Goal: Task Accomplishment & Management: Manage account settings

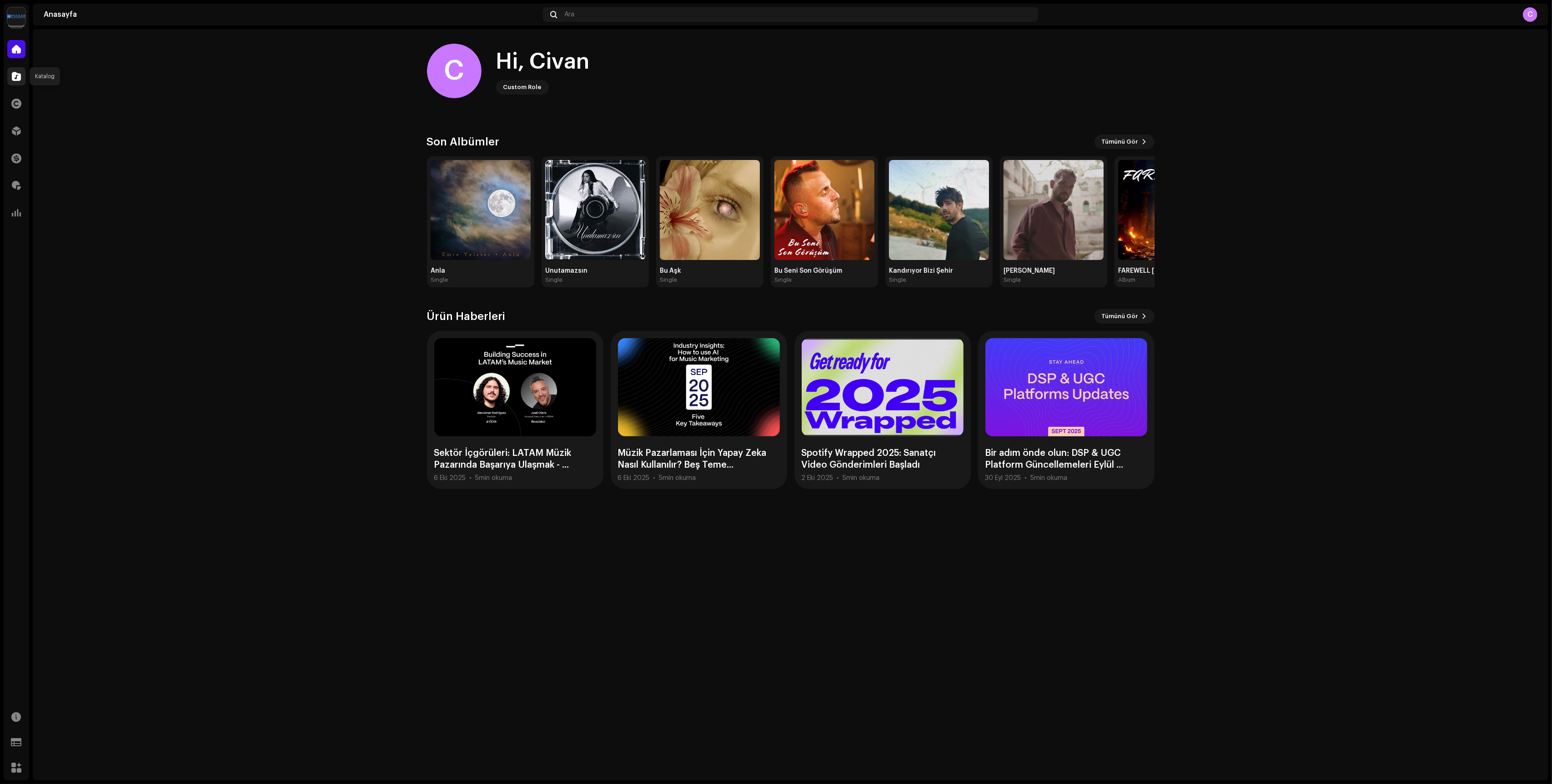
click at [21, 75] on div at bounding box center [16, 76] width 18 height 18
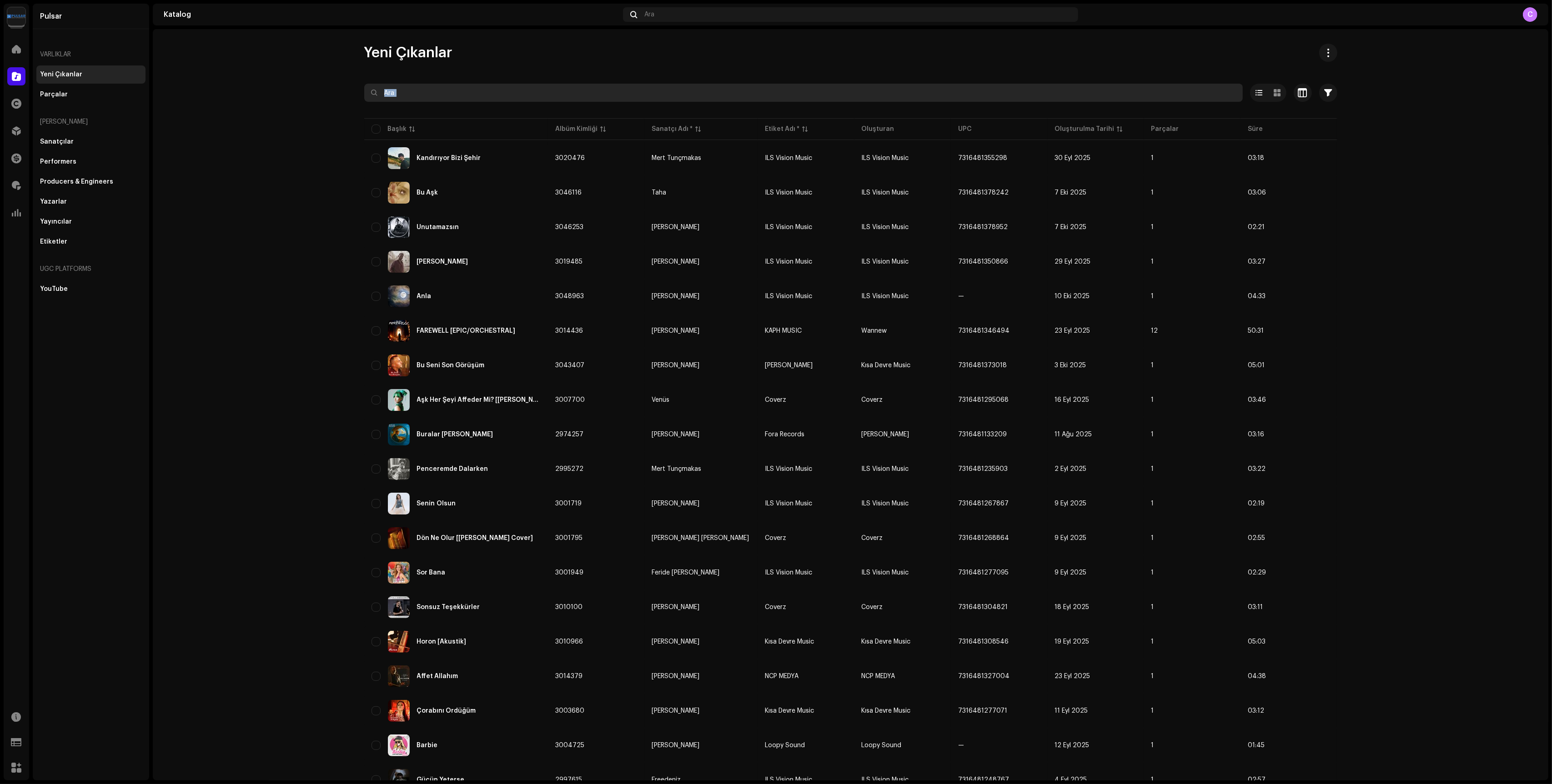
click at [526, 101] on re-o-filter-bar "Seçili 0 Seçenekler Filtreler Dağıtım durumu Asla Dağıtılmaz İşleniyor Sorunlar…" at bounding box center [851, 100] width 973 height 33
click at [526, 101] on input "text" at bounding box center [804, 93] width 878 height 18
click at [503, 93] on input "dayı" at bounding box center [804, 93] width 878 height 18
click at [504, 92] on input "dayı" at bounding box center [804, 93] width 878 height 18
click at [431, 94] on input "dayı" at bounding box center [804, 93] width 878 height 18
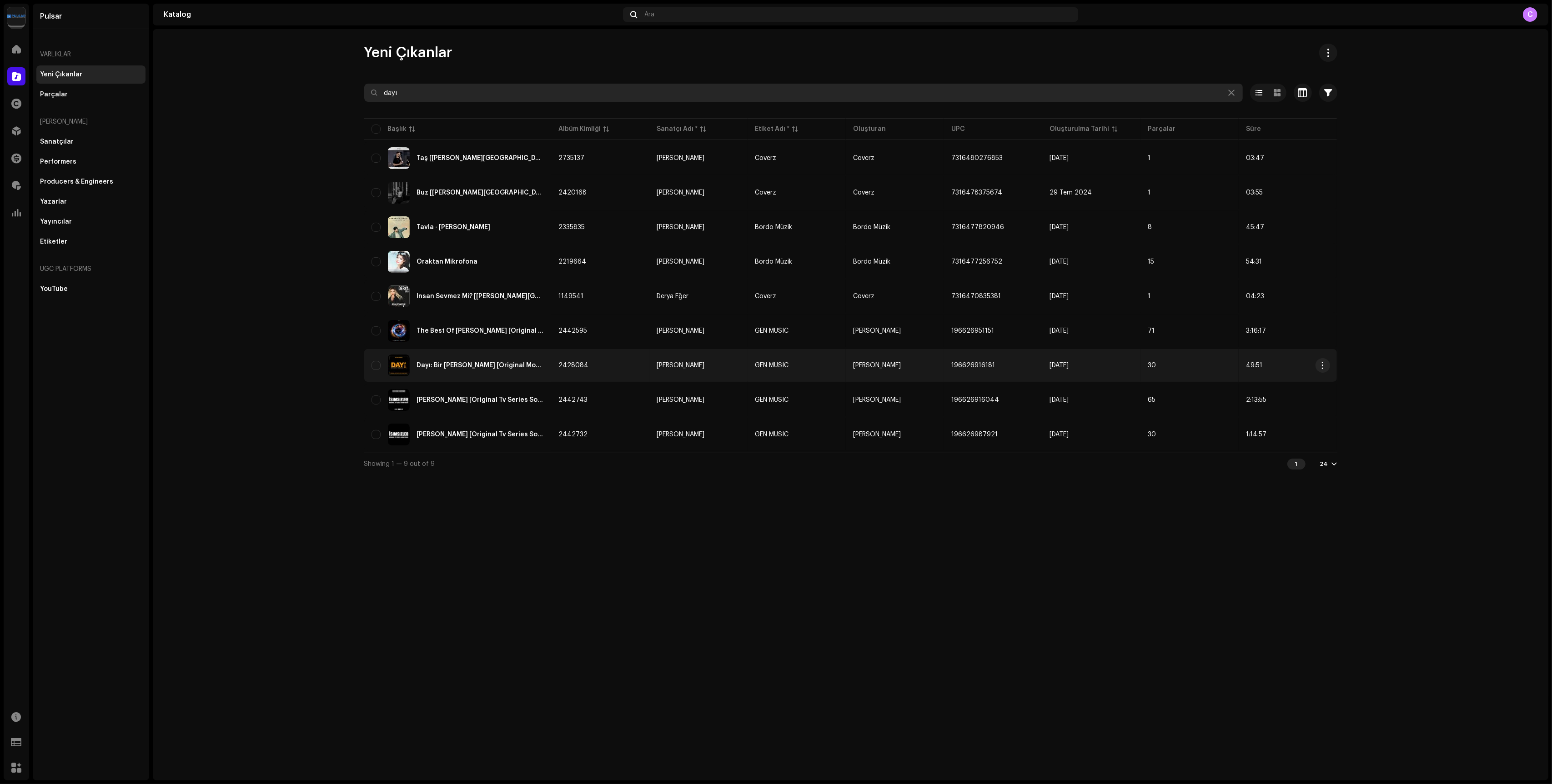
type input "dayı"
click at [492, 370] on div "Dayı: Bir [PERSON_NAME] [Original Motion Picture Soundtrack]" at bounding box center [458, 366] width 173 height 22
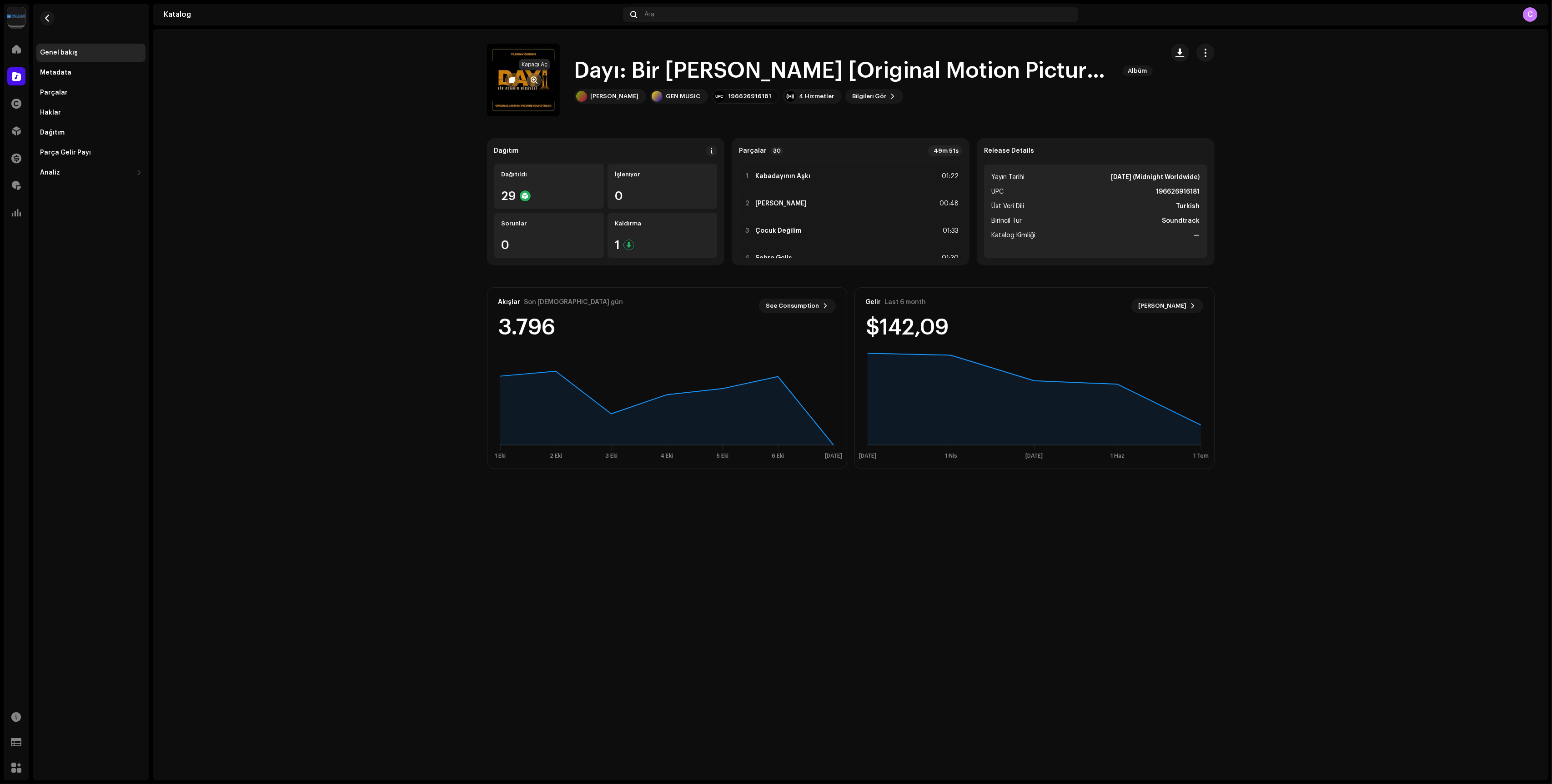
click at [535, 79] on span "button" at bounding box center [534, 80] width 7 height 7
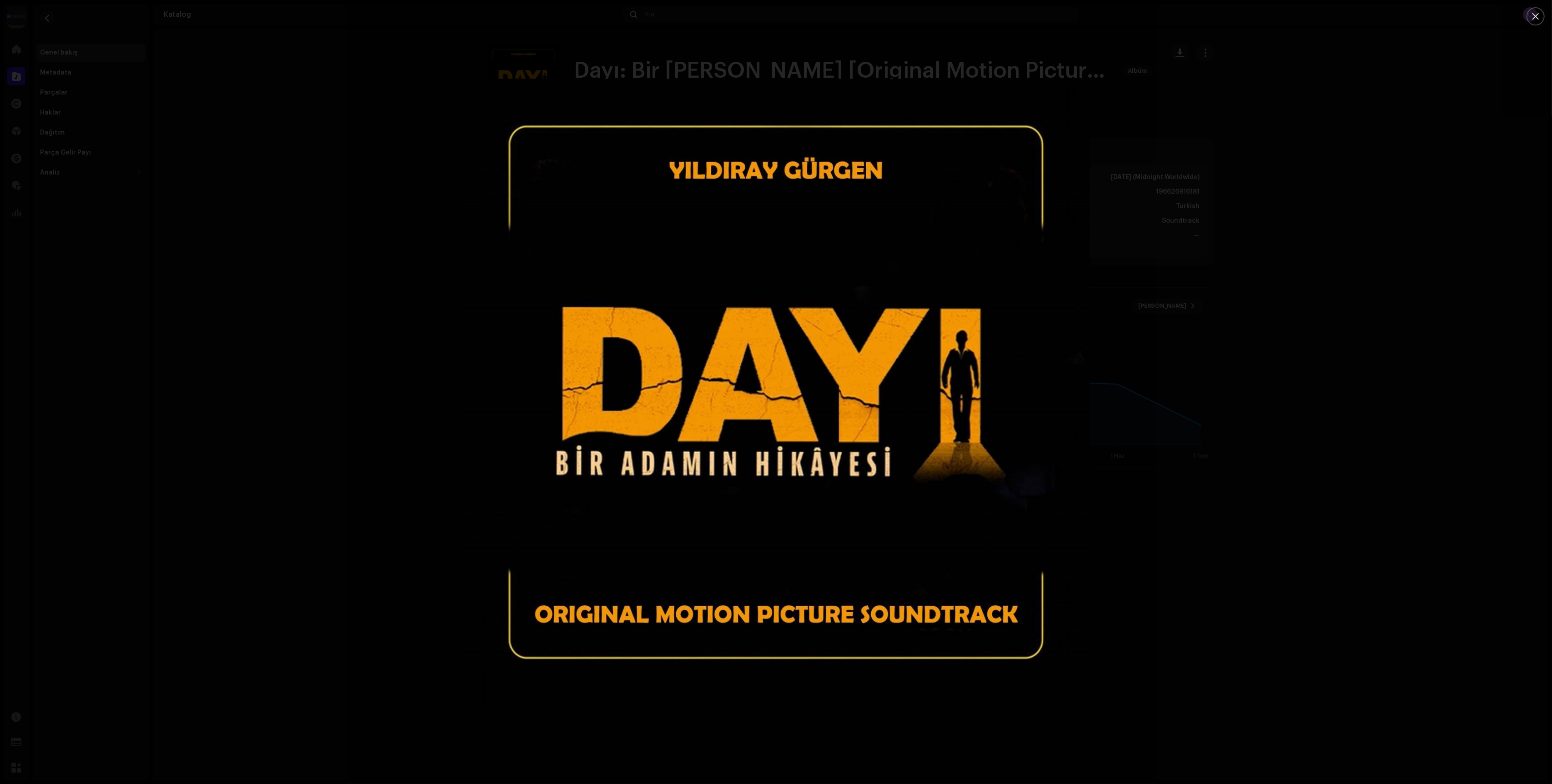
click at [396, 209] on div at bounding box center [776, 392] width 1552 height 784
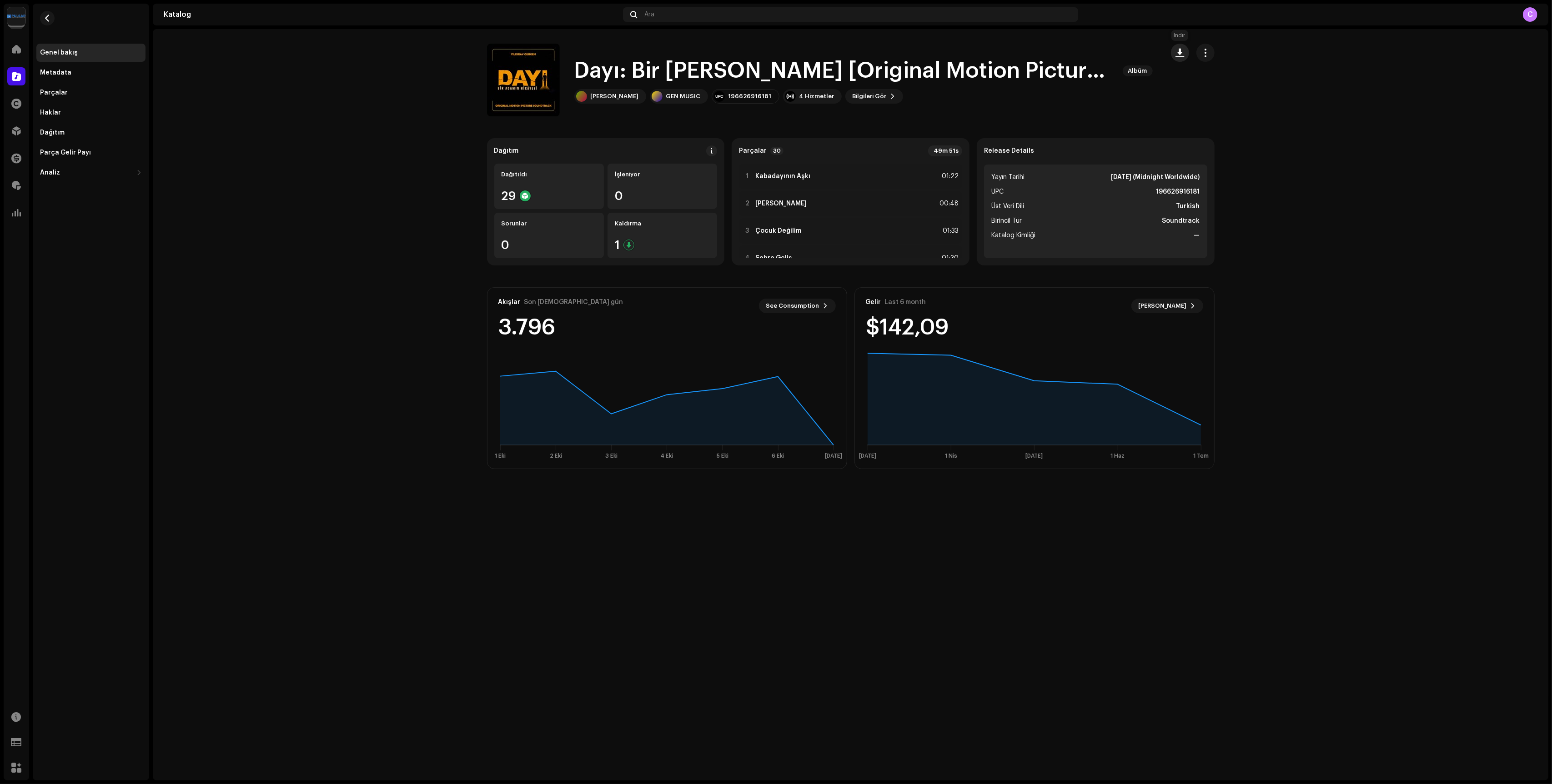
click at [1172, 53] on button "button" at bounding box center [1180, 52] width 18 height 18
click at [1207, 146] on span "Kapak Tasarımı" at bounding box center [1203, 148] width 49 height 7
click at [57, 90] on div "Parçalar" at bounding box center [54, 93] width 28 height 7
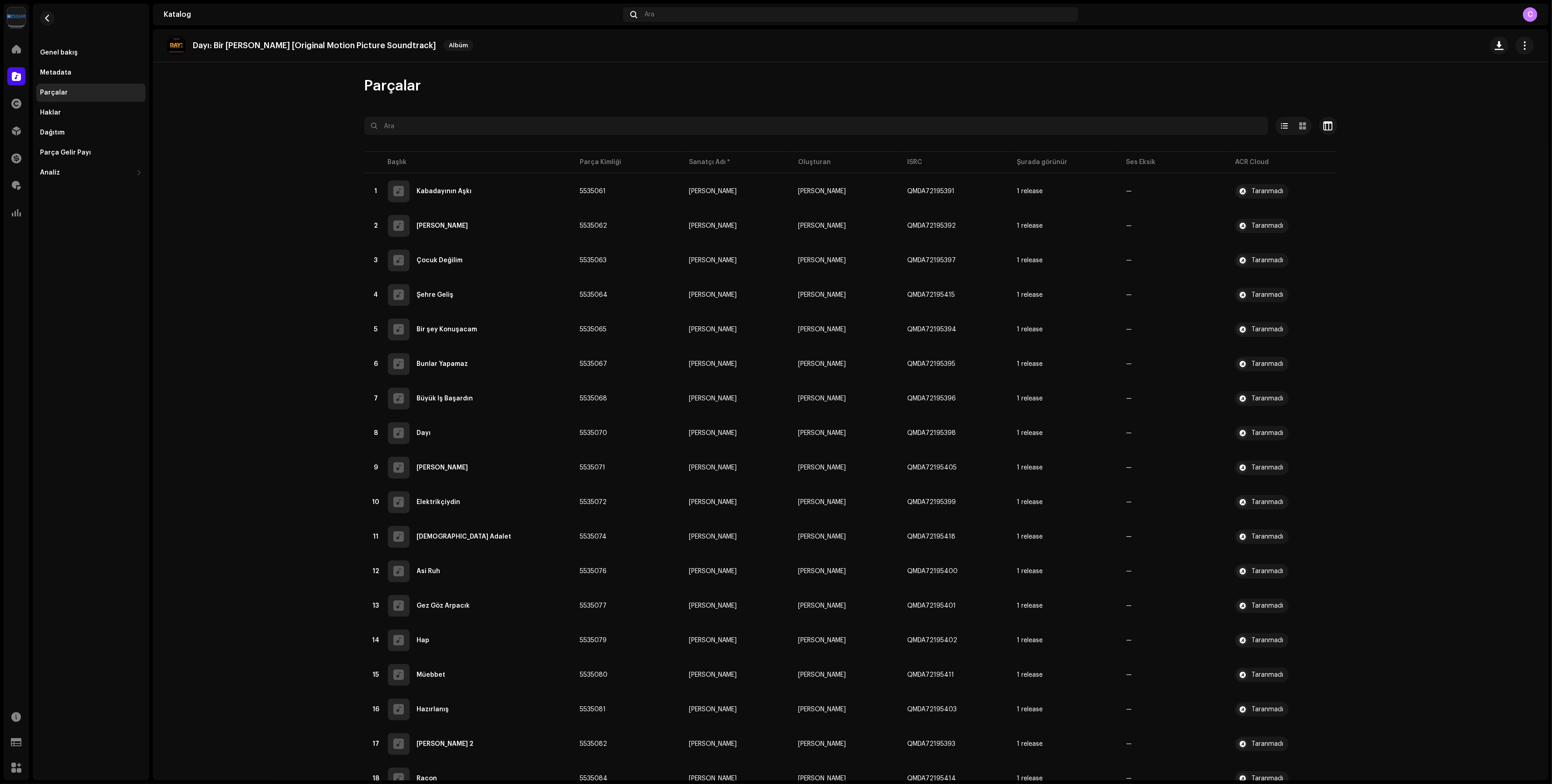
click at [305, 485] on catalog-releases-details-tracks "Dayı: Bir [PERSON_NAME] [Original Motion Picture Soundtrack] Albüm Parçalar Seç…" at bounding box center [851, 630] width 1395 height 1204
click at [57, 92] on div "Parçalar" at bounding box center [54, 93] width 28 height 7
click at [1521, 43] on span "button" at bounding box center [1525, 45] width 8 height 7
click at [1476, 82] on div "Düzenle" at bounding box center [1478, 86] width 84 height 7
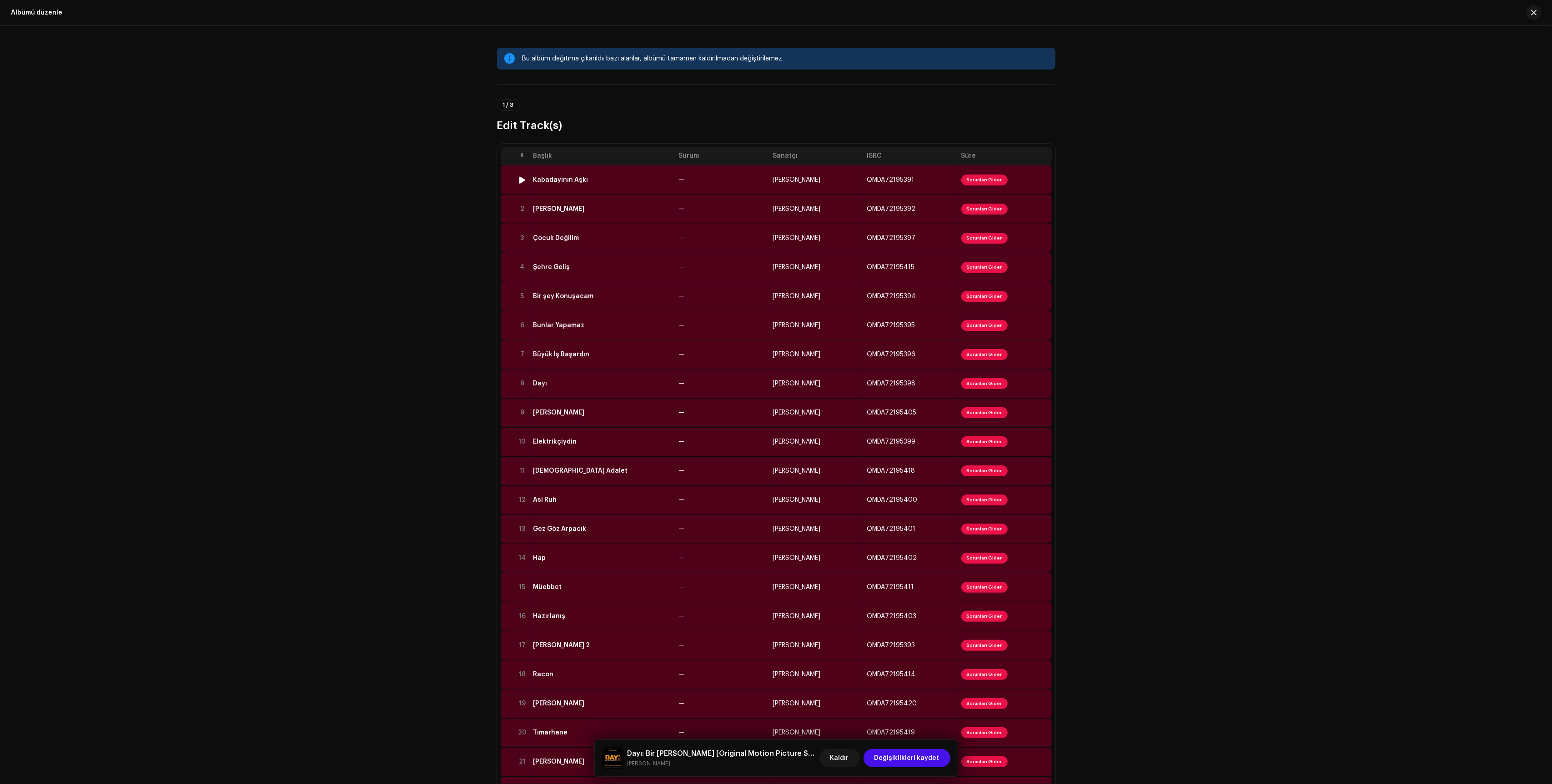
click at [625, 181] on div "Kabadayının Aşkı" at bounding box center [602, 180] width 138 height 7
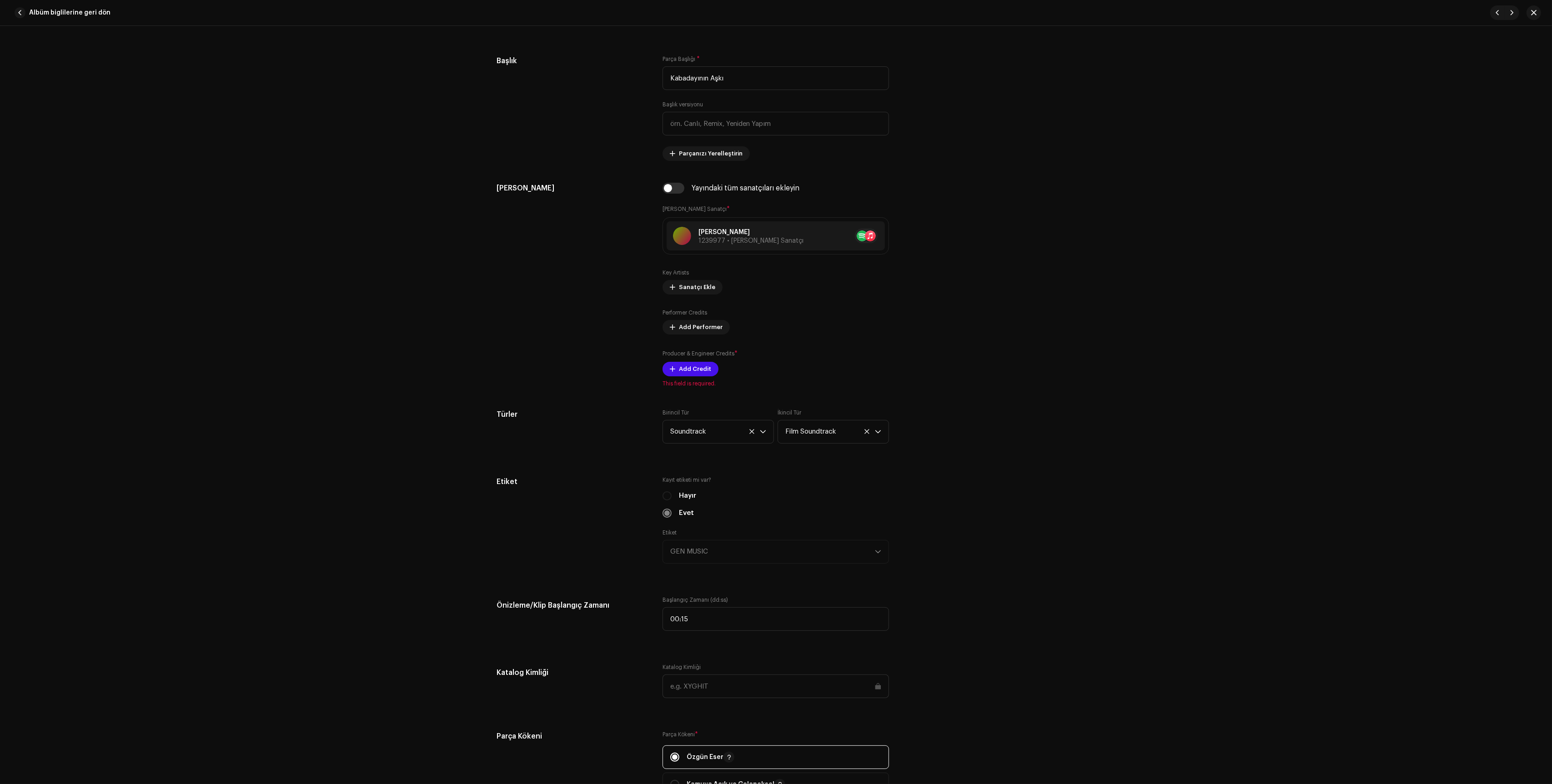
scroll to position [491, 0]
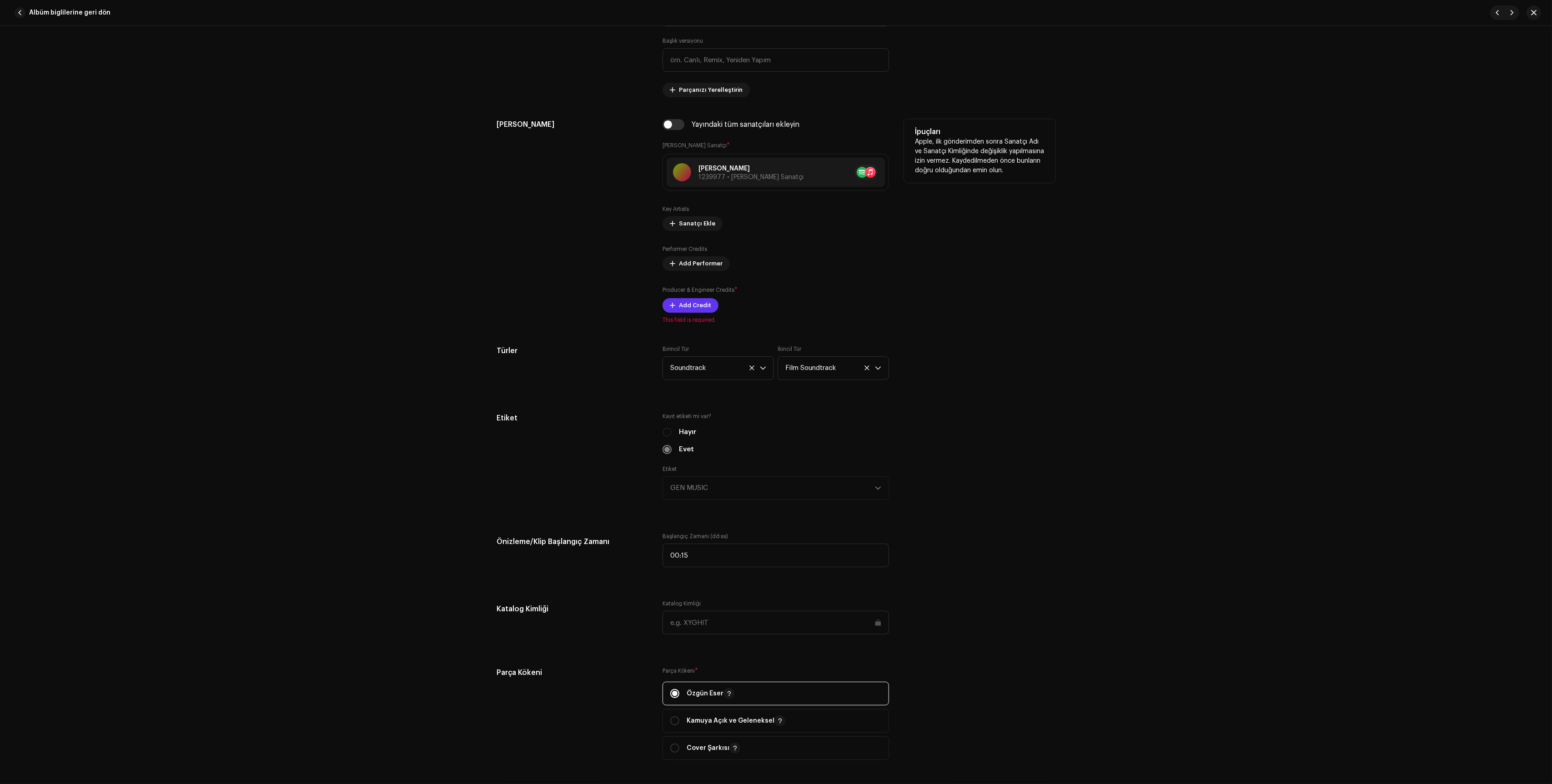
click at [696, 314] on span "Add Credit" at bounding box center [695, 305] width 33 height 18
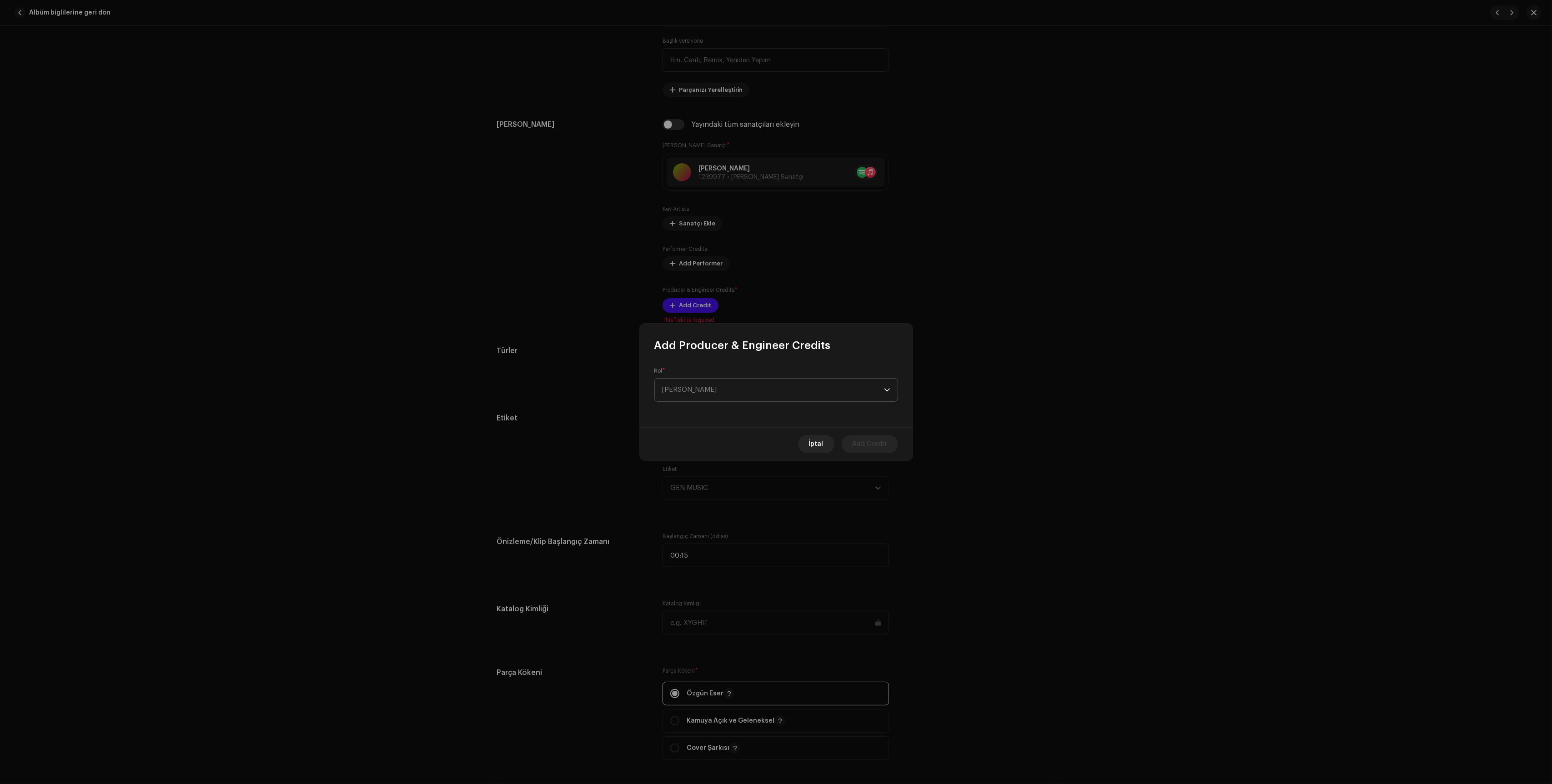
click at [706, 388] on span "[PERSON_NAME]" at bounding box center [773, 390] width 222 height 23
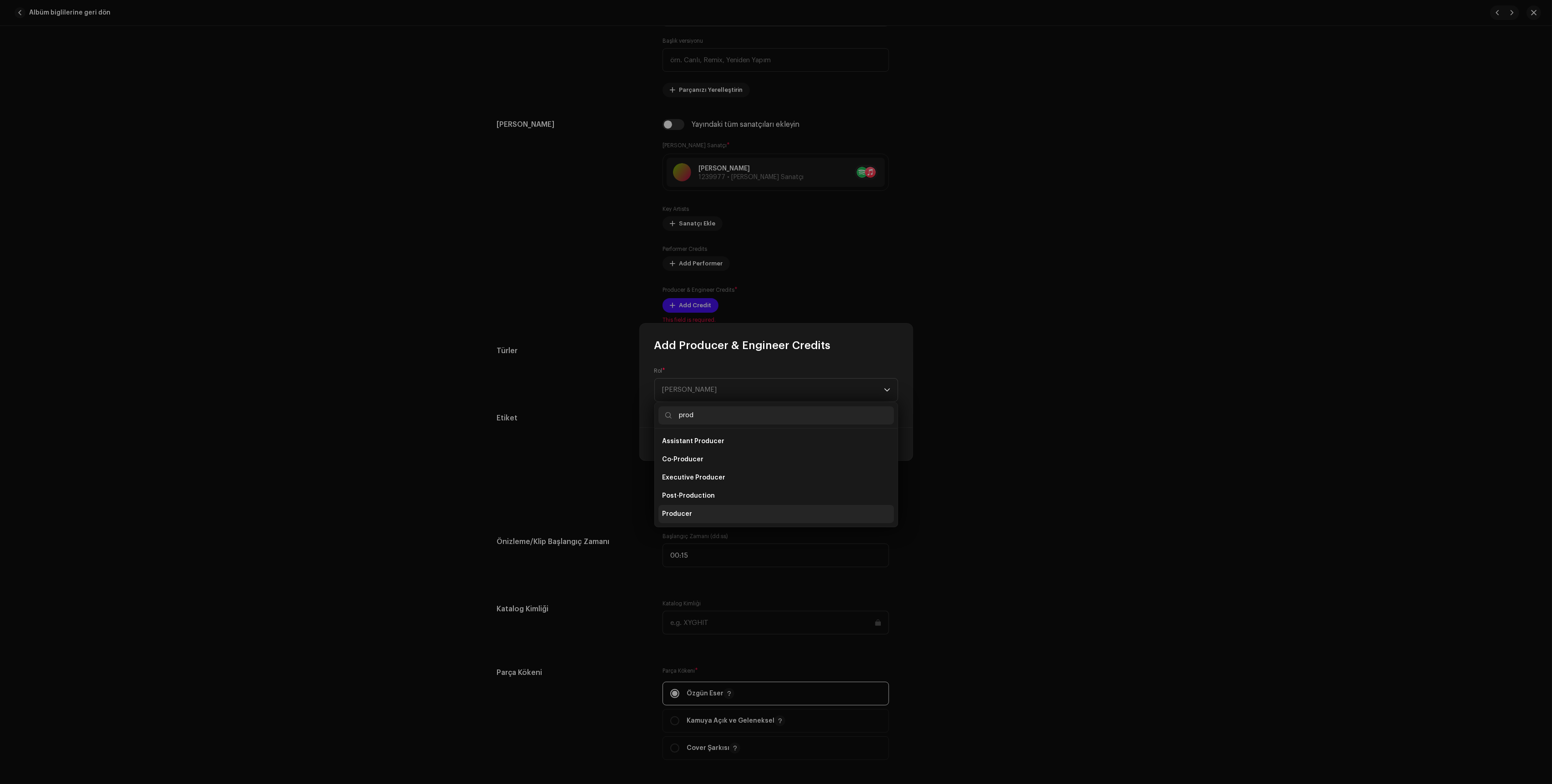
type input "prod"
click at [719, 514] on li "Producer" at bounding box center [776, 514] width 236 height 18
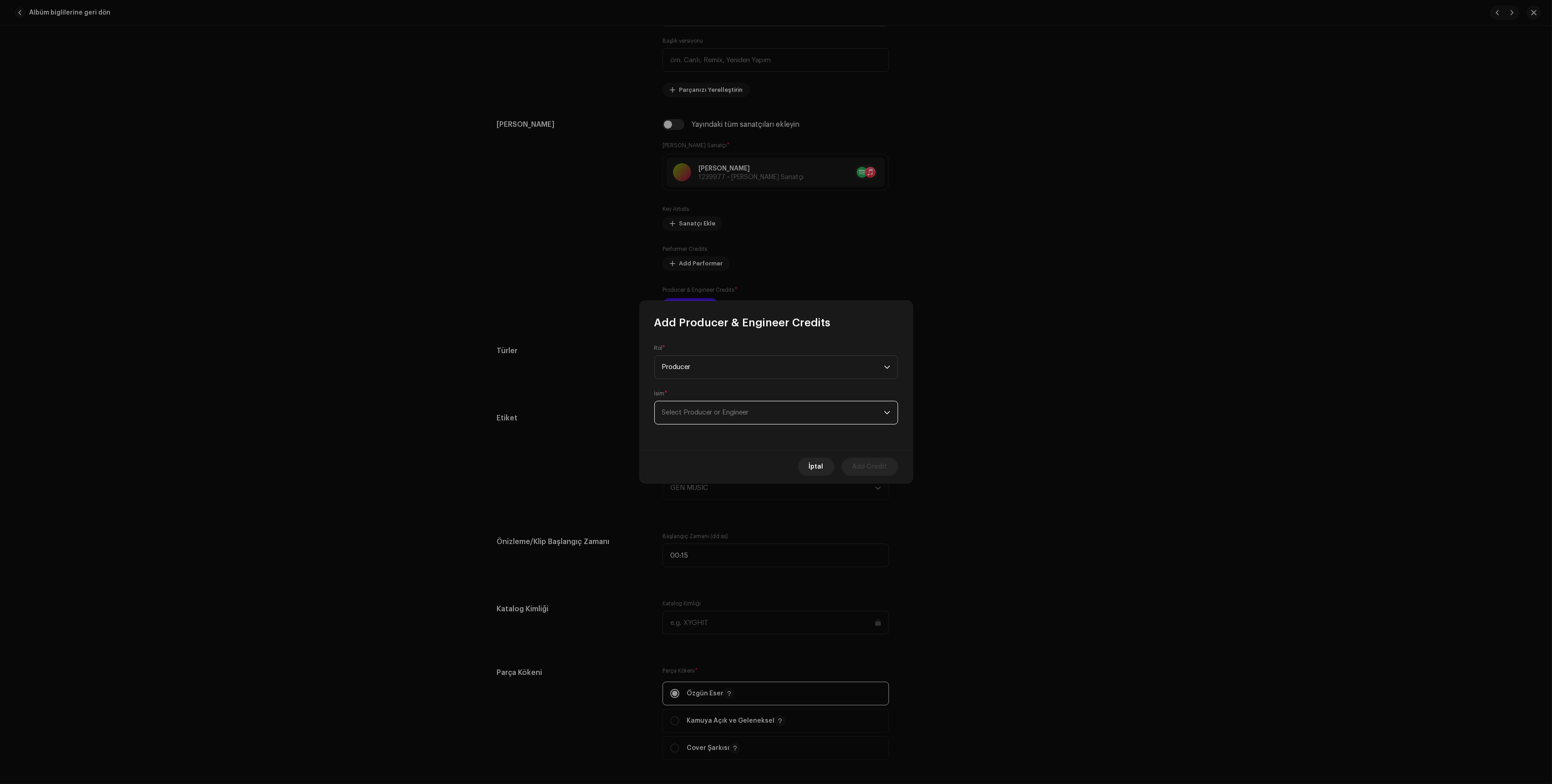
click at [745, 411] on span "Select Producer or Engineer" at bounding box center [706, 412] width 87 height 7
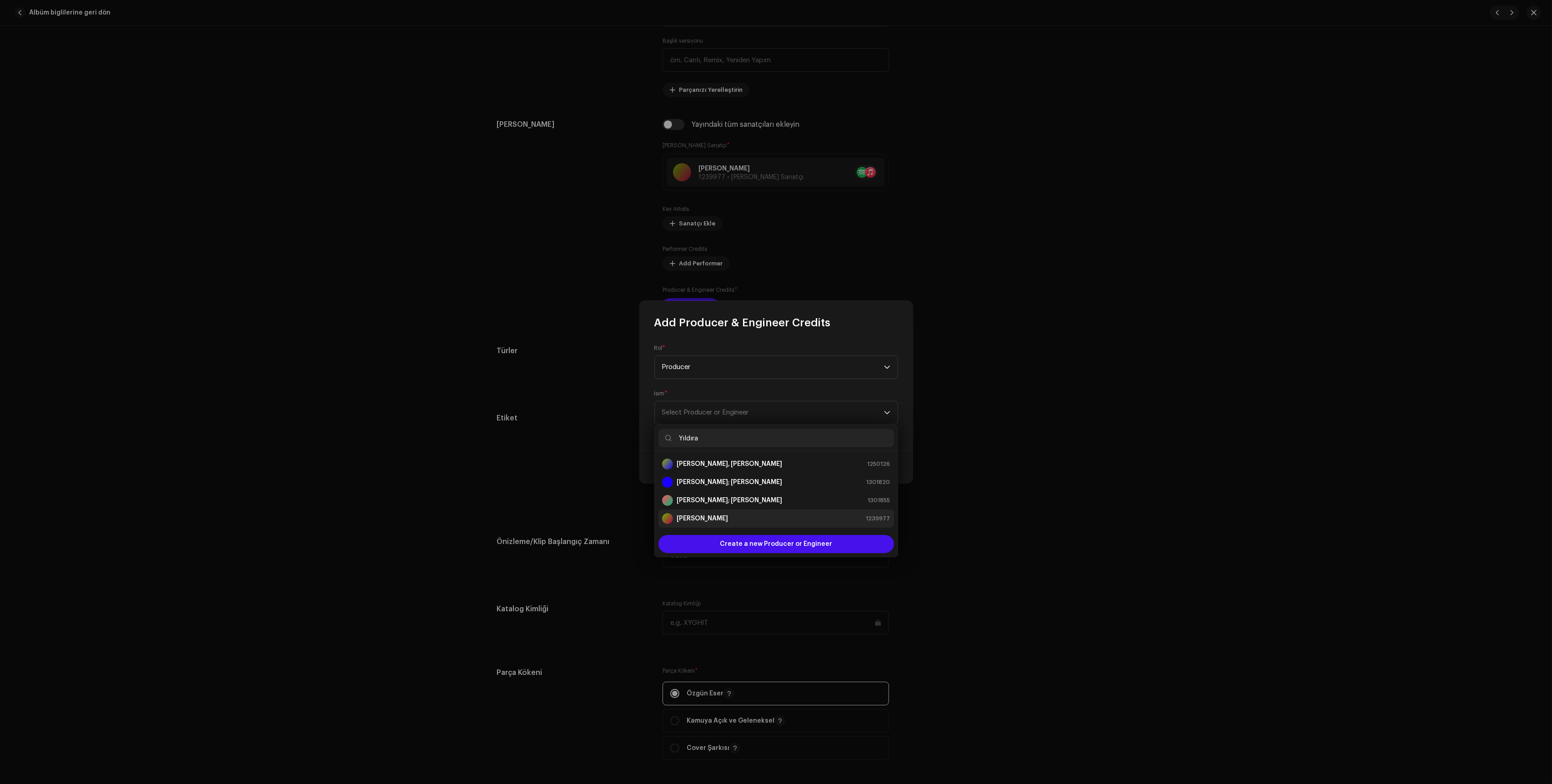
type input "Yıldıra"
click at [711, 521] on strong "[PERSON_NAME]" at bounding box center [702, 518] width 51 height 9
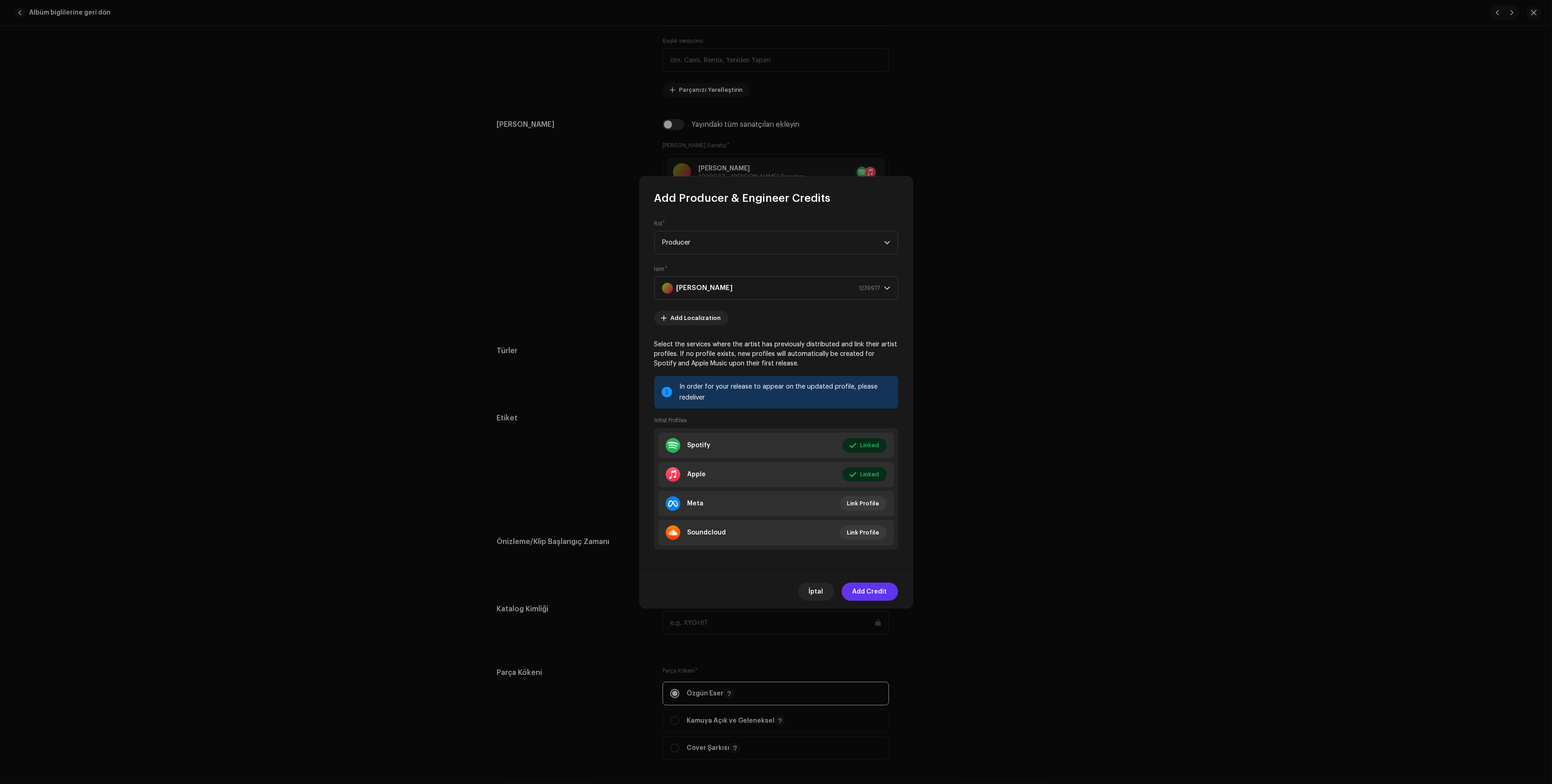
click at [874, 599] on span "Add Credit" at bounding box center [869, 592] width 34 height 18
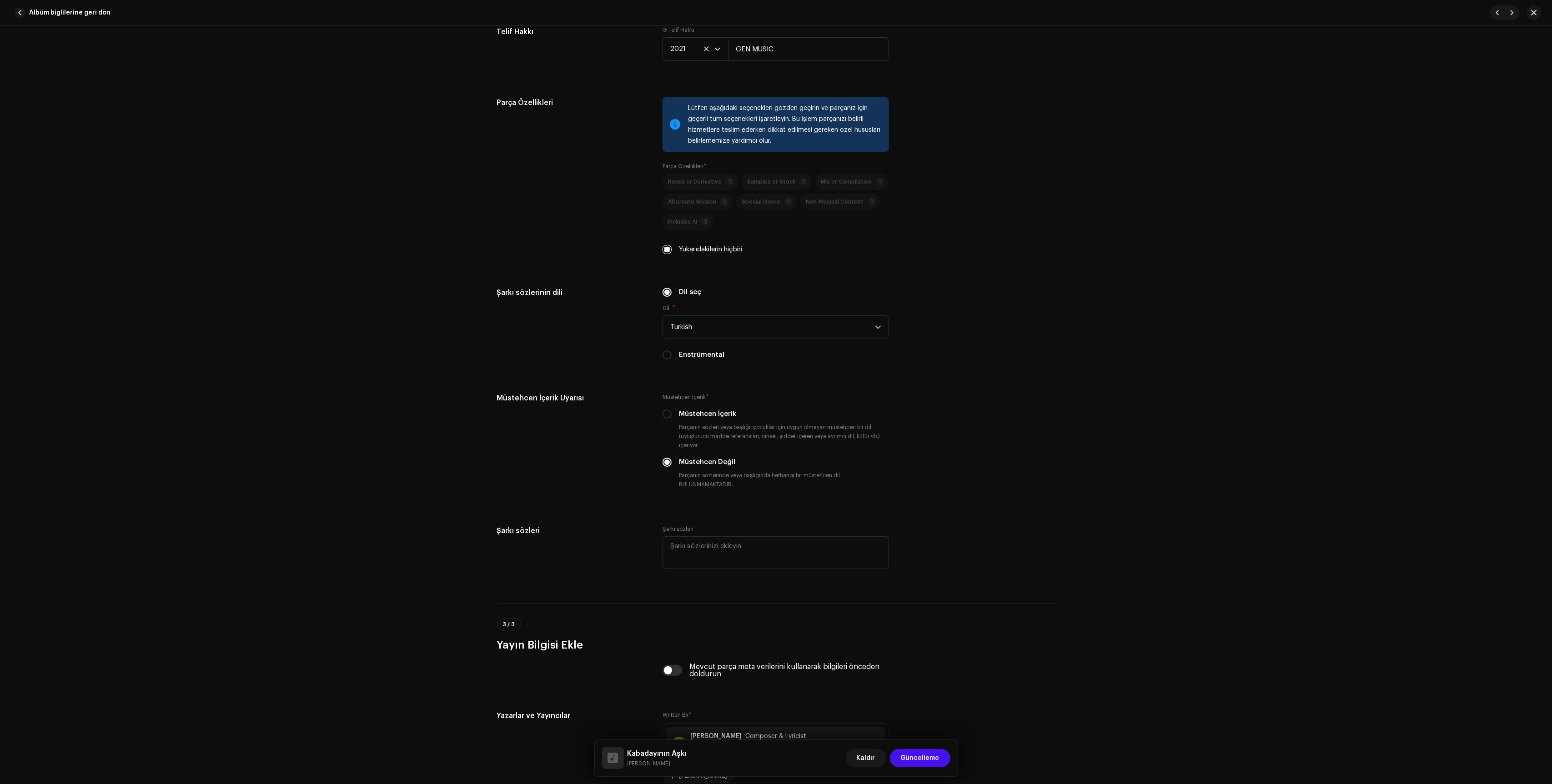
scroll to position [1442, 0]
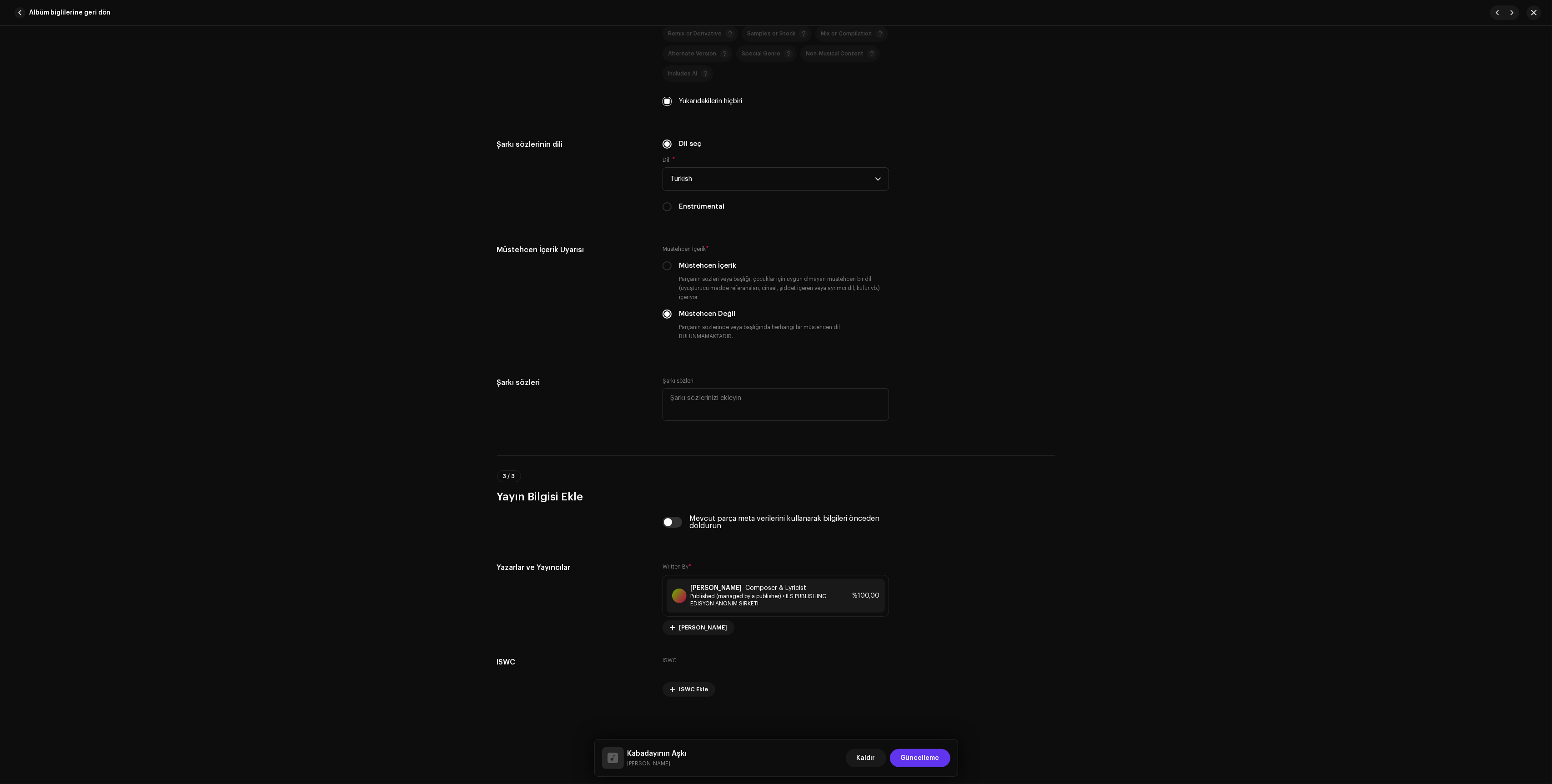
click at [904, 754] on span "Güncelleme" at bounding box center [920, 758] width 39 height 18
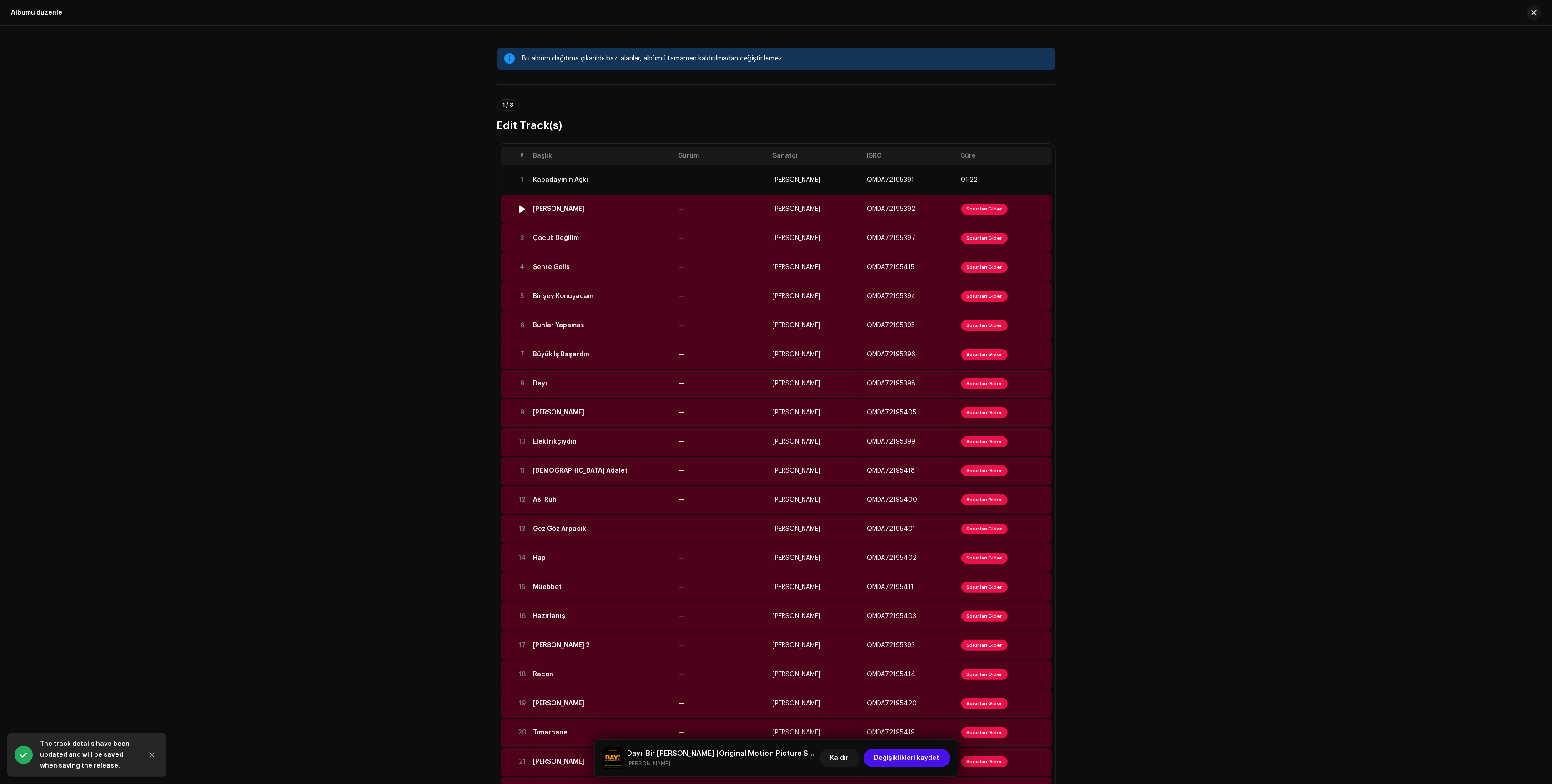
click at [693, 205] on td "—" at bounding box center [722, 209] width 94 height 29
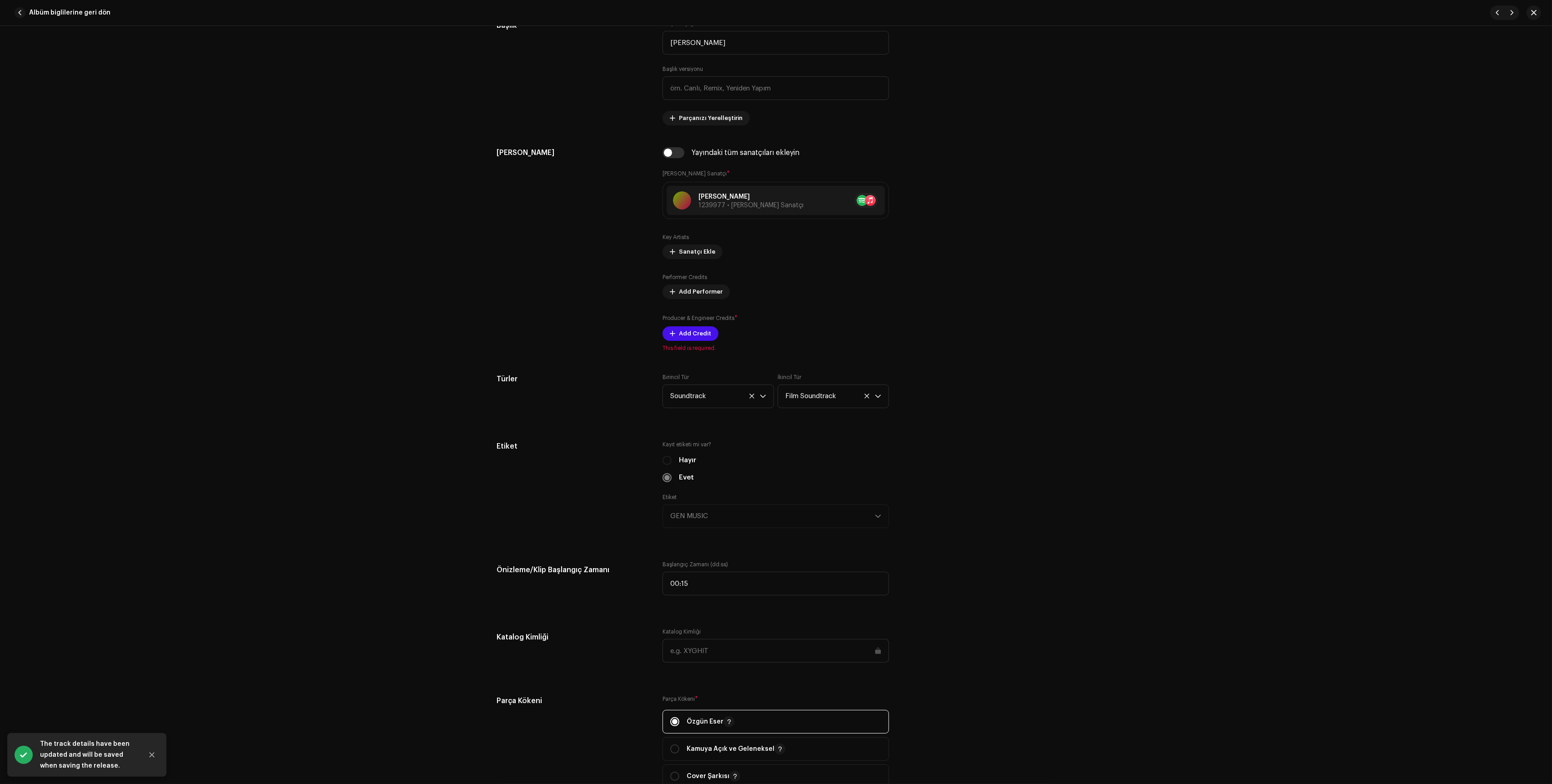
scroll to position [148, 0]
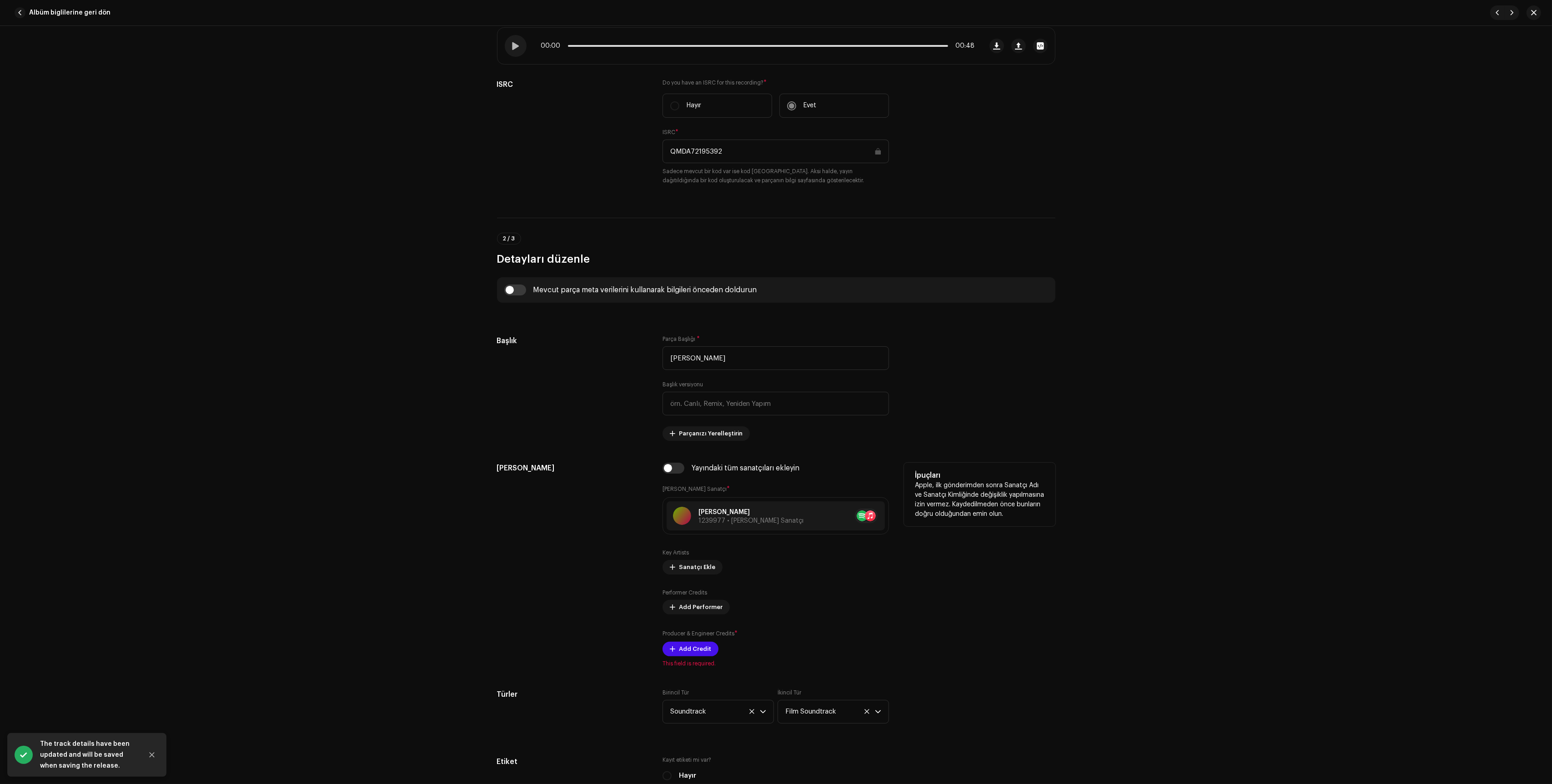
click at [678, 661] on div "Yayındaki tüm sanatçıları ekleyin [PERSON_NAME] Sanatçı * [PERSON_NAME] 1239977…" at bounding box center [776, 565] width 227 height 205
click at [695, 649] on span "Add Credit" at bounding box center [695, 649] width 33 height 18
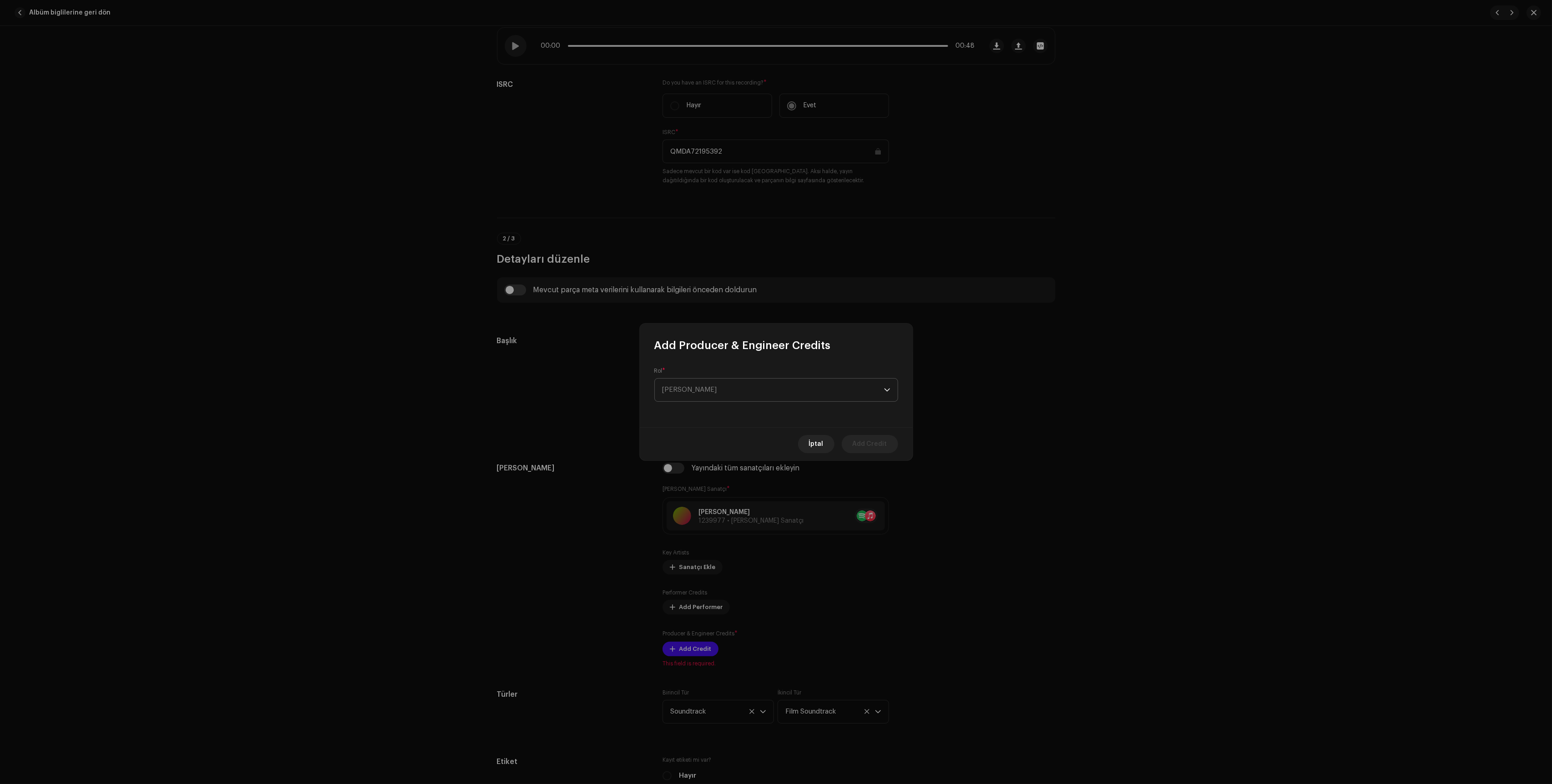
click at [762, 393] on span "[PERSON_NAME]" at bounding box center [773, 390] width 222 height 23
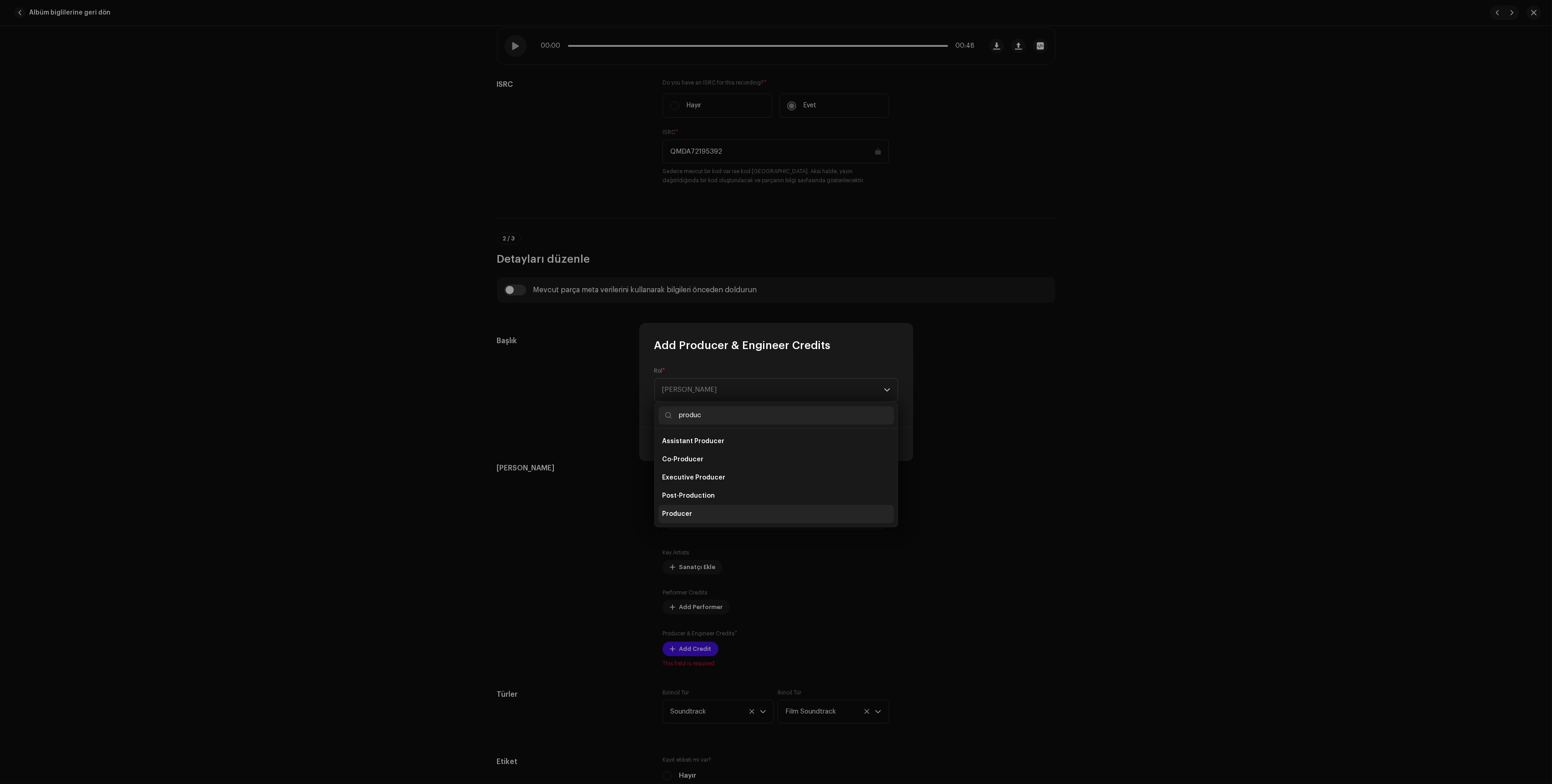
type input "produc"
click at [721, 509] on li "Producer" at bounding box center [776, 514] width 236 height 18
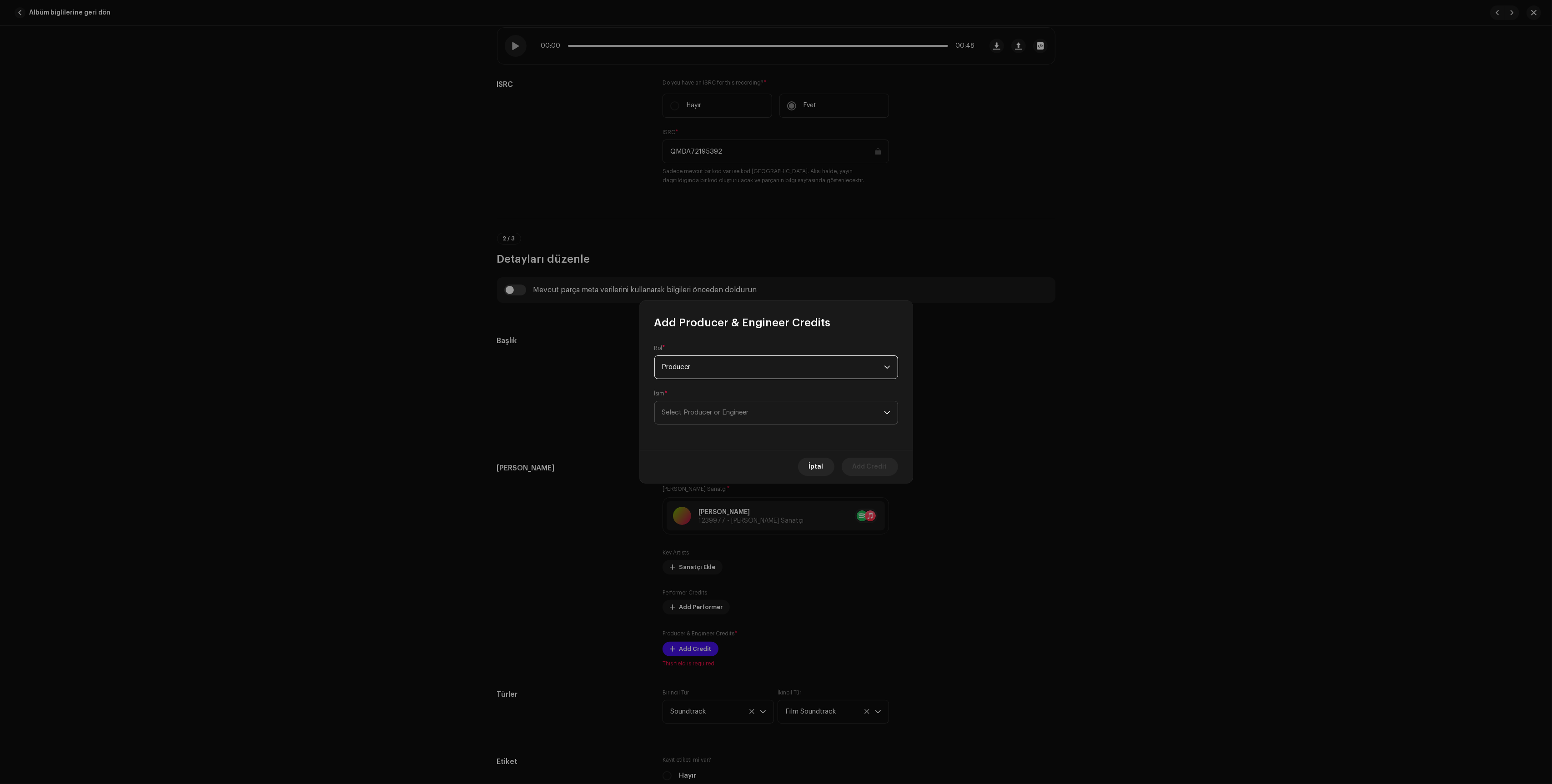
click at [735, 420] on span "Select Producer or Engineer" at bounding box center [773, 412] width 222 height 23
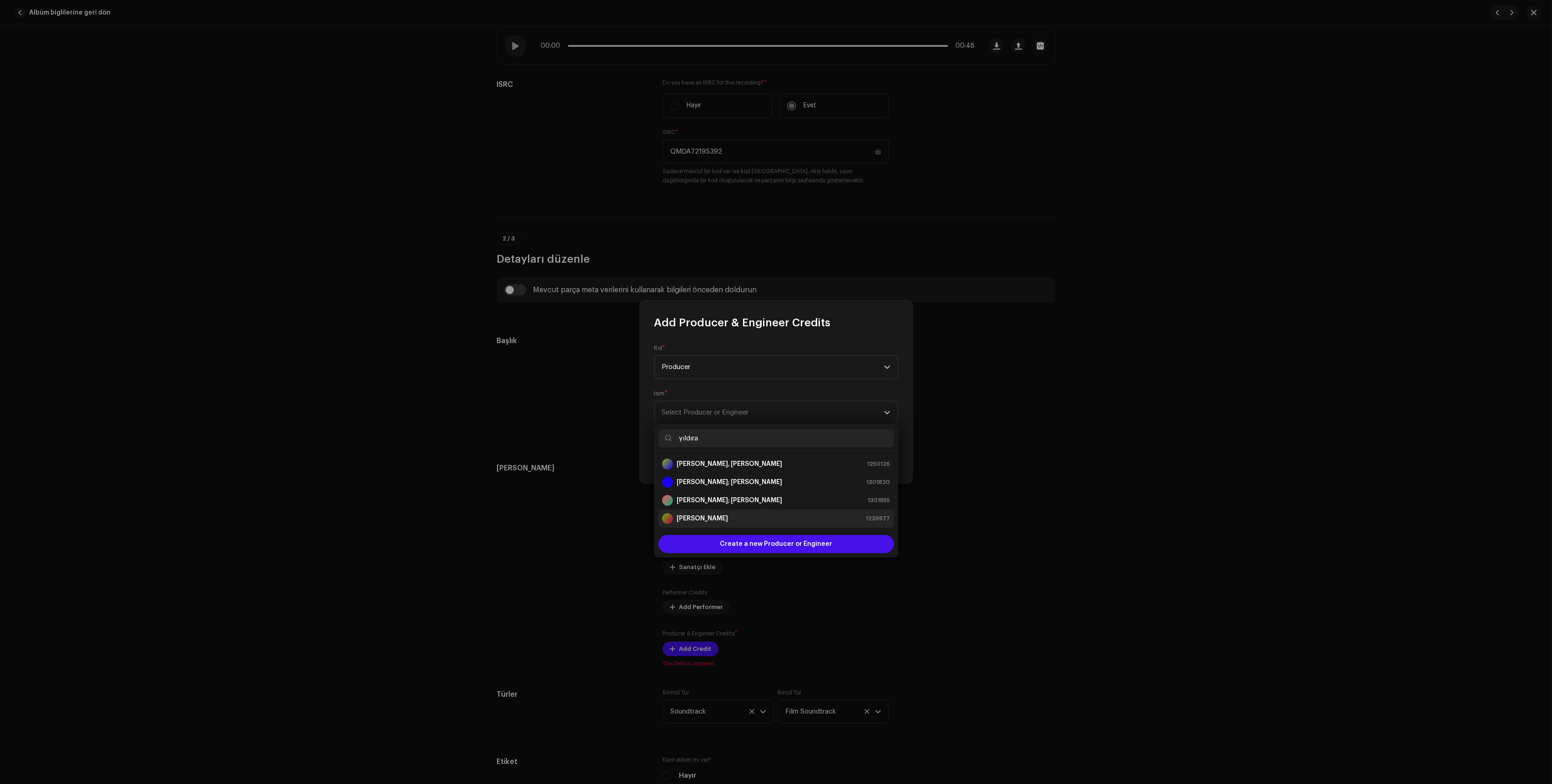
type input "yıldıra"
click at [707, 520] on strong "[PERSON_NAME]" at bounding box center [702, 518] width 51 height 9
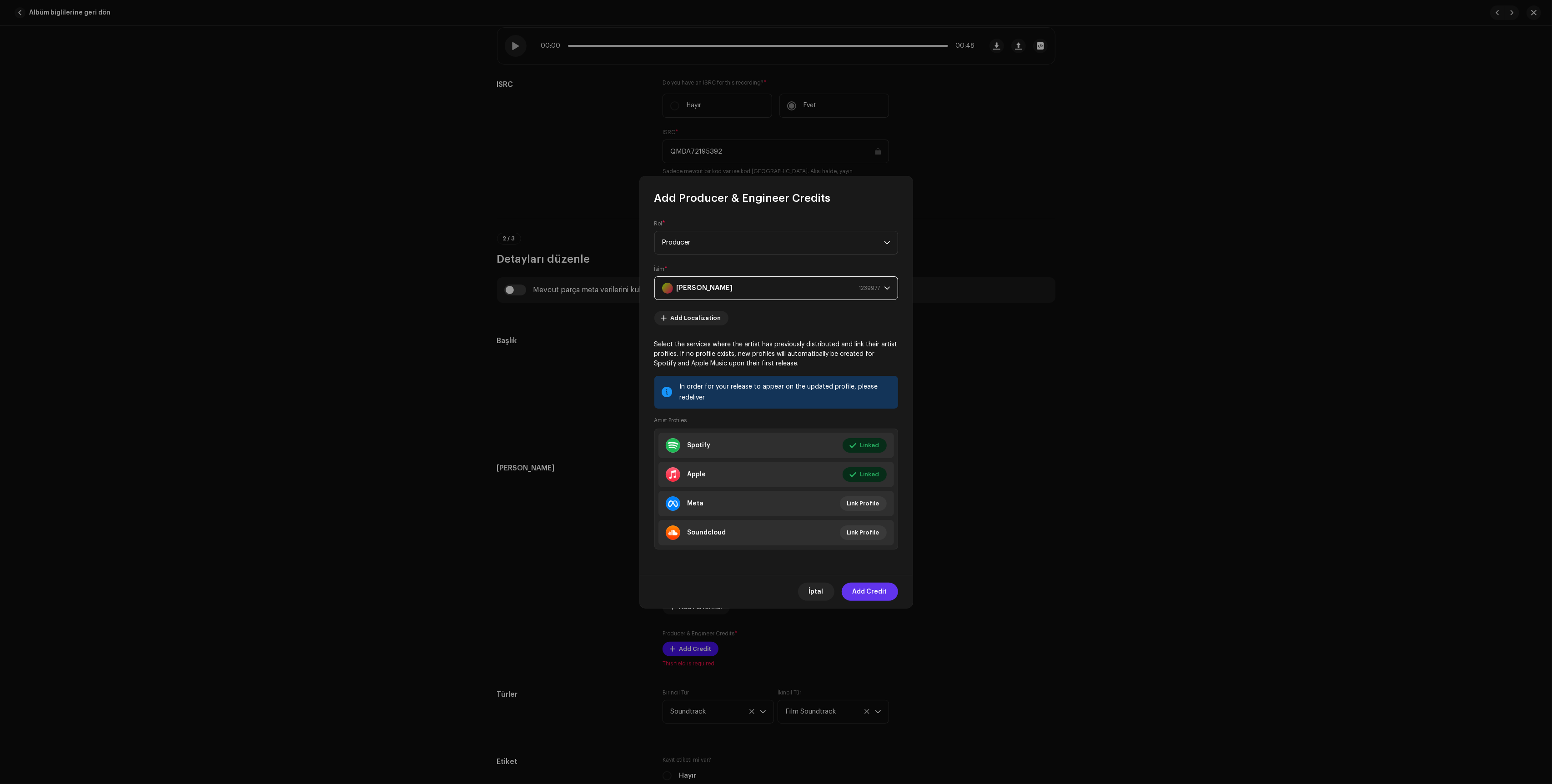
click at [874, 600] on span "Add Credit" at bounding box center [869, 592] width 34 height 18
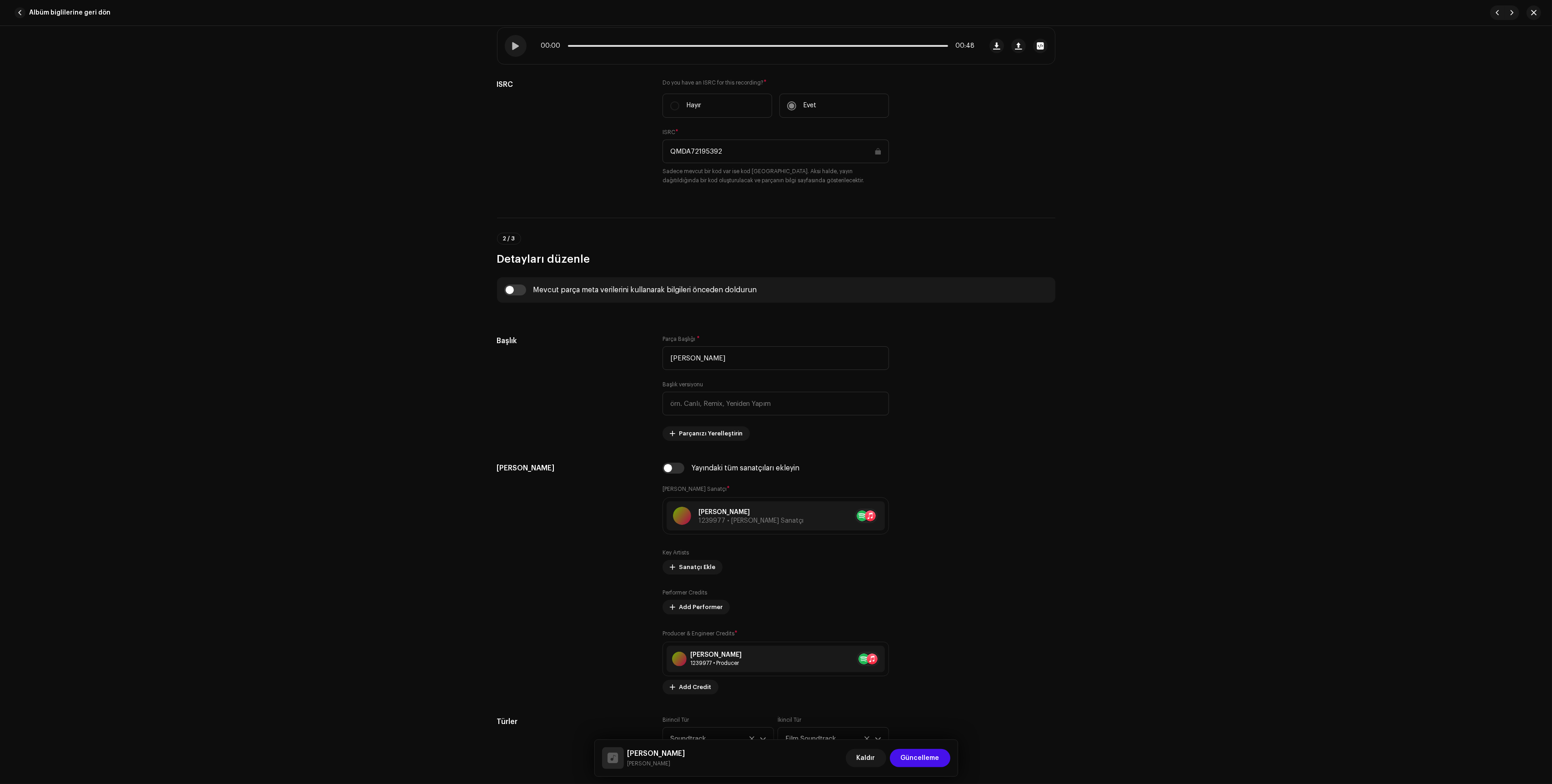
scroll to position [984, 0]
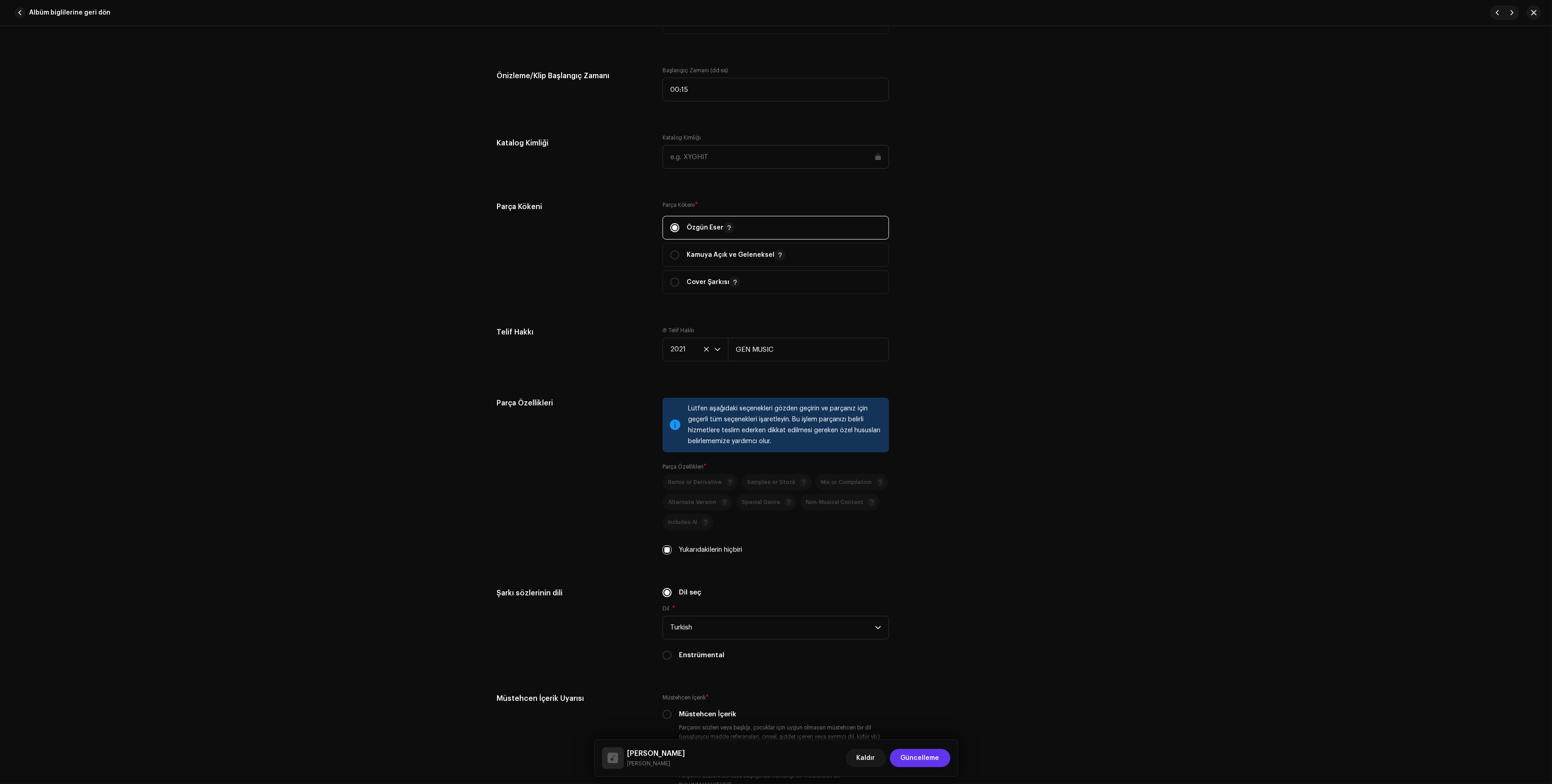
click at [906, 753] on span "Güncelleme" at bounding box center [920, 758] width 39 height 18
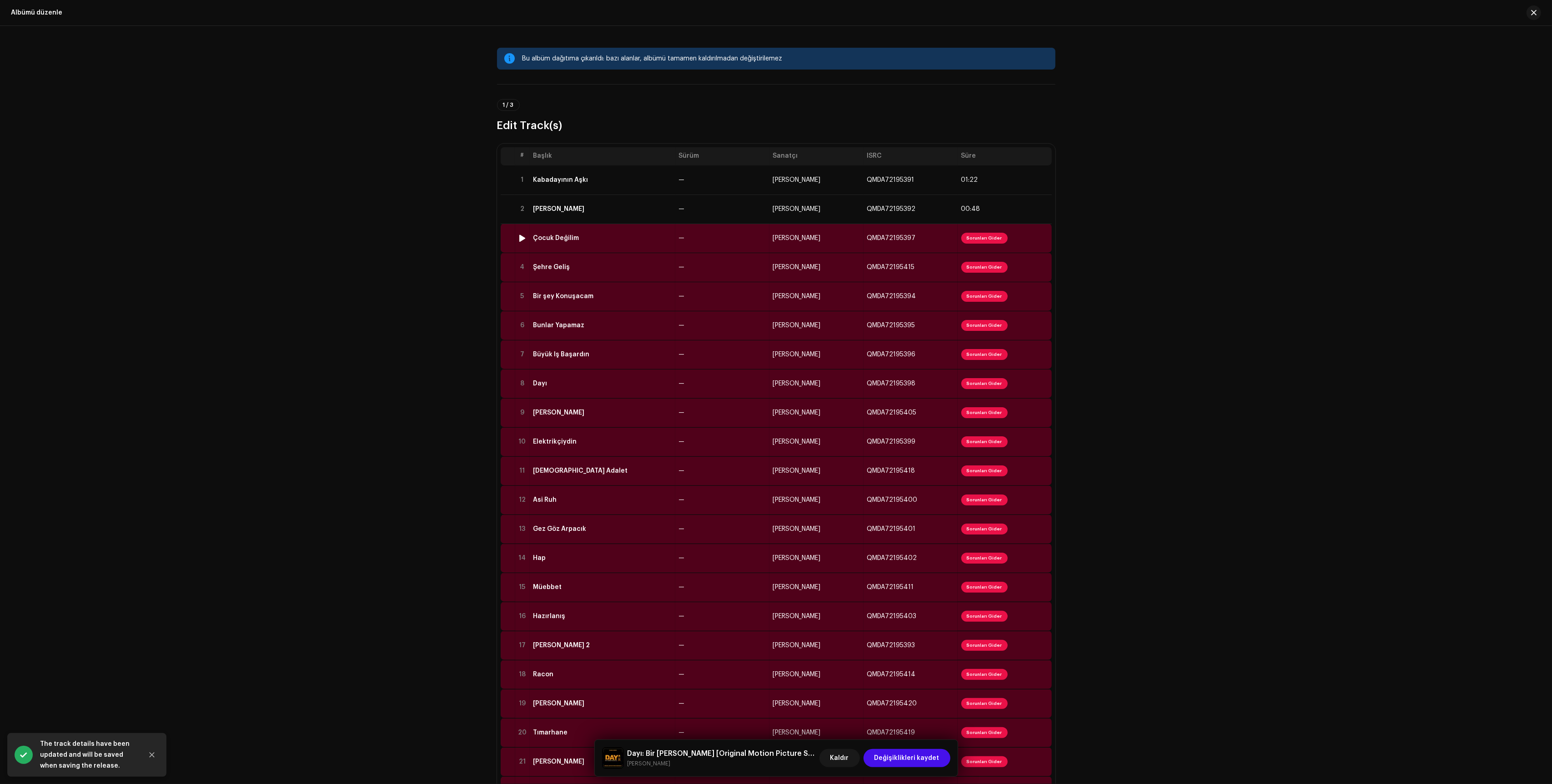
click at [643, 241] on div "Çocuk Değilim" at bounding box center [602, 238] width 138 height 7
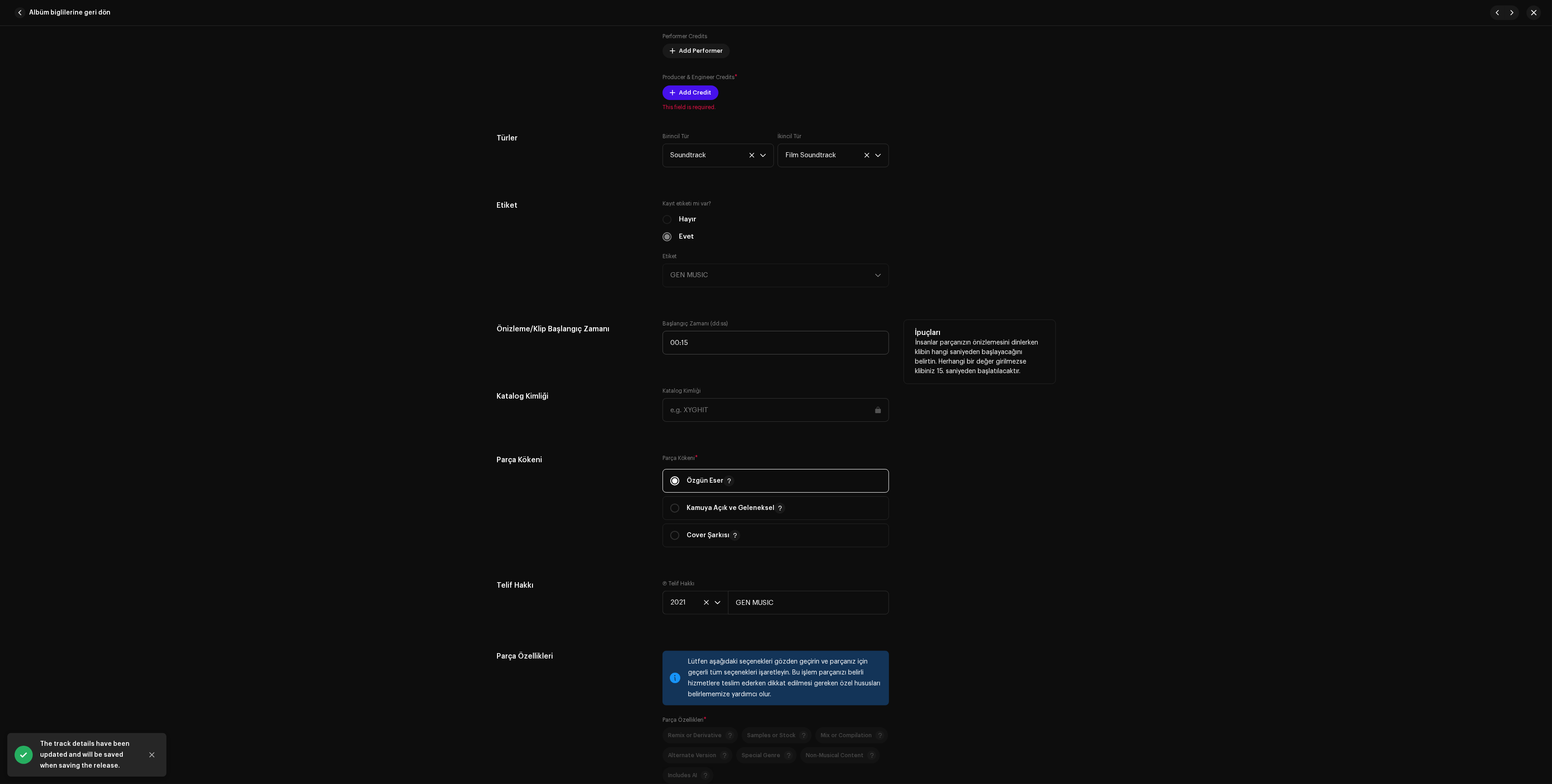
scroll to position [664, 0]
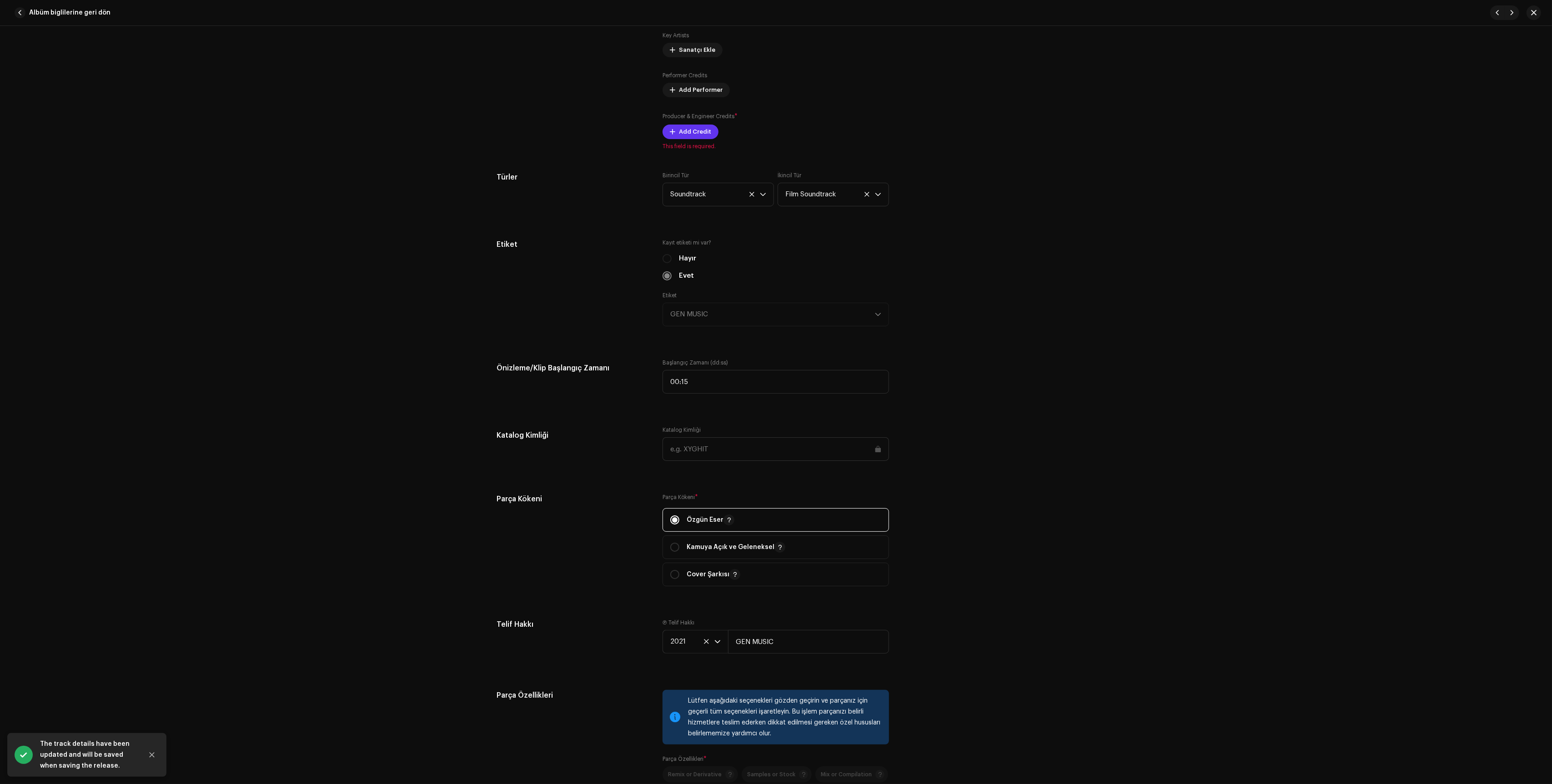
click at [698, 137] on span "Add Credit" at bounding box center [695, 132] width 33 height 18
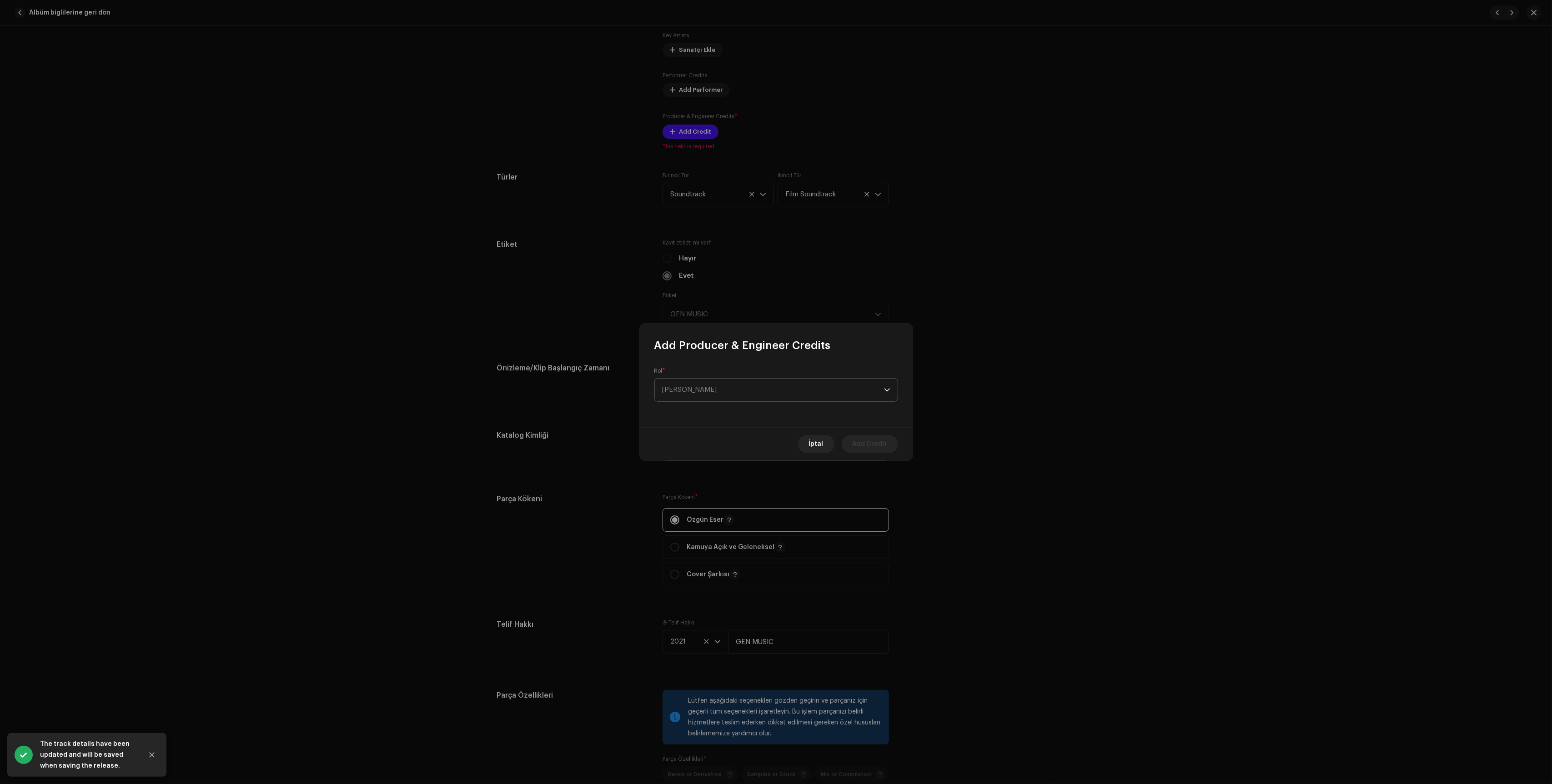
click at [694, 382] on span "[PERSON_NAME]" at bounding box center [773, 390] width 222 height 23
type input "r"
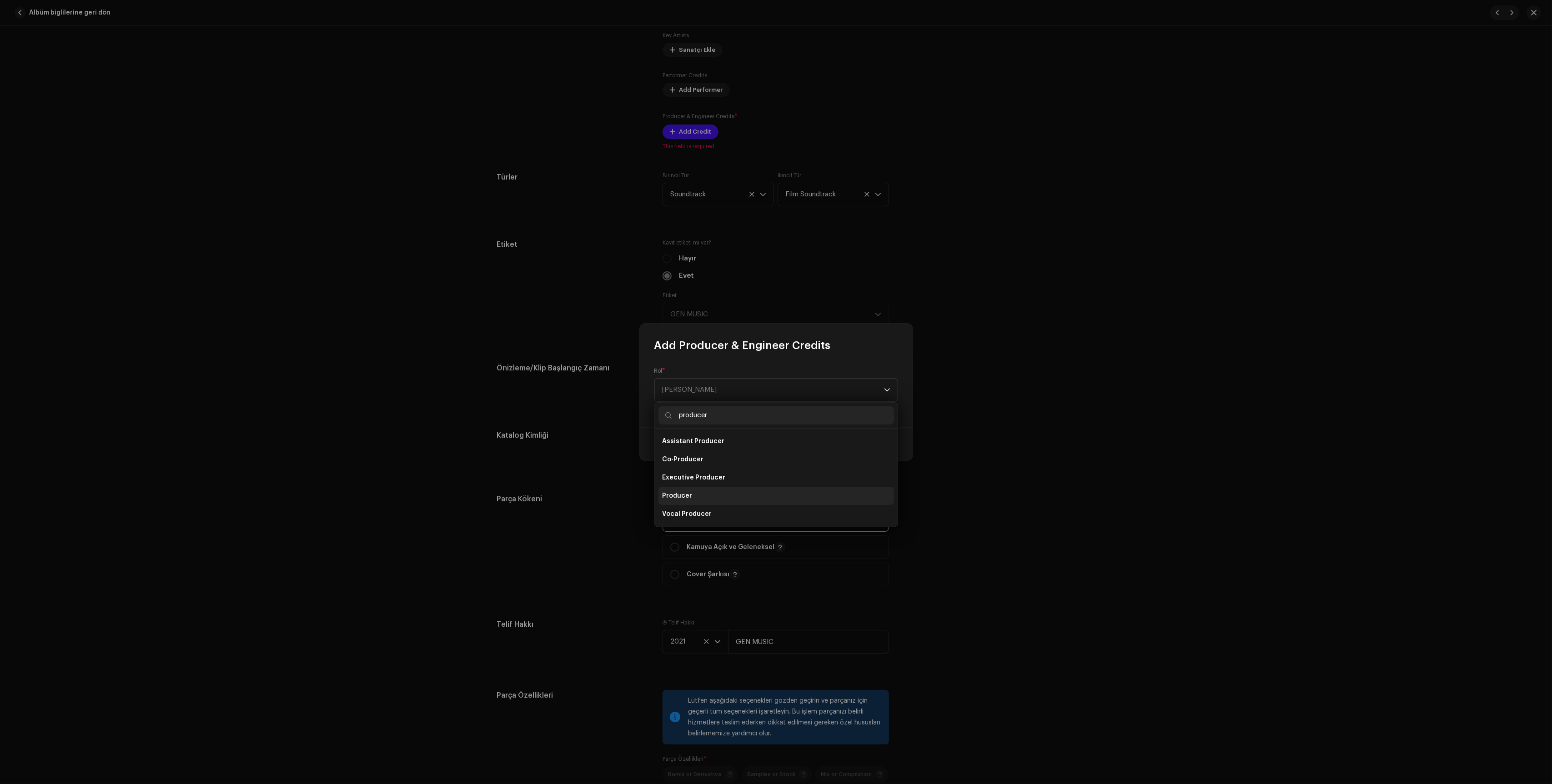
type input "producer"
click at [687, 497] on span "Producer" at bounding box center [677, 496] width 30 height 9
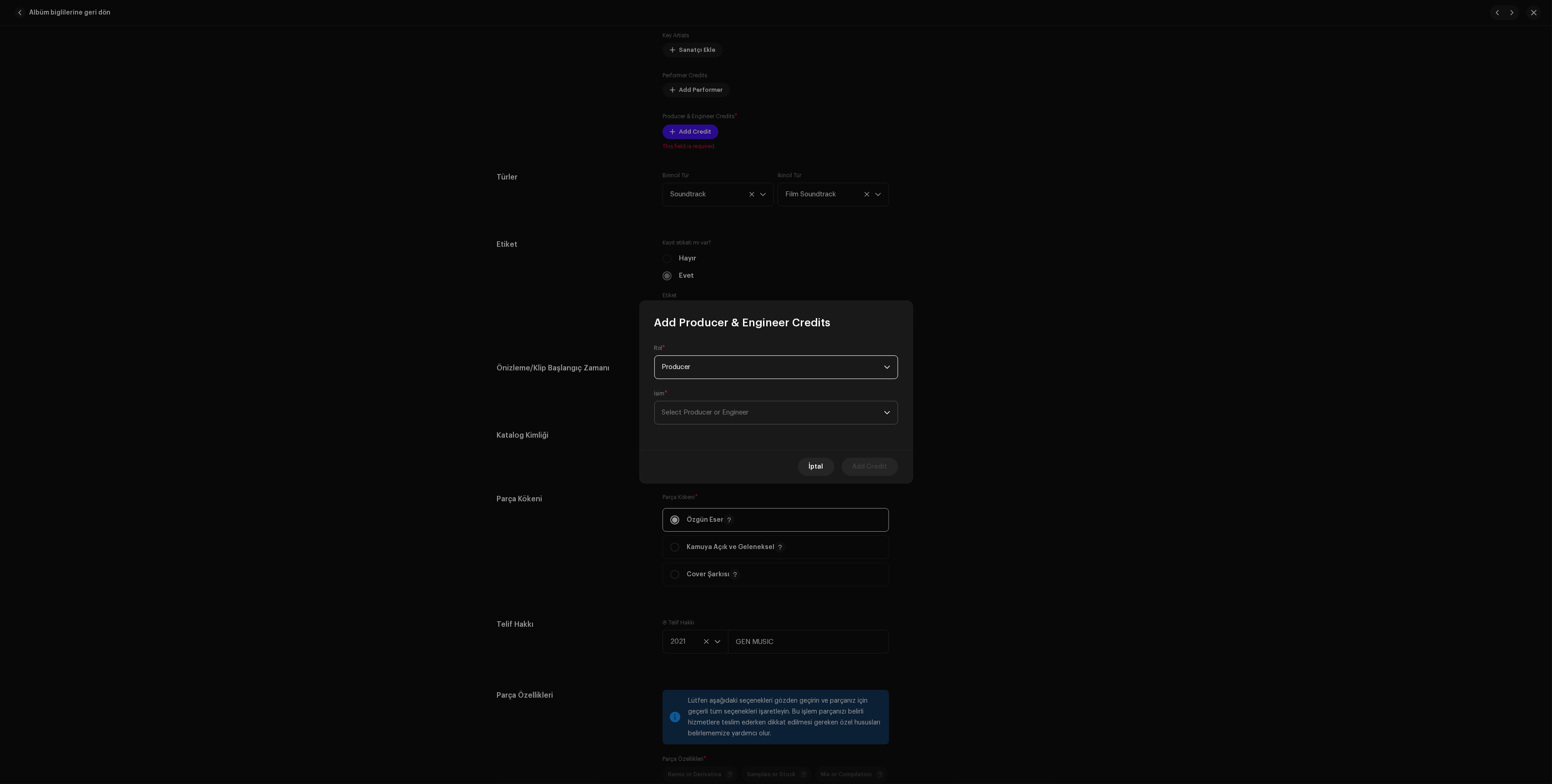
click at [740, 416] on span "Select Producer or Engineer" at bounding box center [773, 412] width 222 height 23
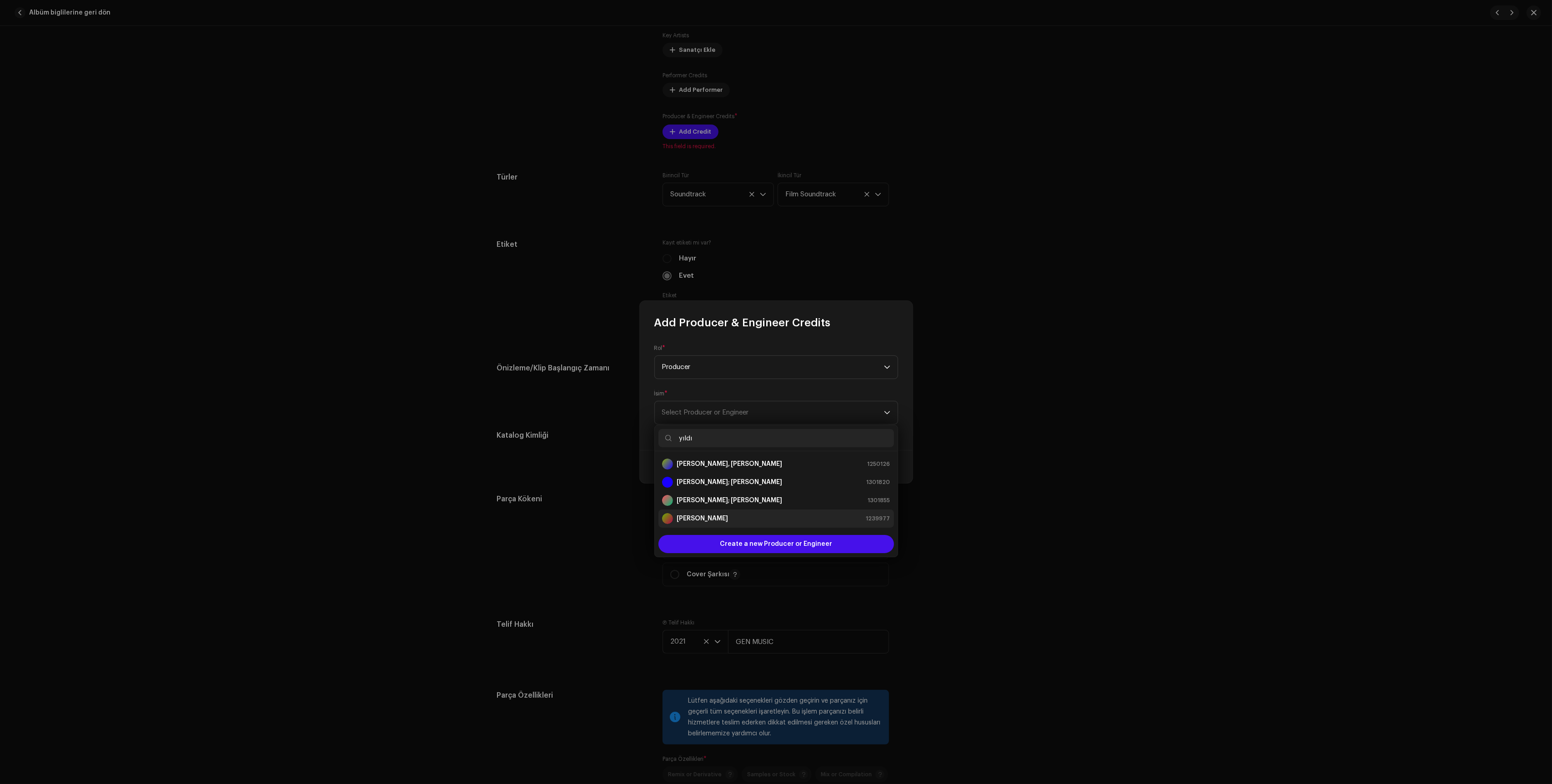
type input "yıldı"
click at [722, 518] on strong "[PERSON_NAME]" at bounding box center [702, 518] width 51 height 9
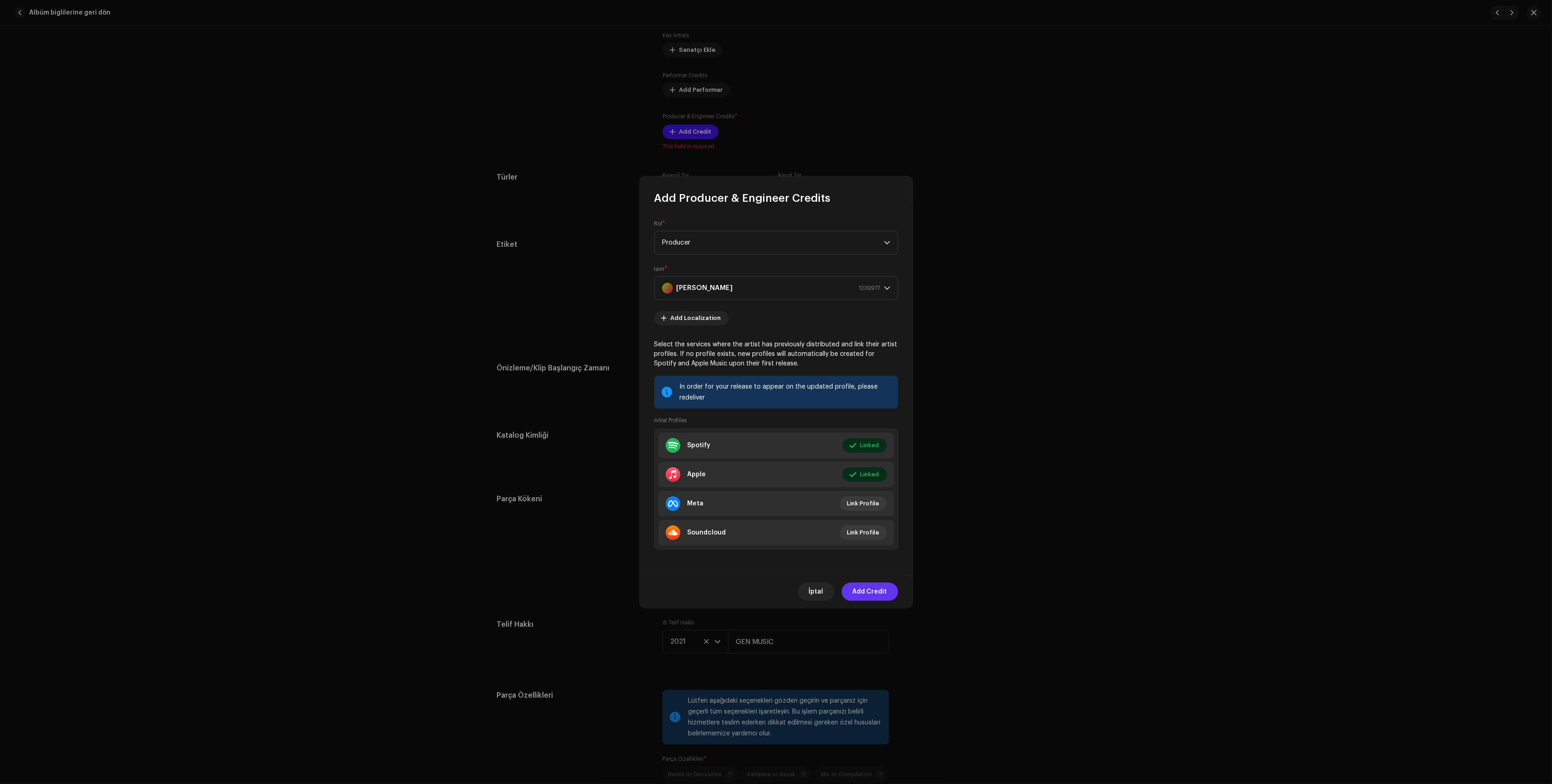
click at [875, 592] on span "Add Credit" at bounding box center [869, 592] width 34 height 18
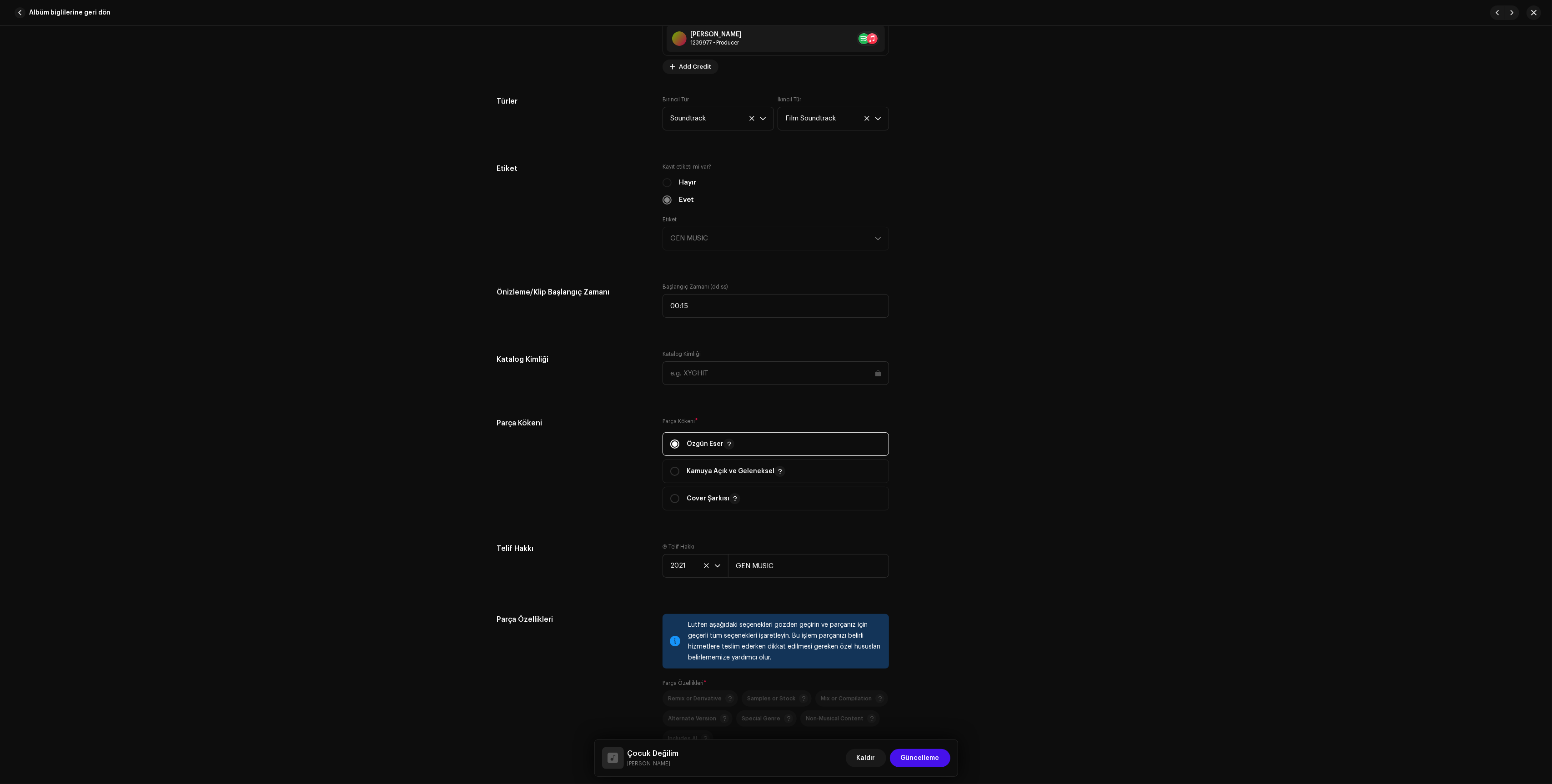
scroll to position [775, 0]
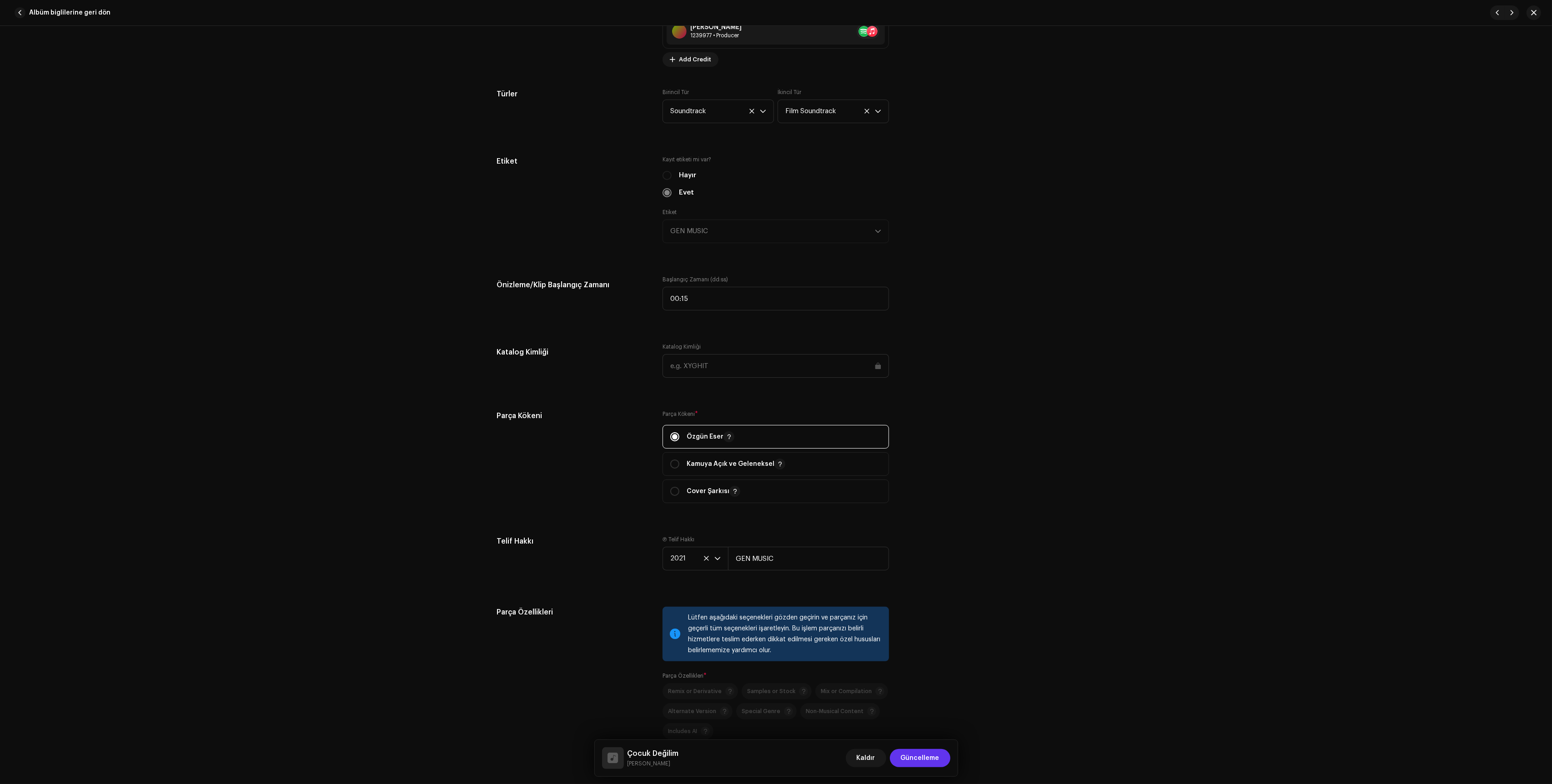
click at [913, 756] on span "Güncelleme" at bounding box center [920, 758] width 39 height 18
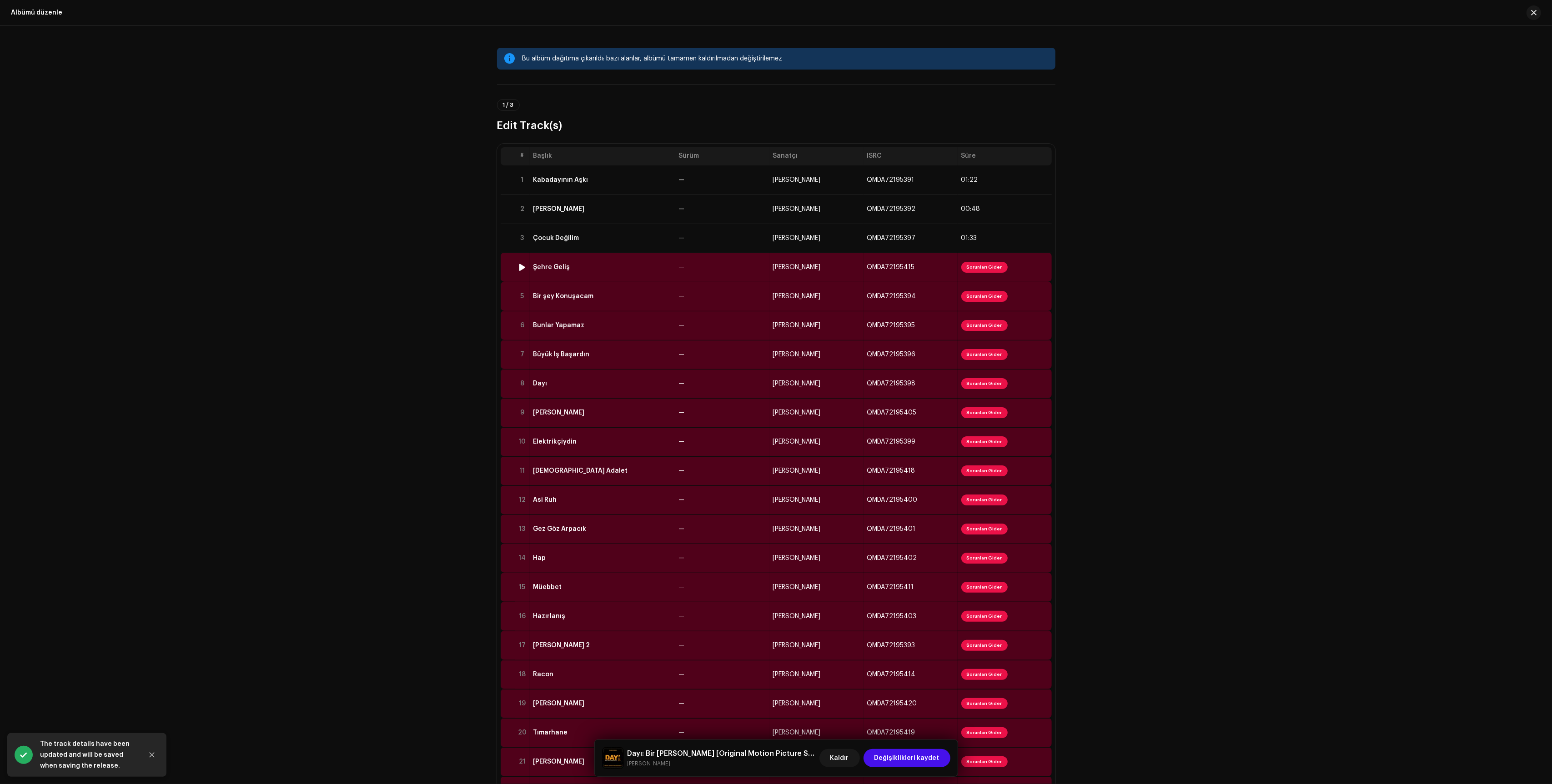
click at [739, 268] on td "—" at bounding box center [722, 267] width 94 height 29
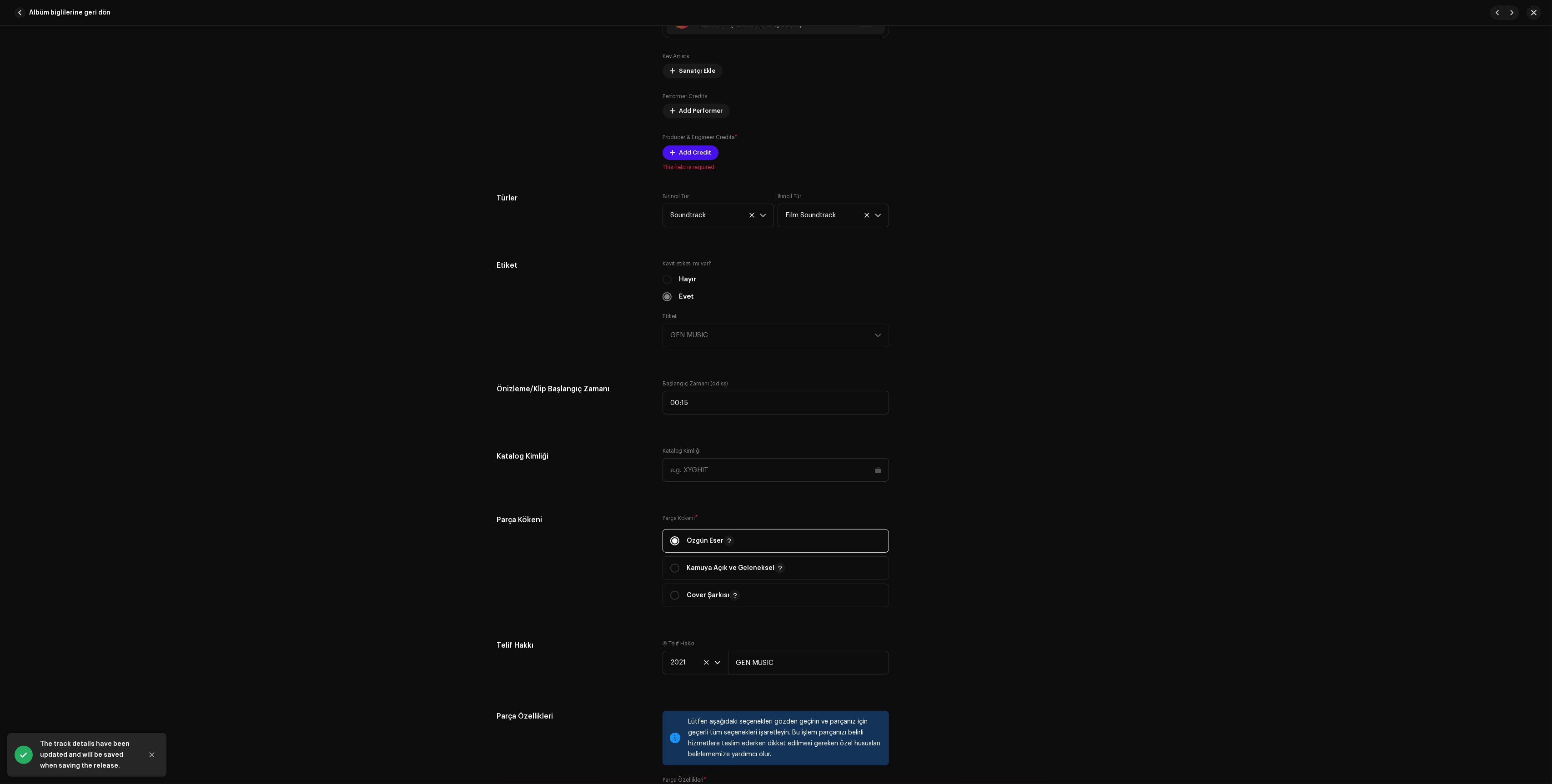
scroll to position [540, 0]
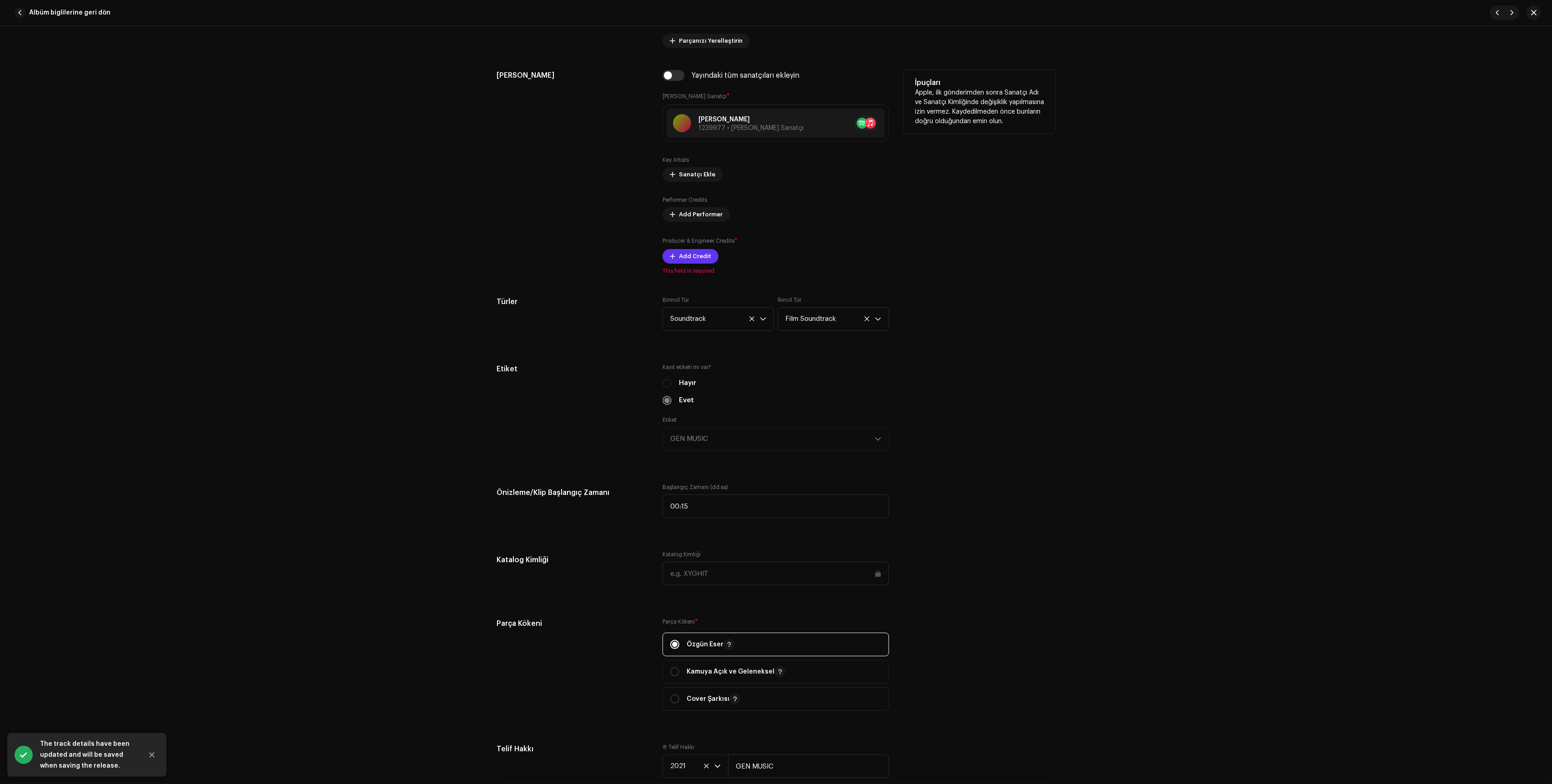
click at [687, 263] on span "Add Credit" at bounding box center [695, 257] width 33 height 18
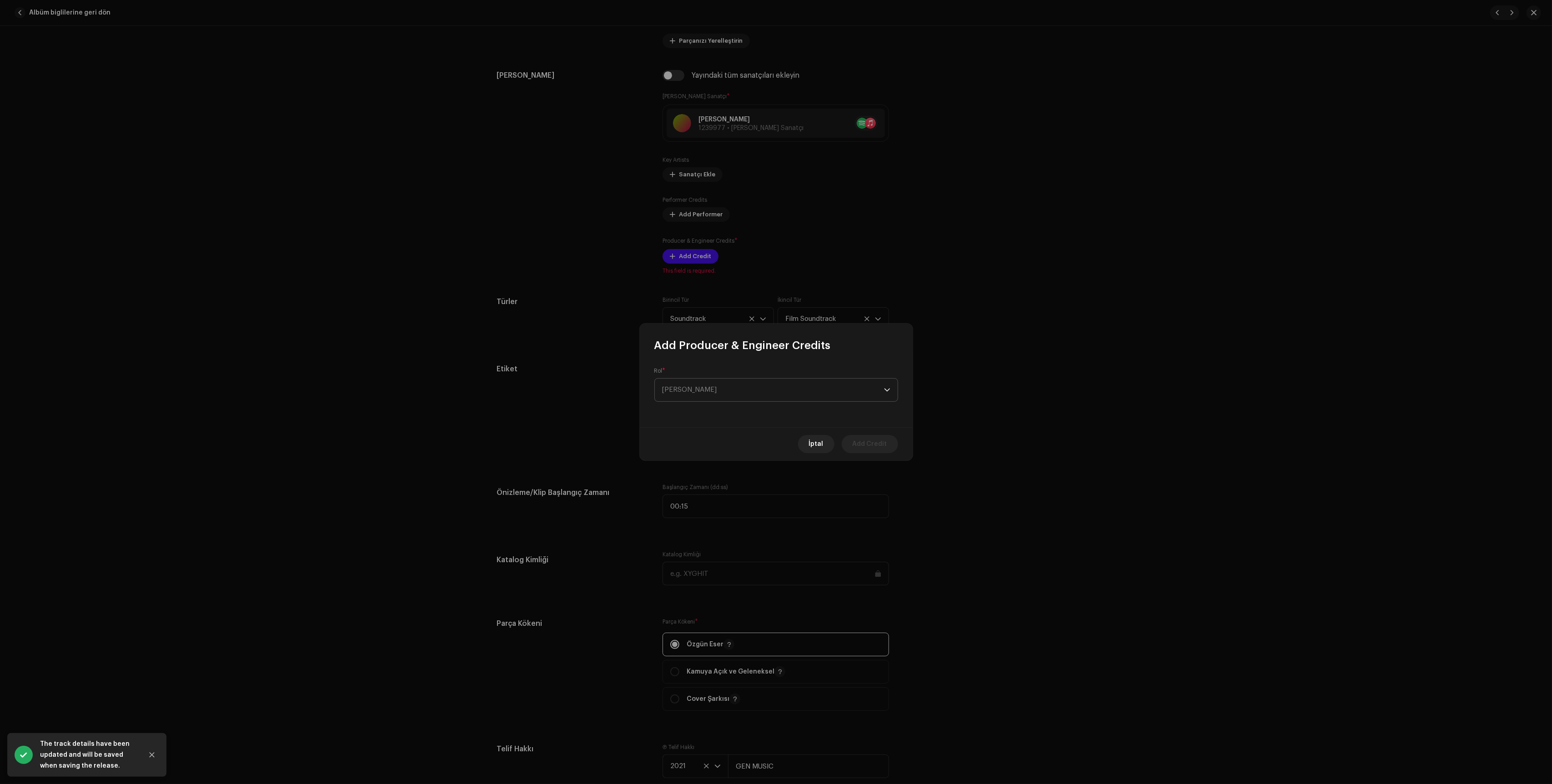
click at [696, 393] on span "[PERSON_NAME]" at bounding box center [773, 390] width 222 height 23
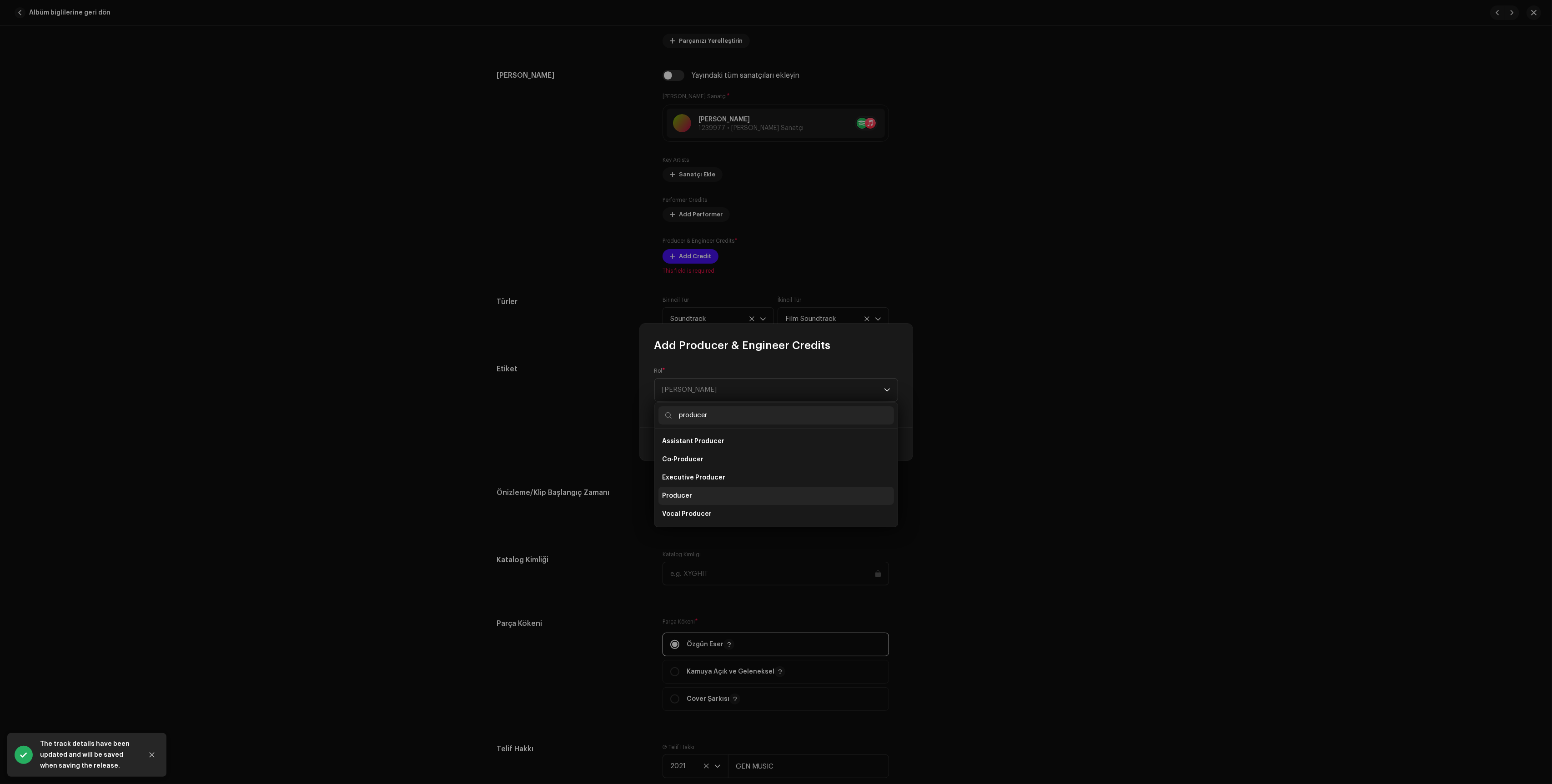
type input "producer"
drag, startPoint x: 692, startPoint y: 500, endPoint x: 693, endPoint y: 496, distance: 4.1
click at [692, 500] on li "Producer" at bounding box center [776, 496] width 236 height 18
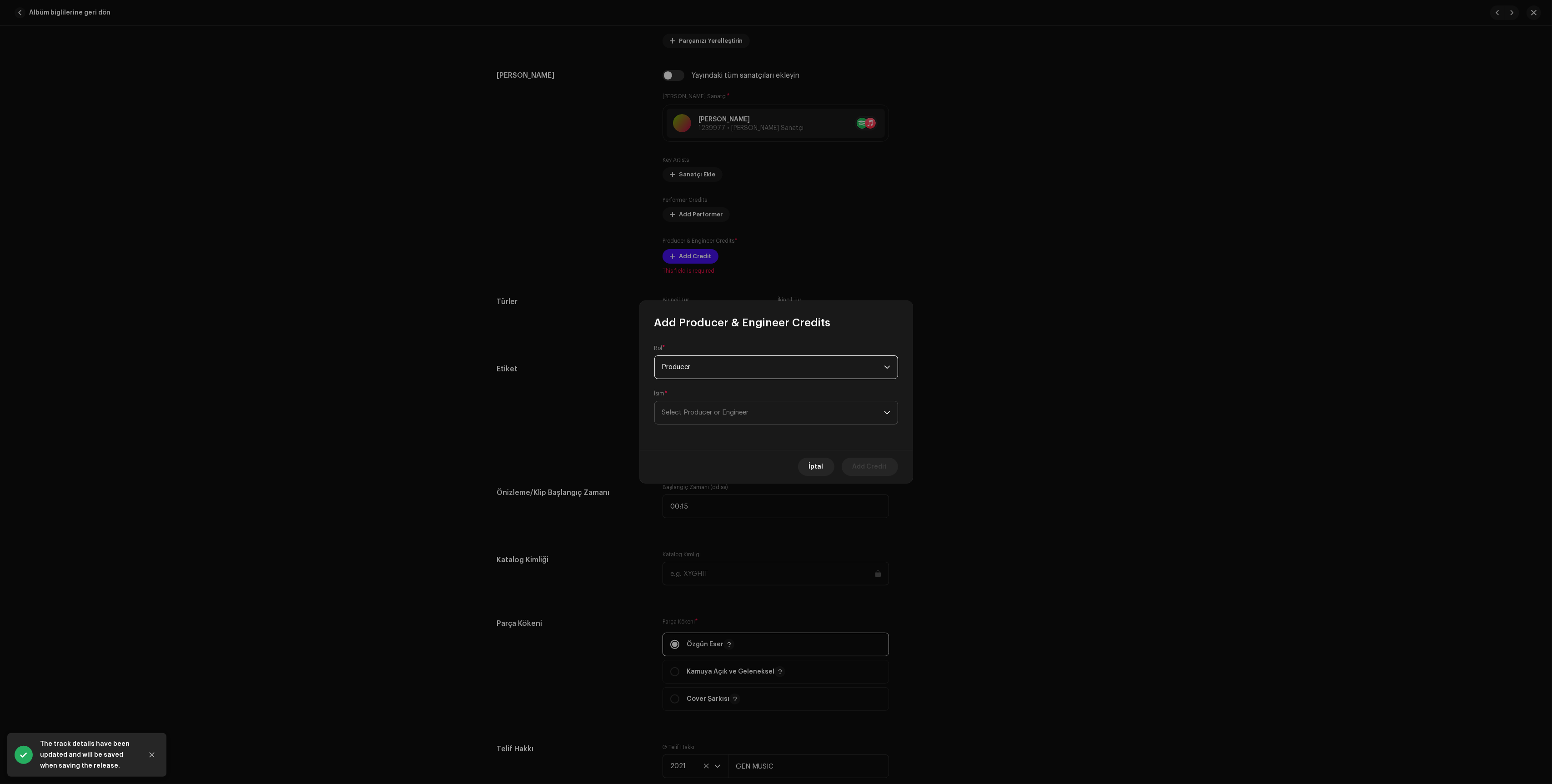
click at [737, 416] on span "Select Producer or Engineer" at bounding box center [706, 412] width 87 height 7
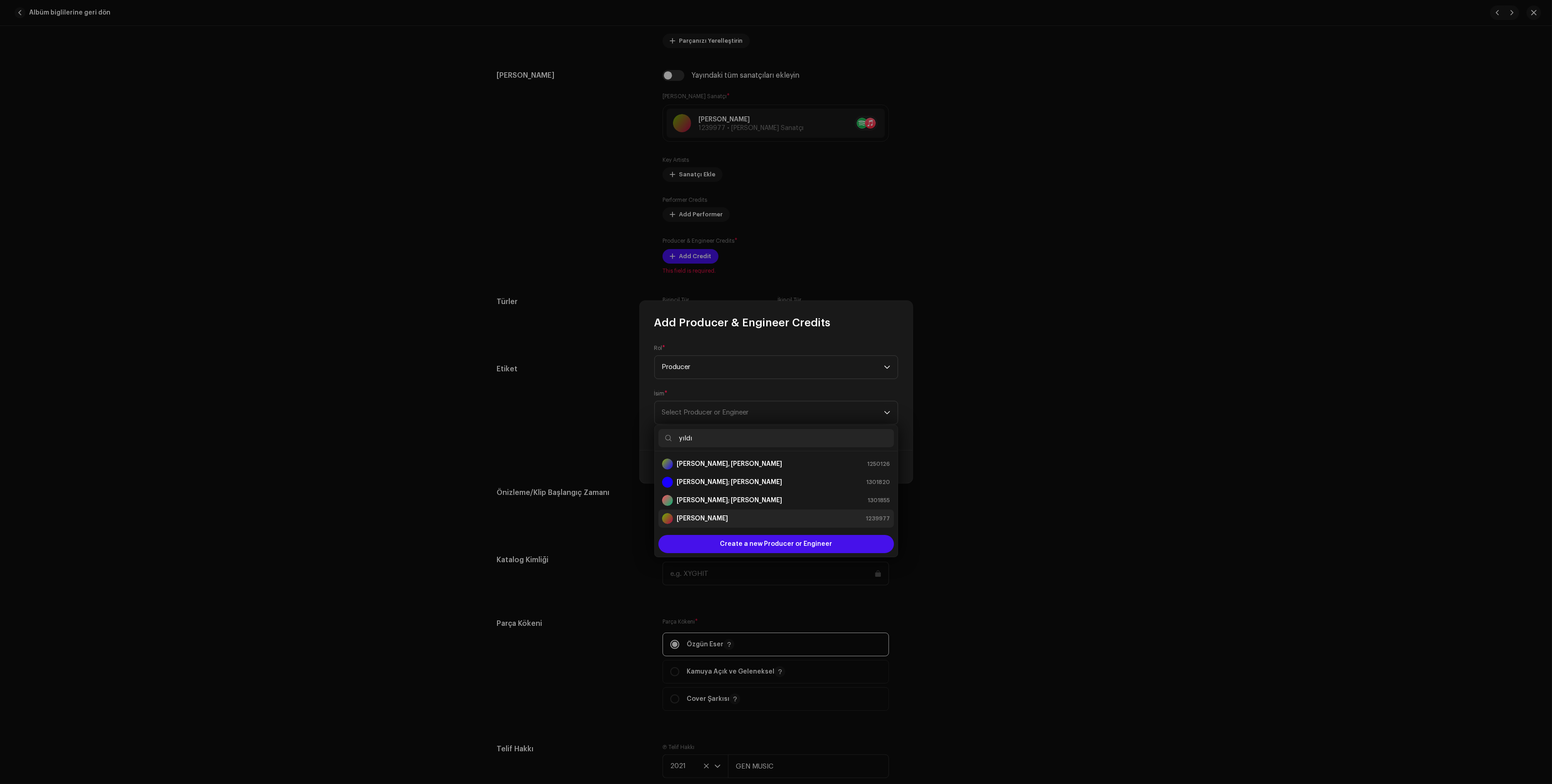
type input "yıldı"
click at [722, 523] on div "[PERSON_NAME]" at bounding box center [695, 518] width 66 height 11
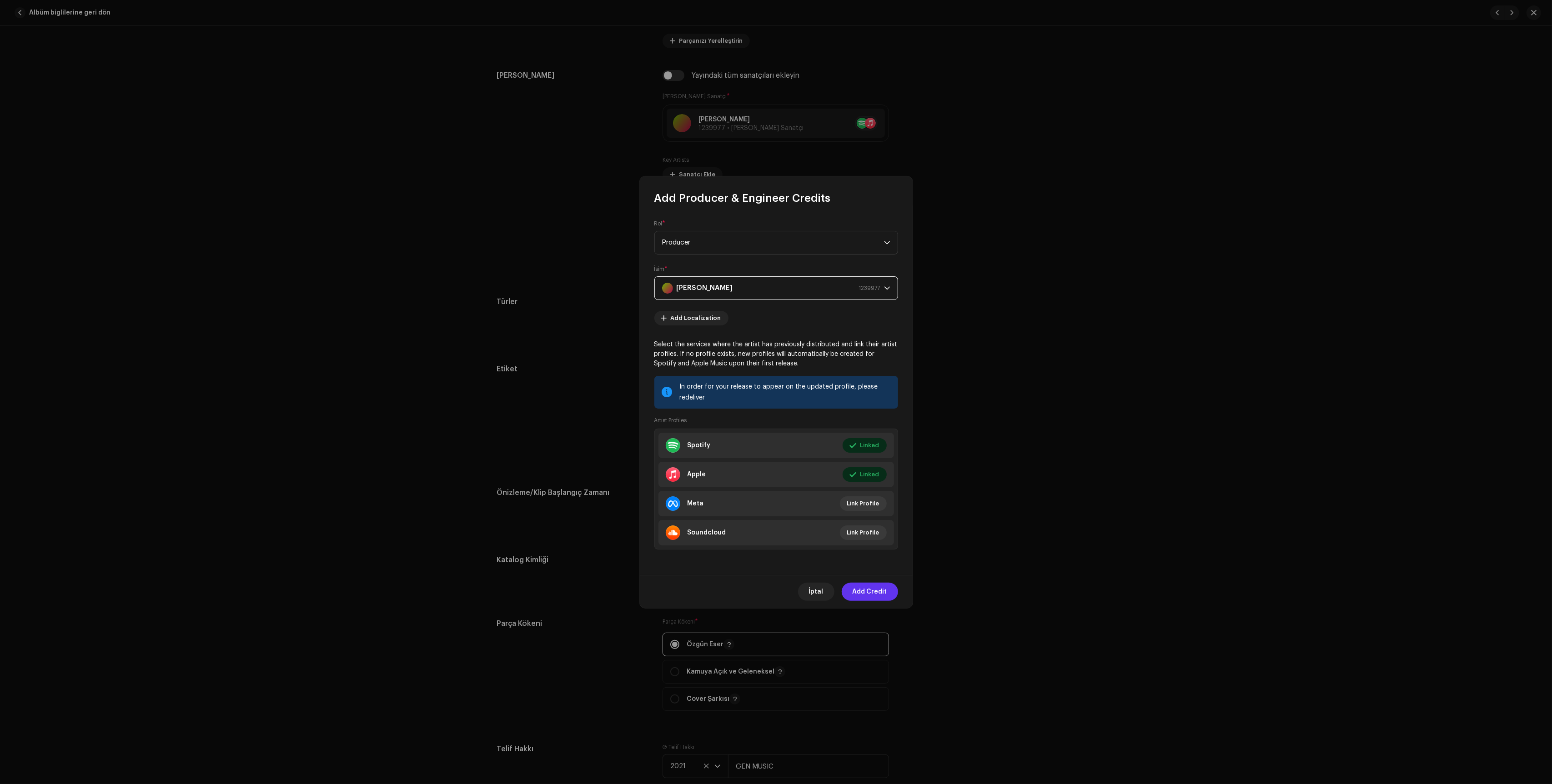
click at [862, 594] on span "Add Credit" at bounding box center [869, 592] width 34 height 18
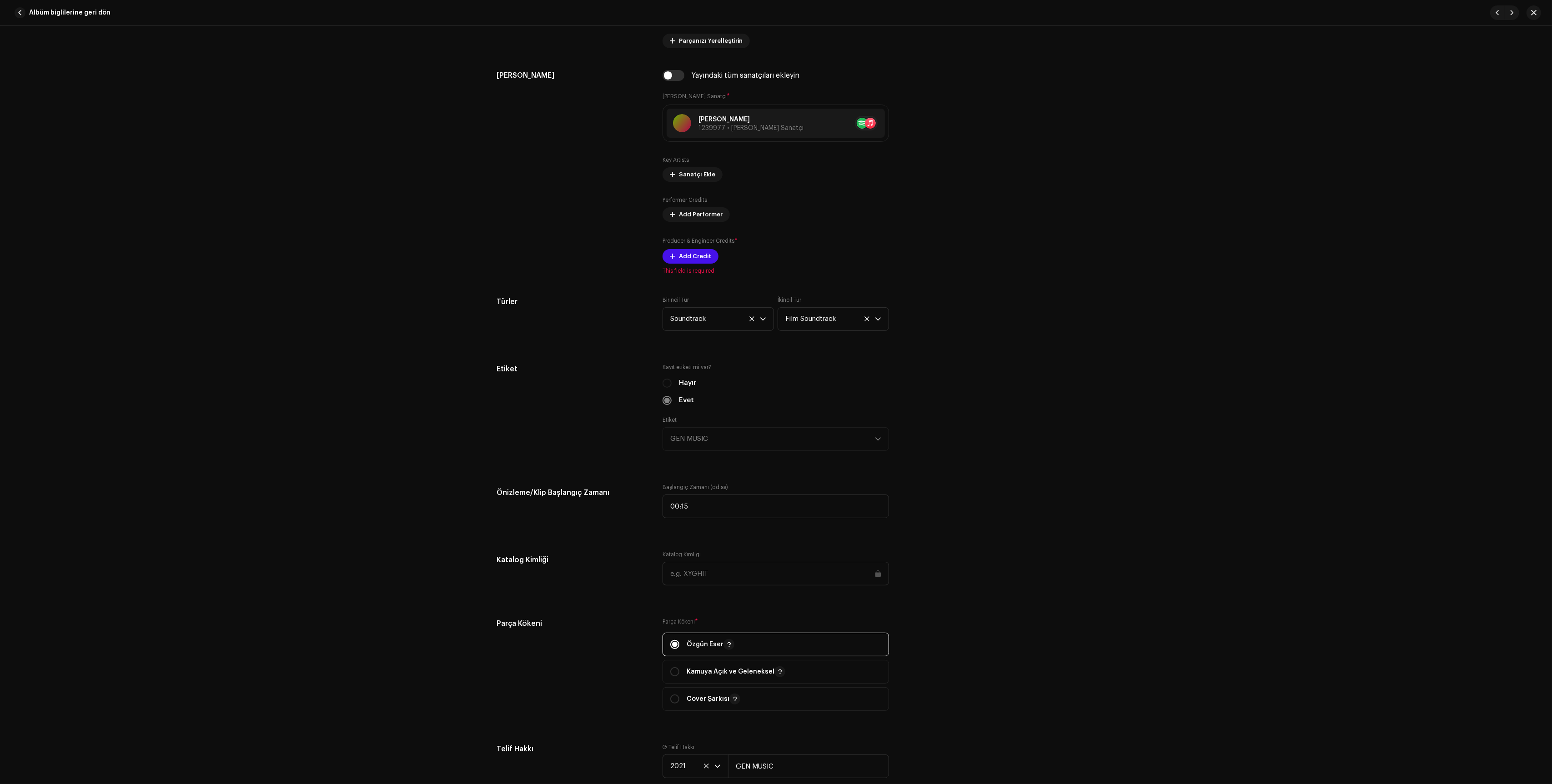
scroll to position [546, 0]
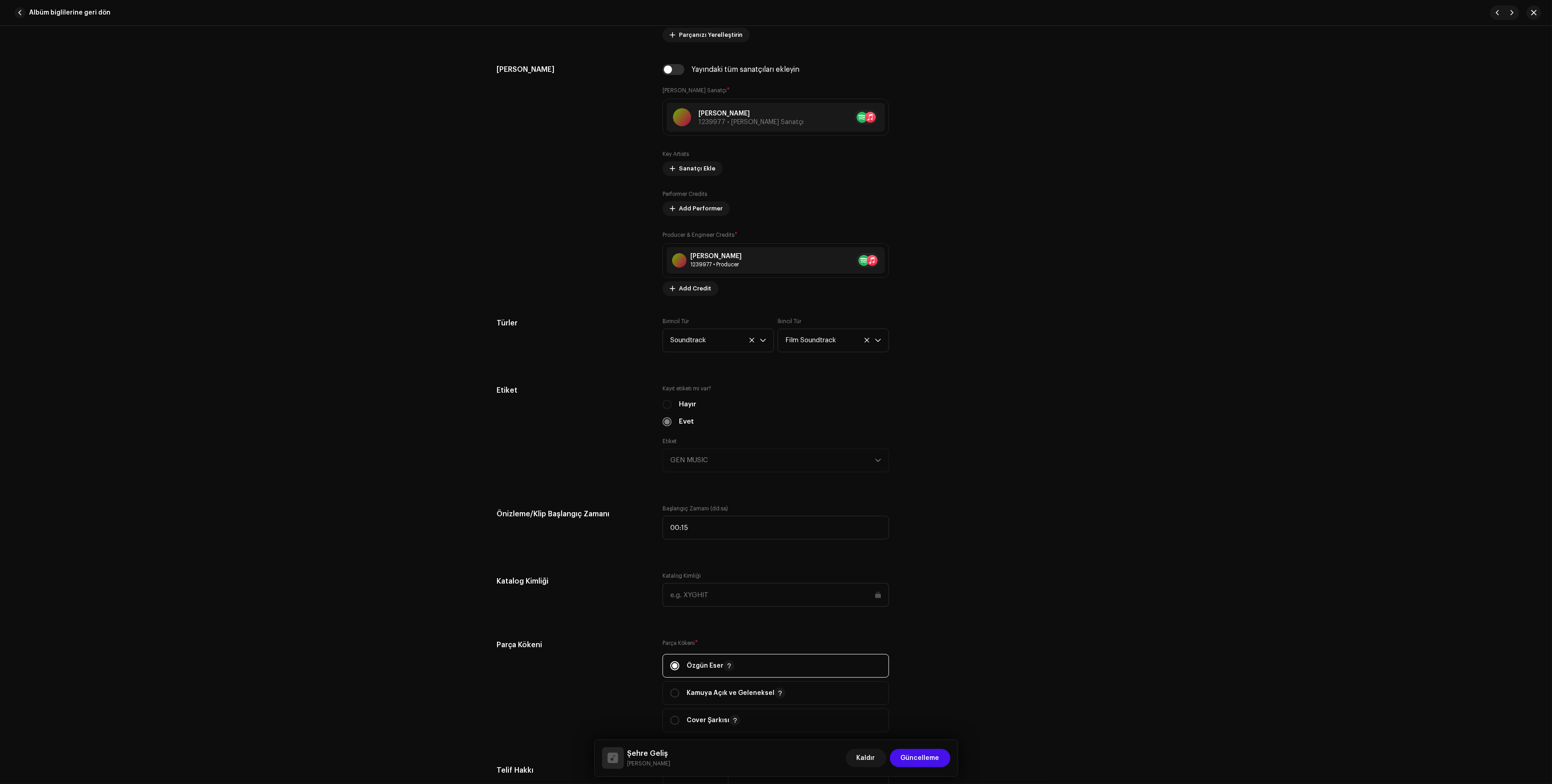
click at [933, 712] on div "Parça Kökeni Parça Kökeni * [PERSON_NAME] Açık ve Geleneksel Cover Şarkısı" at bounding box center [776, 691] width 559 height 104
click at [926, 754] on span "Güncelleme" at bounding box center [920, 758] width 39 height 18
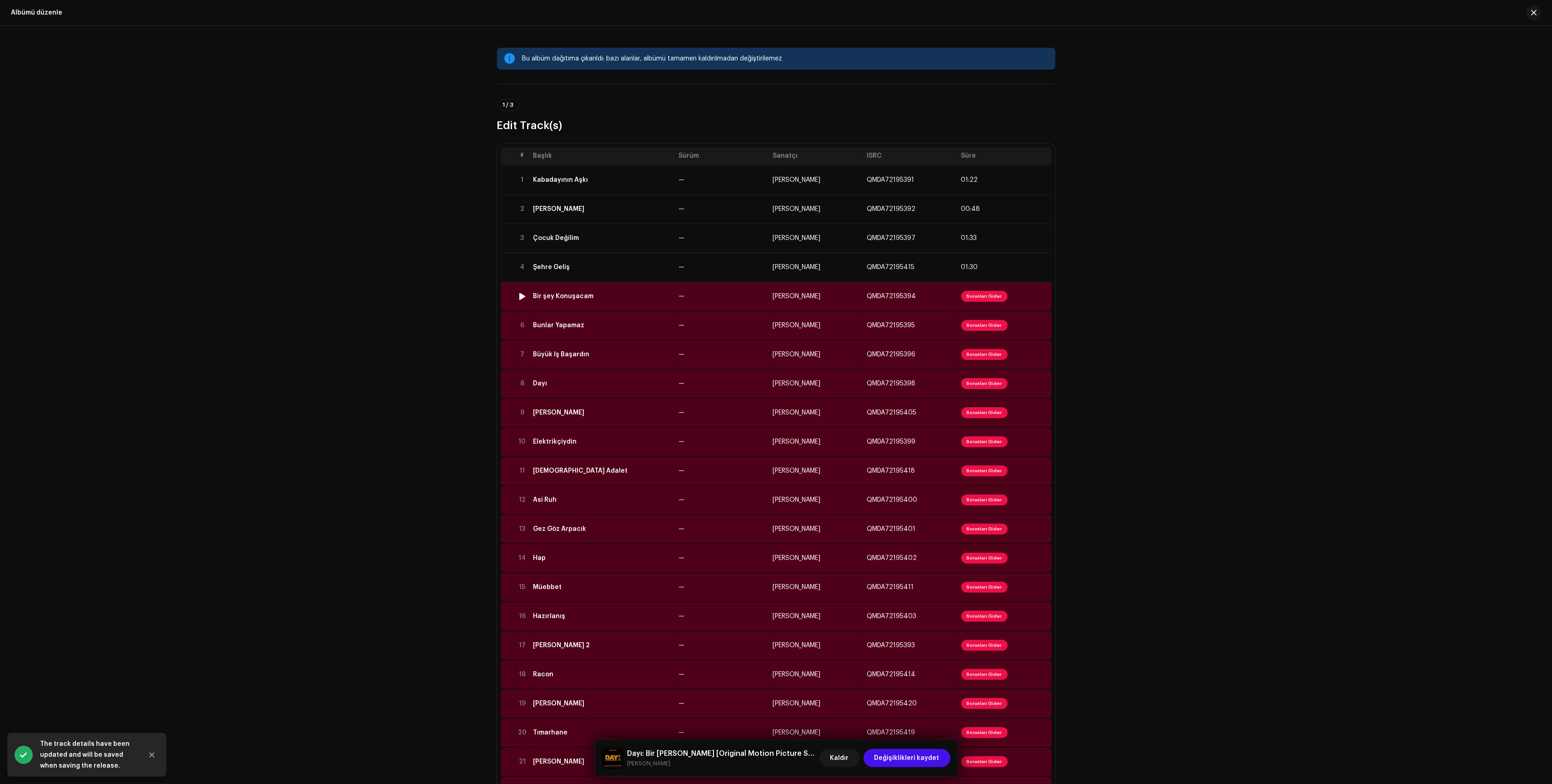
click at [756, 299] on td "—" at bounding box center [722, 296] width 94 height 29
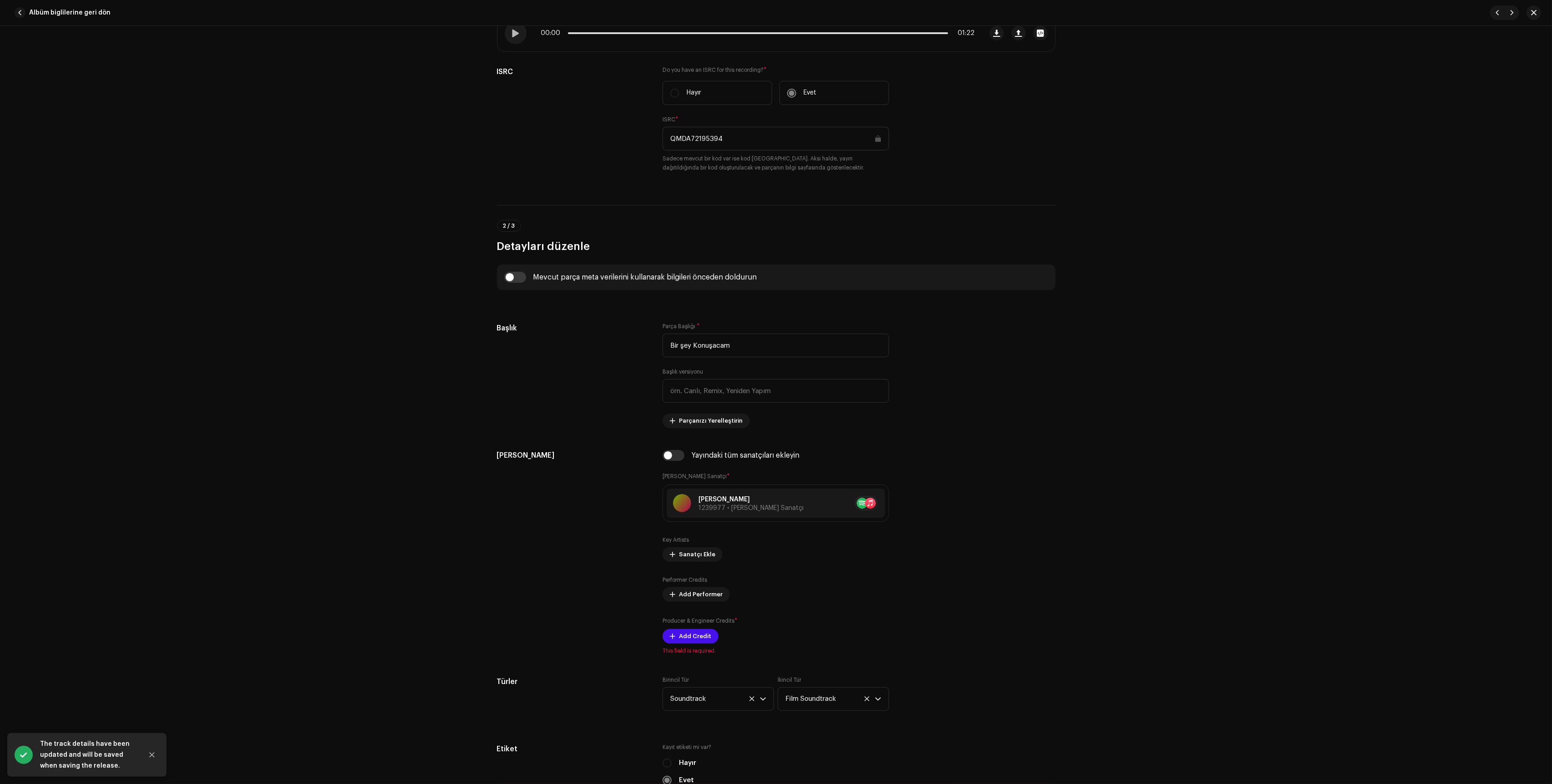
scroll to position [164, 0]
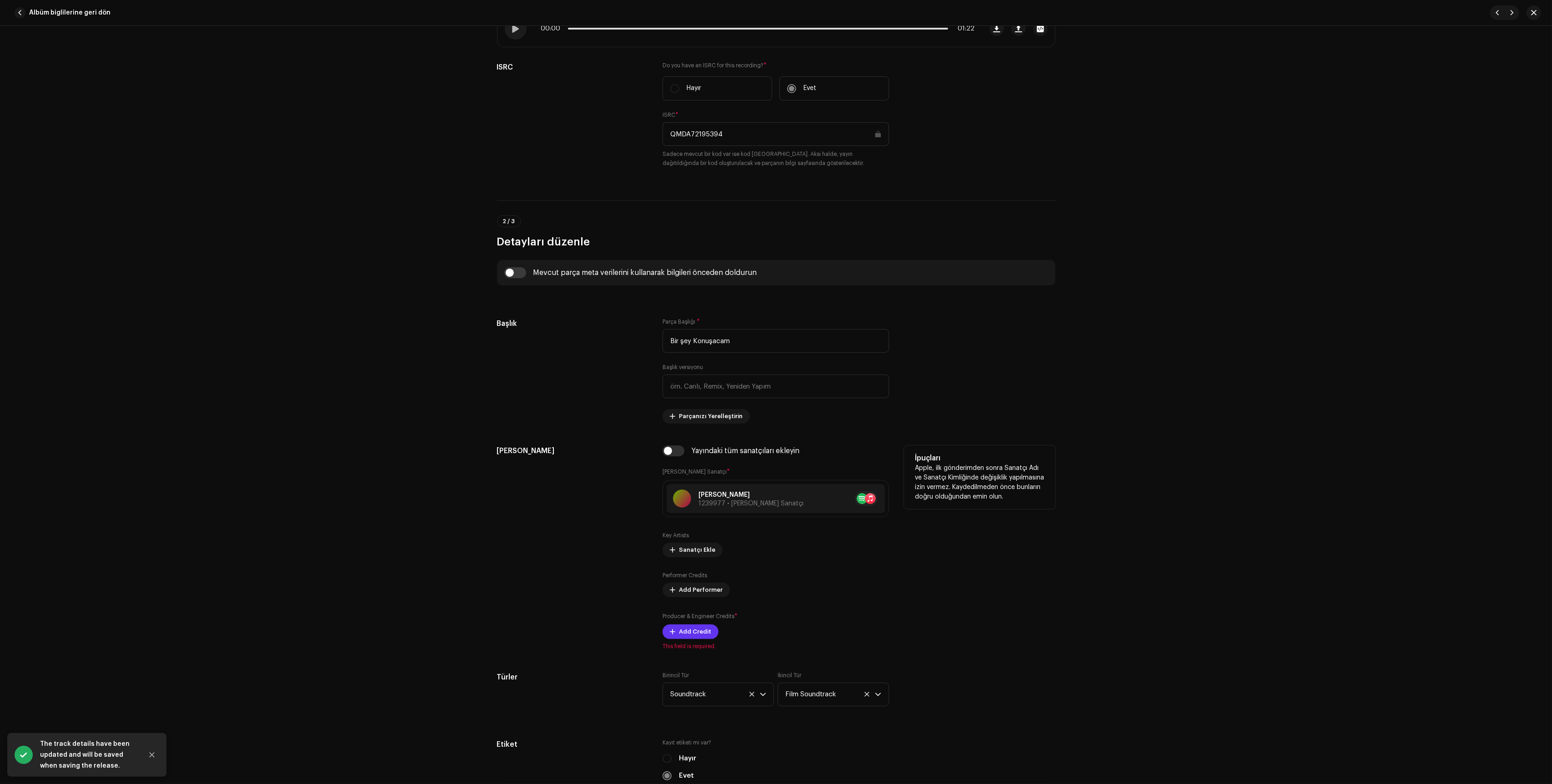
click at [701, 635] on span "Add Credit" at bounding box center [695, 632] width 33 height 18
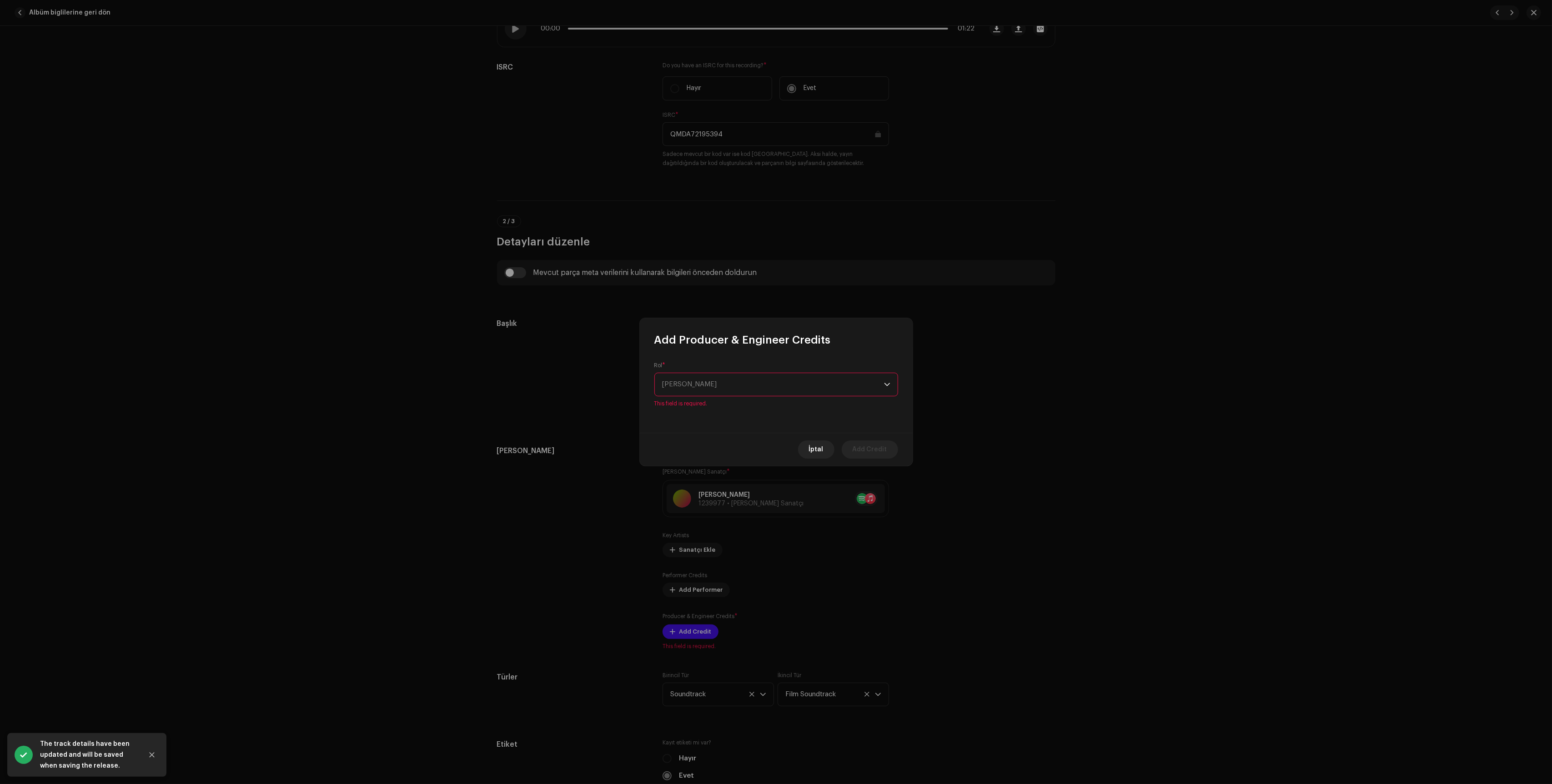
click at [776, 404] on div "Rol * Rol Seçin This field is required." at bounding box center [776, 390] width 273 height 86
click at [785, 391] on span "[PERSON_NAME]" at bounding box center [773, 385] width 222 height 23
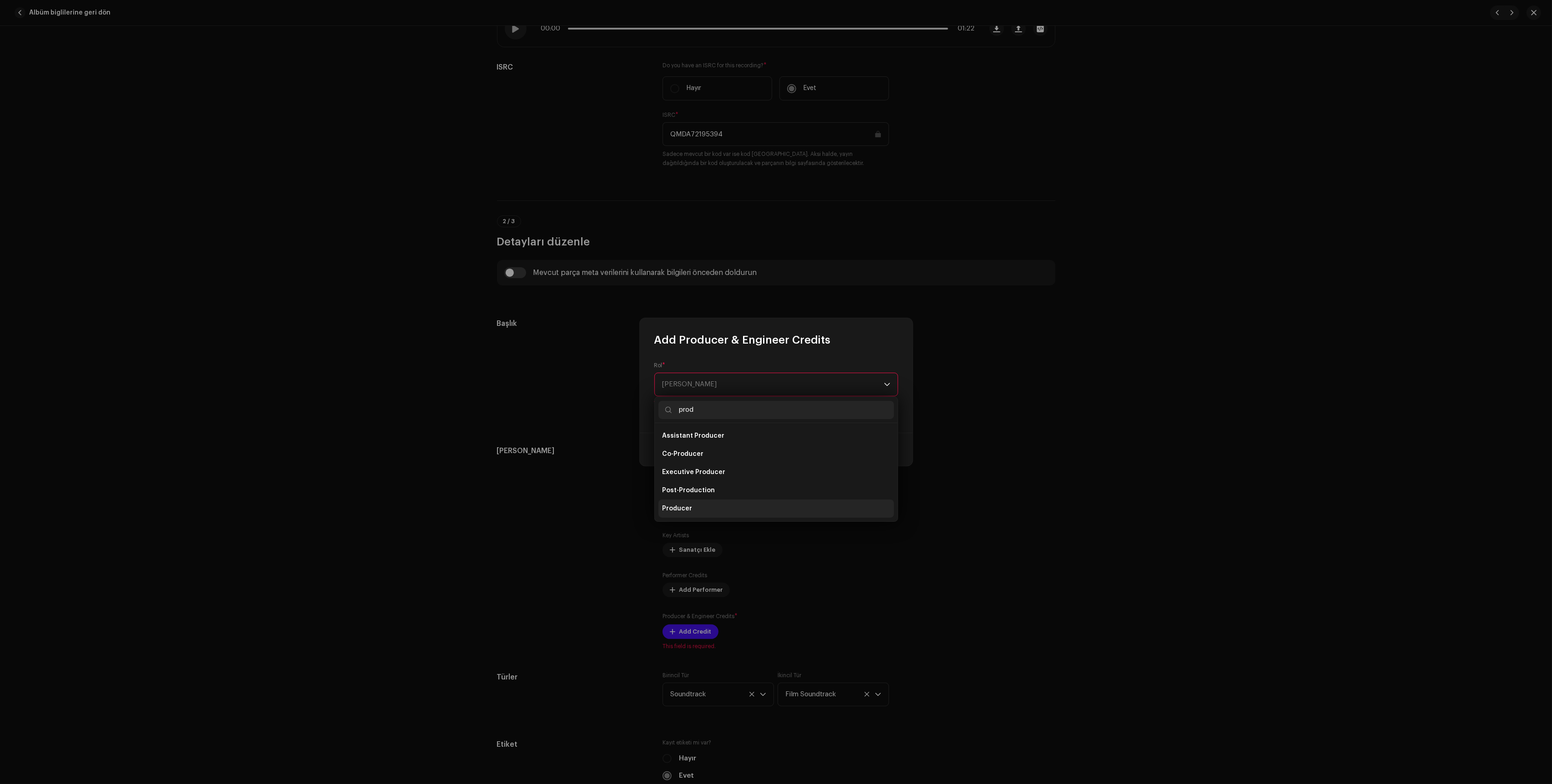
type input "prod"
click at [740, 502] on li "Producer" at bounding box center [776, 508] width 236 height 18
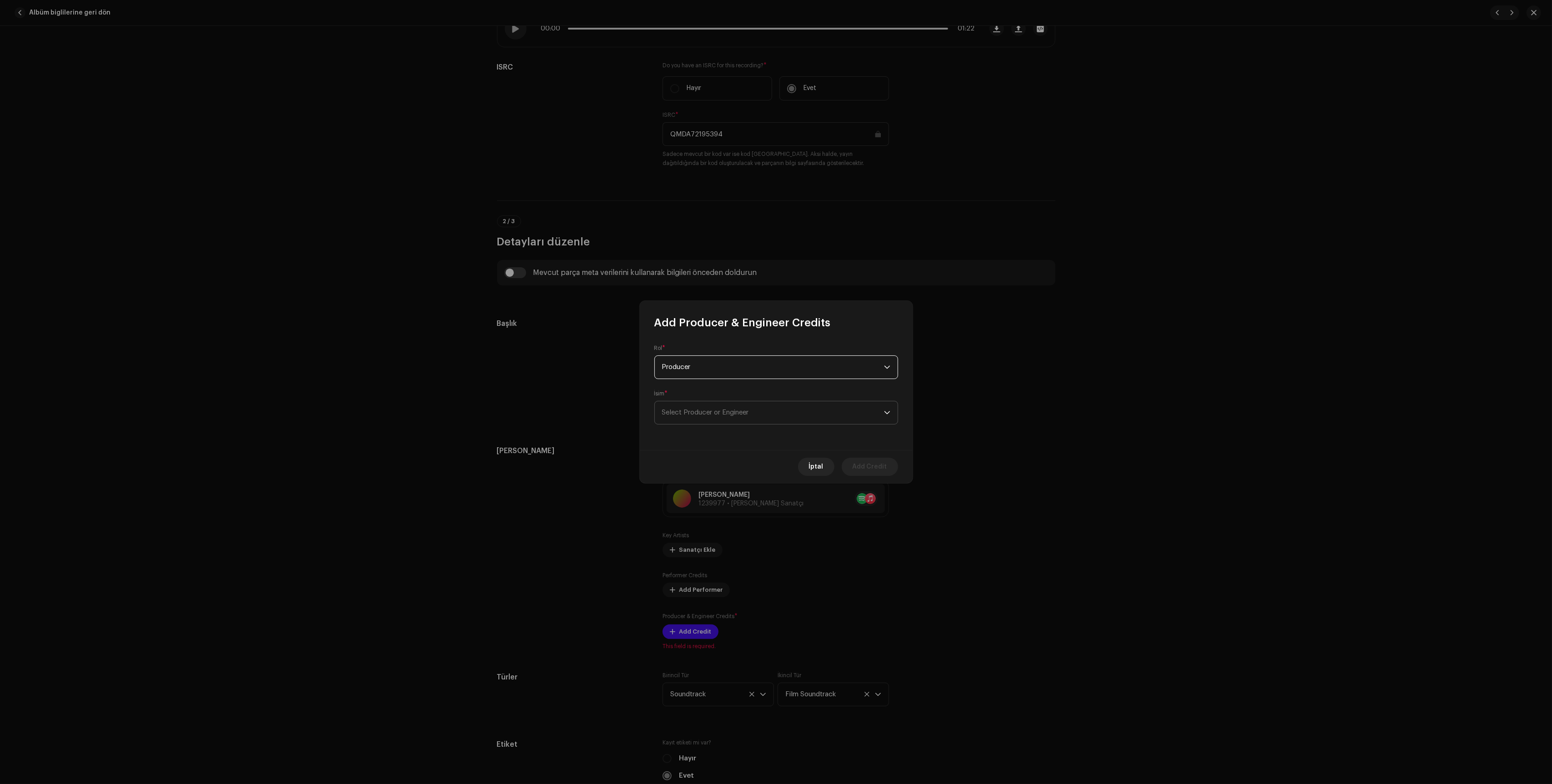
click at [751, 403] on span "Select Producer or Engineer" at bounding box center [773, 412] width 222 height 23
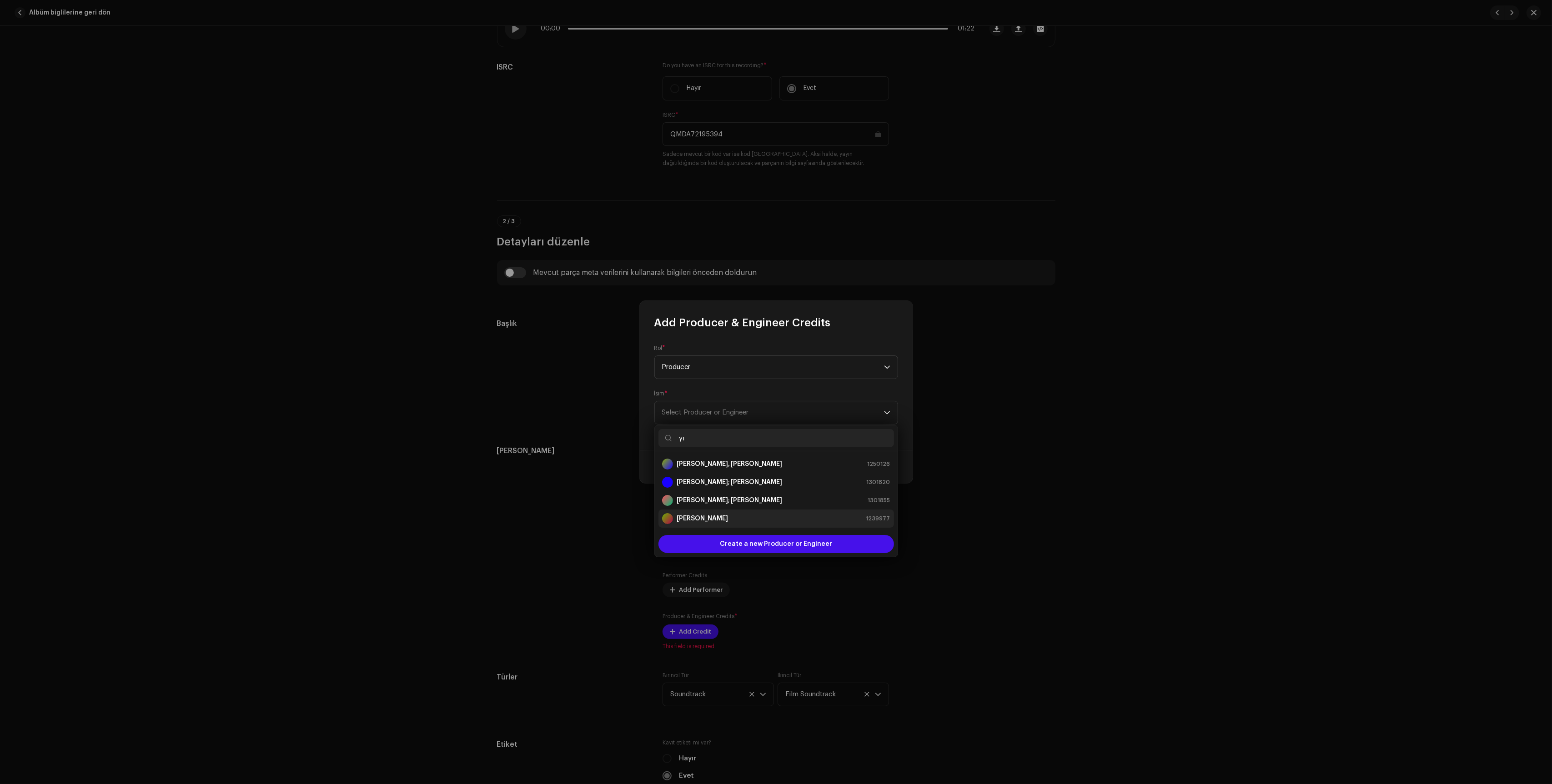
type input "yı"
click at [717, 516] on strong "[PERSON_NAME]" at bounding box center [702, 518] width 51 height 9
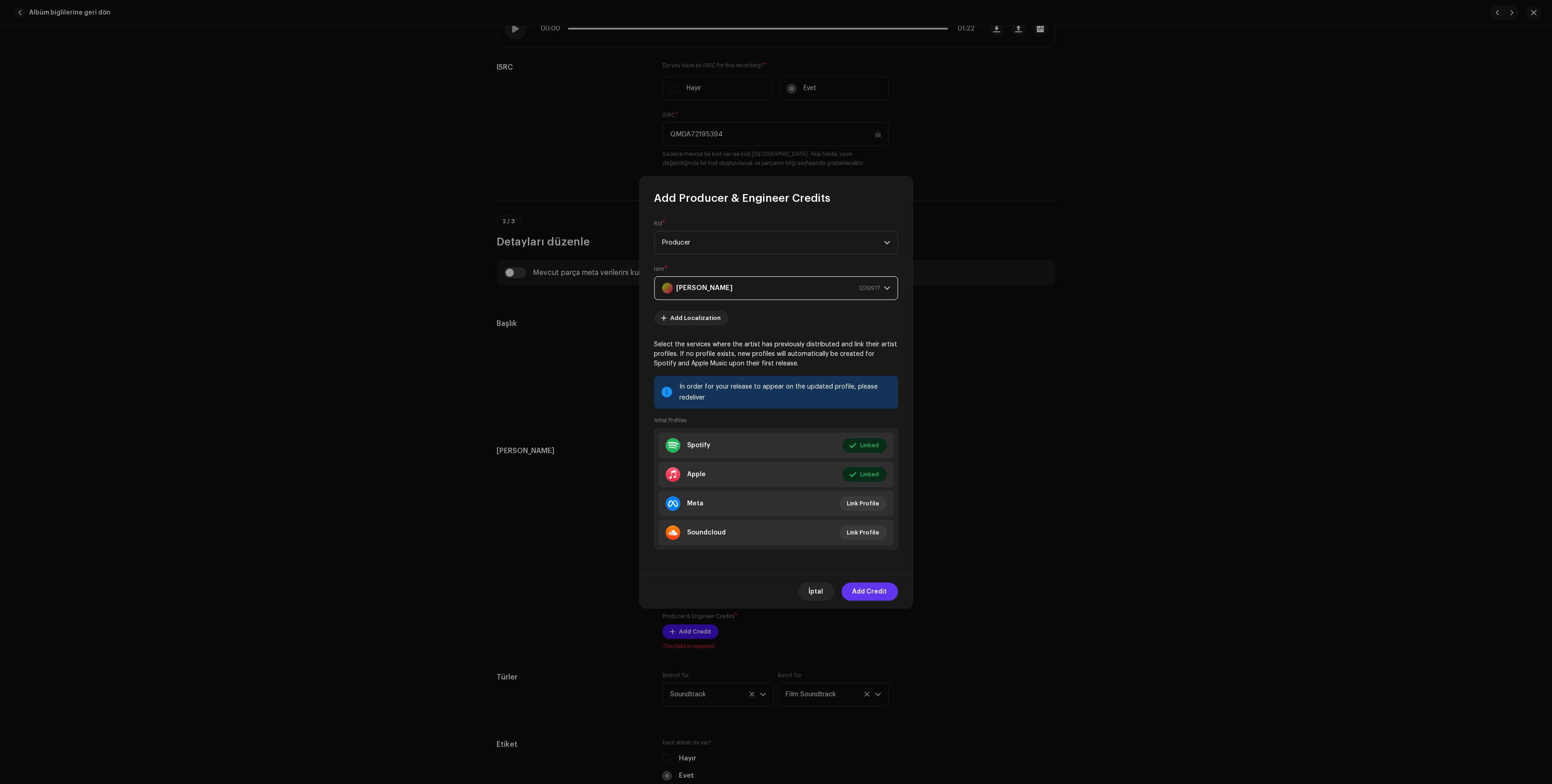
click at [865, 591] on span "Add Credit" at bounding box center [869, 592] width 34 height 18
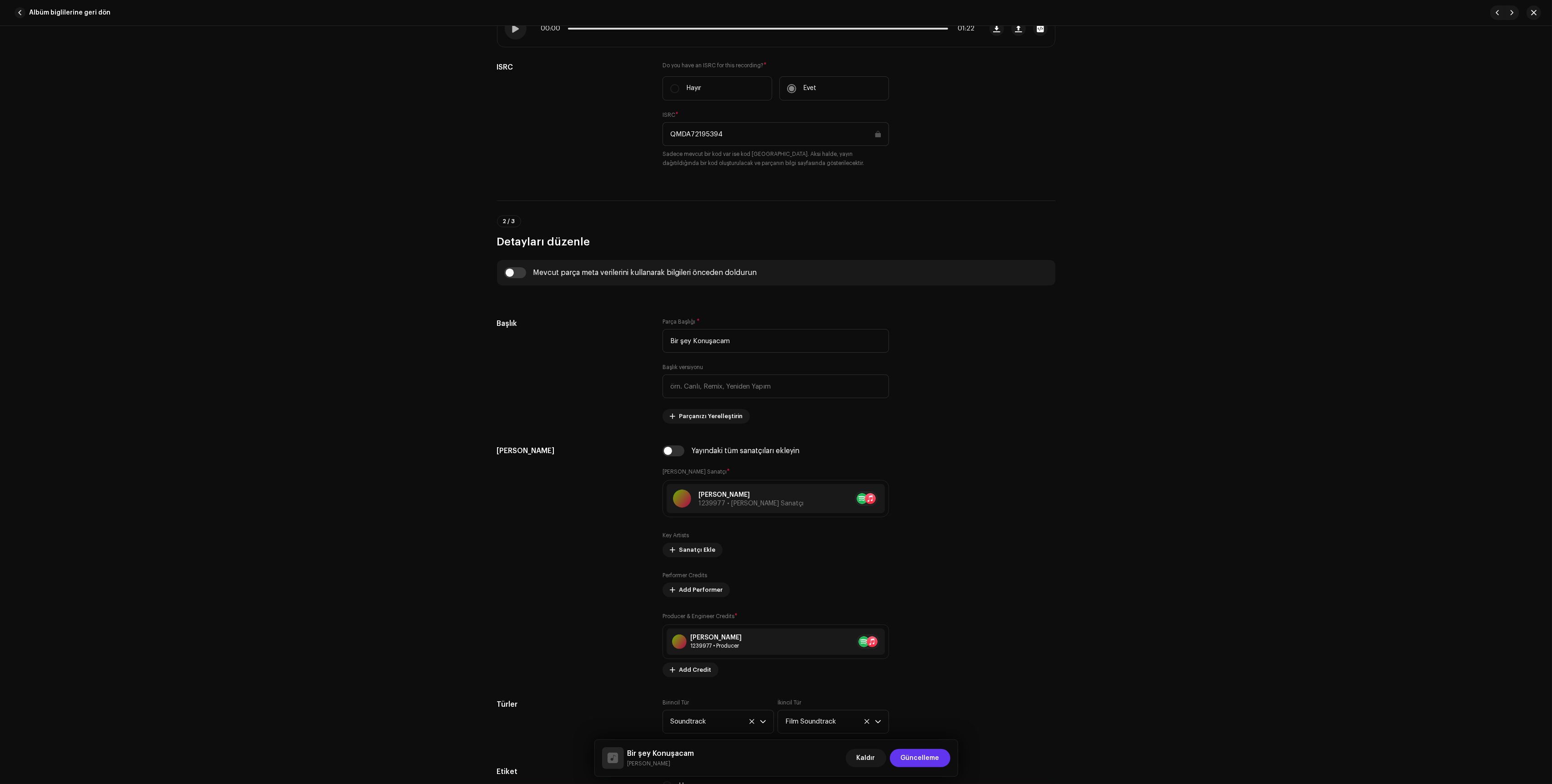
click at [942, 754] on button "Güncelleme" at bounding box center [920, 758] width 60 height 18
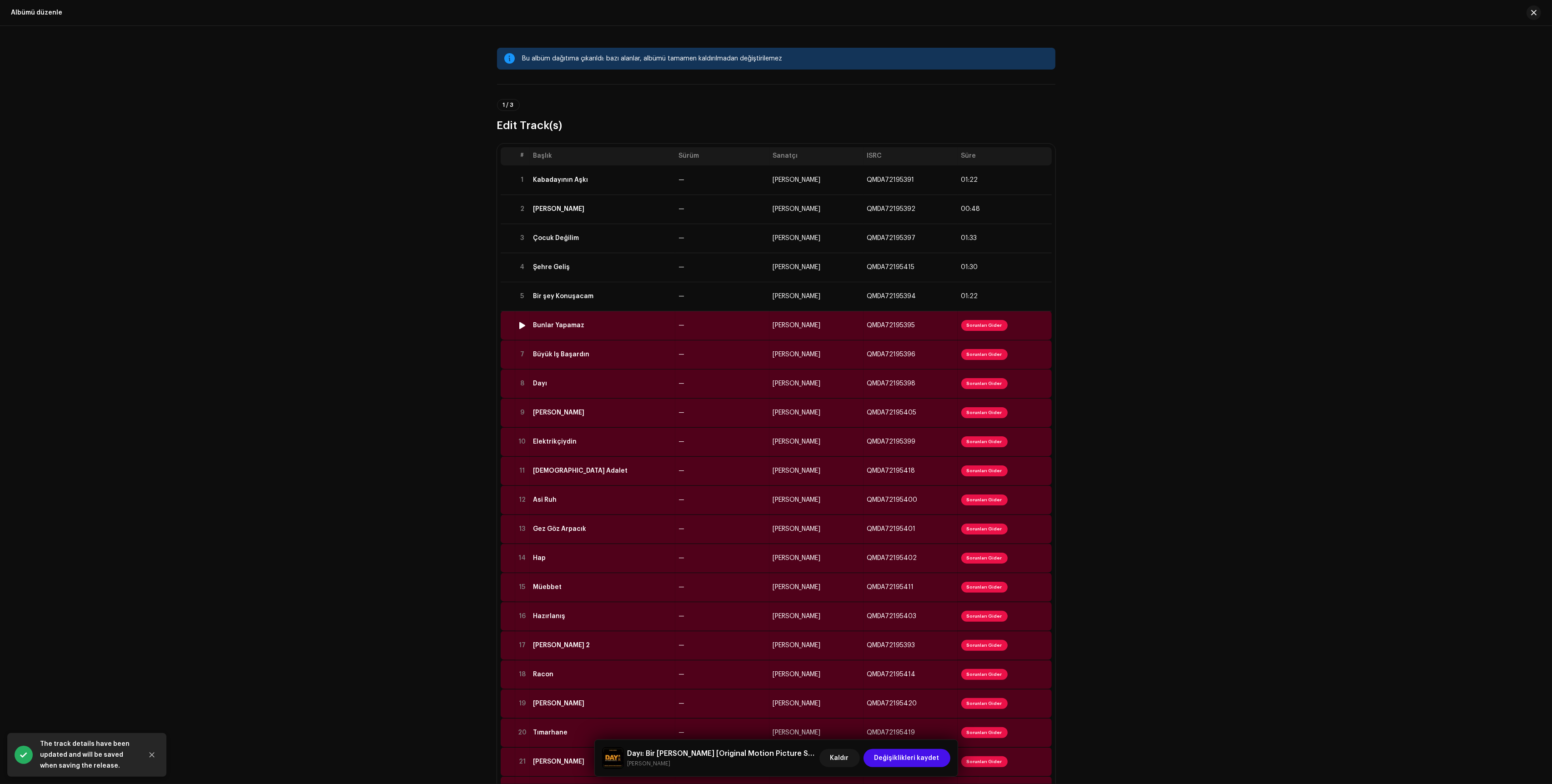
click at [733, 332] on td "—" at bounding box center [722, 325] width 94 height 29
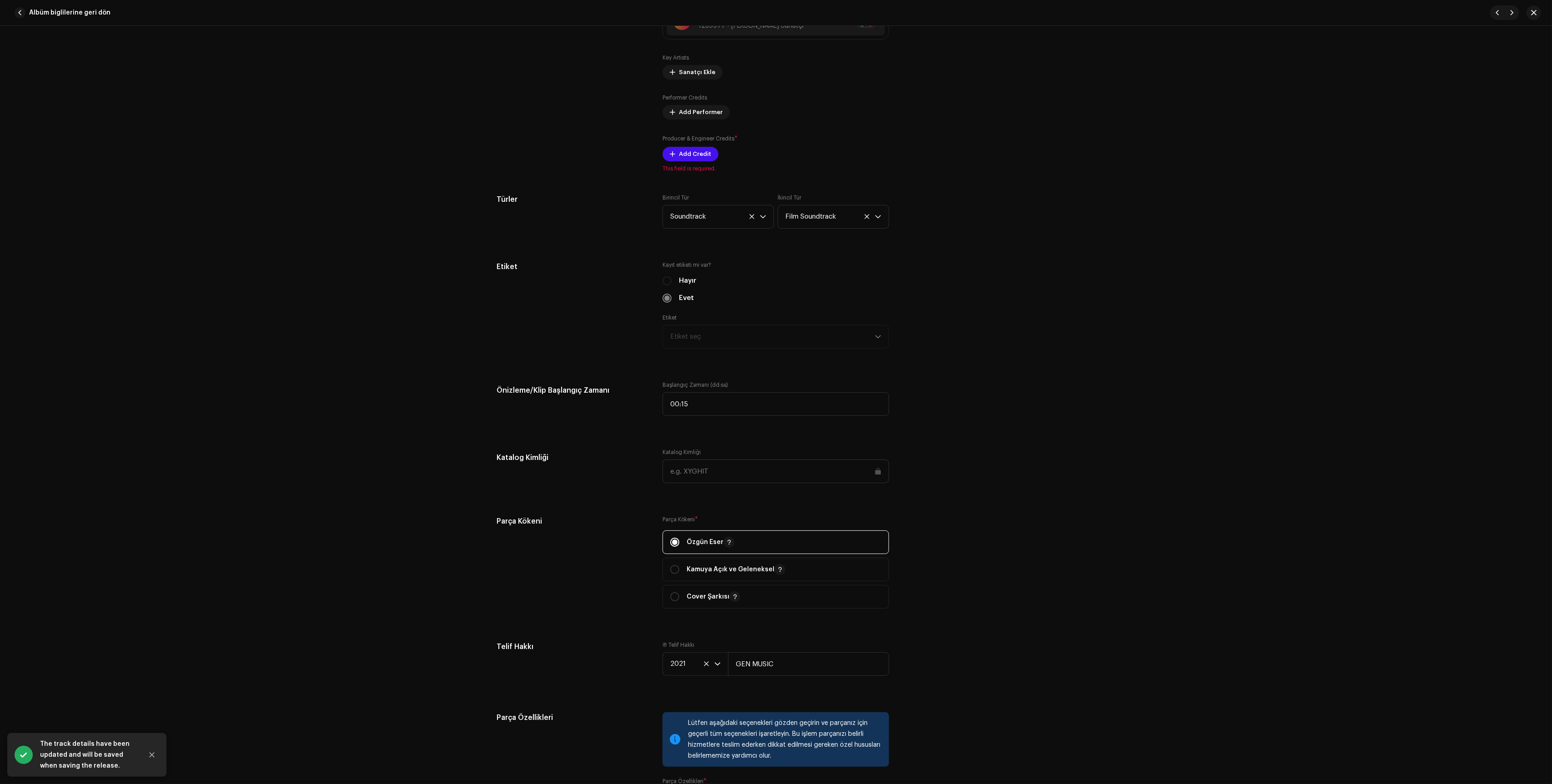
scroll to position [688, 0]
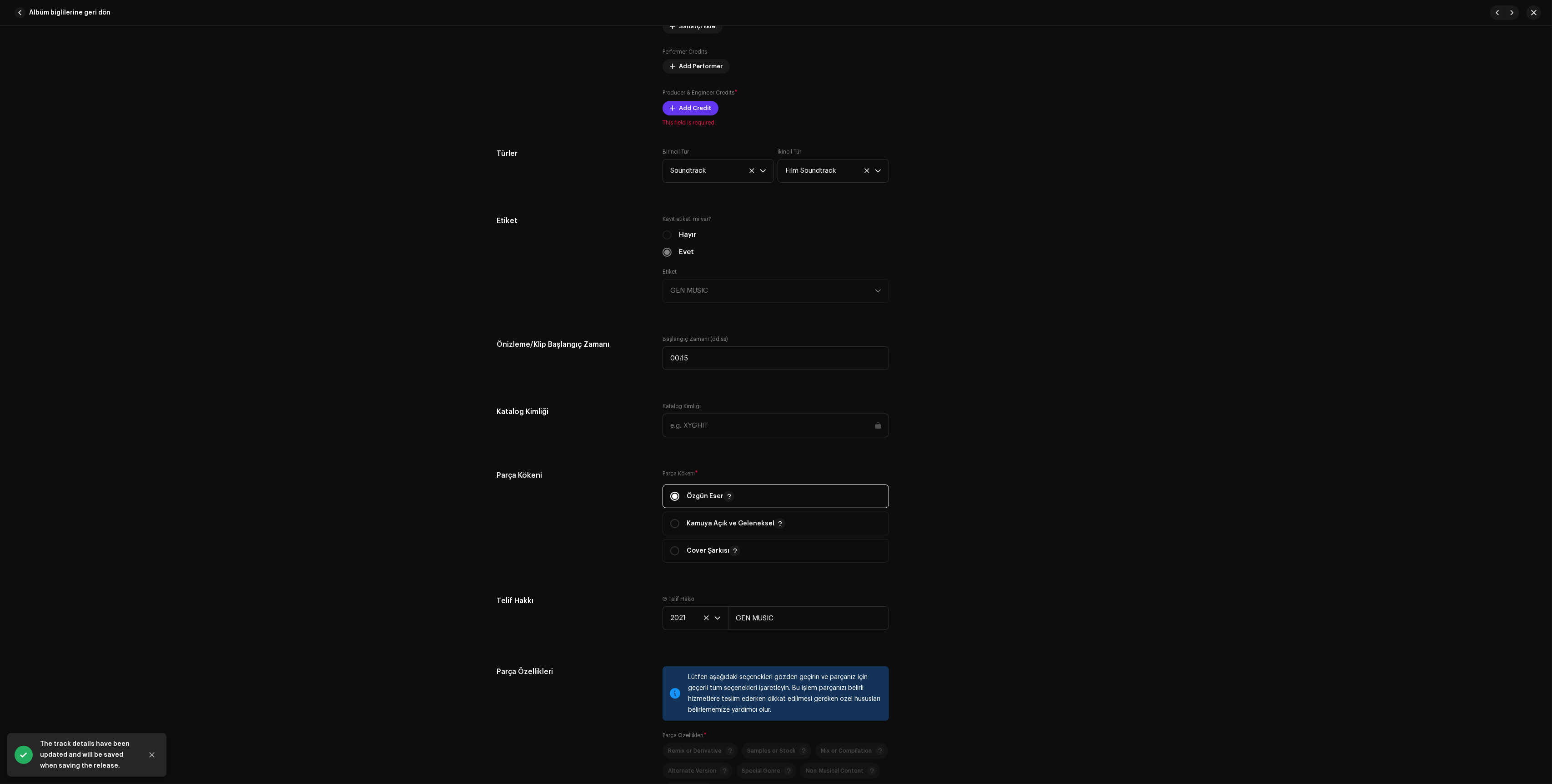
click at [706, 117] on span "Add Credit" at bounding box center [695, 108] width 33 height 18
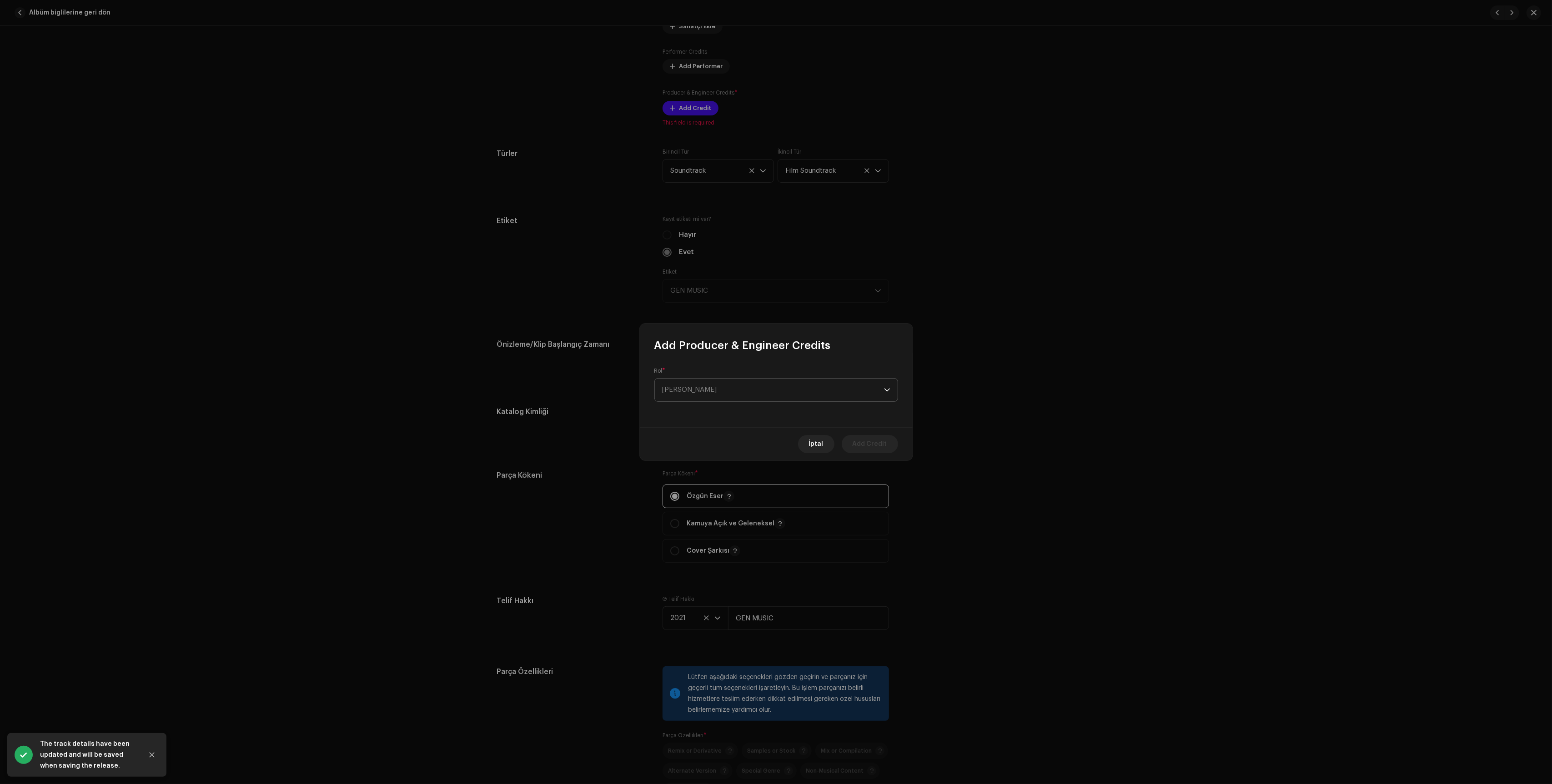
click at [718, 397] on span "[PERSON_NAME]" at bounding box center [773, 390] width 222 height 23
type input "r"
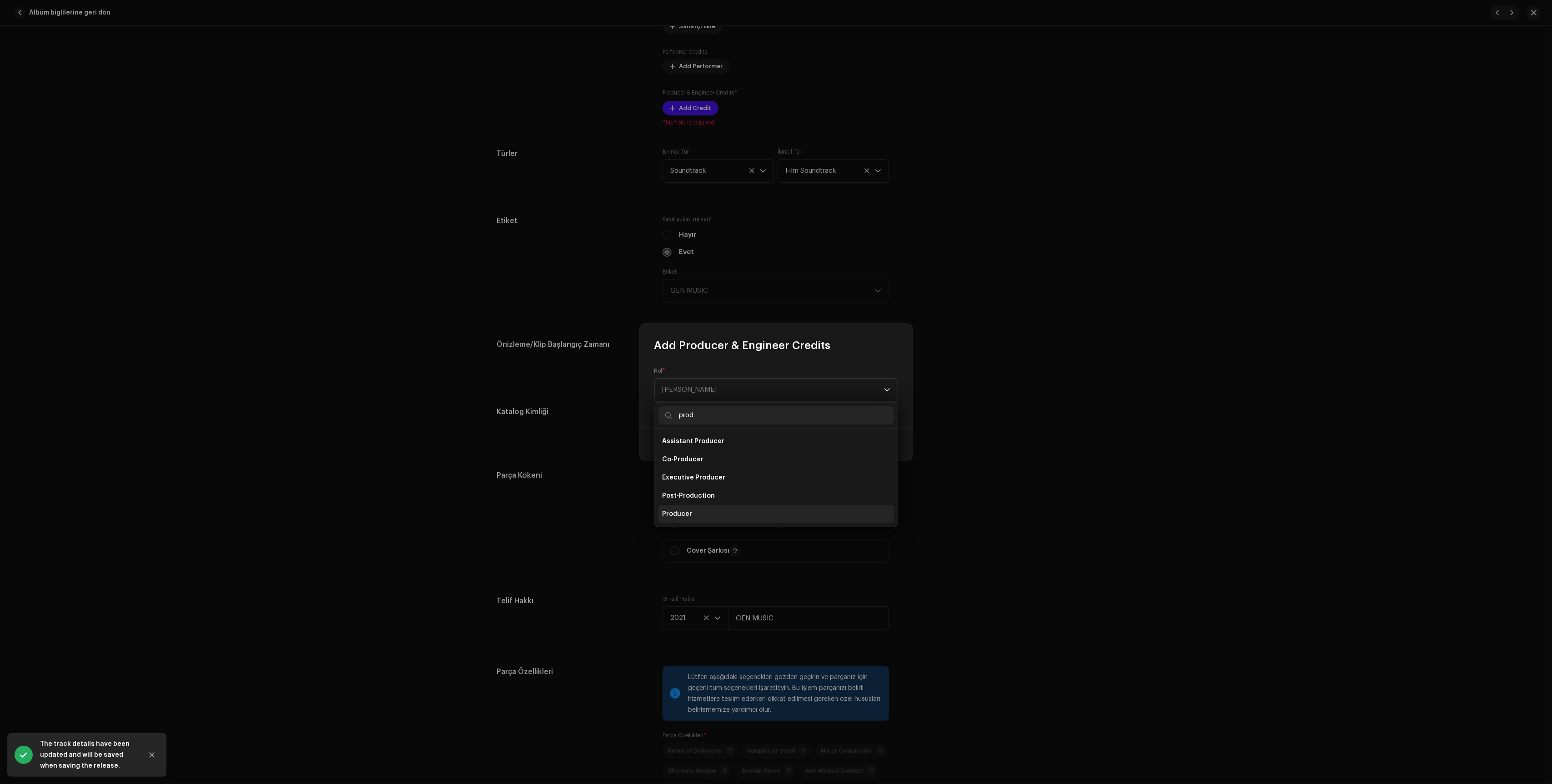
scroll to position [14, 0]
type input "prod"
click at [696, 503] on li "Producer" at bounding box center [776, 499] width 236 height 18
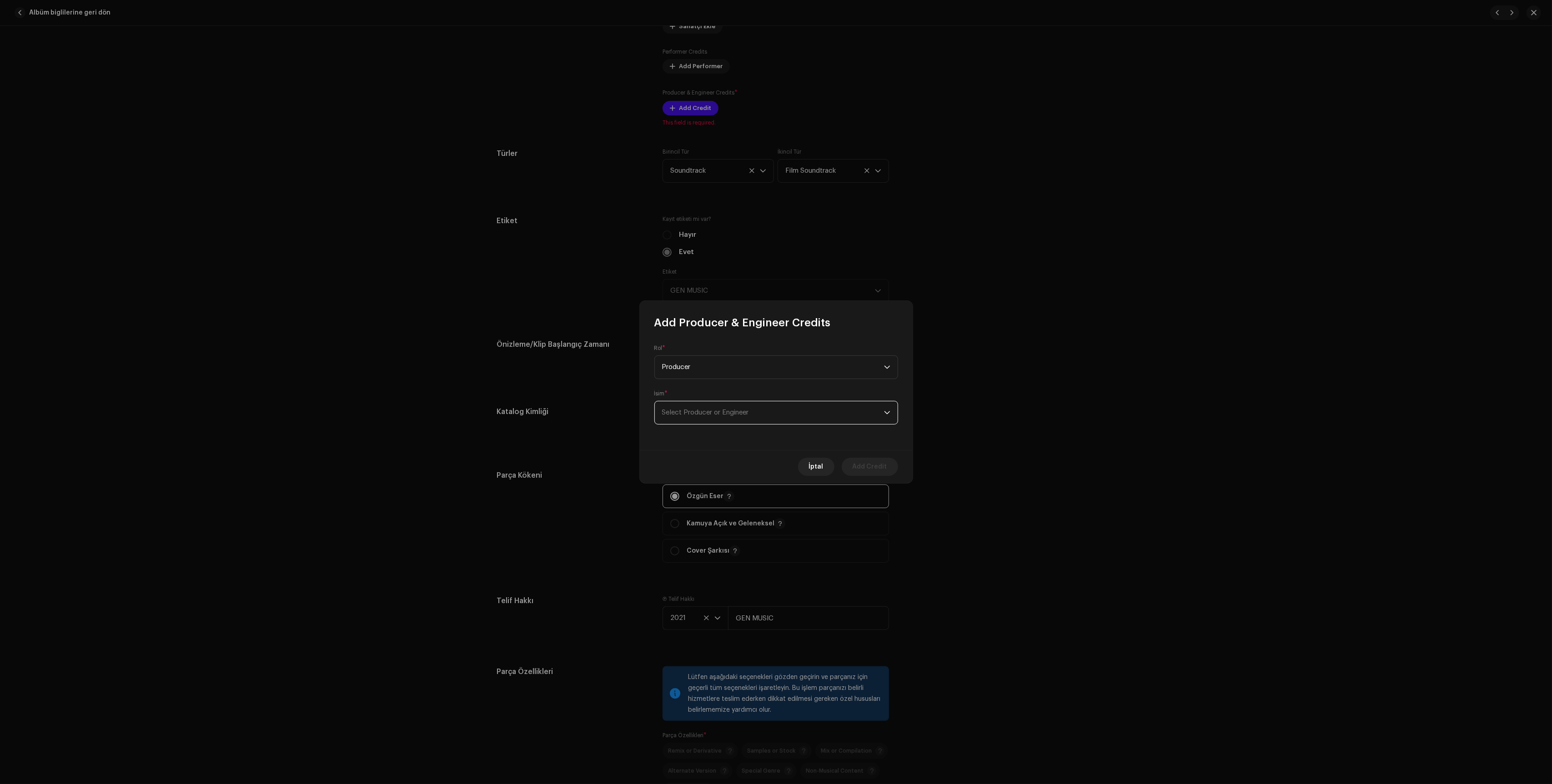
click at [737, 415] on span "Select Producer or Engineer" at bounding box center [706, 412] width 87 height 7
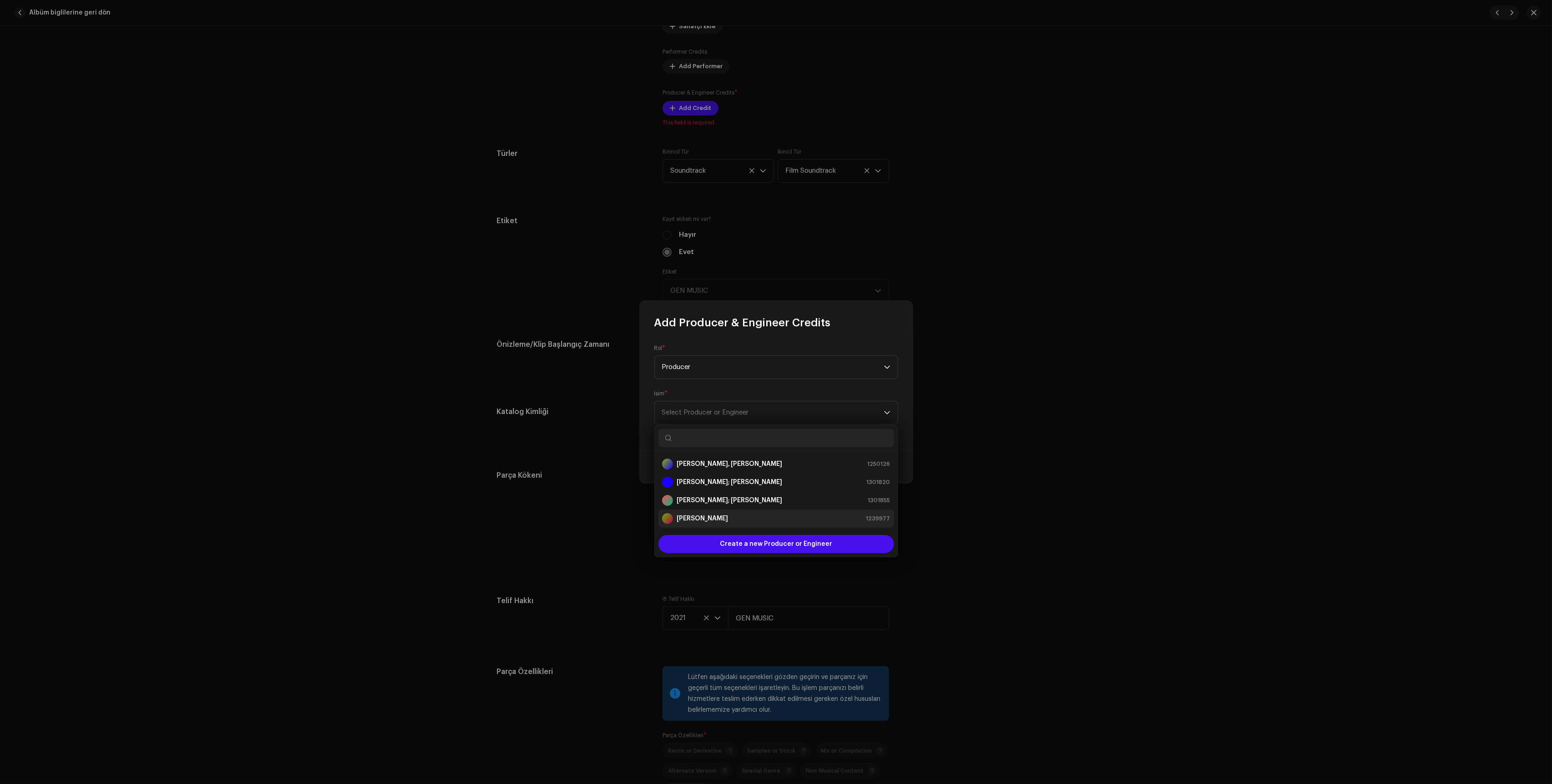
click at [716, 520] on strong "[PERSON_NAME]" at bounding box center [702, 518] width 51 height 9
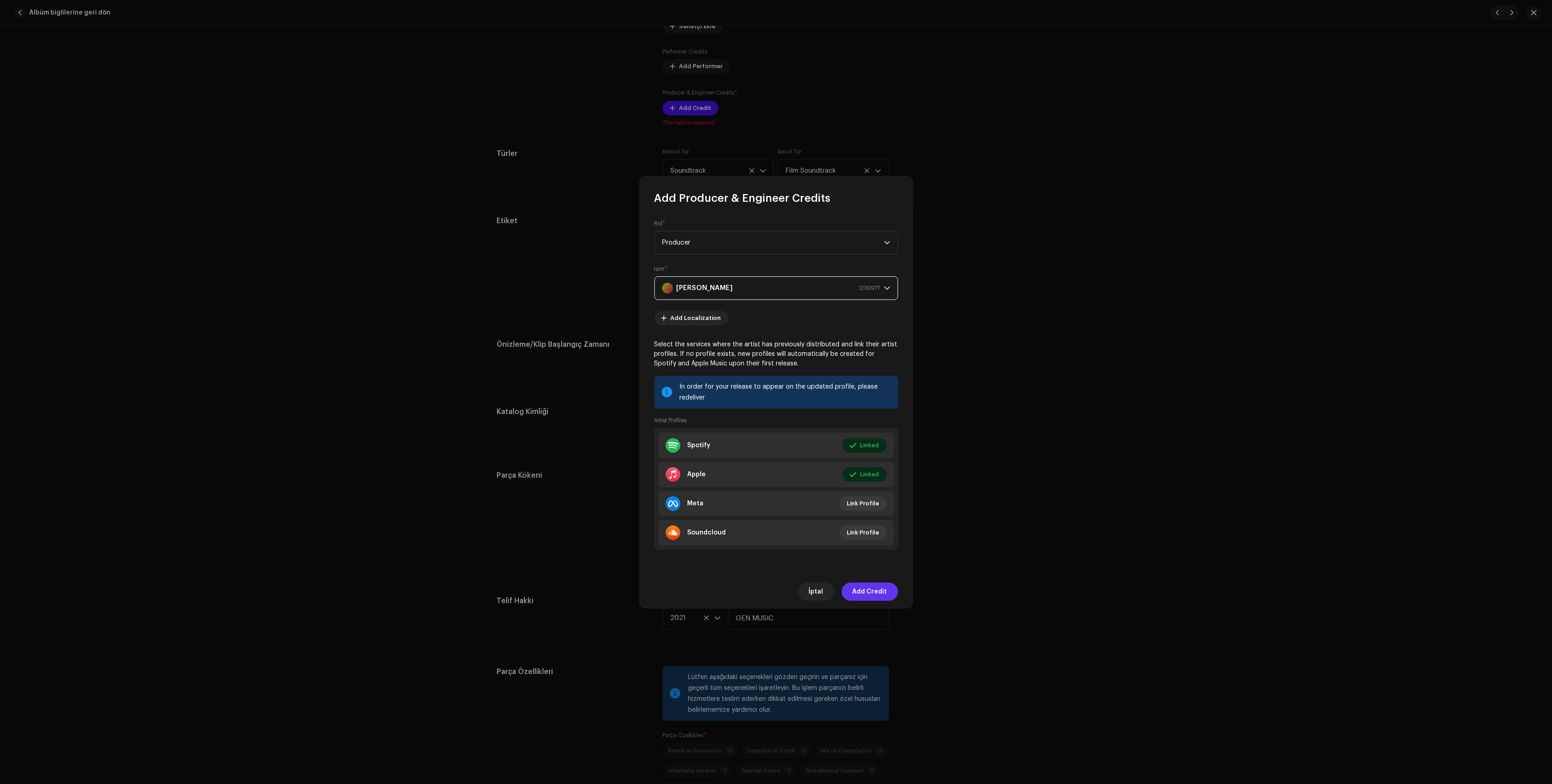
click at [874, 594] on span "Add Credit" at bounding box center [869, 592] width 34 height 18
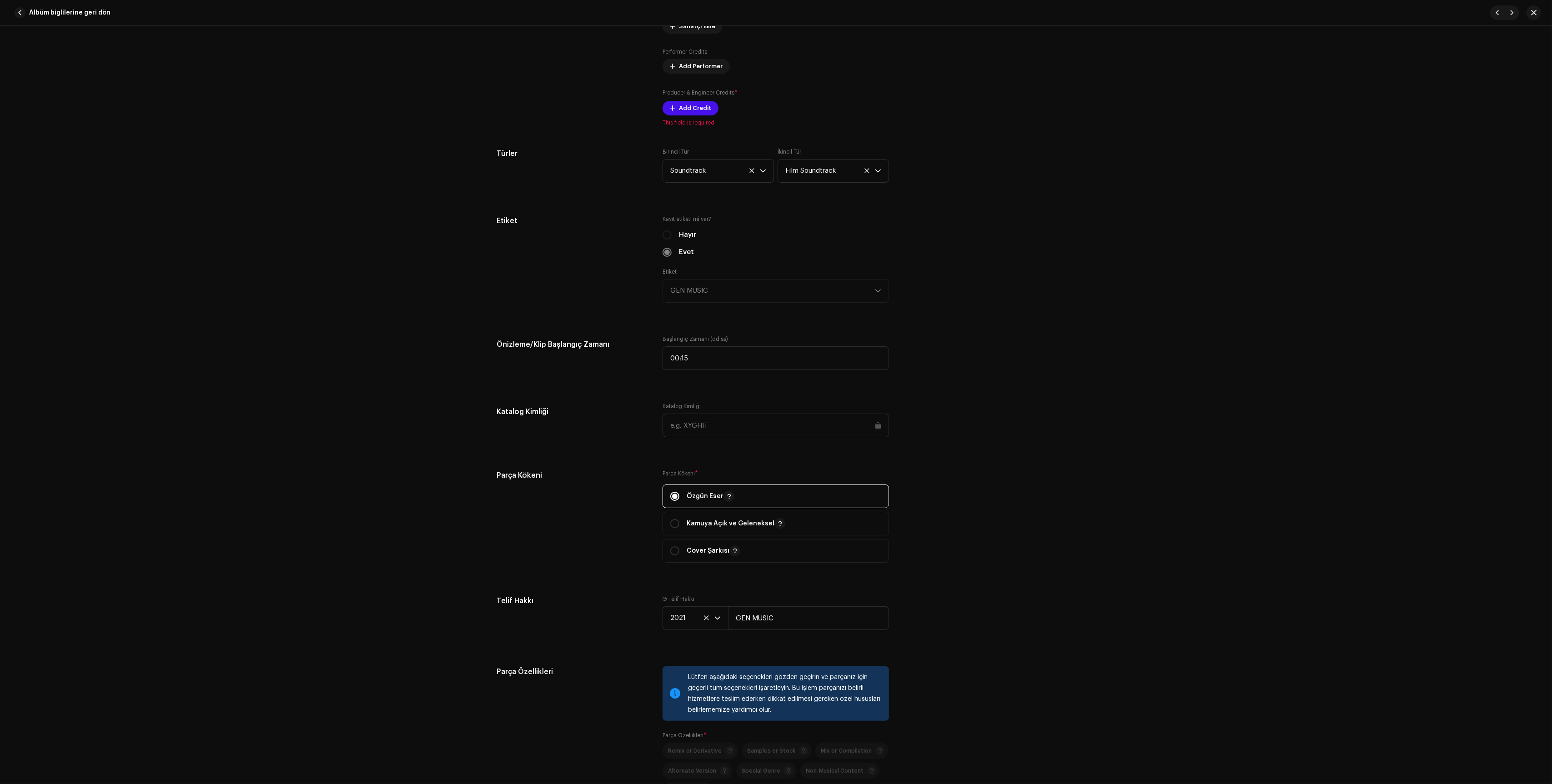
scroll to position [1414, 0]
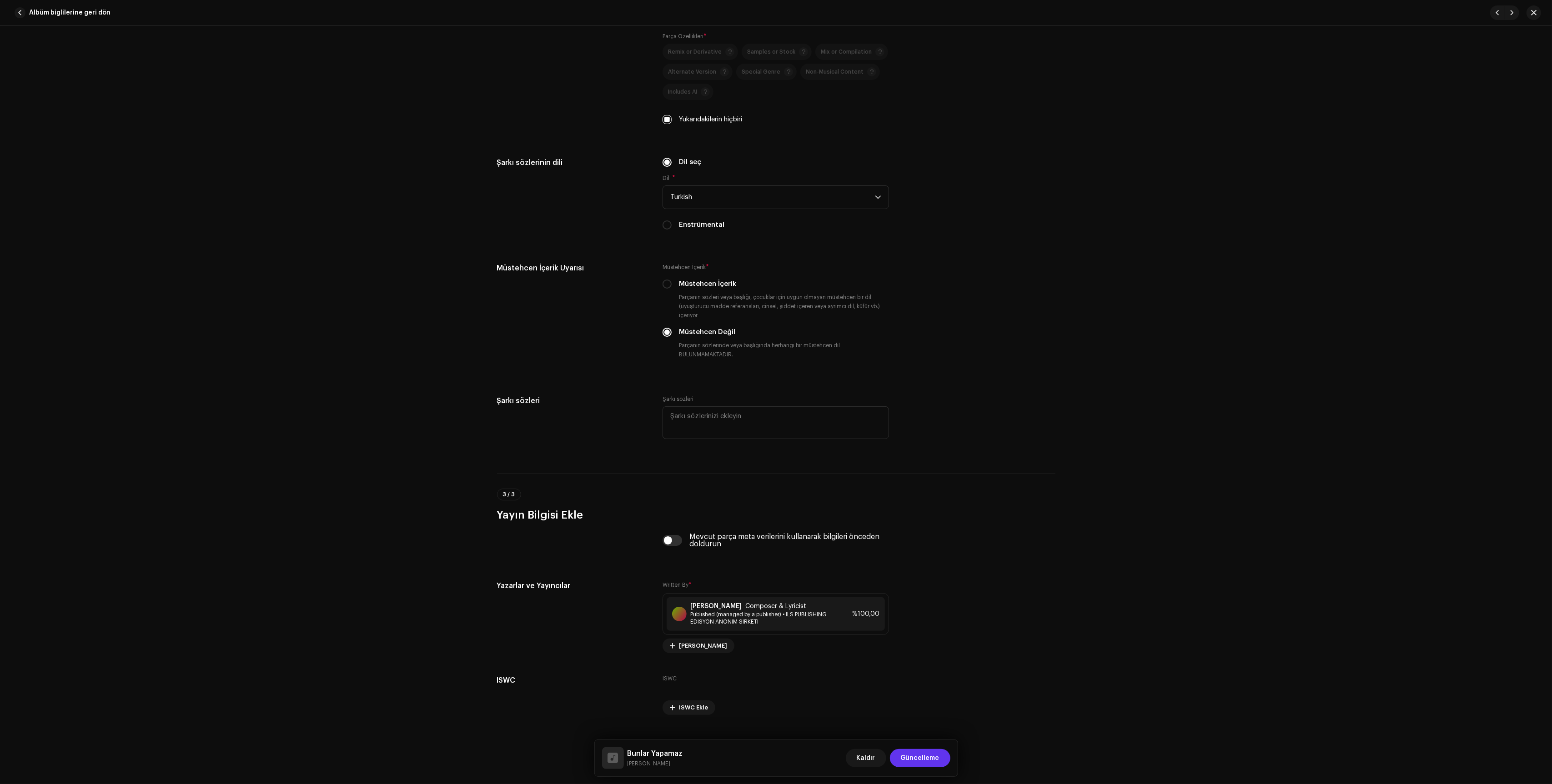
click at [901, 764] on button "Güncelleme" at bounding box center [920, 758] width 60 height 18
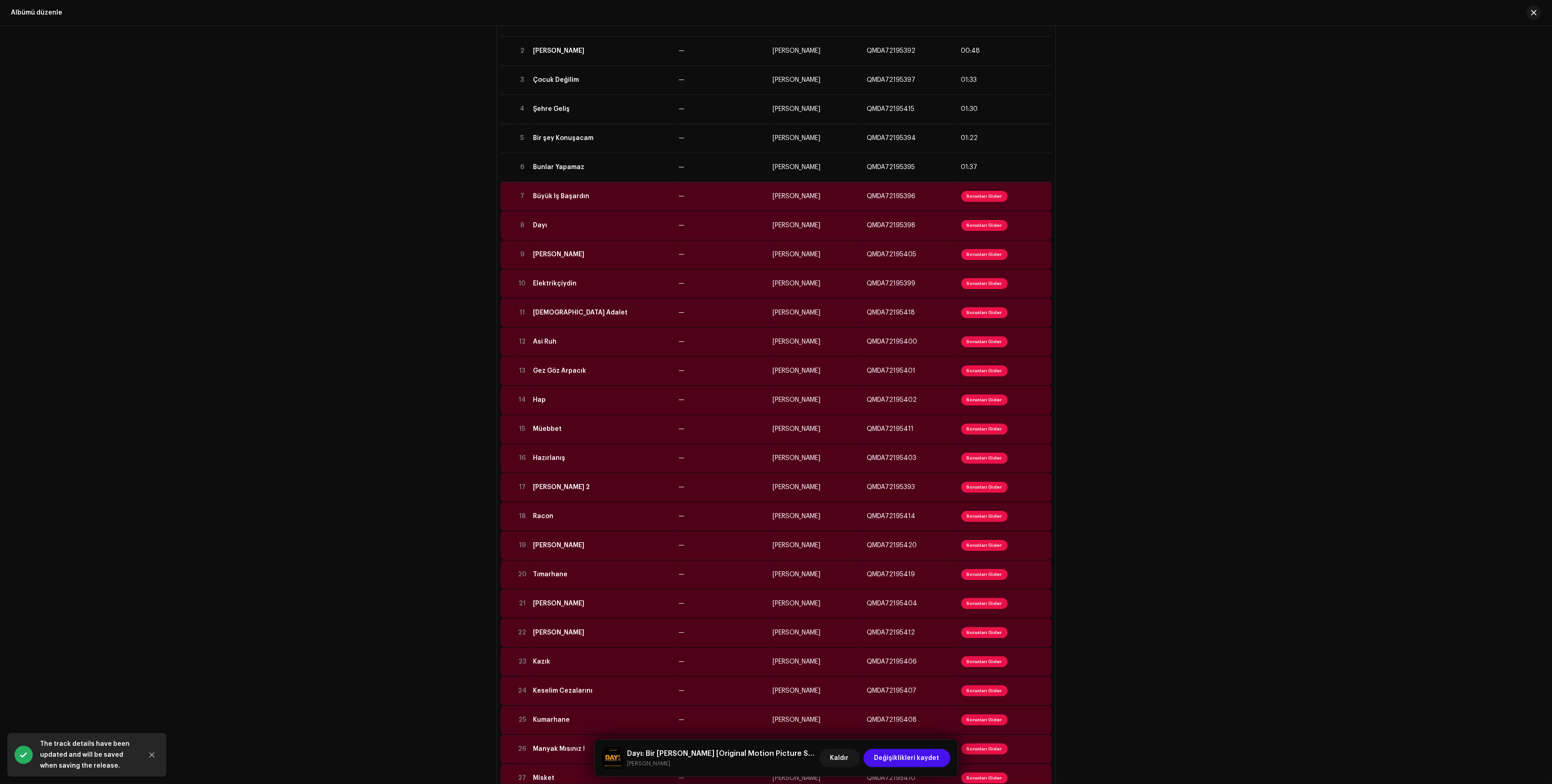
scroll to position [0, 0]
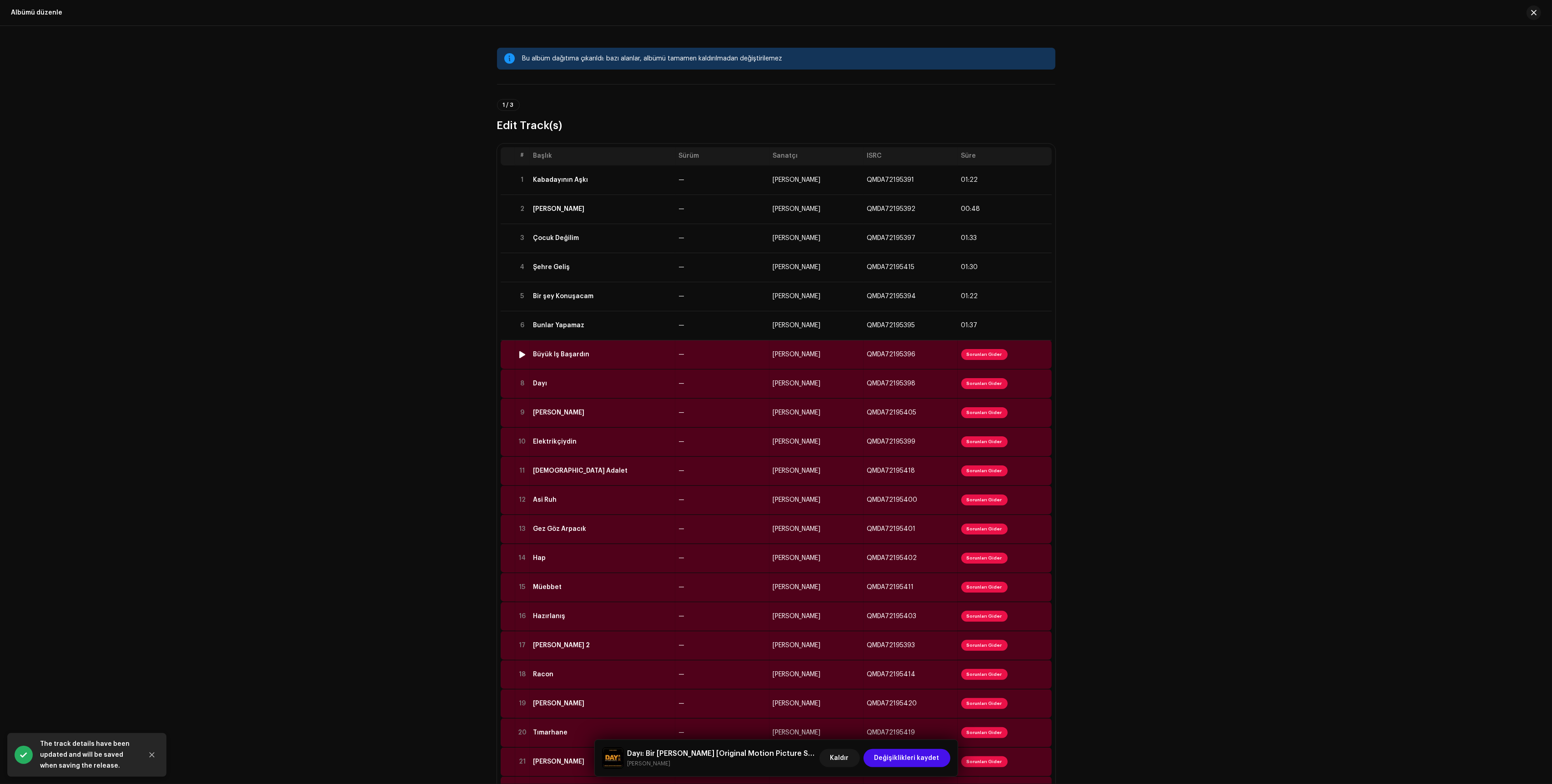
click at [656, 353] on div "Büyük İş Başardın" at bounding box center [602, 355] width 138 height 7
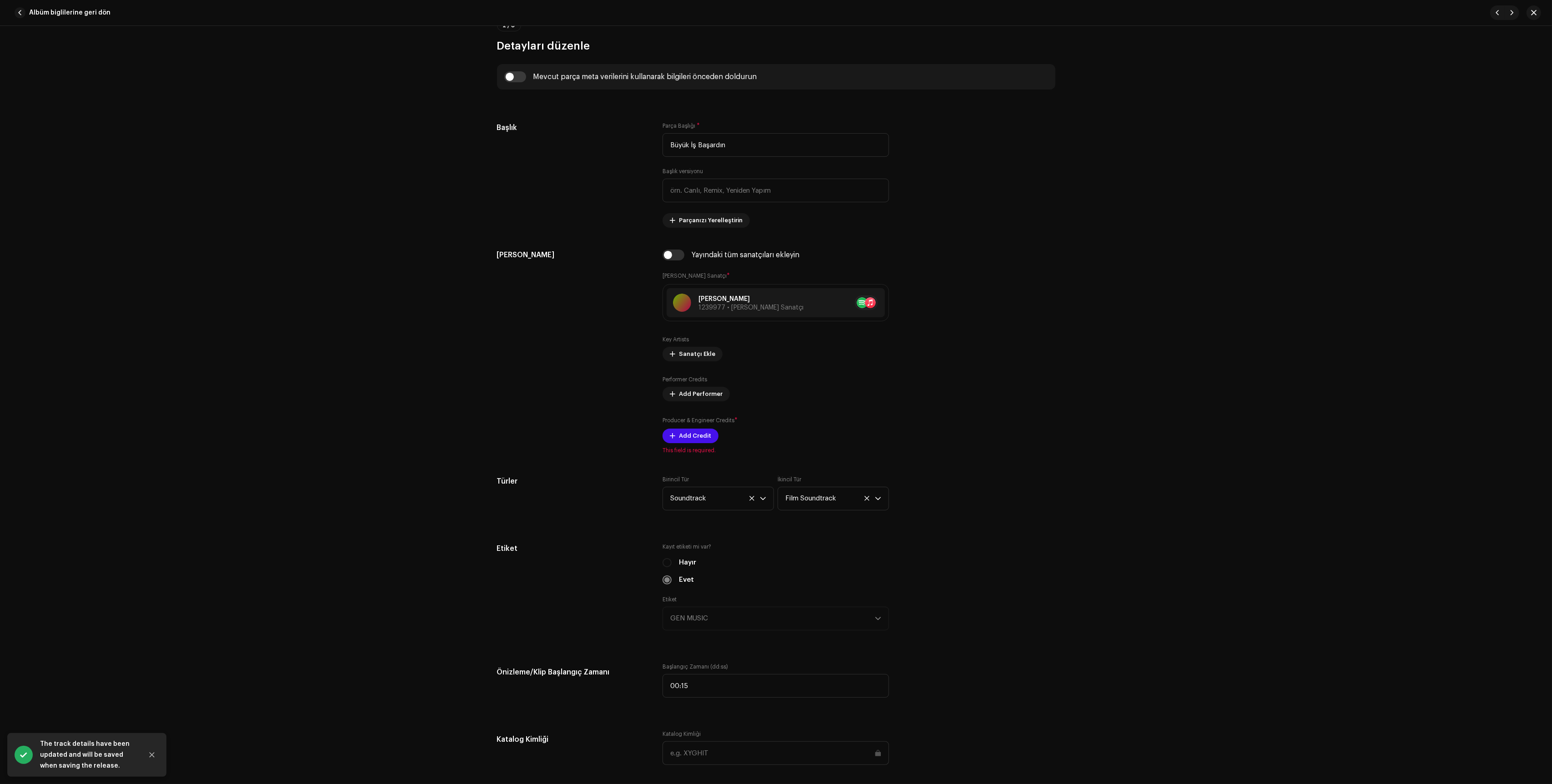
scroll to position [487, 0]
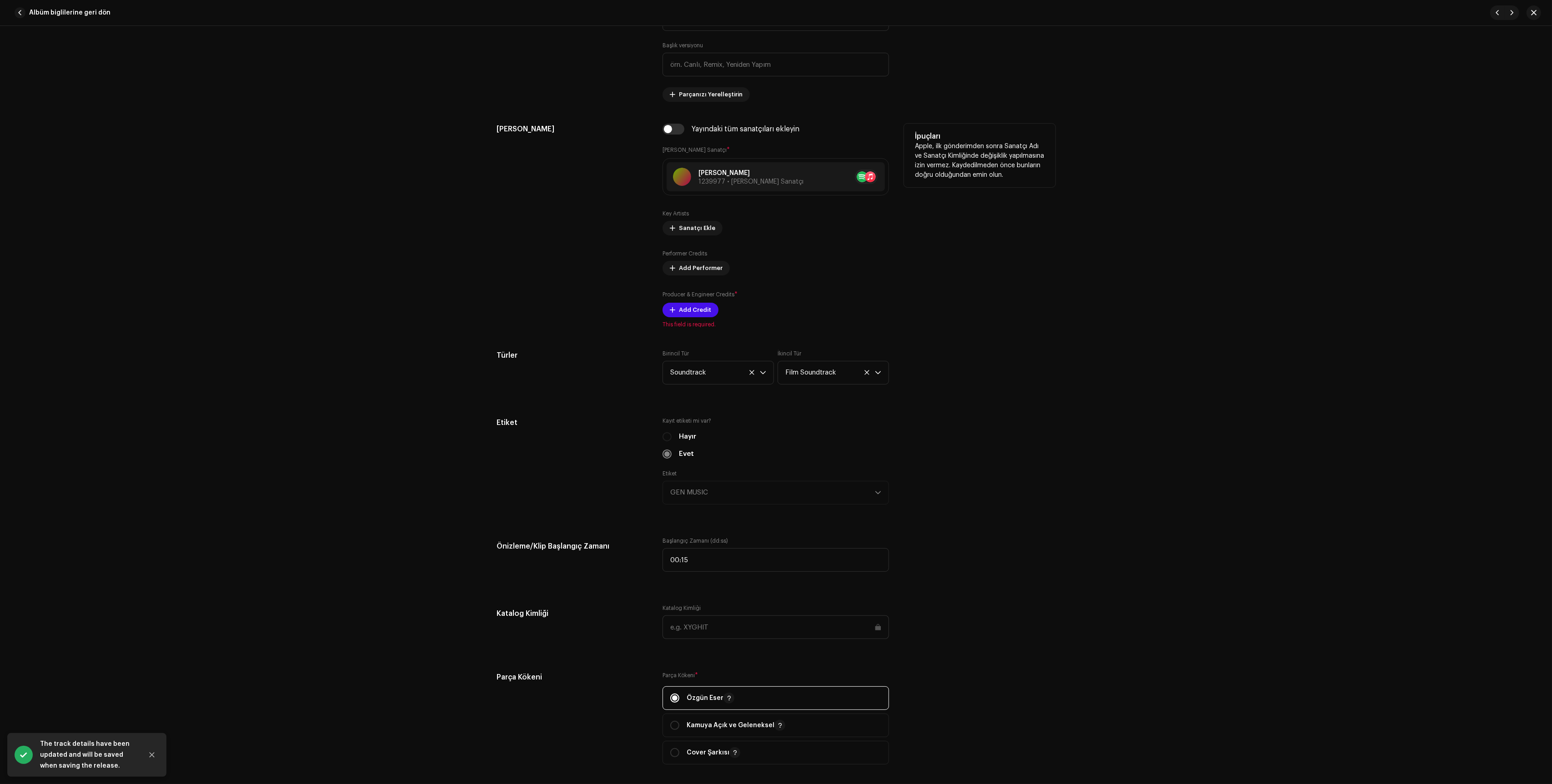
click at [714, 305] on div "Producer & Engineer Credits * Add Credit" at bounding box center [776, 303] width 227 height 27
click at [711, 310] on button "Add Credit" at bounding box center [690, 310] width 56 height 14
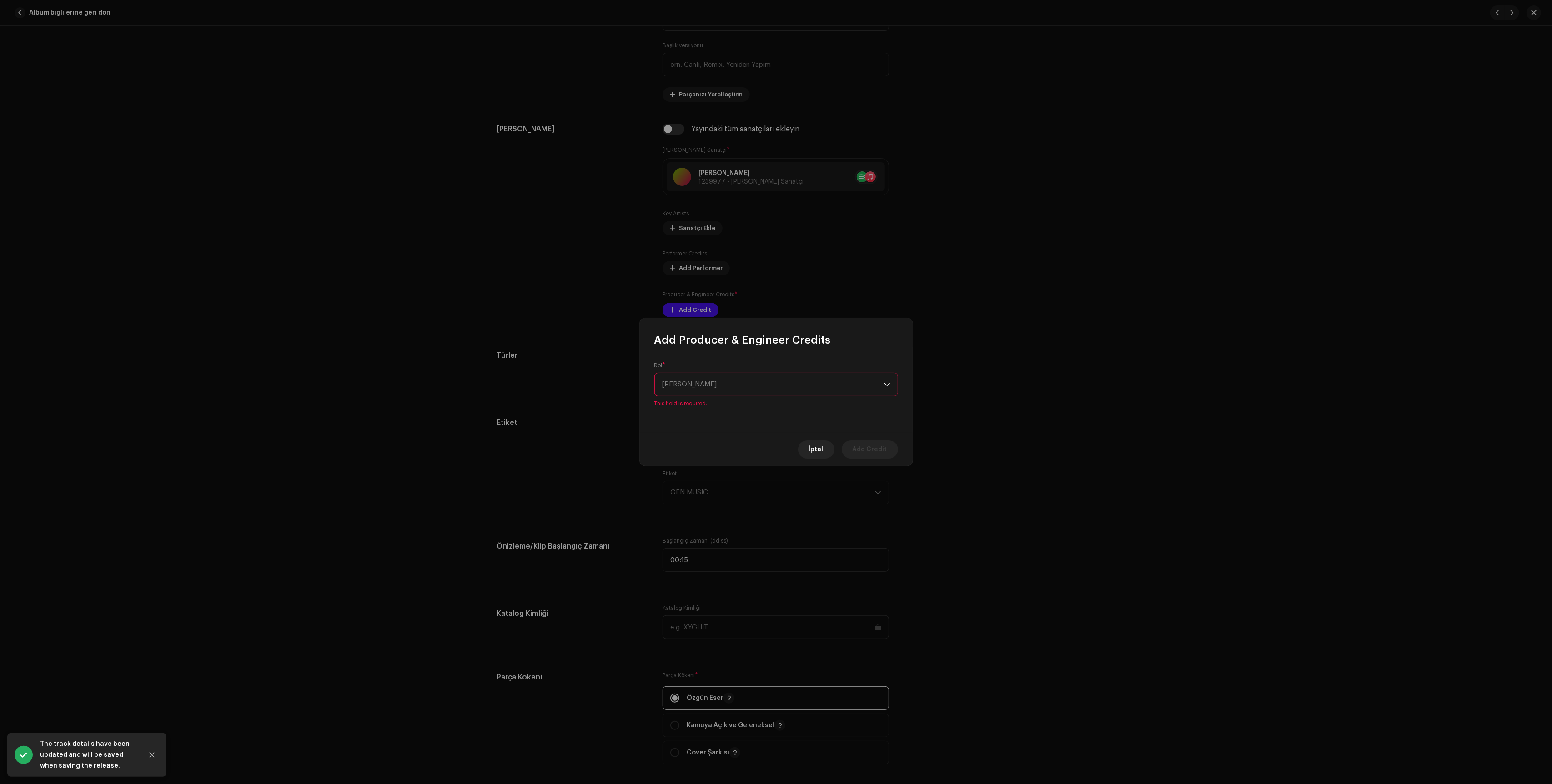
click at [708, 378] on p-select "[PERSON_NAME]" at bounding box center [776, 384] width 244 height 23
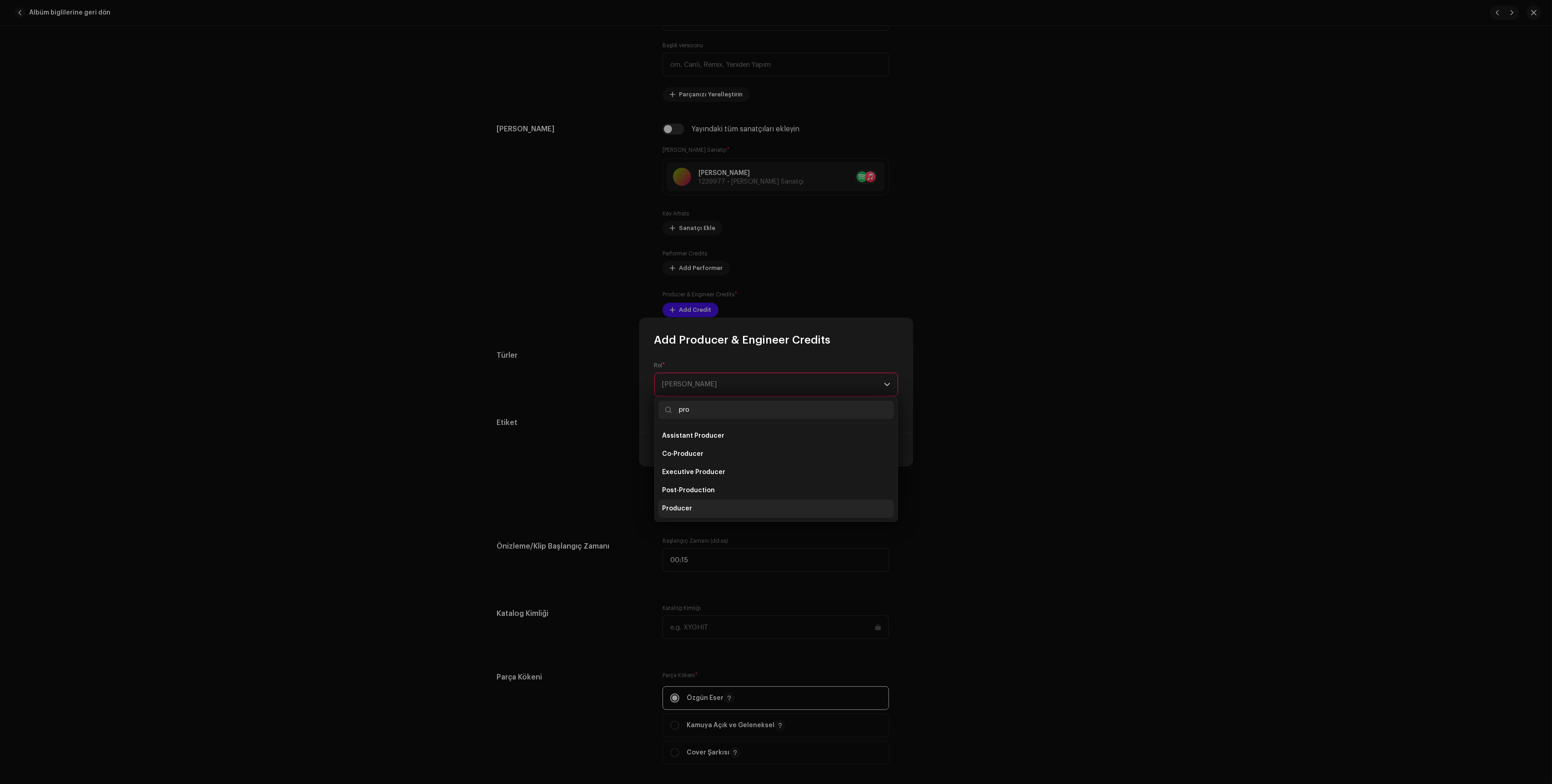
type input "pro"
click at [690, 506] on span "Producer" at bounding box center [677, 508] width 30 height 9
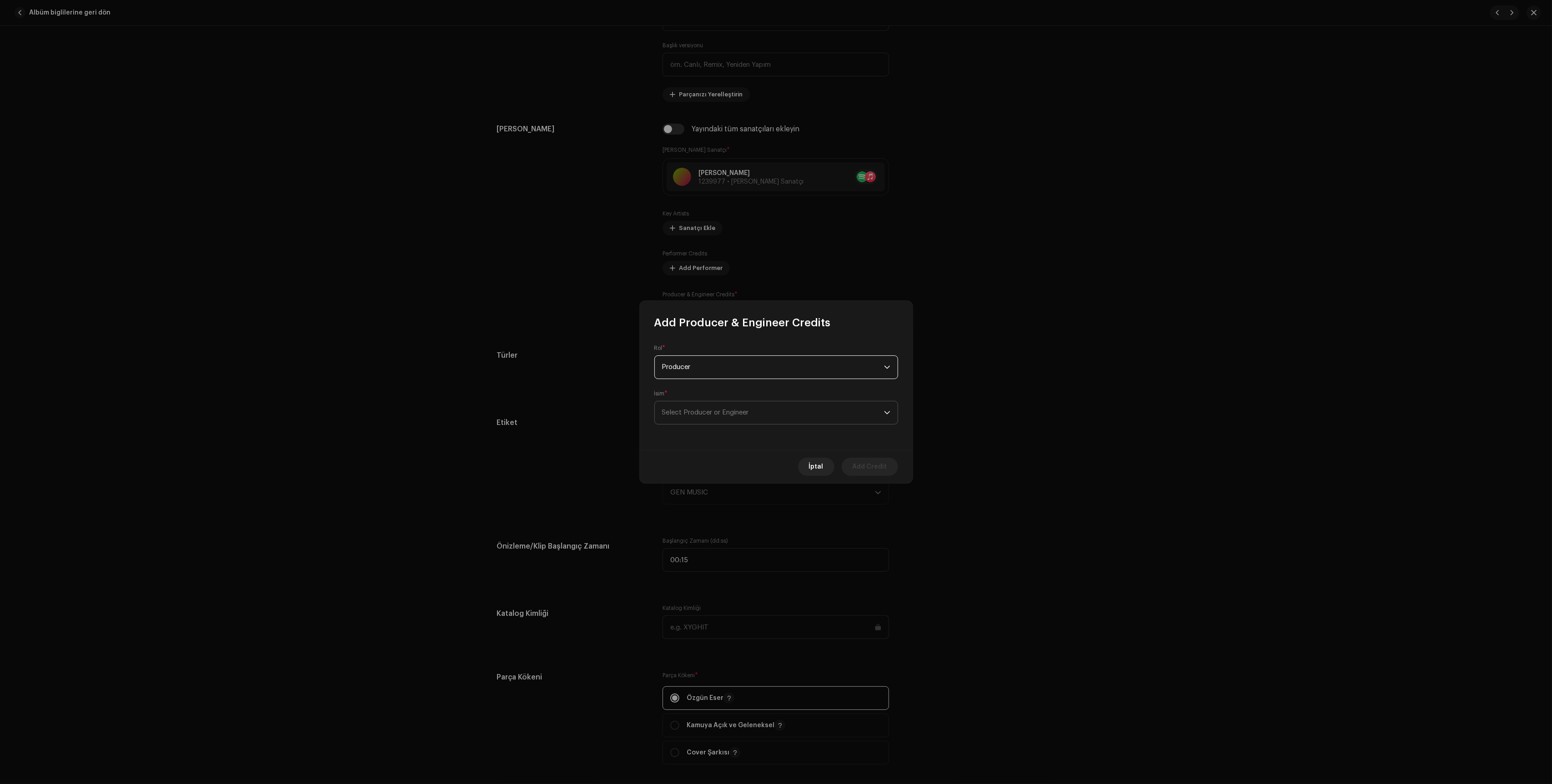
click at [727, 416] on span "Select Producer or Engineer" at bounding box center [706, 412] width 87 height 7
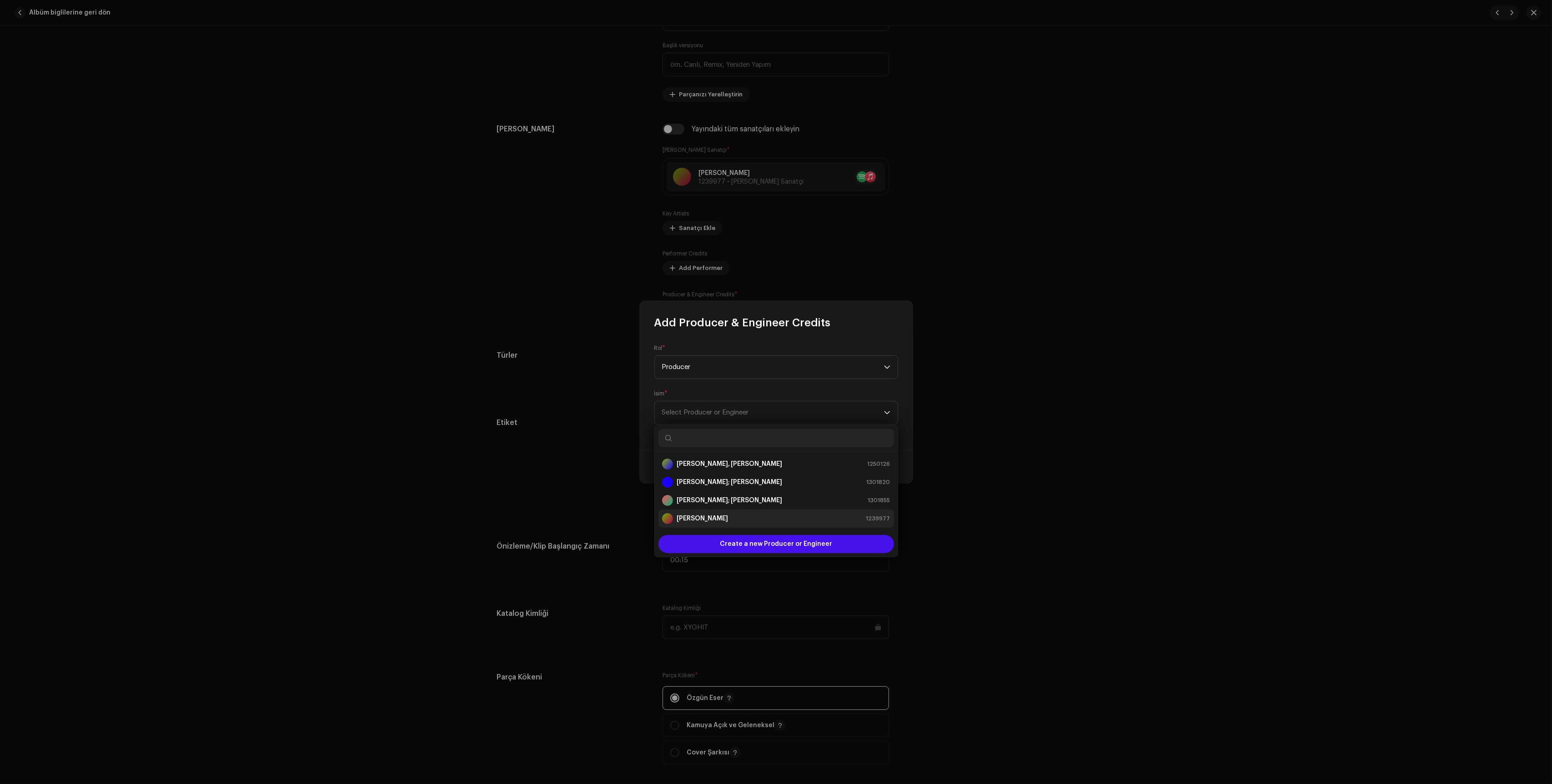
click at [742, 524] on div "[PERSON_NAME] 1239977" at bounding box center [776, 518] width 228 height 11
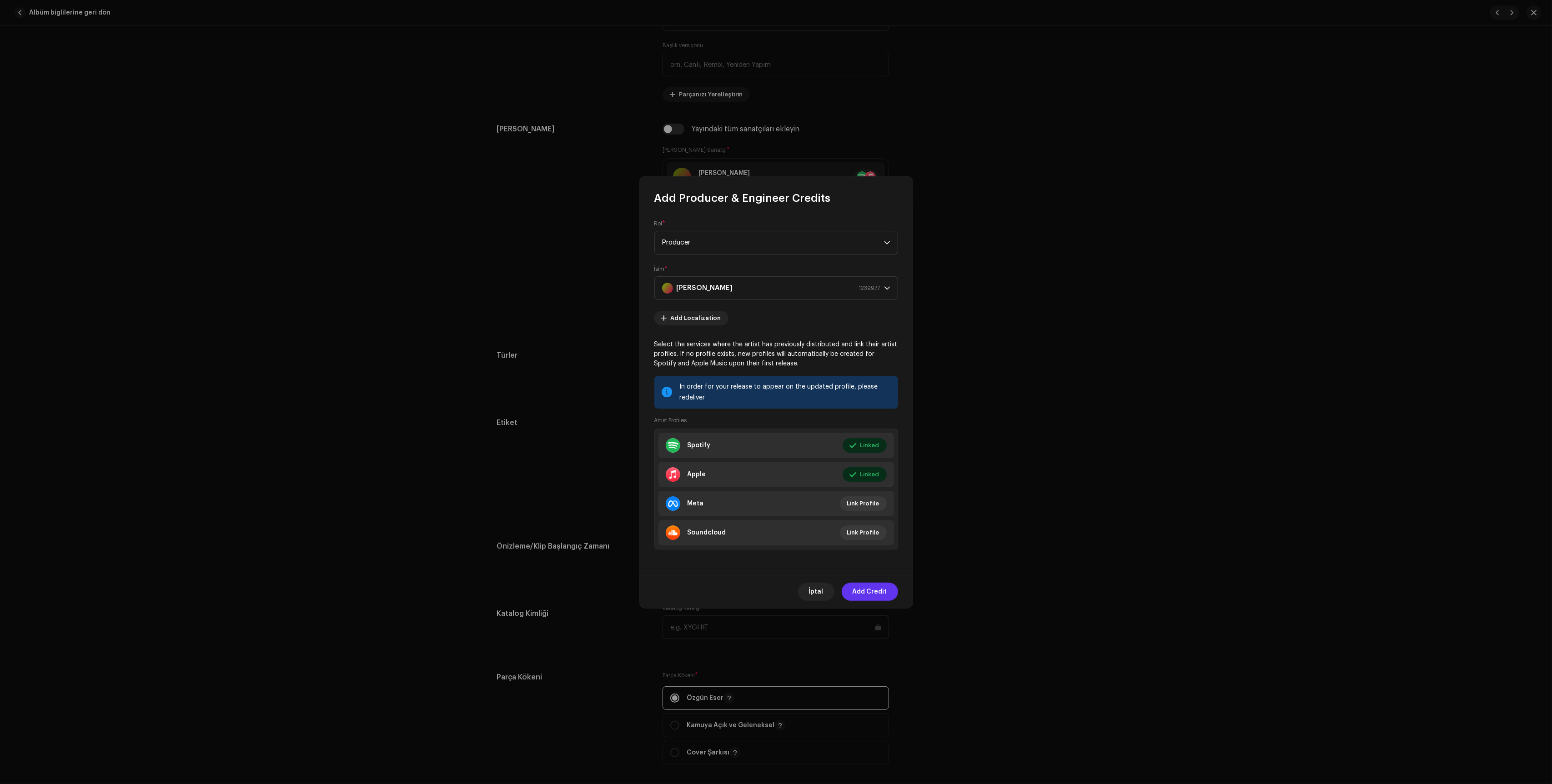
click at [863, 593] on span "Add Credit" at bounding box center [869, 592] width 34 height 18
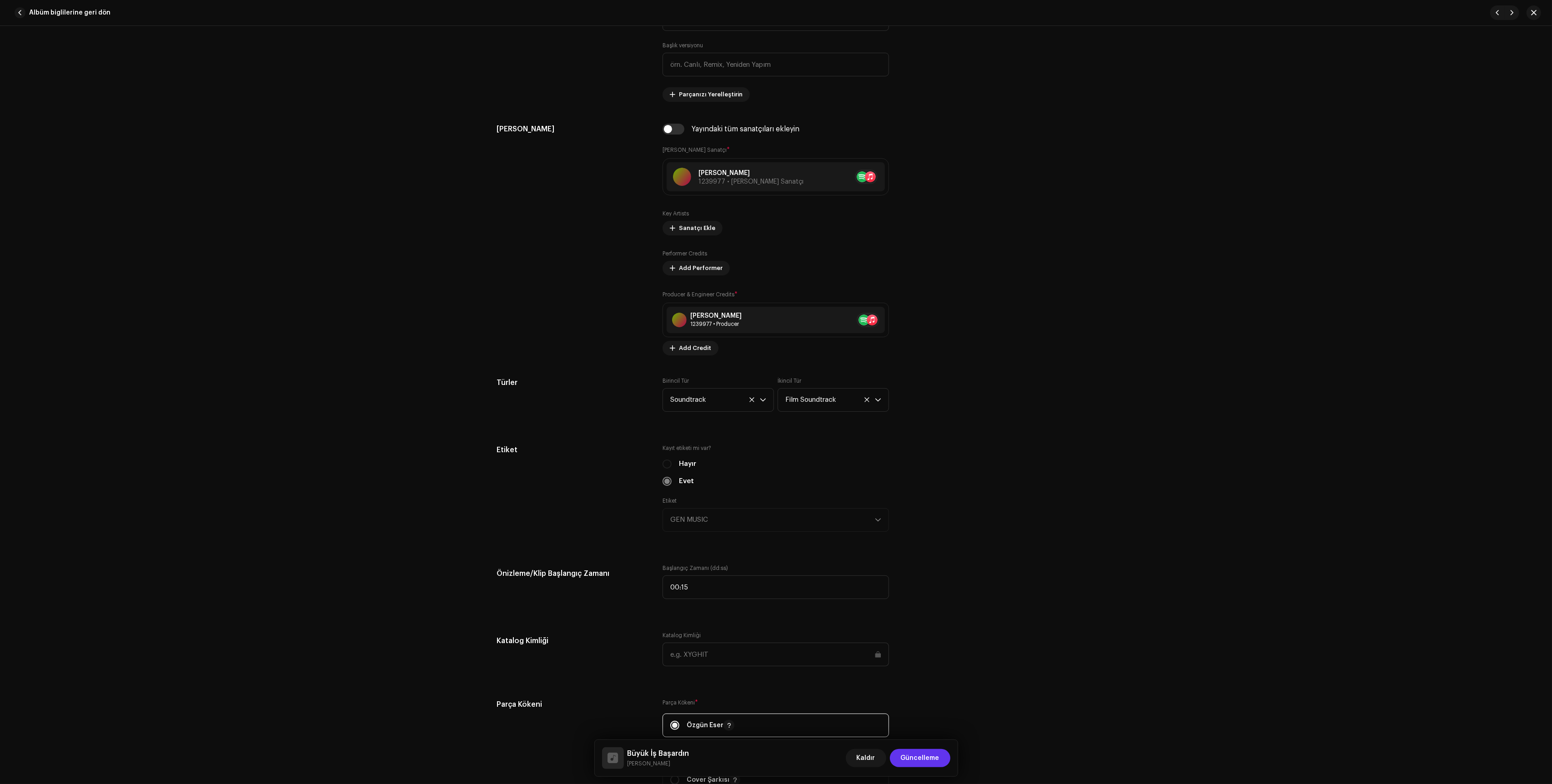
click at [907, 752] on span "Güncelleme" at bounding box center [920, 758] width 39 height 18
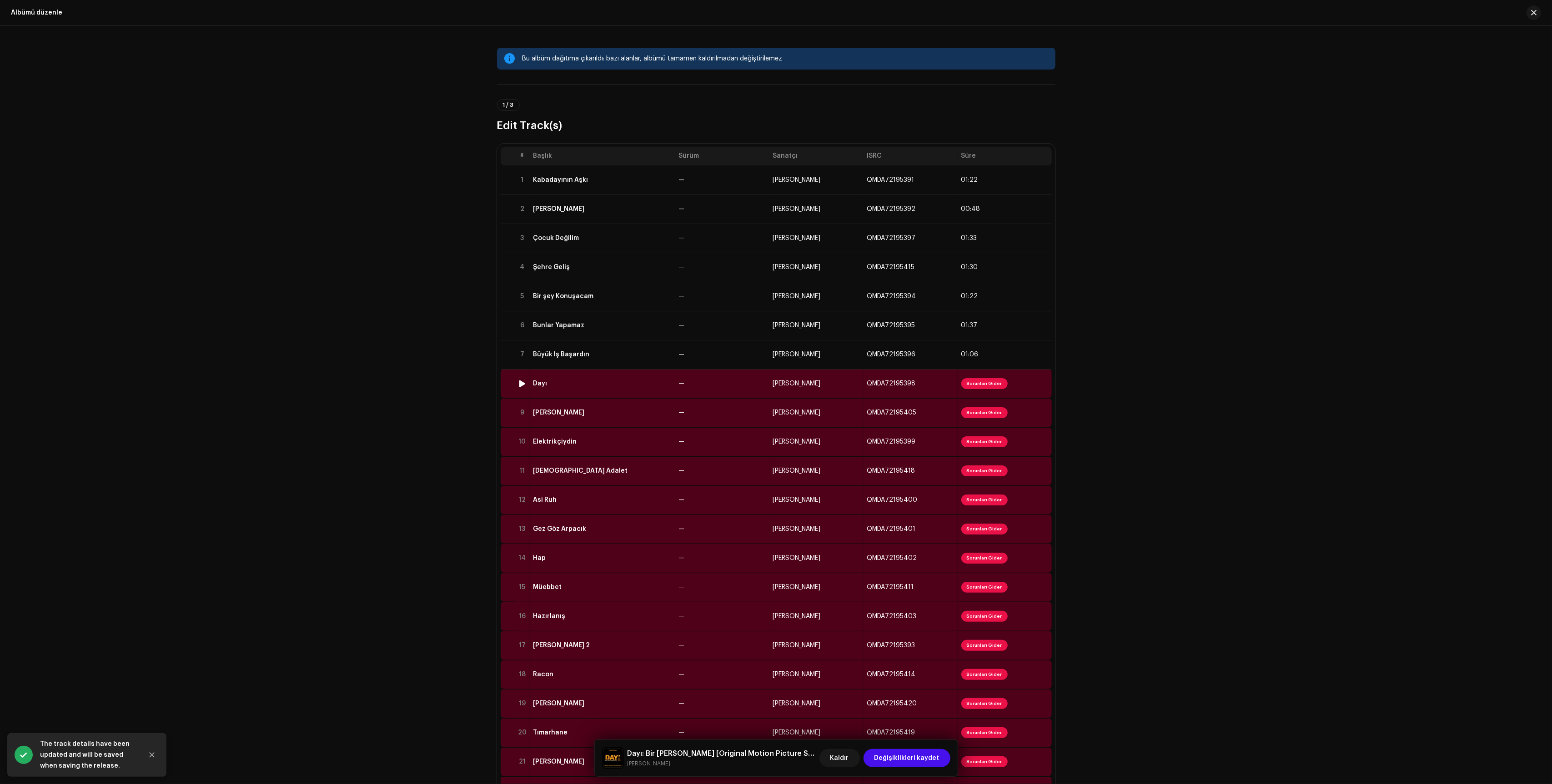
click at [719, 385] on td "—" at bounding box center [722, 384] width 94 height 29
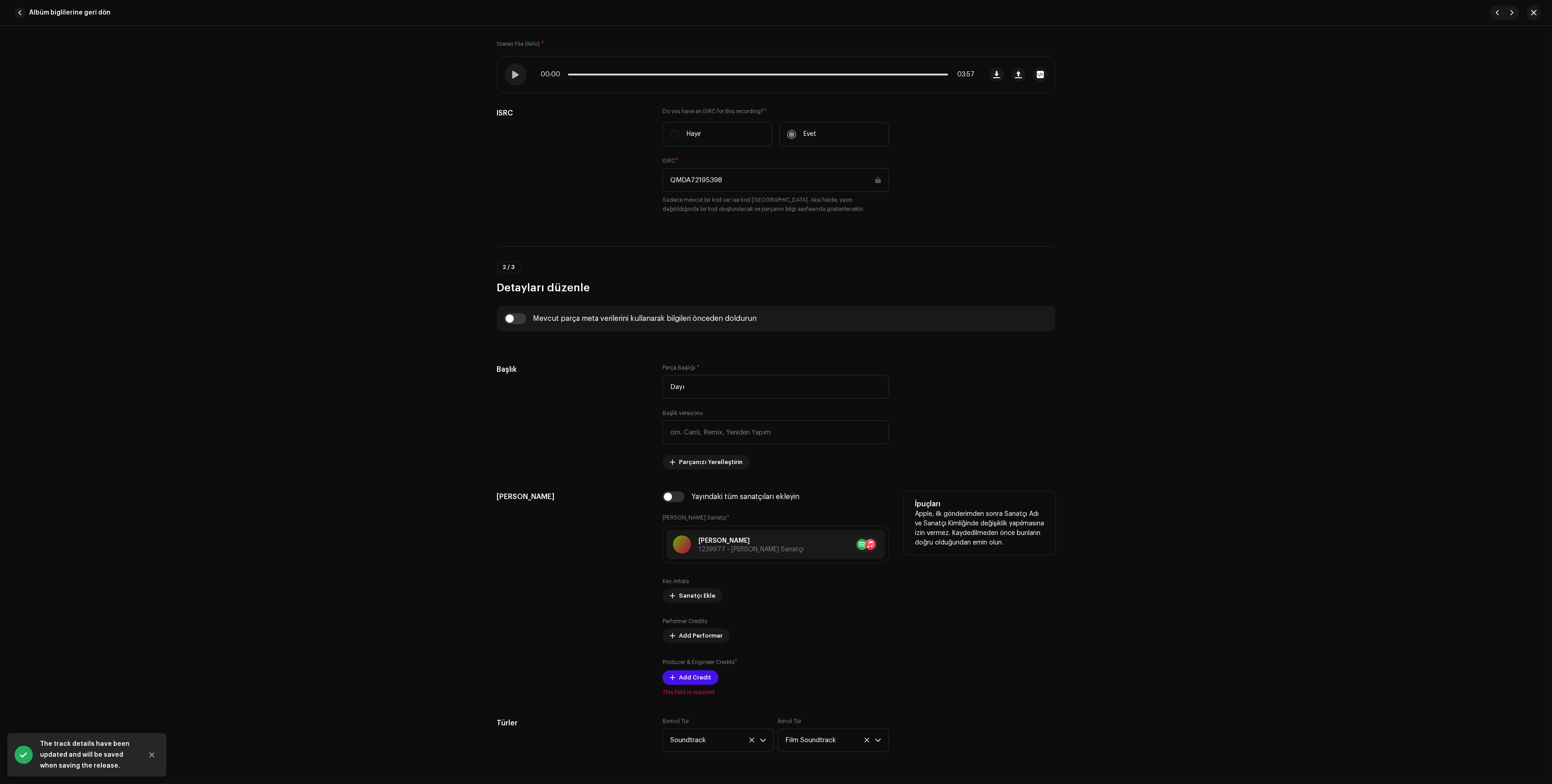
scroll to position [146, 0]
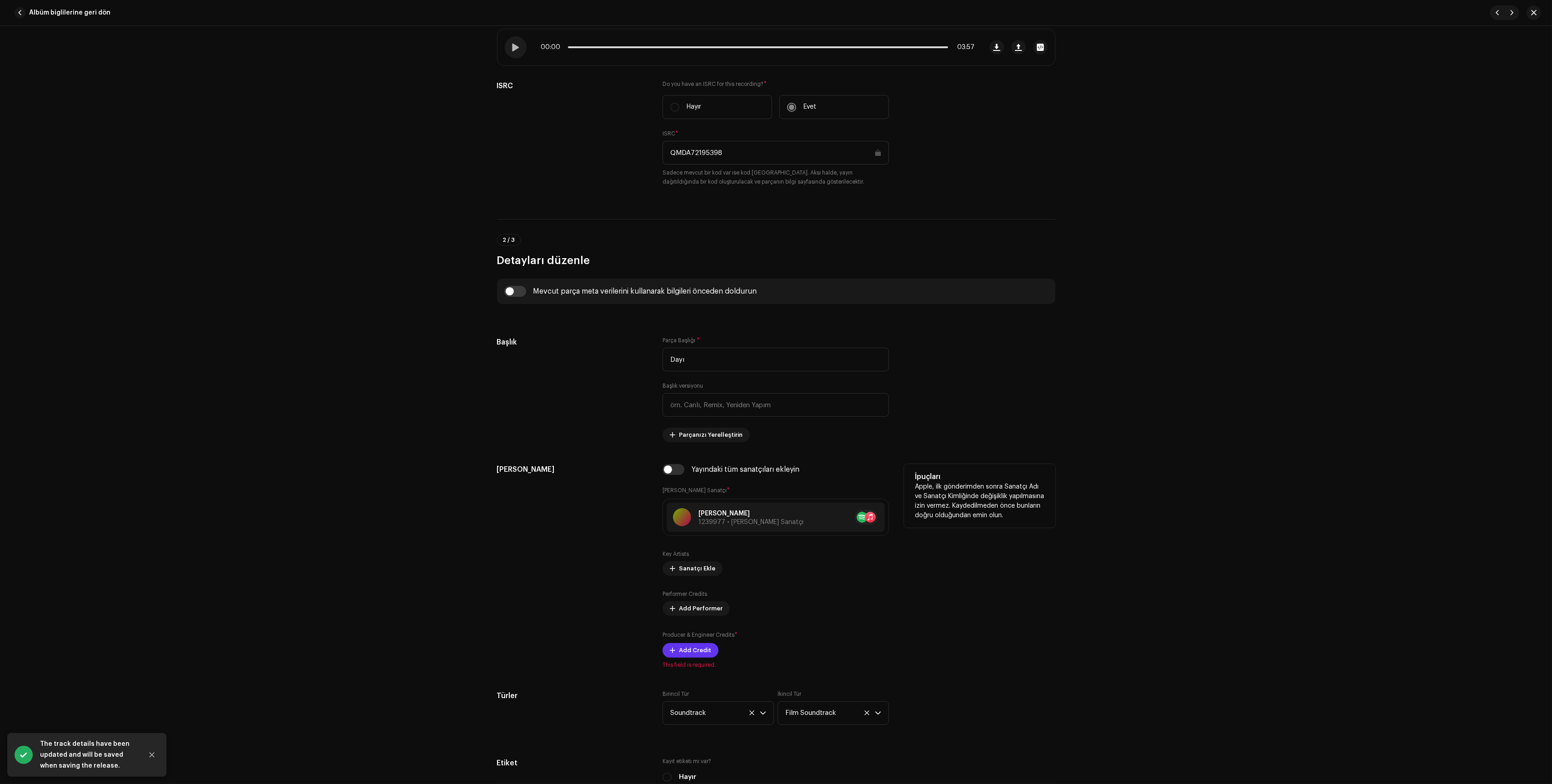
click at [696, 657] on span "Add Credit" at bounding box center [695, 650] width 33 height 18
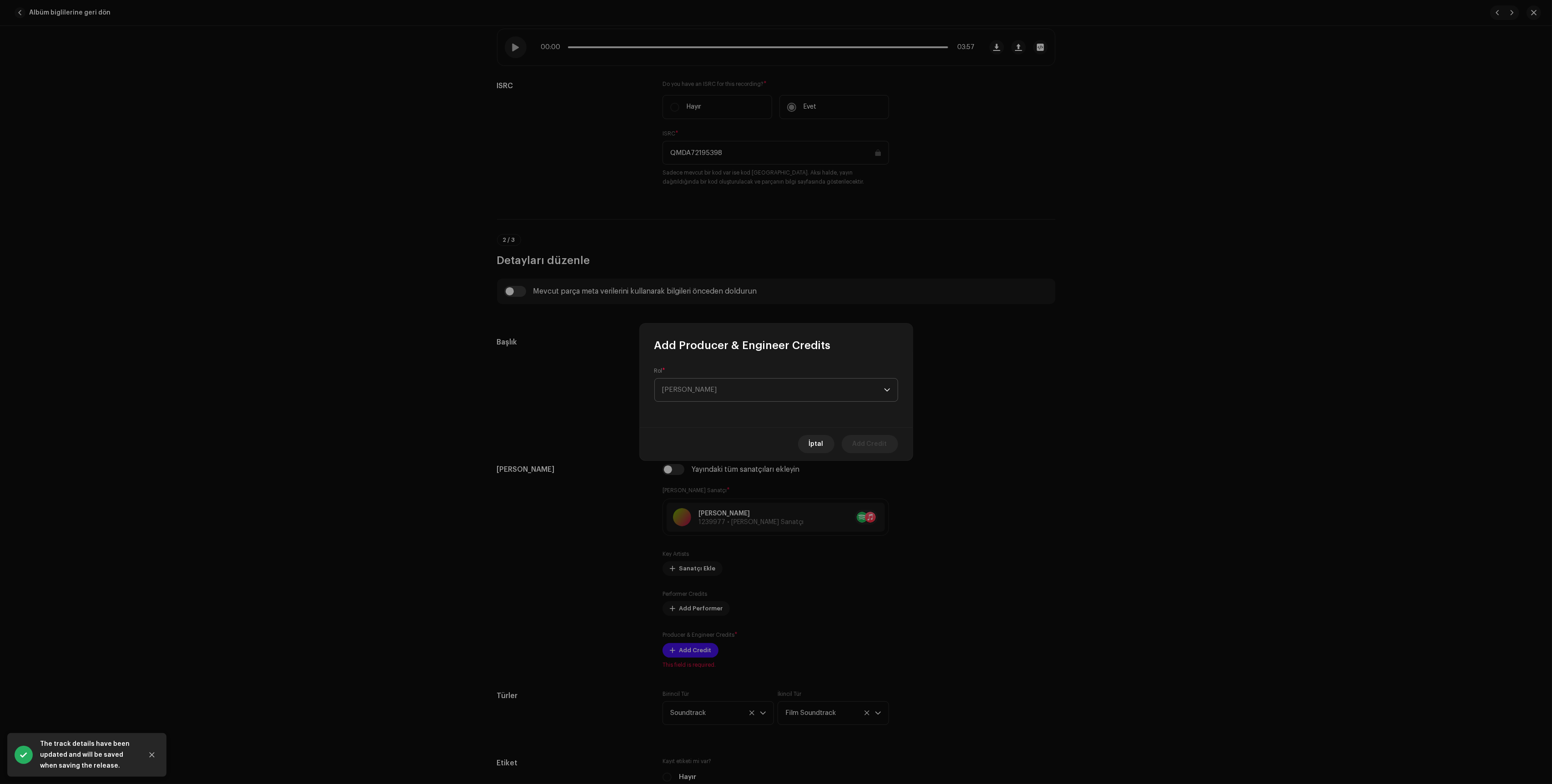
click at [830, 400] on span "[PERSON_NAME]" at bounding box center [773, 390] width 222 height 23
type input "pr"
click at [792, 518] on li "Producer" at bounding box center [776, 514] width 236 height 18
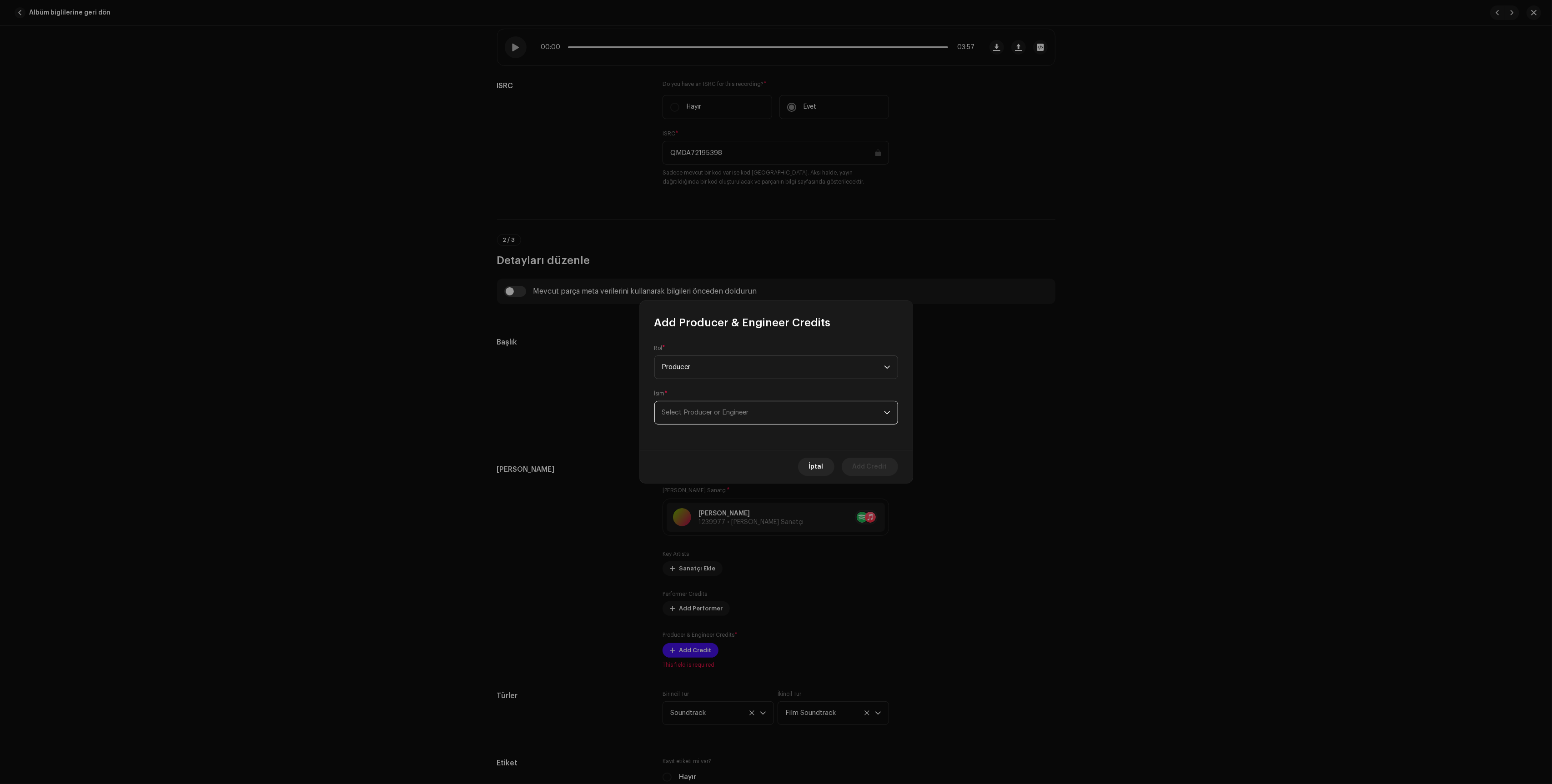
click at [860, 411] on span "Select Producer or Engineer" at bounding box center [773, 412] width 222 height 23
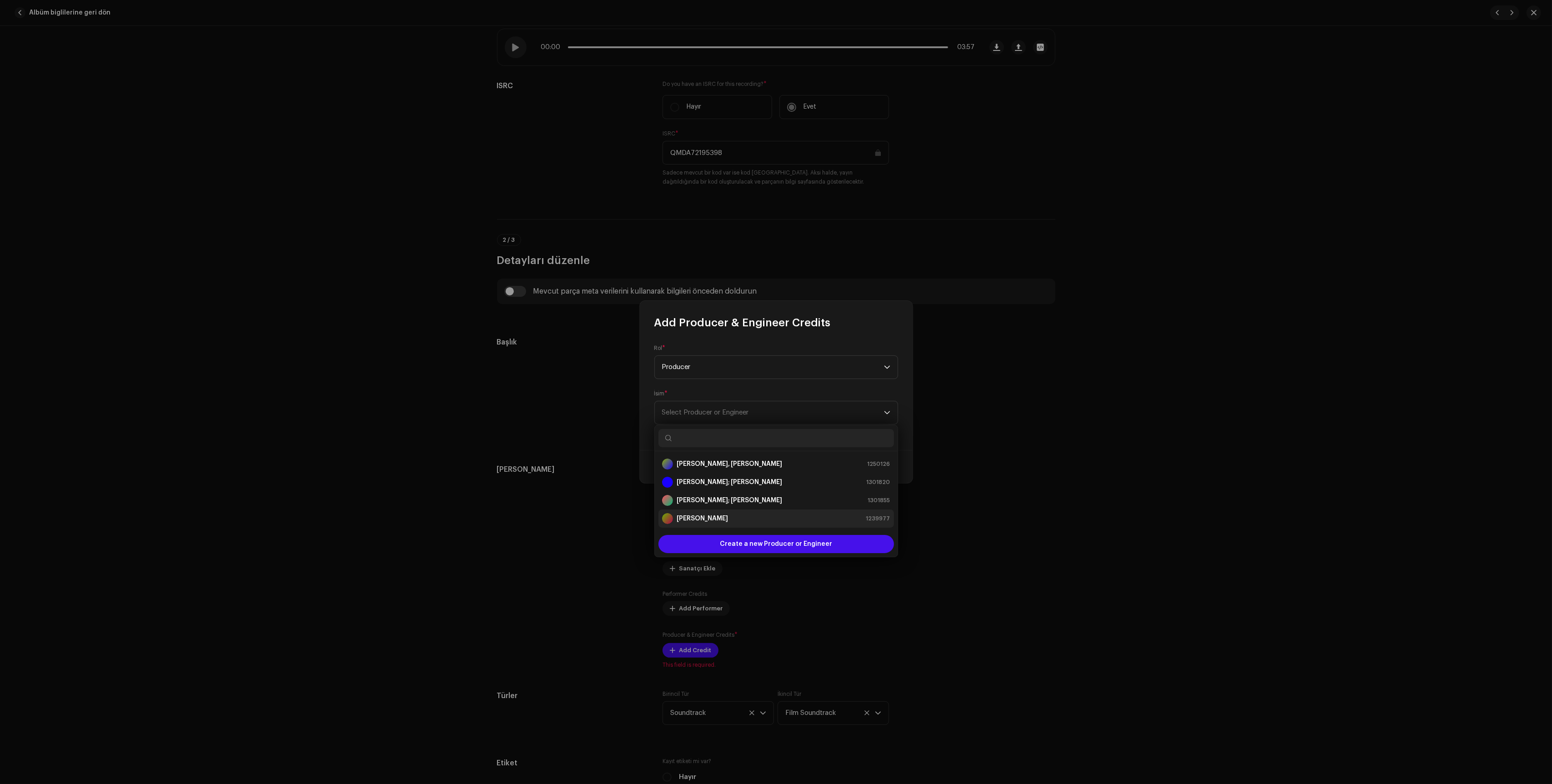
click at [813, 526] on li "[PERSON_NAME] 1239977" at bounding box center [776, 518] width 236 height 18
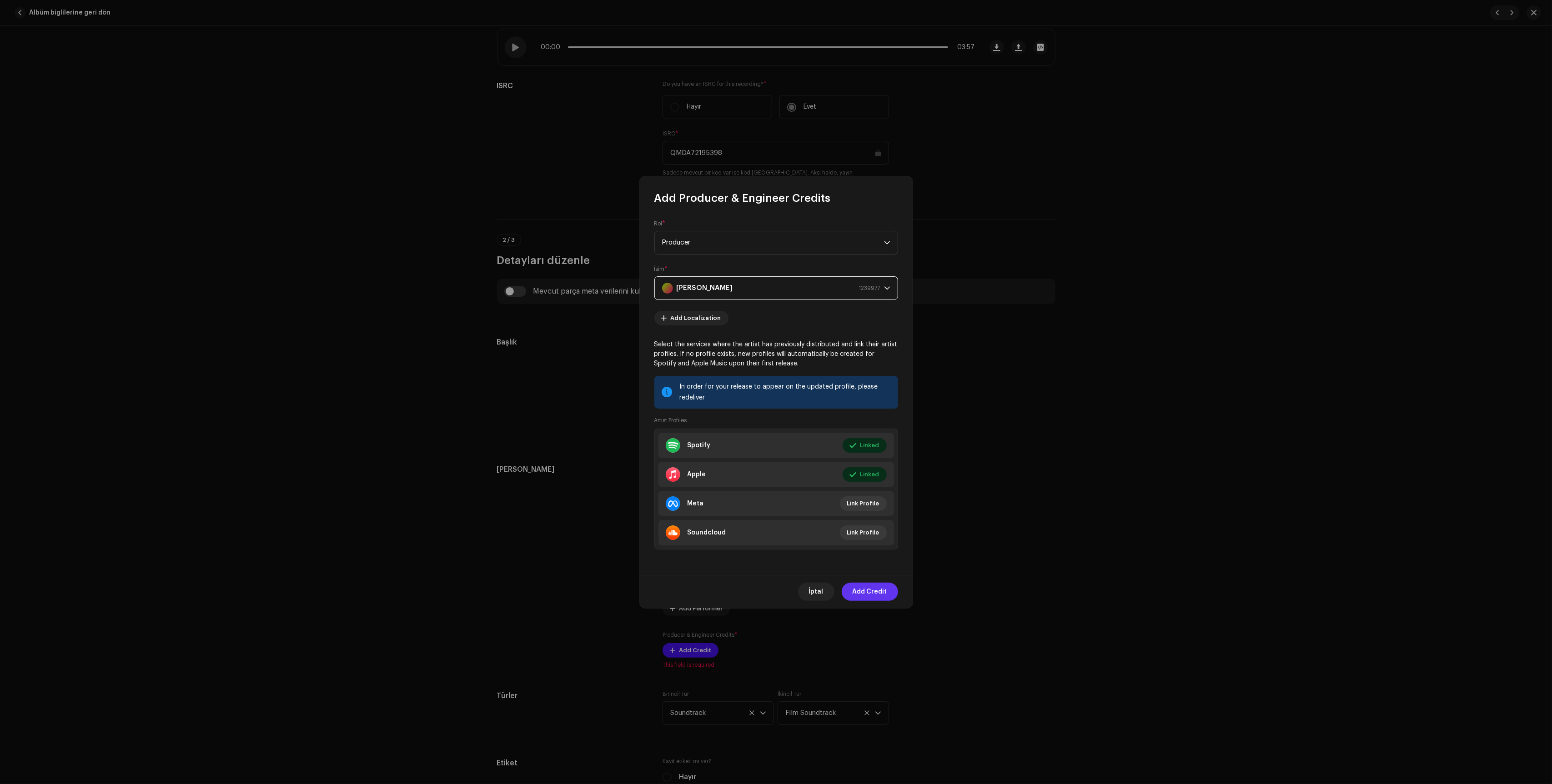
click at [876, 588] on span "Add Credit" at bounding box center [869, 592] width 34 height 18
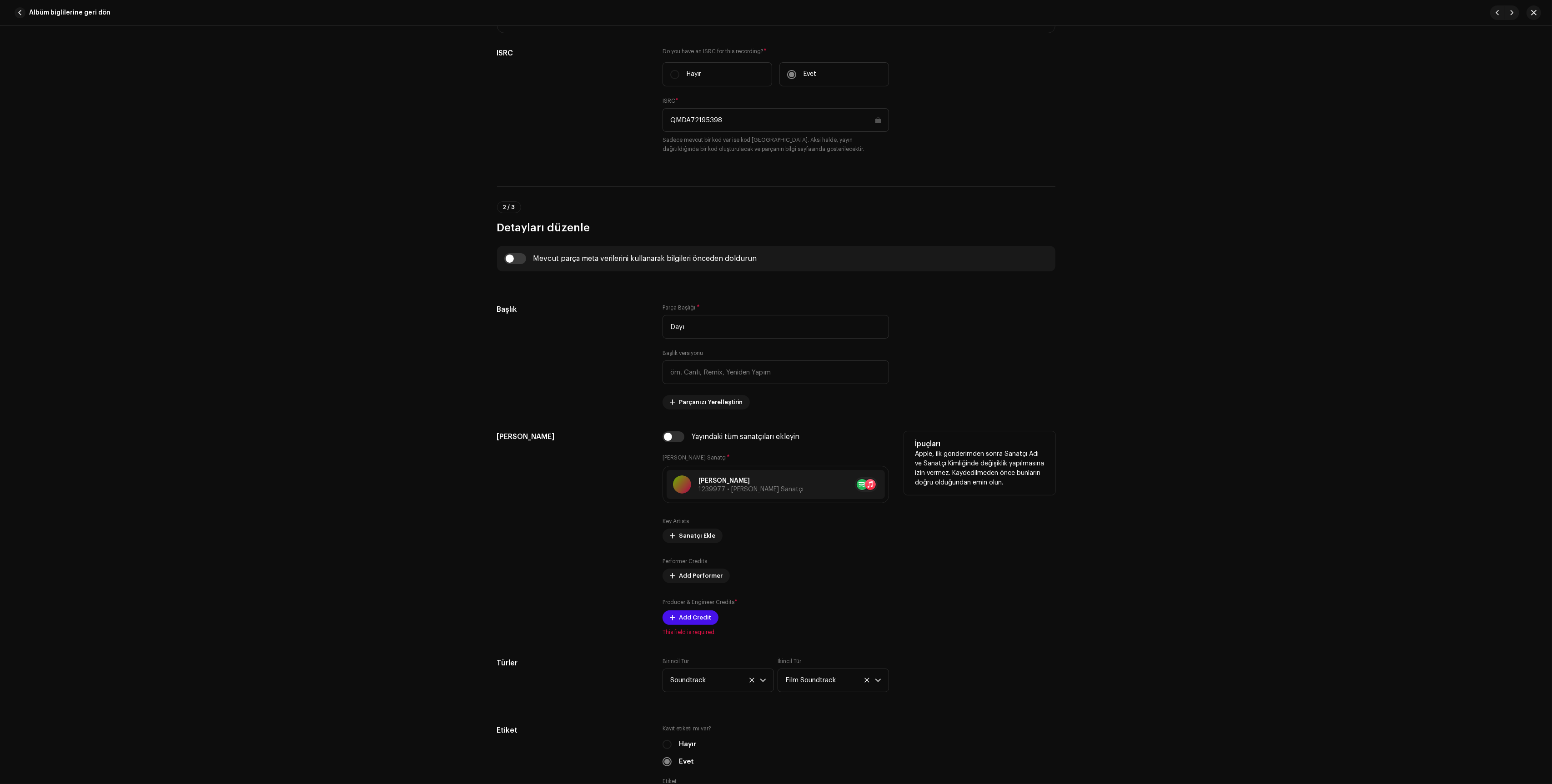
scroll to position [181, 0]
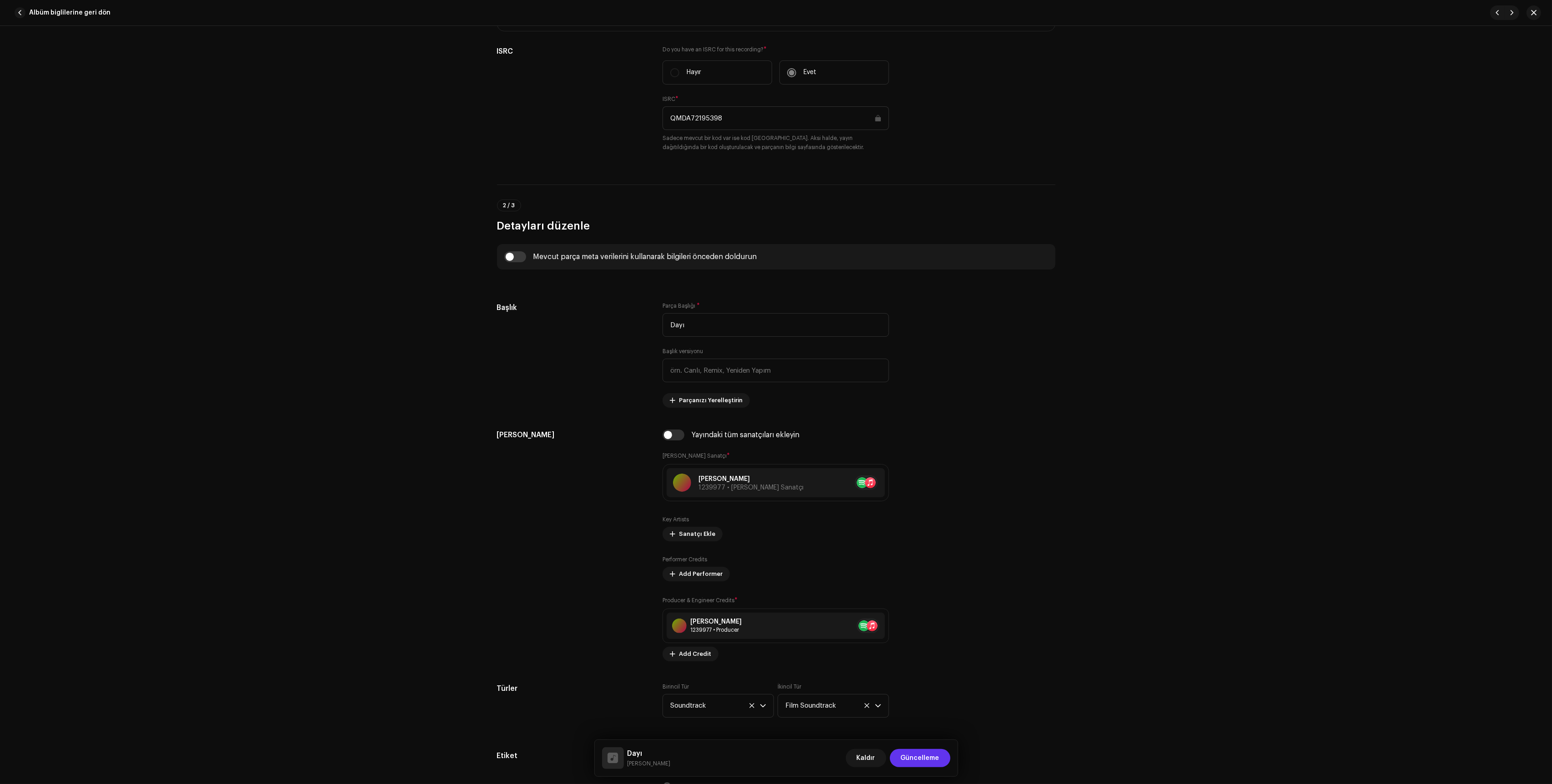
click at [941, 756] on button "Güncelleme" at bounding box center [920, 758] width 60 height 18
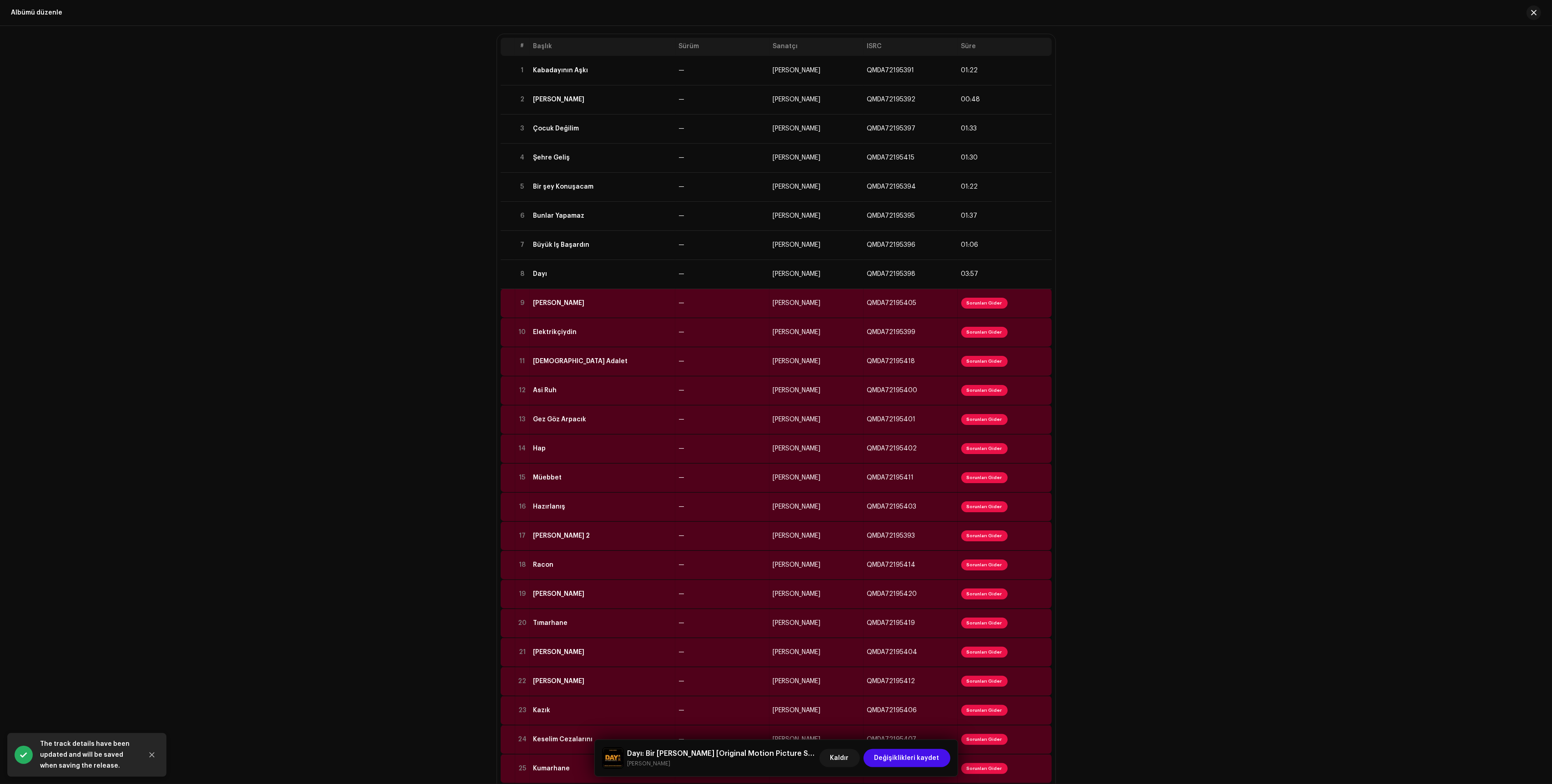
scroll to position [91, 0]
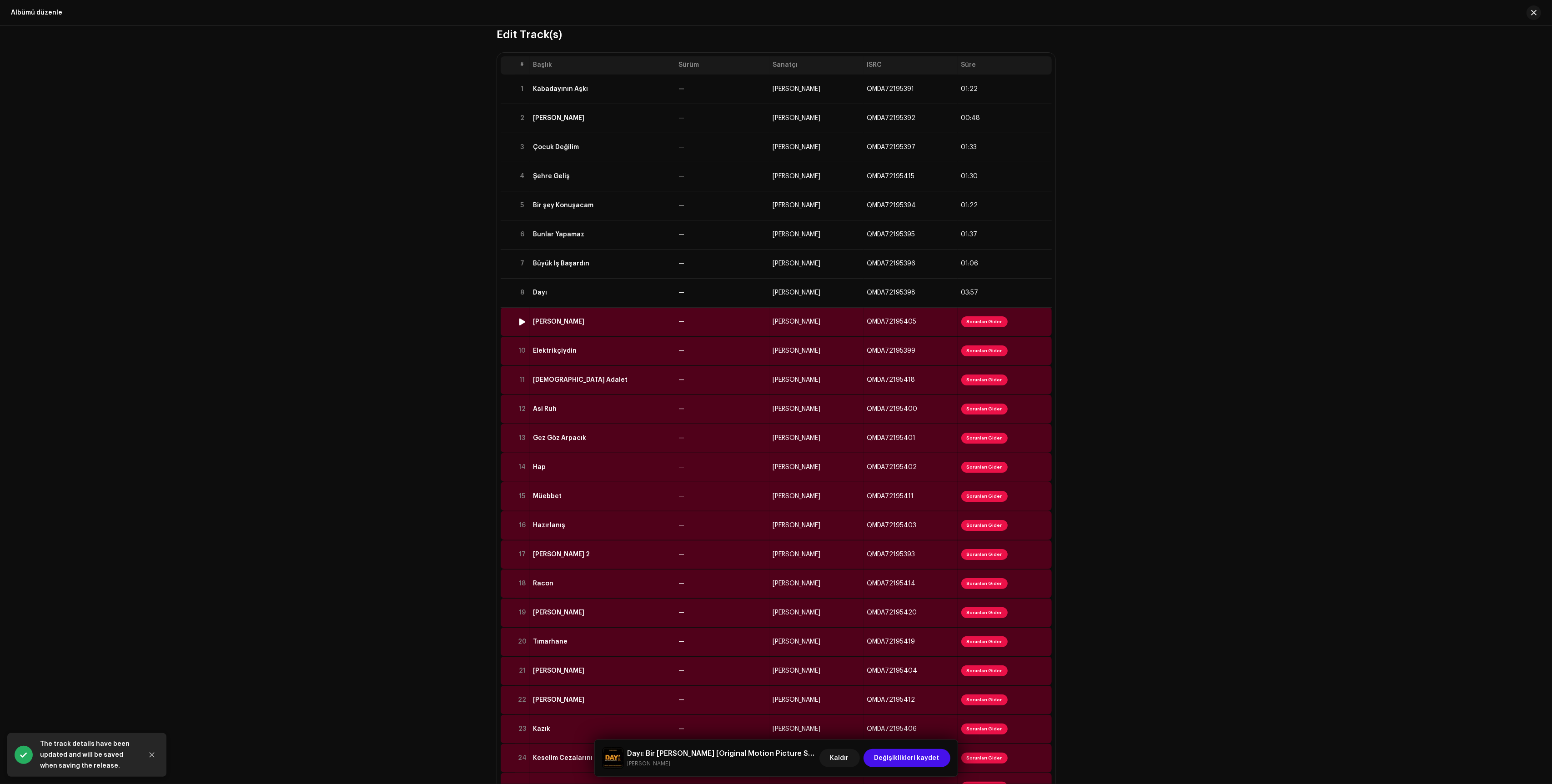
click at [745, 325] on td "—" at bounding box center [722, 322] width 94 height 29
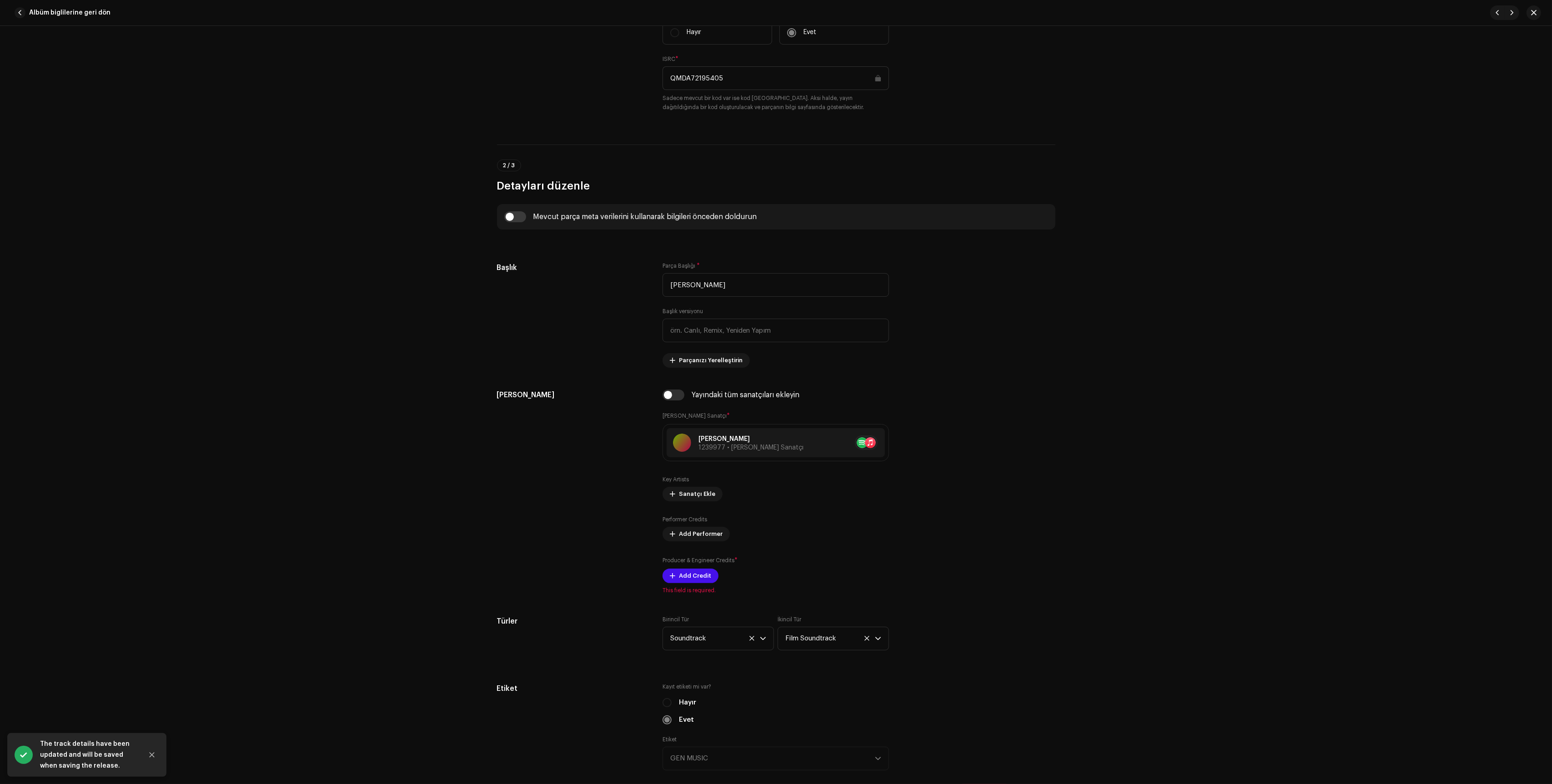
scroll to position [225, 0]
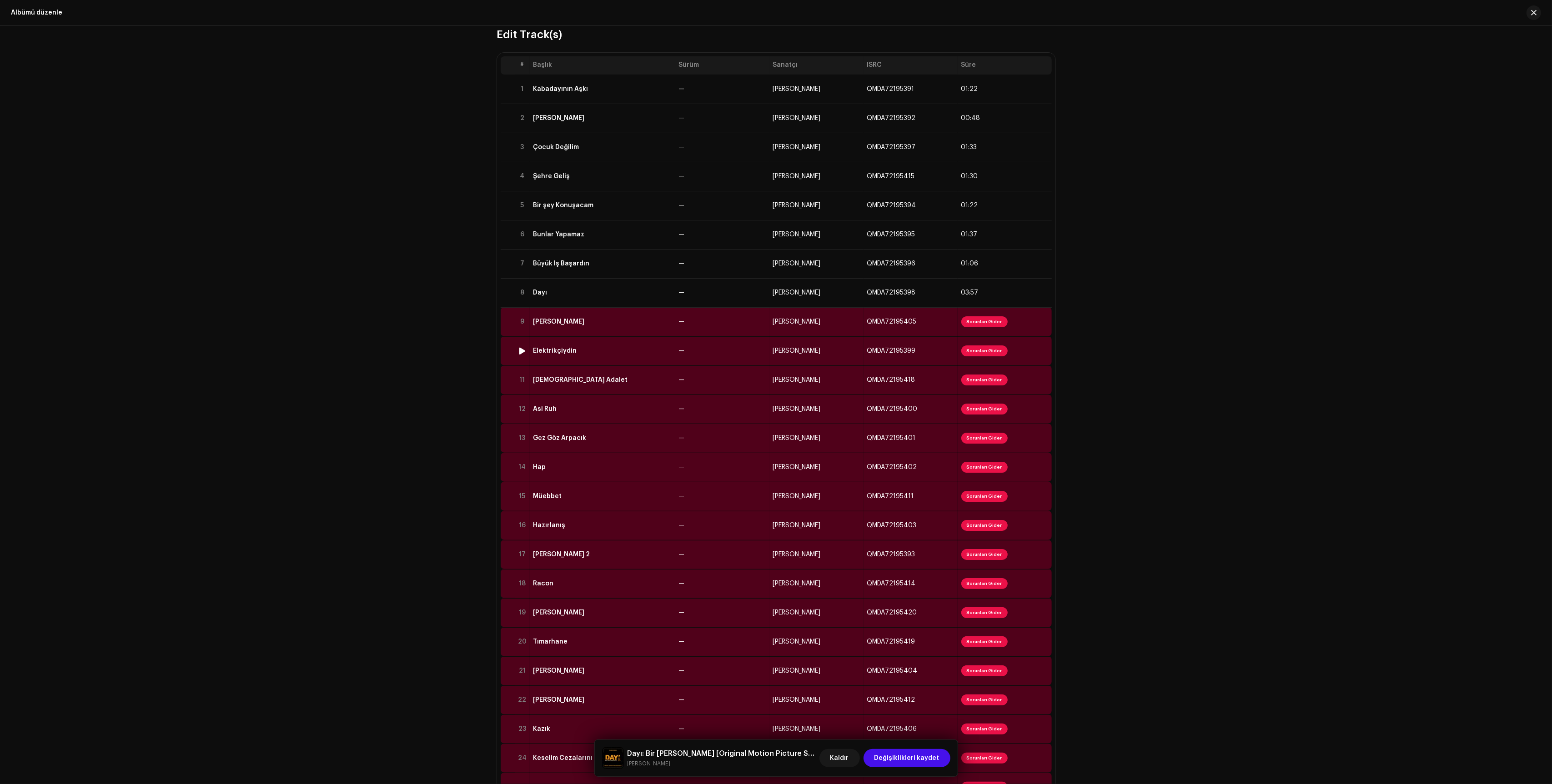
click at [766, 362] on td "—" at bounding box center [722, 351] width 94 height 29
click at [748, 380] on td "—" at bounding box center [722, 380] width 94 height 29
click at [741, 418] on td "—" at bounding box center [722, 409] width 94 height 29
click at [733, 455] on td "—" at bounding box center [722, 467] width 94 height 29
click at [727, 473] on td "—" at bounding box center [722, 467] width 94 height 29
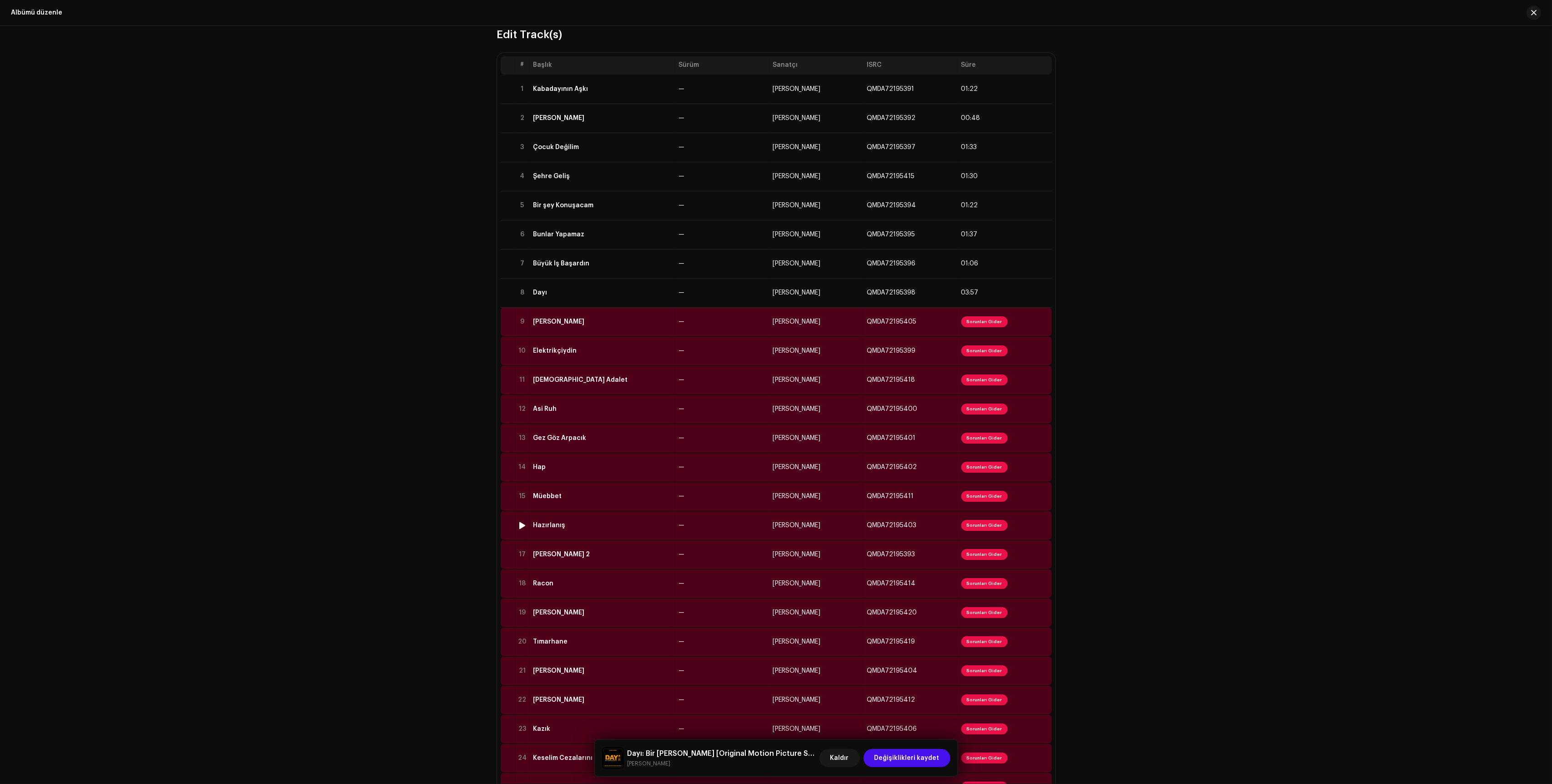
click at [730, 527] on td "—" at bounding box center [722, 525] width 94 height 29
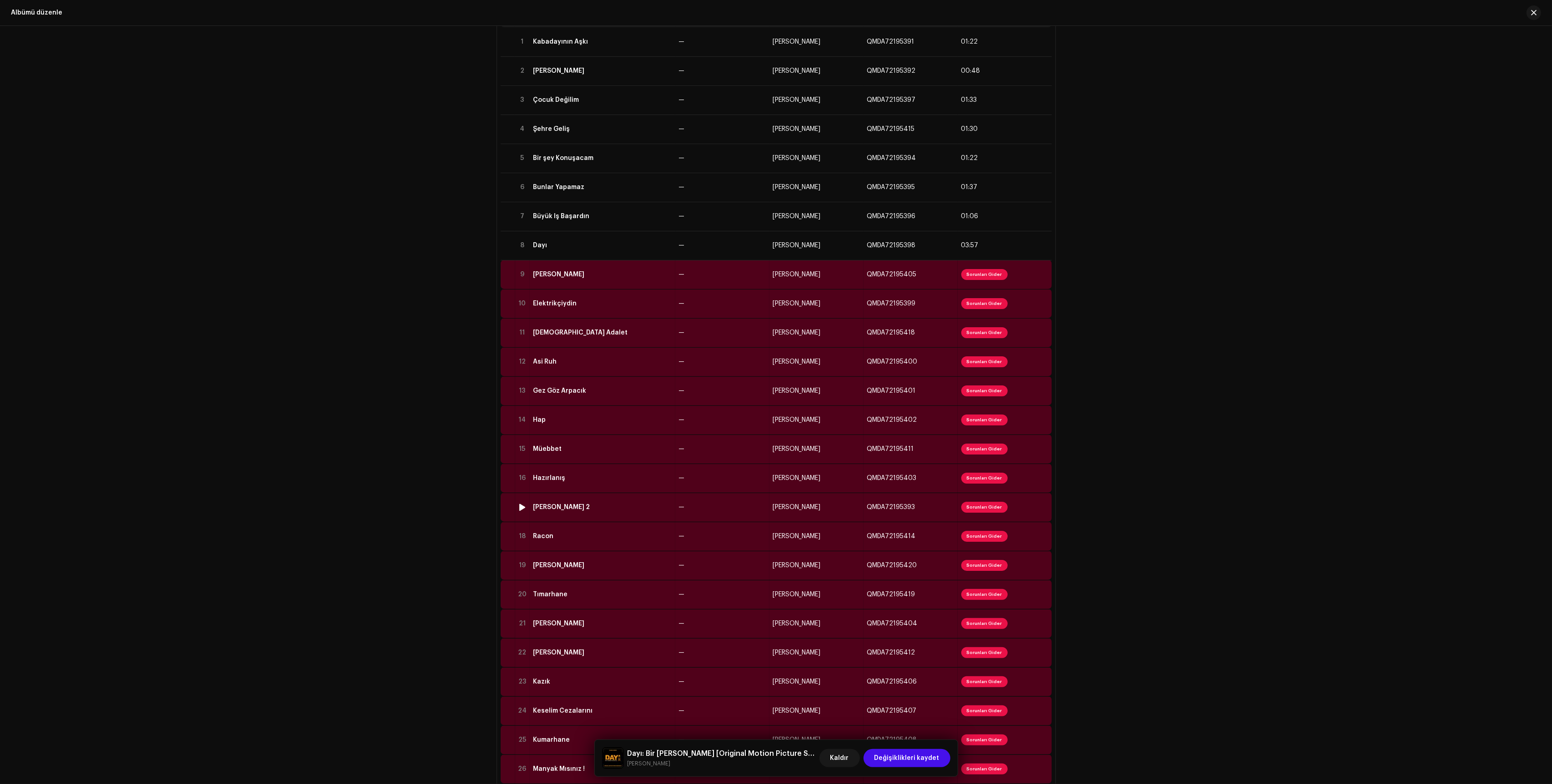
scroll to position [201, 0]
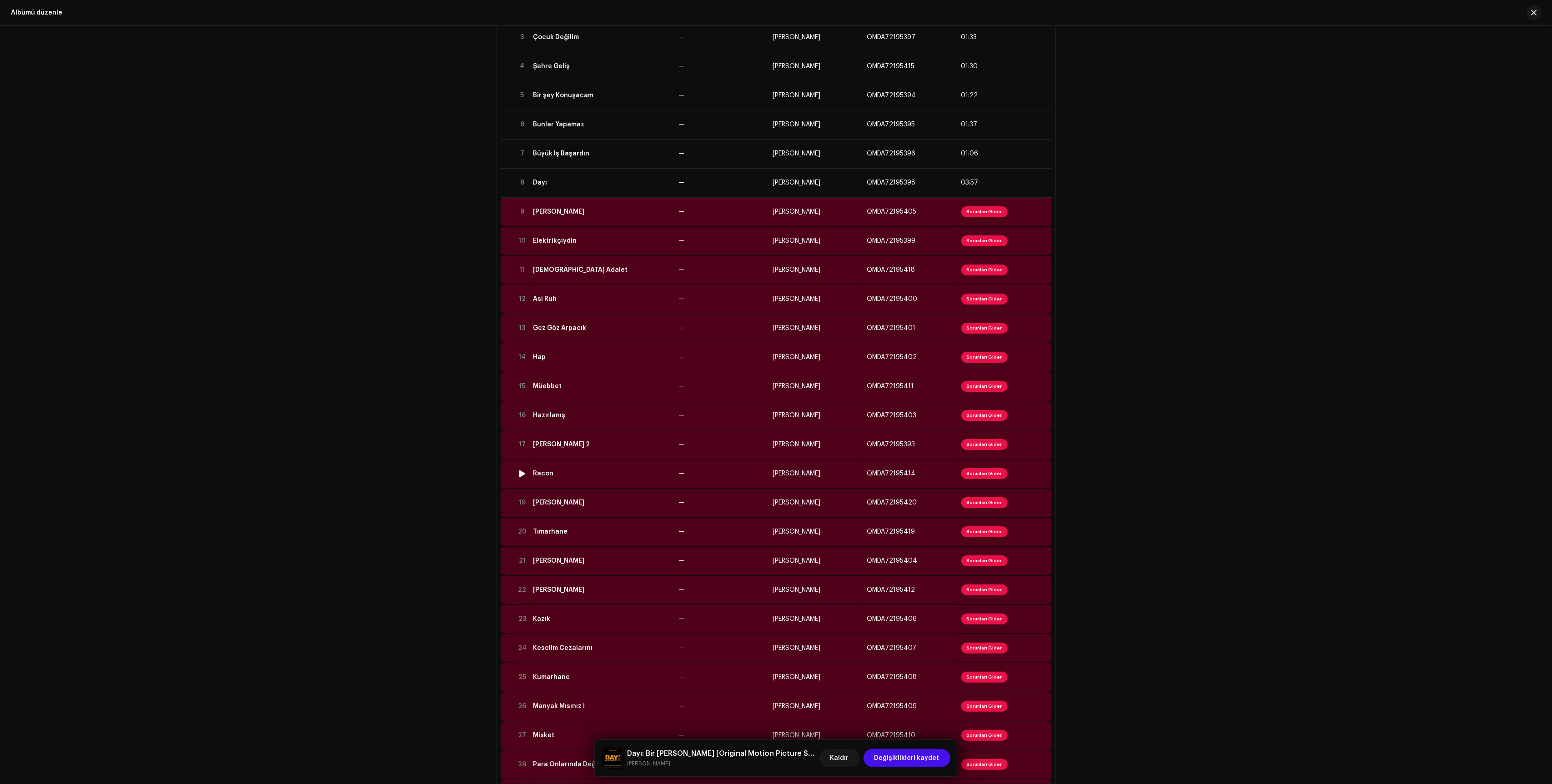
click at [731, 480] on td "—" at bounding box center [722, 473] width 94 height 29
click at [729, 521] on td "—" at bounding box center [722, 532] width 94 height 29
click at [729, 560] on td "—" at bounding box center [722, 561] width 94 height 29
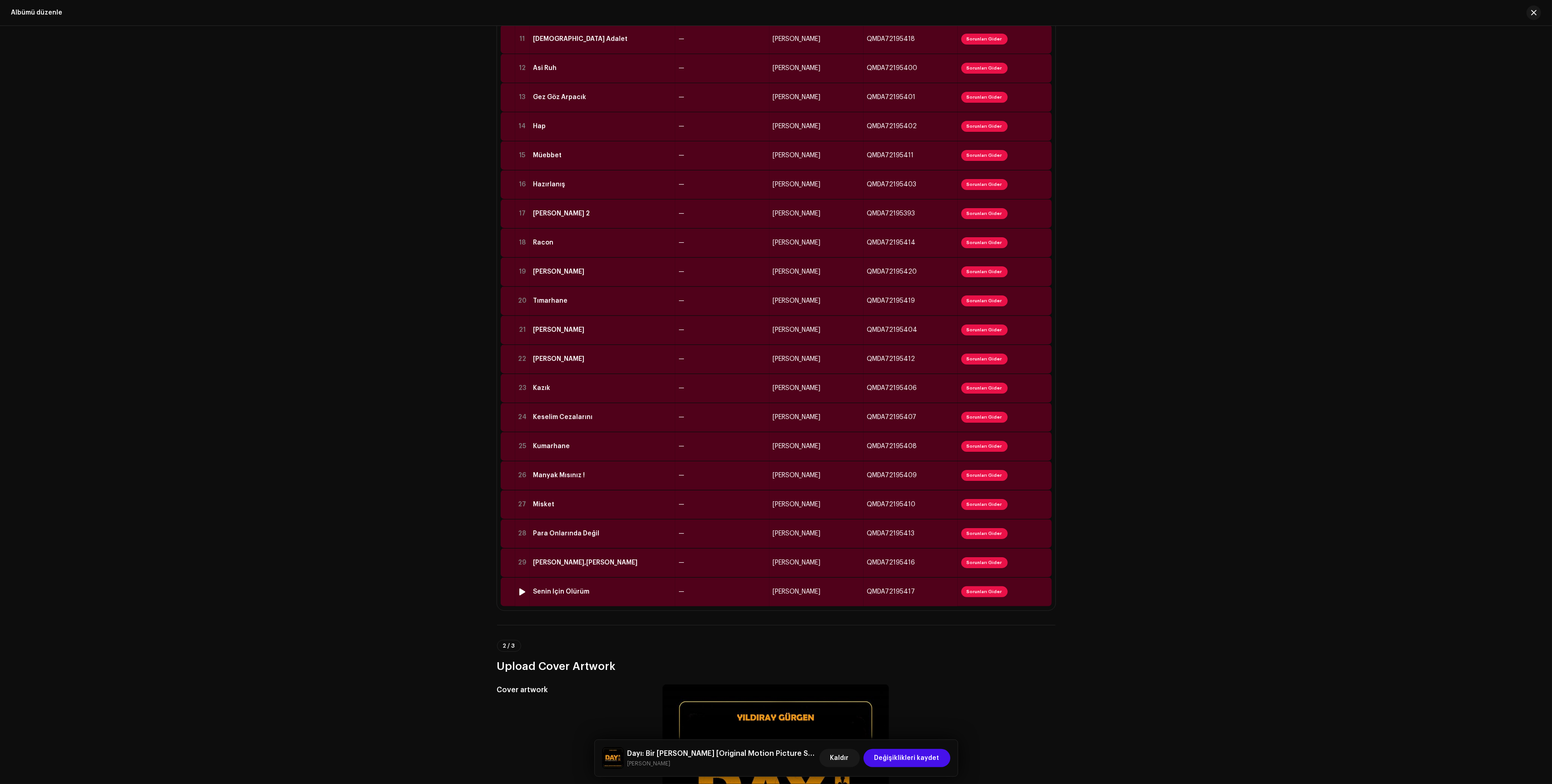
click at [728, 585] on td "—" at bounding box center [722, 592] width 94 height 29
click at [729, 574] on td "—" at bounding box center [722, 562] width 94 height 29
click at [733, 531] on td "—" at bounding box center [722, 534] width 94 height 29
click at [731, 506] on td "—" at bounding box center [722, 505] width 94 height 29
click at [728, 479] on td "—" at bounding box center [722, 475] width 94 height 29
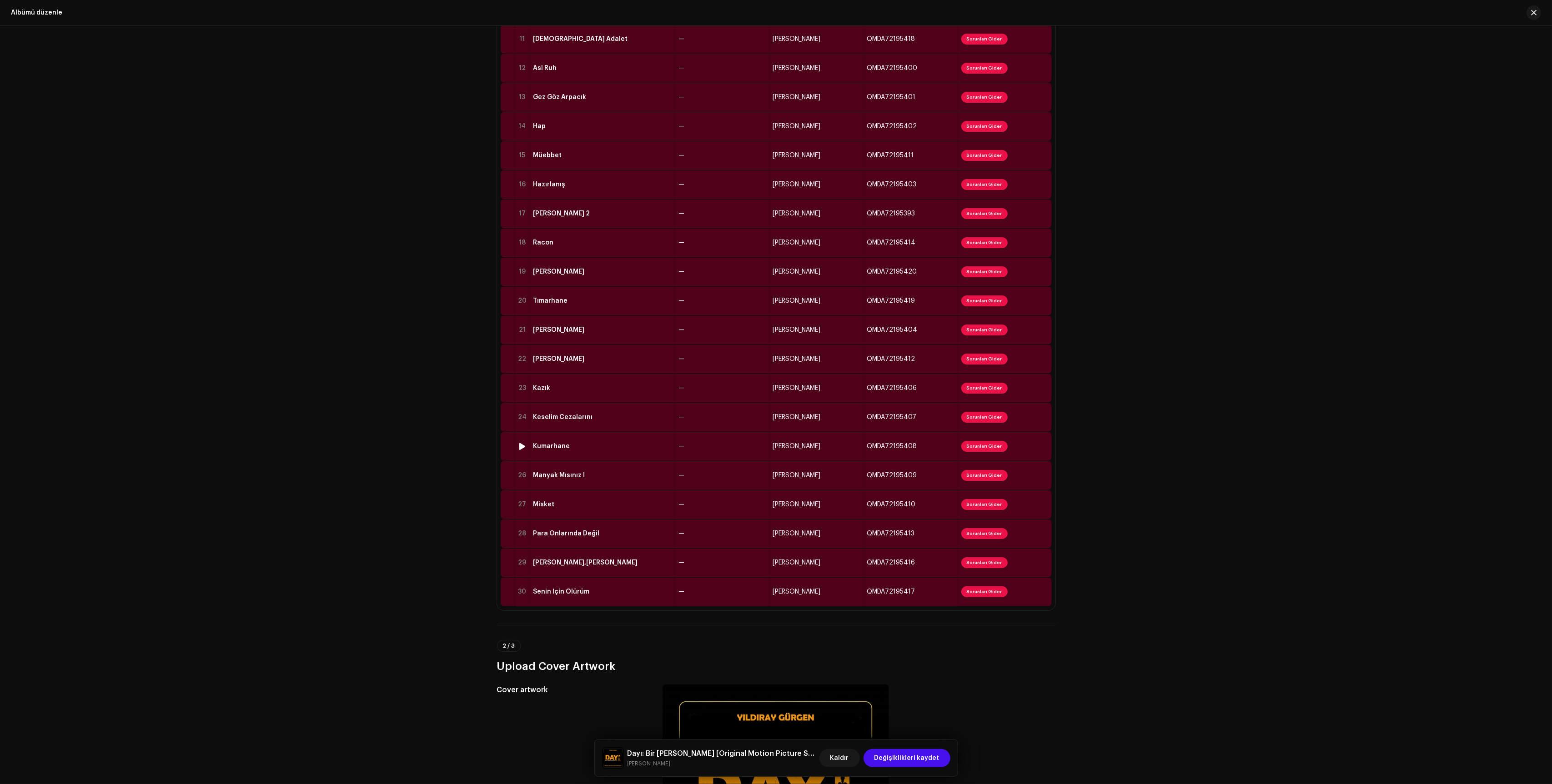
click at [728, 442] on td "—" at bounding box center [722, 446] width 94 height 29
click at [728, 418] on td "—" at bounding box center [722, 417] width 94 height 29
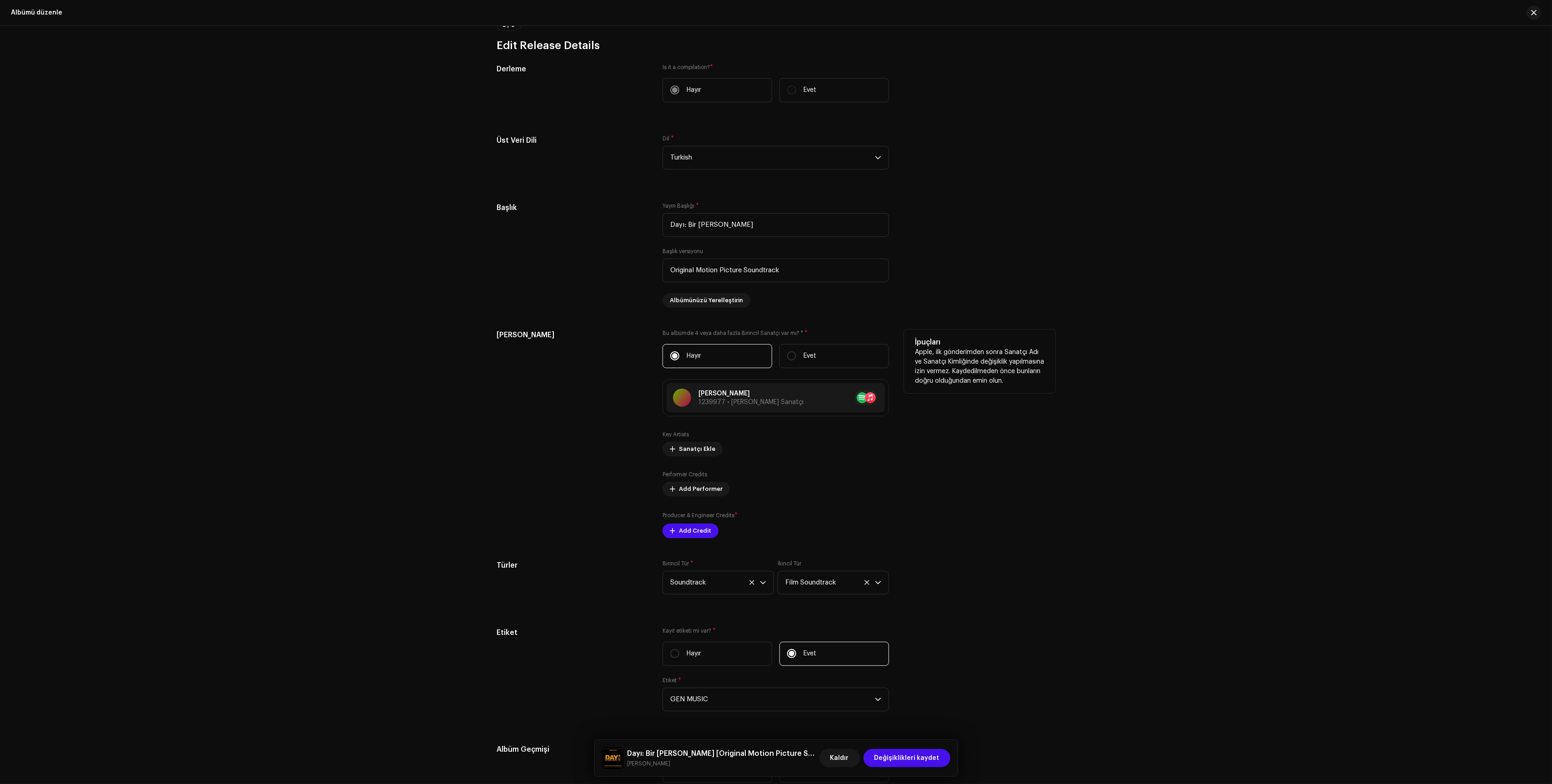
scroll to position [1380, 0]
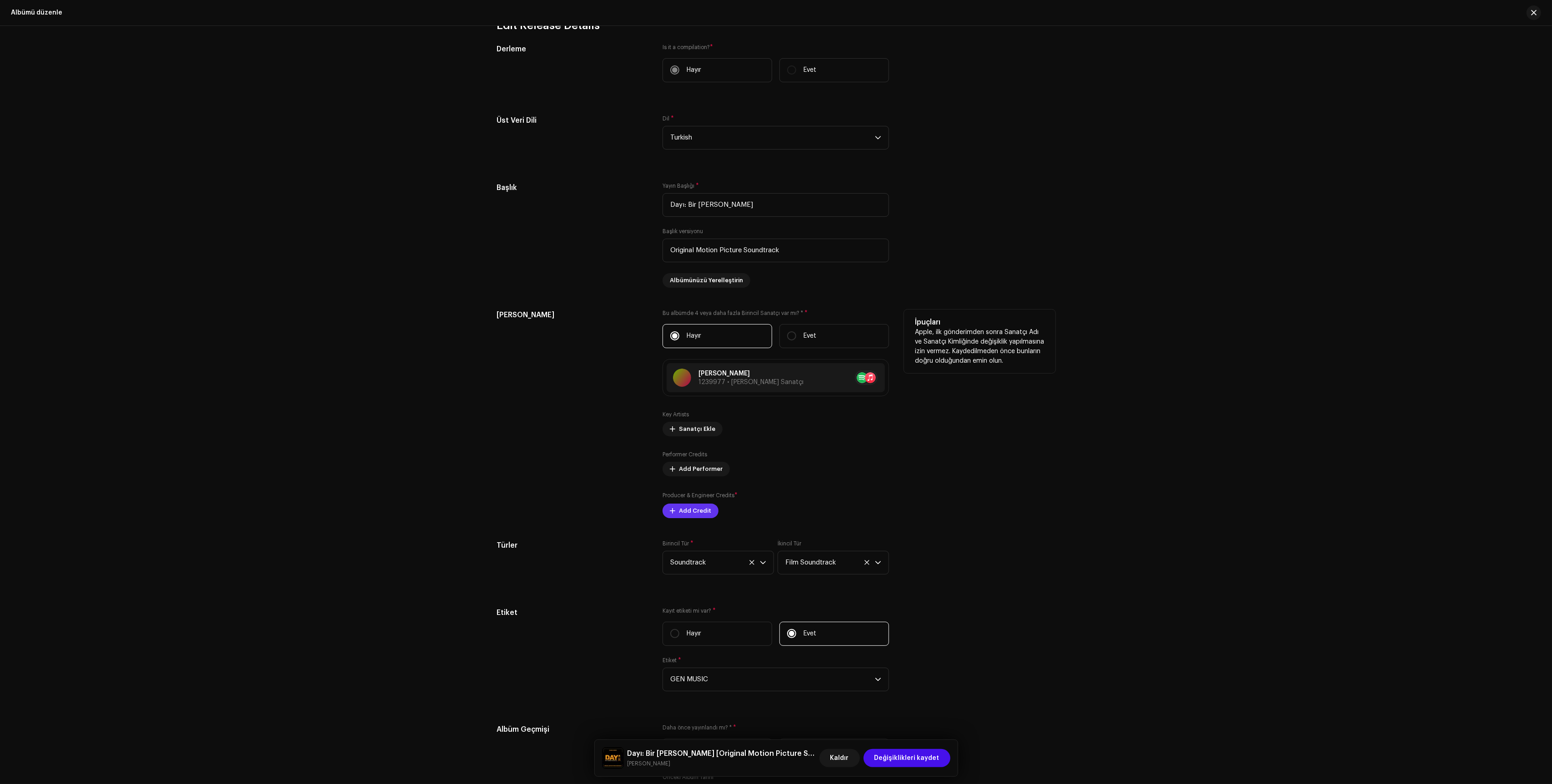
click at [709, 522] on div "Derleme Is it a compilation? * Hayır Evet Üst Veri Dili Dil * [DEMOGRAPHIC_DATA…" at bounding box center [776, 555] width 559 height 1022
click at [709, 518] on button "Add Credit" at bounding box center [690, 511] width 56 height 14
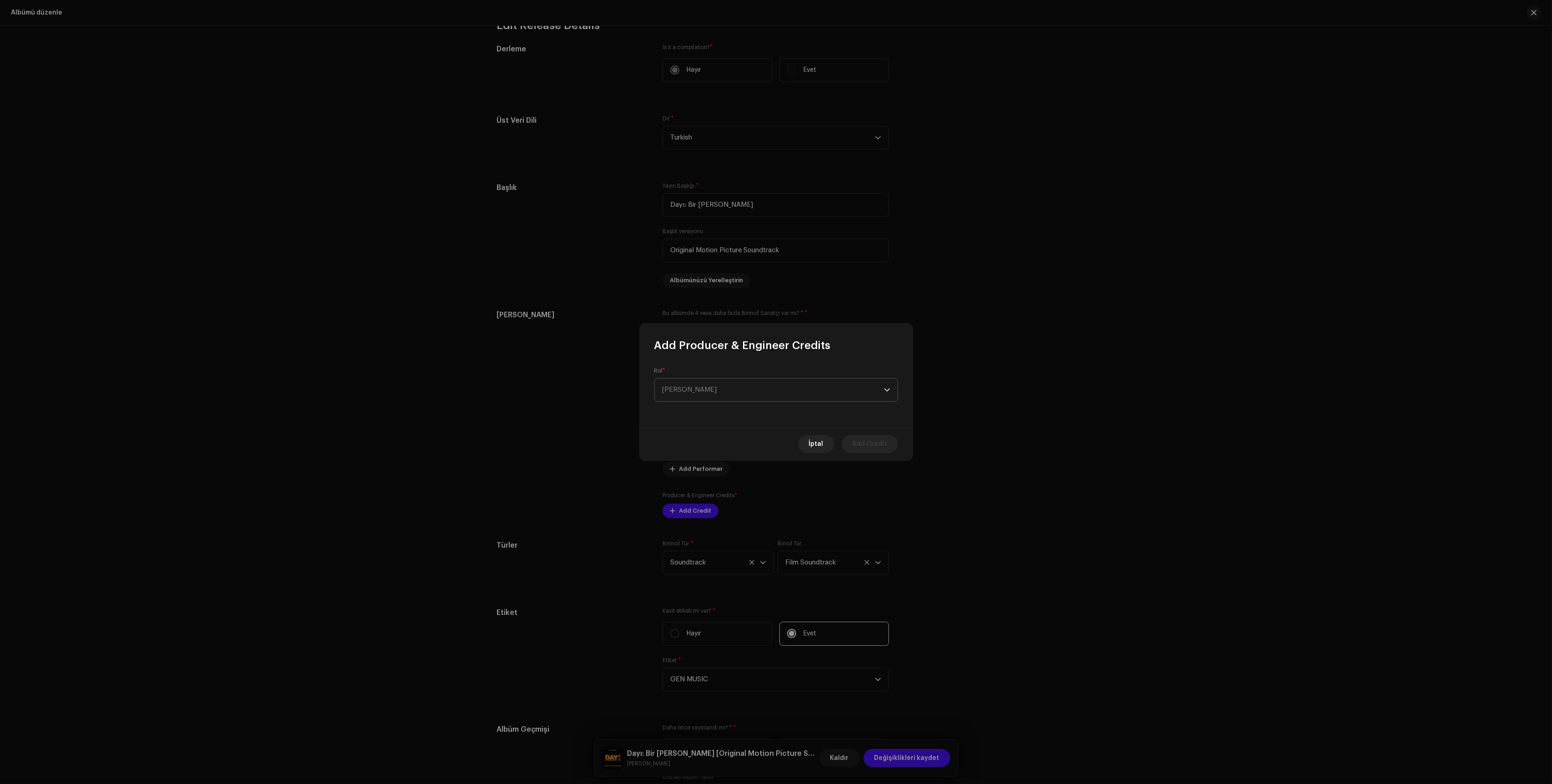
click at [736, 392] on span "[PERSON_NAME]" at bounding box center [773, 390] width 222 height 23
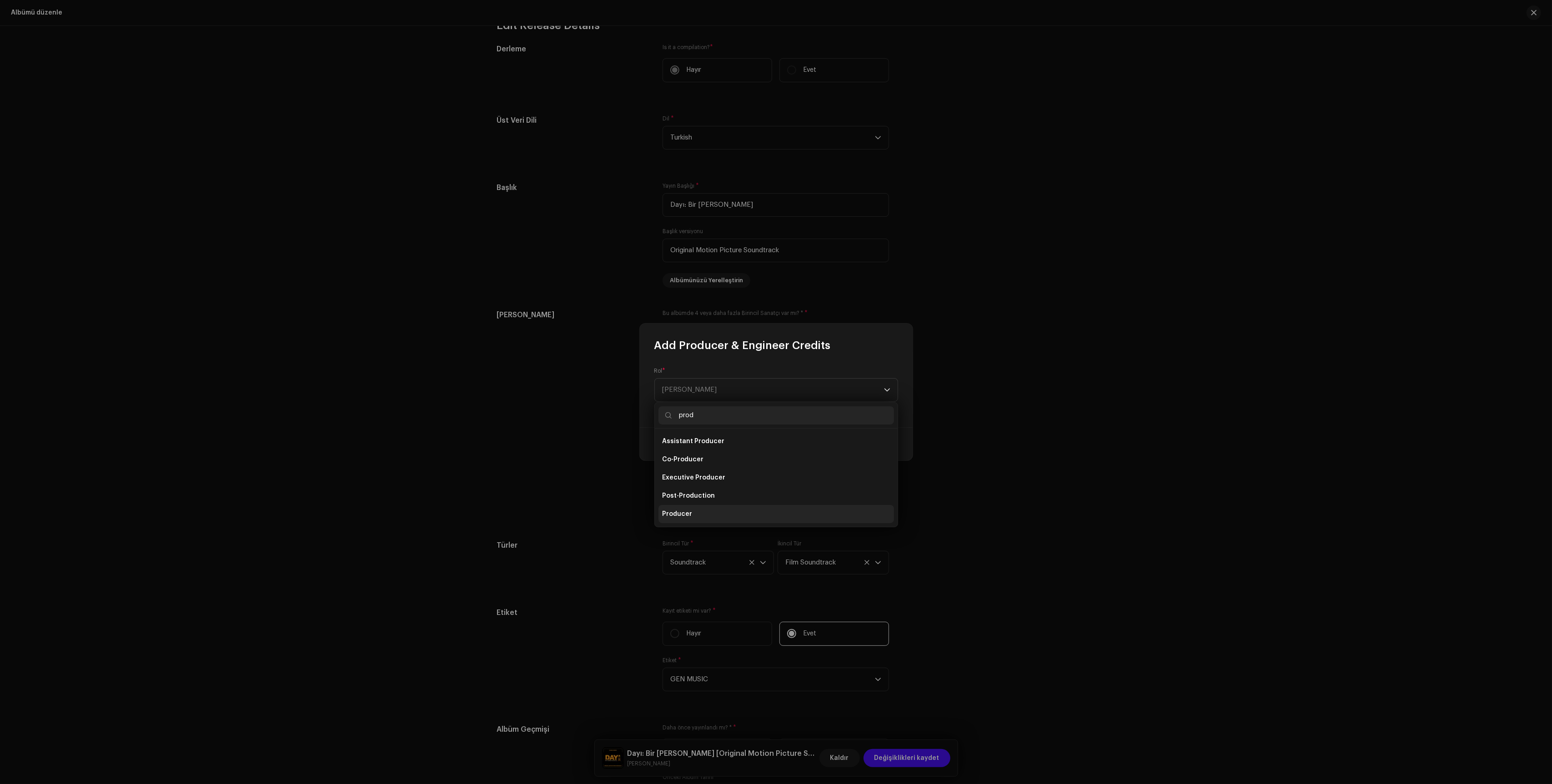
type input "prod"
click at [690, 514] on li "Producer" at bounding box center [776, 514] width 236 height 18
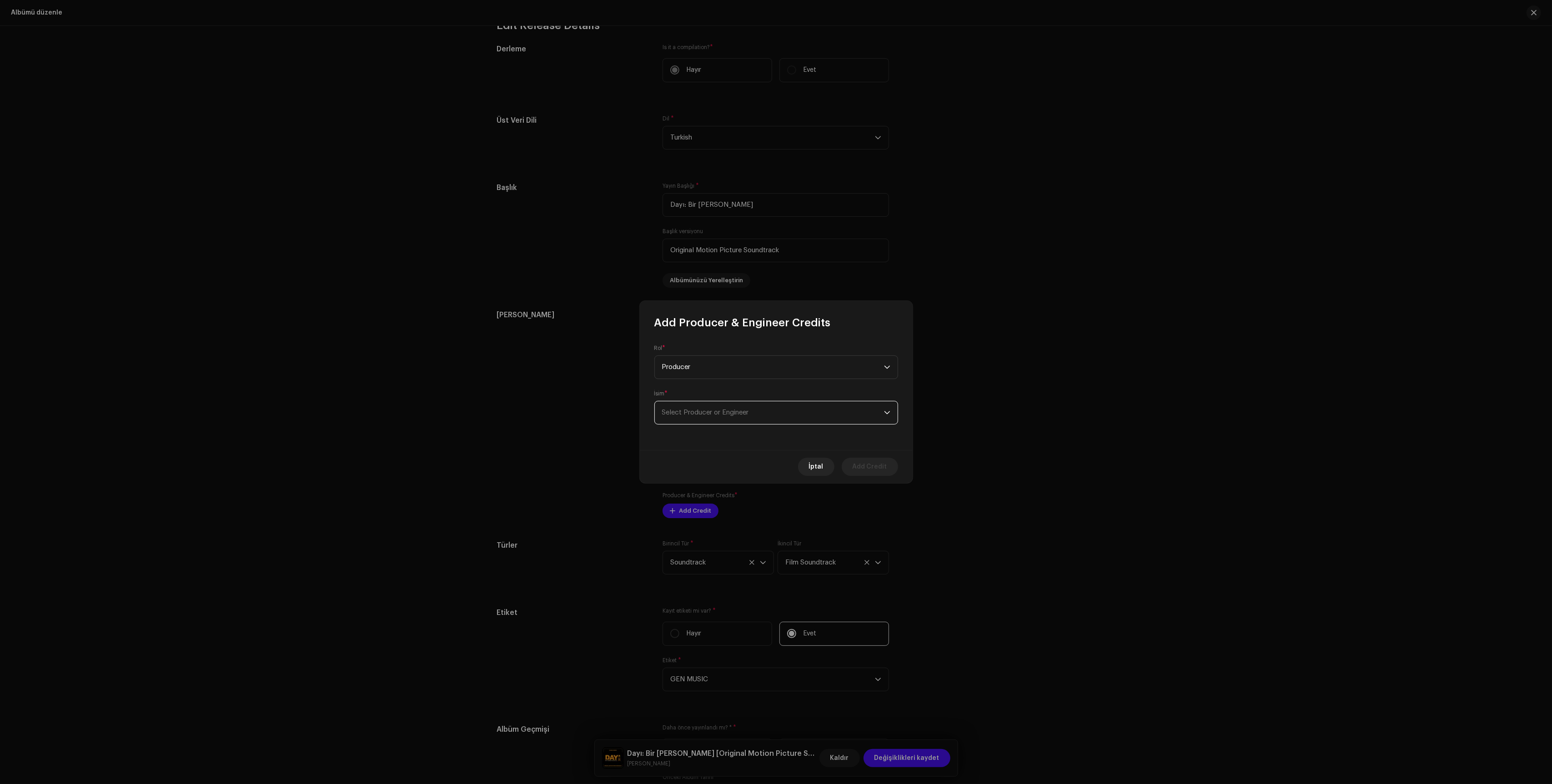
click at [739, 422] on span "Select Producer or Engineer" at bounding box center [773, 412] width 222 height 23
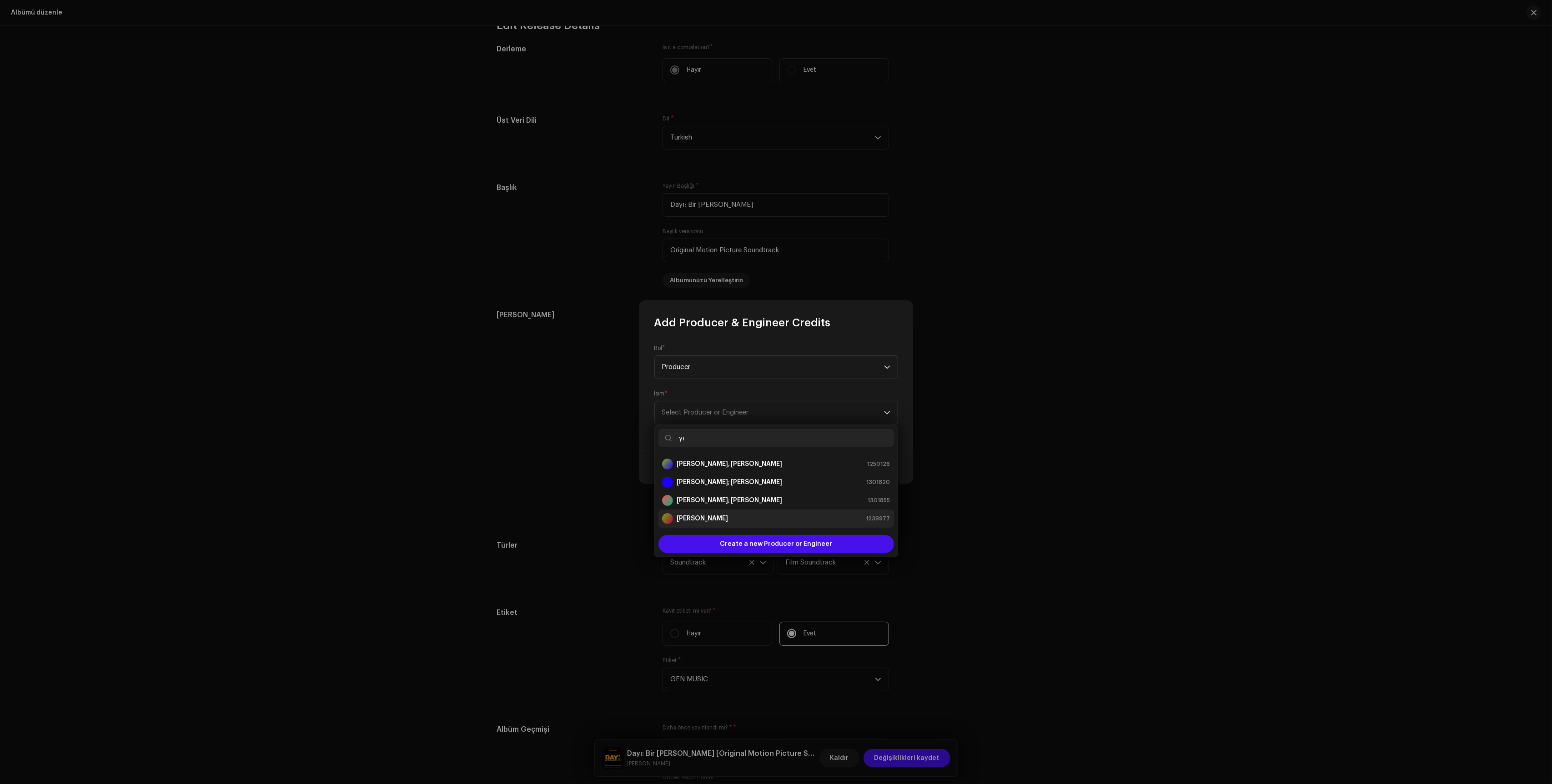
type input "yı"
click at [720, 521] on strong "[PERSON_NAME]" at bounding box center [702, 518] width 51 height 9
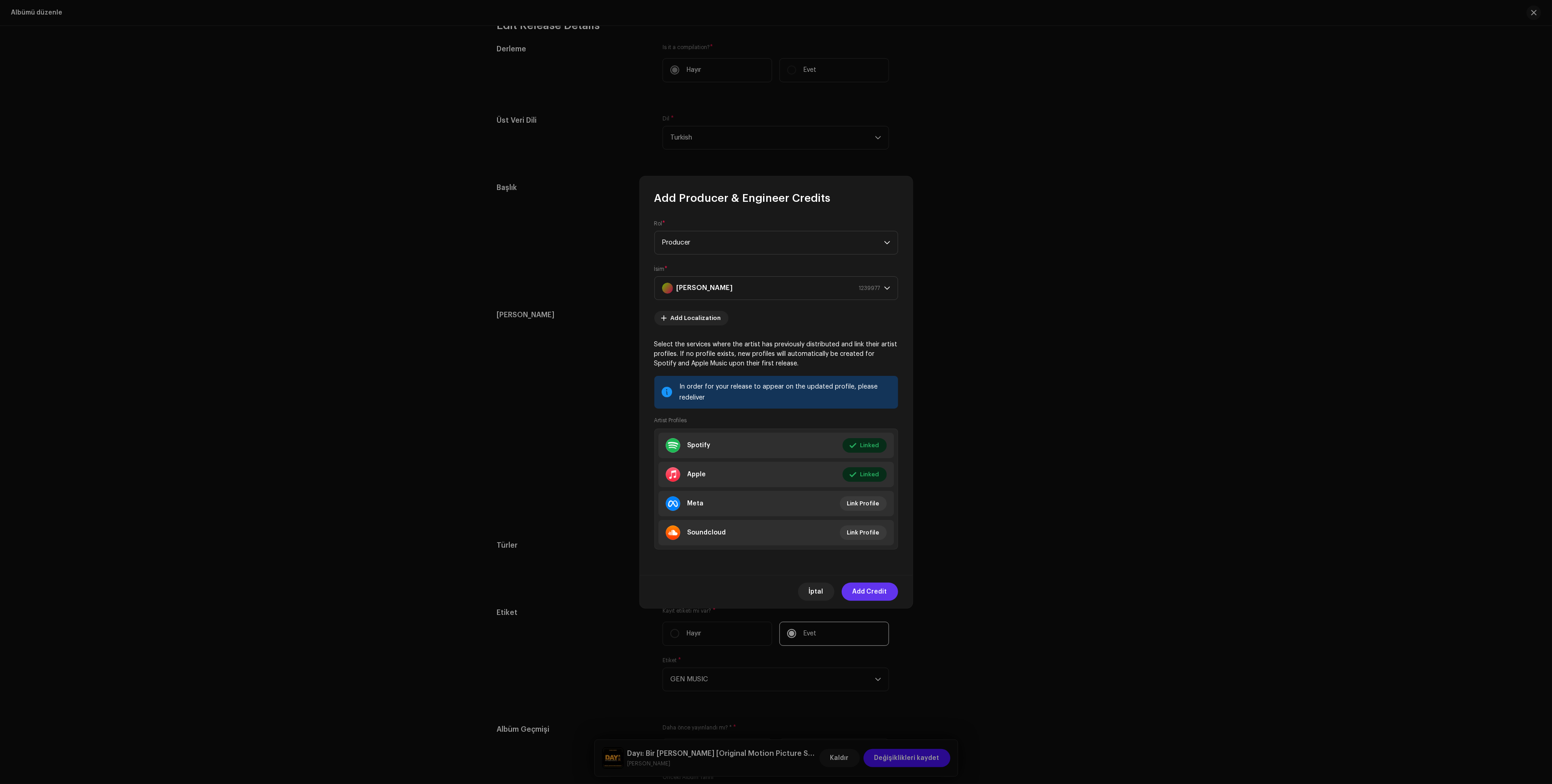
click at [873, 597] on span "Add Credit" at bounding box center [869, 592] width 34 height 18
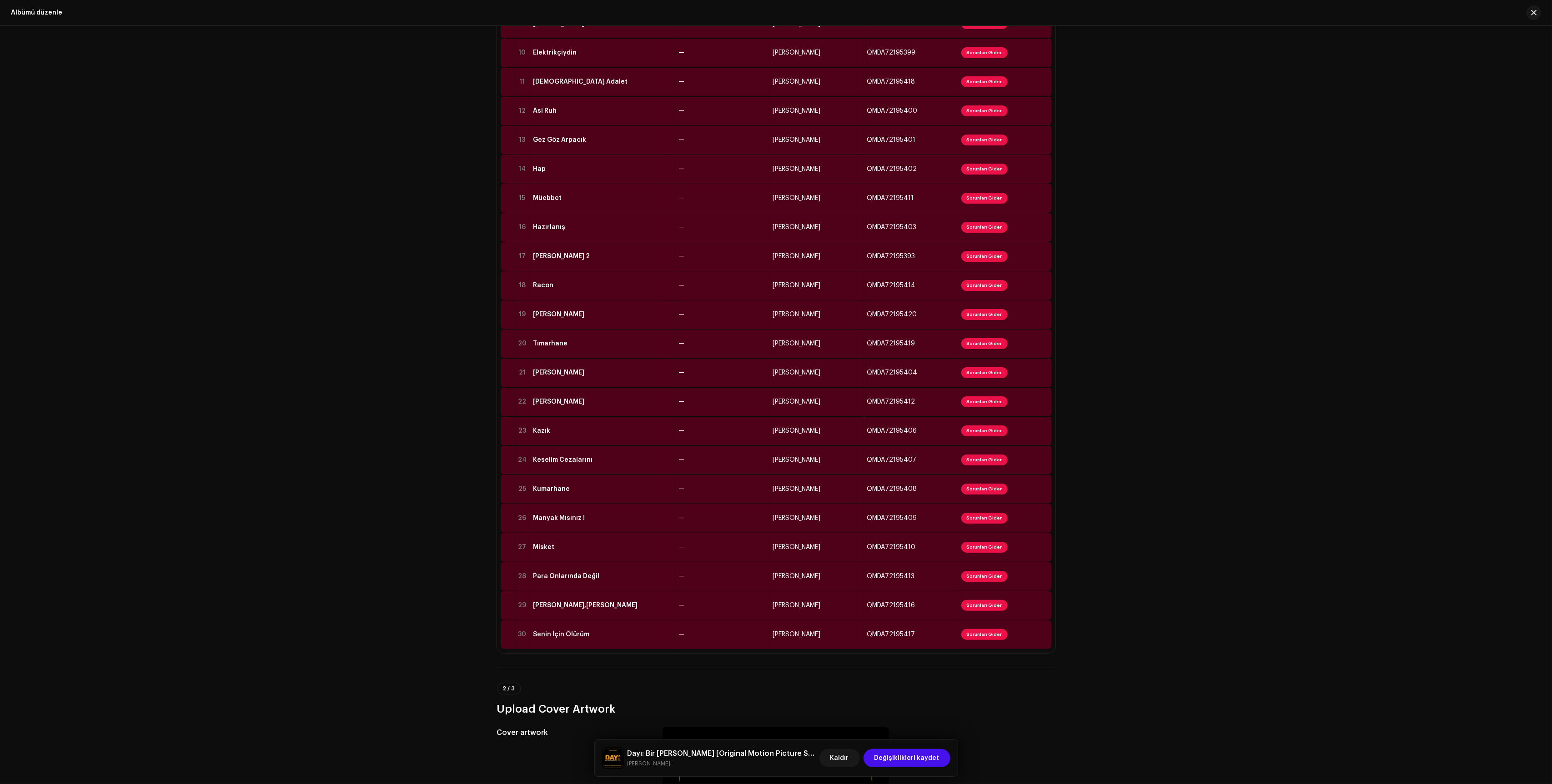
scroll to position [325, 0]
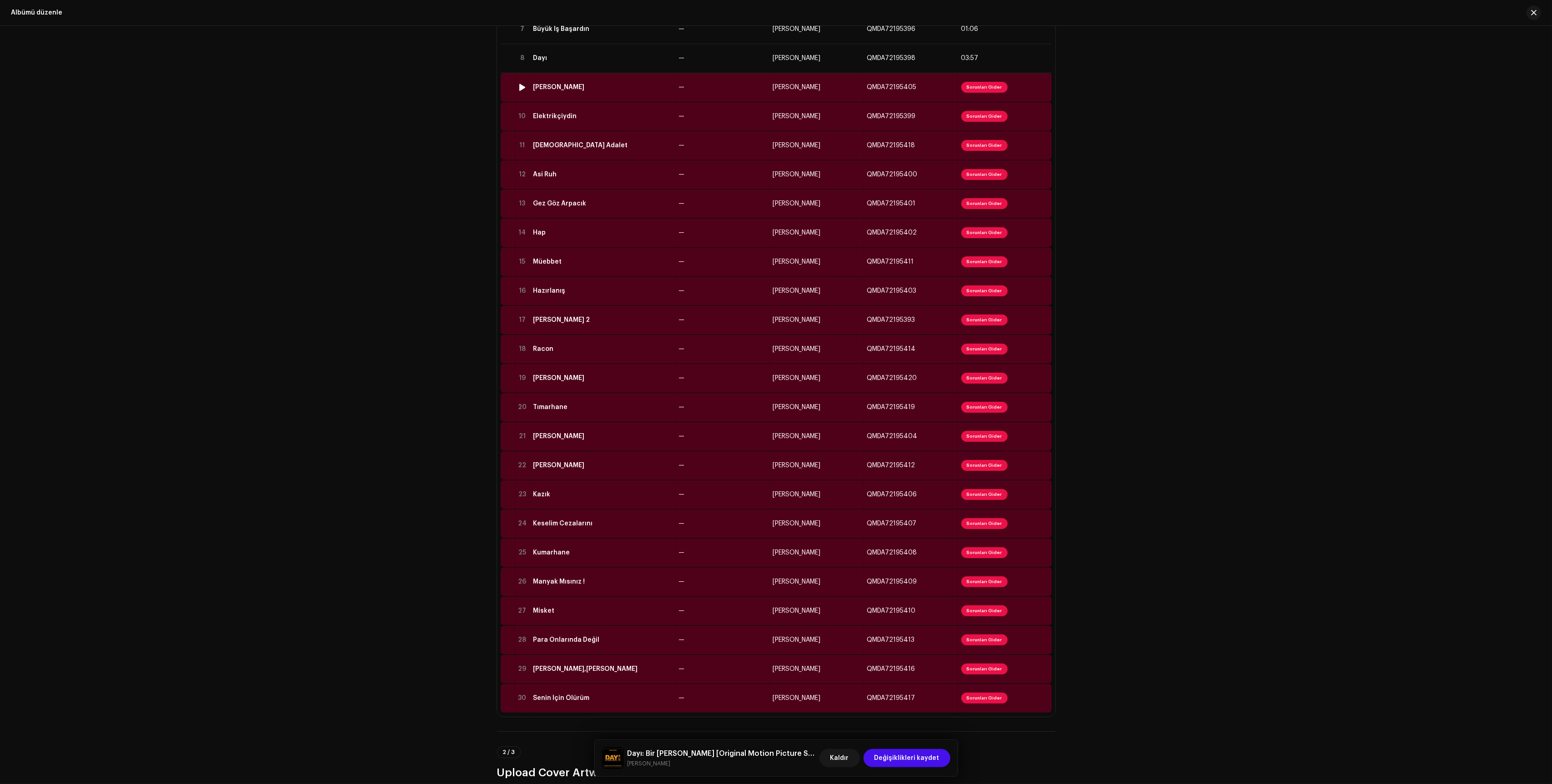
click at [850, 87] on td "[PERSON_NAME]" at bounding box center [816, 87] width 94 height 29
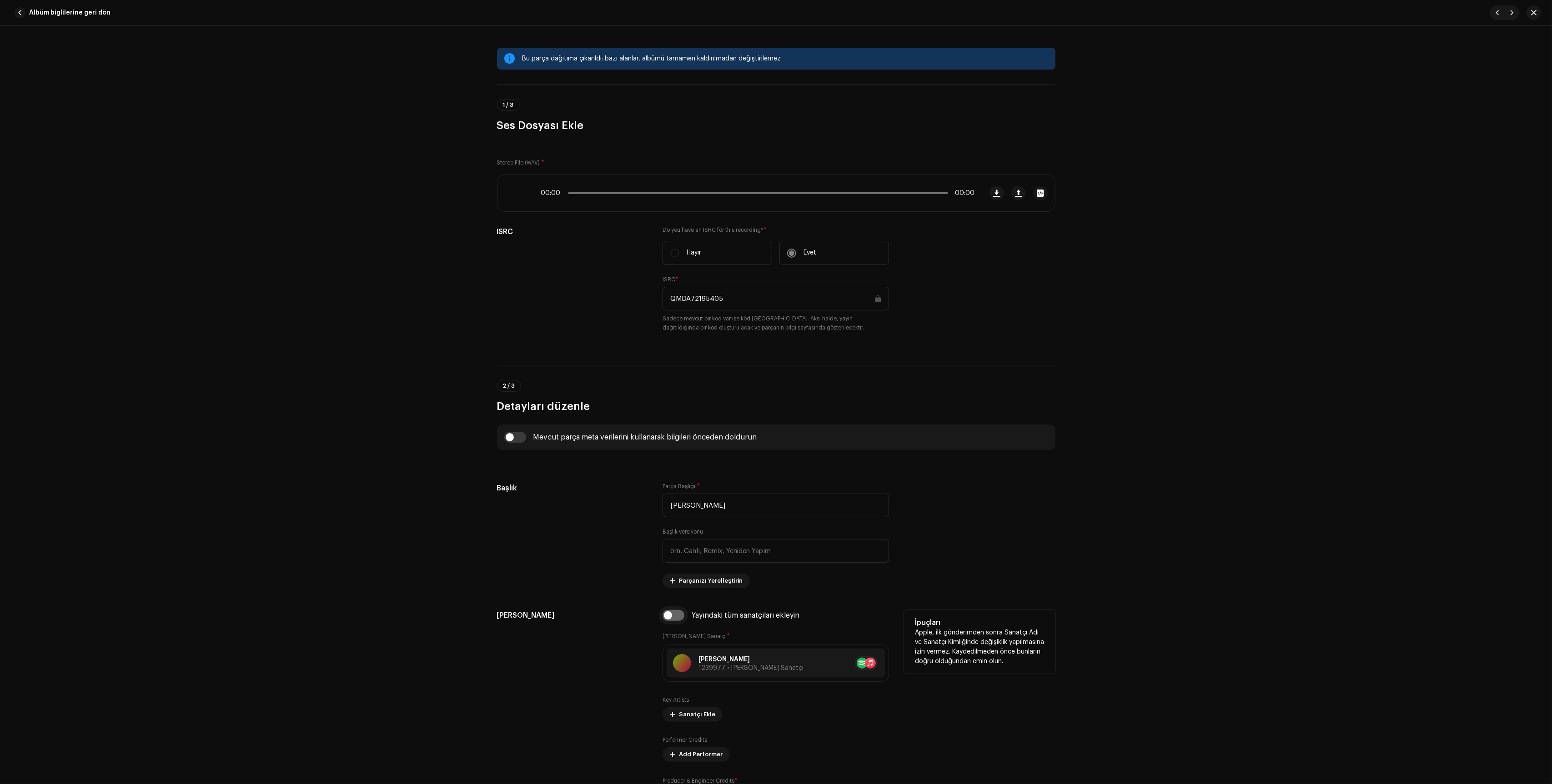
click at [671, 620] on input "checkbox" at bounding box center [674, 615] width 22 height 11
checkbox input "true"
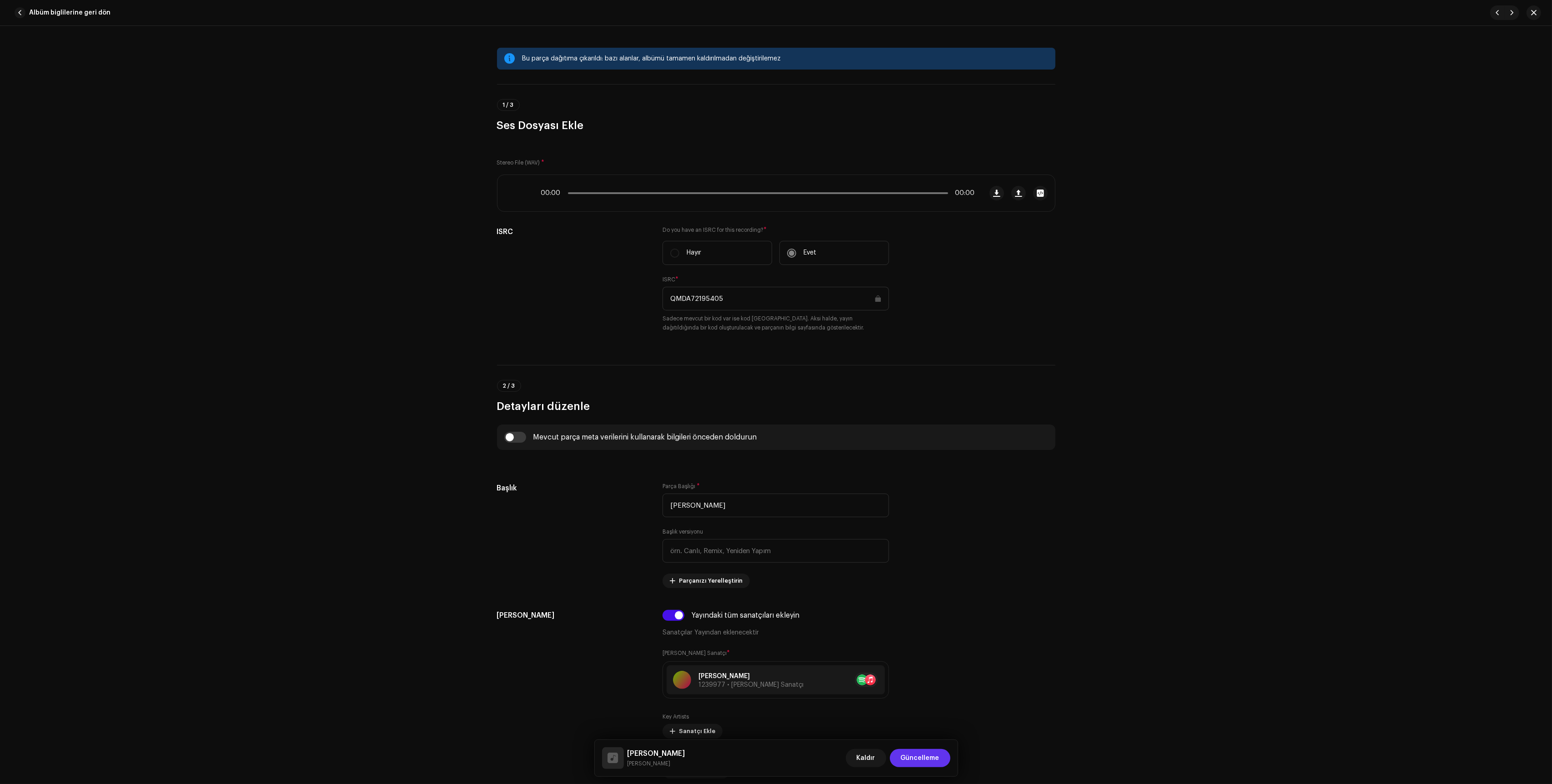
click at [937, 762] on span "Güncelleme" at bounding box center [920, 758] width 39 height 18
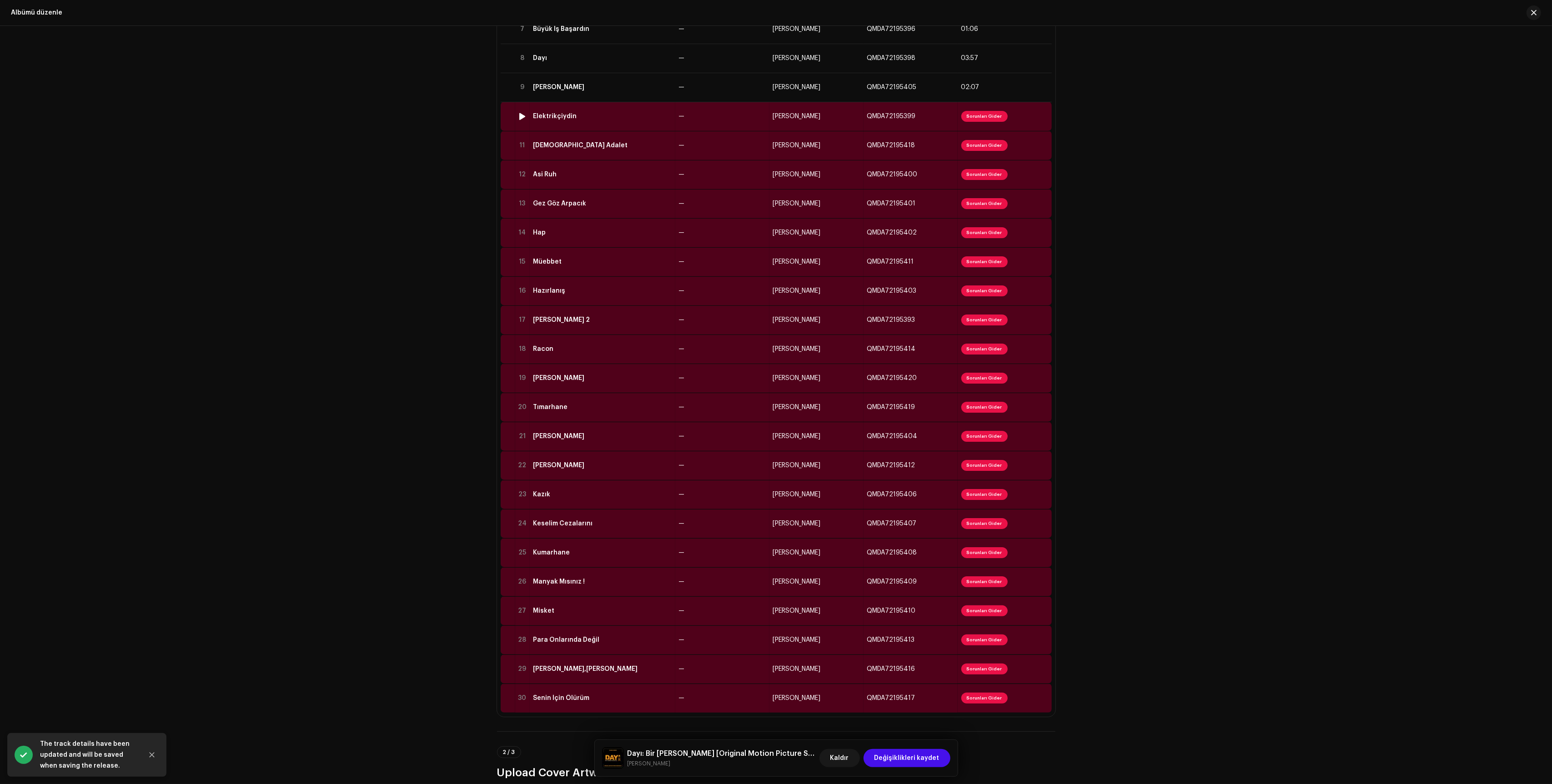
click at [745, 121] on td "—" at bounding box center [722, 116] width 94 height 29
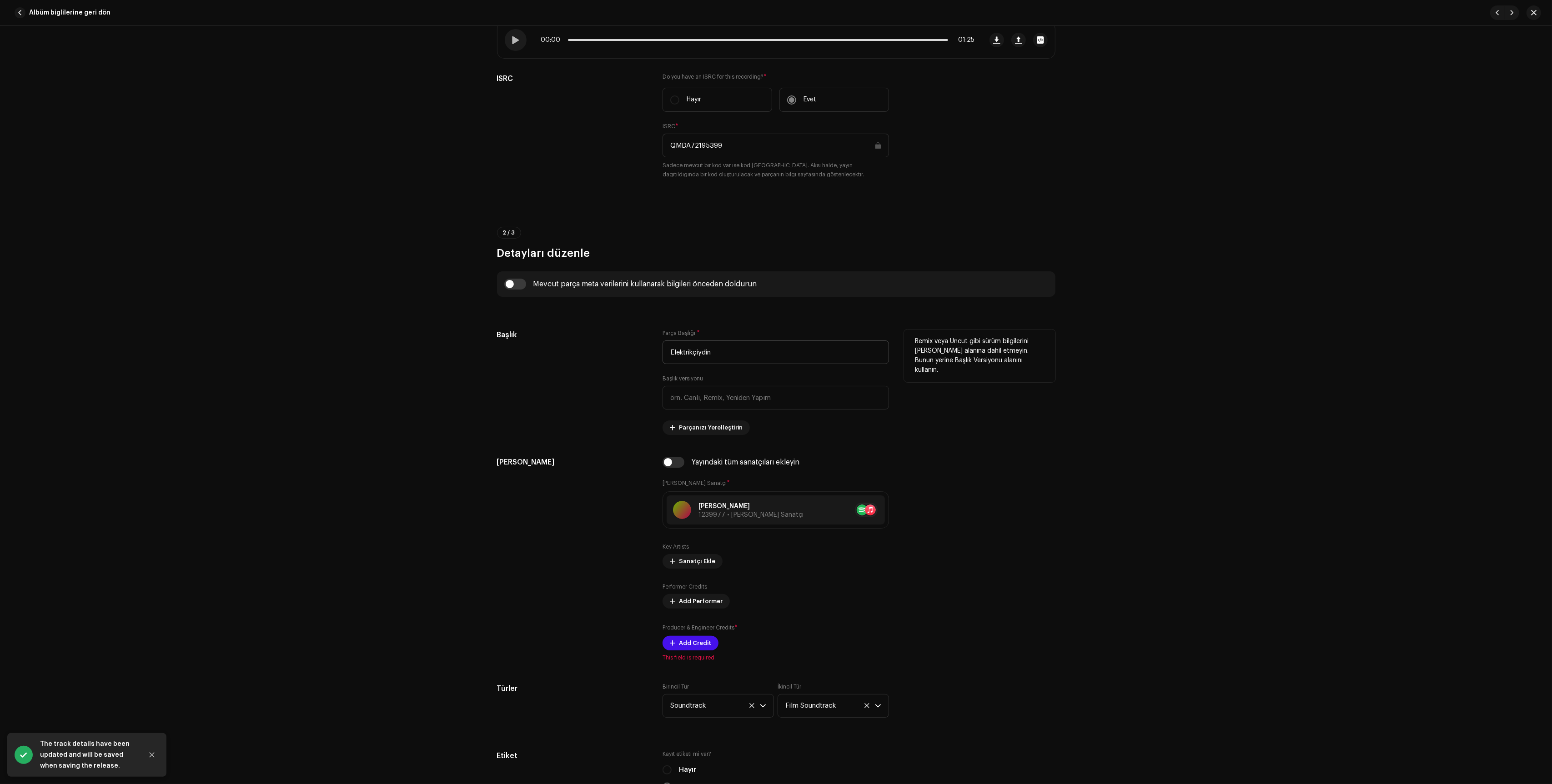
scroll to position [311, 0]
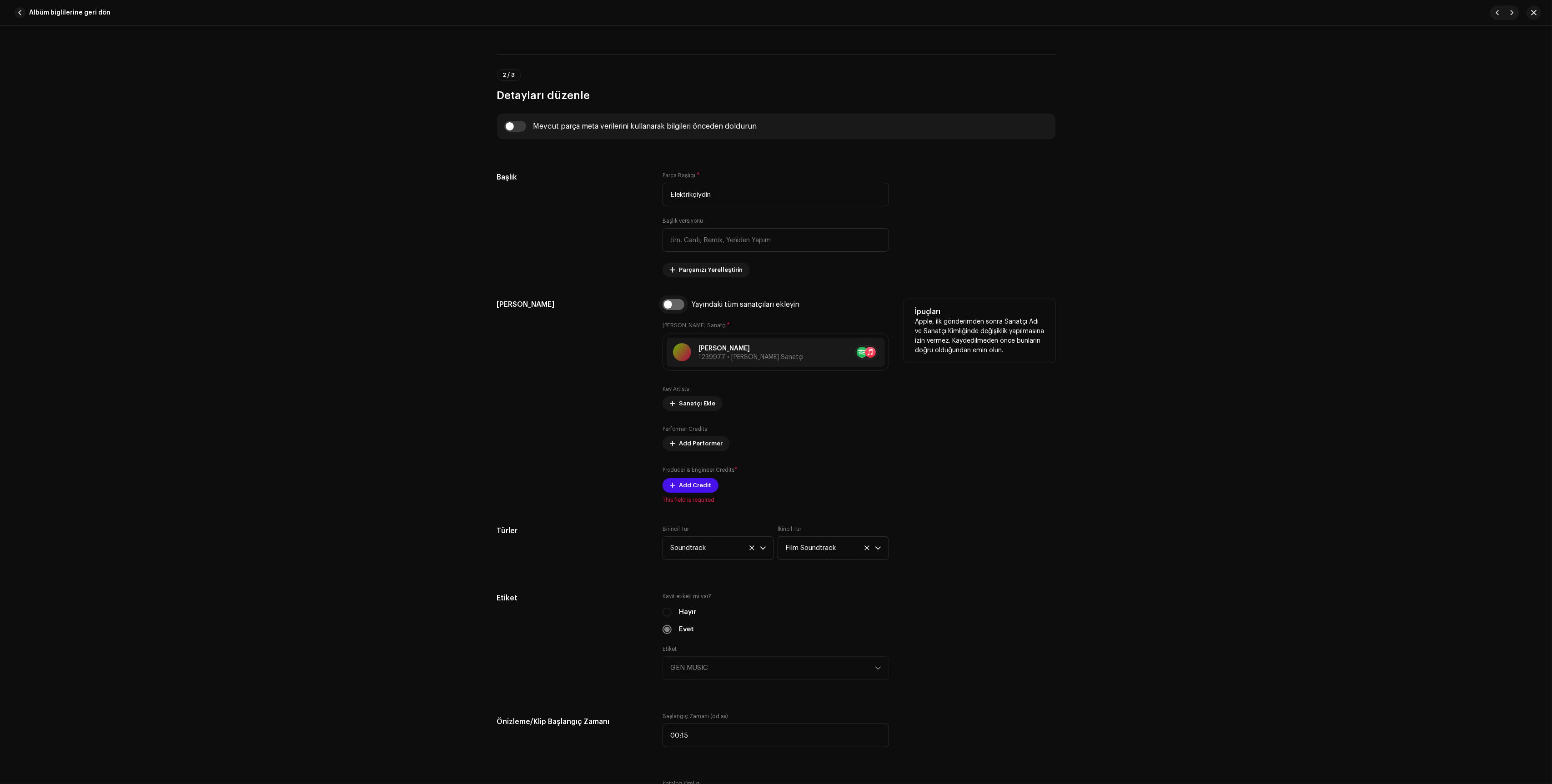
click at [675, 307] on input "checkbox" at bounding box center [674, 305] width 22 height 11
checkbox input "true"
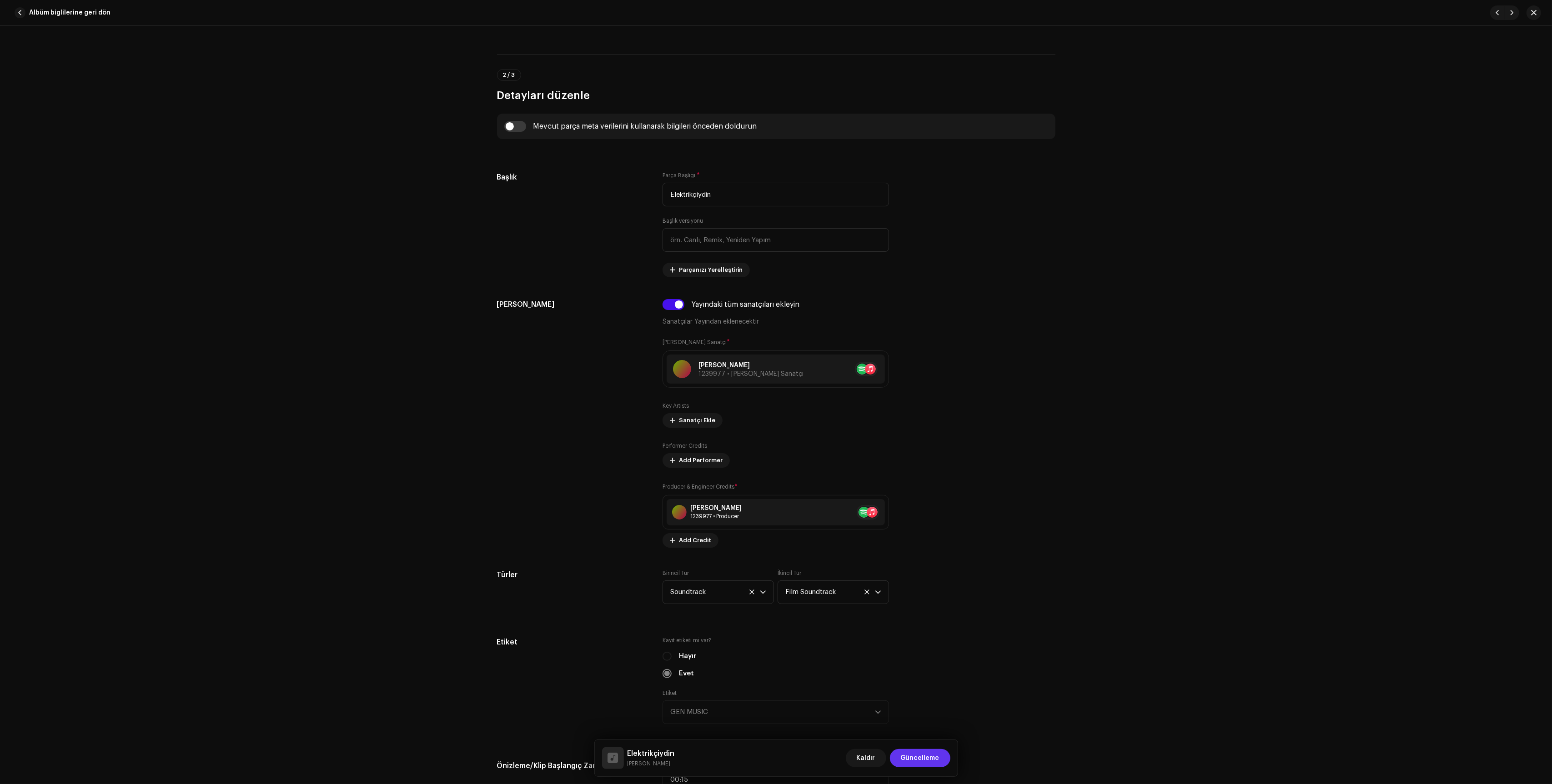
click at [917, 753] on span "Güncelleme" at bounding box center [920, 758] width 39 height 18
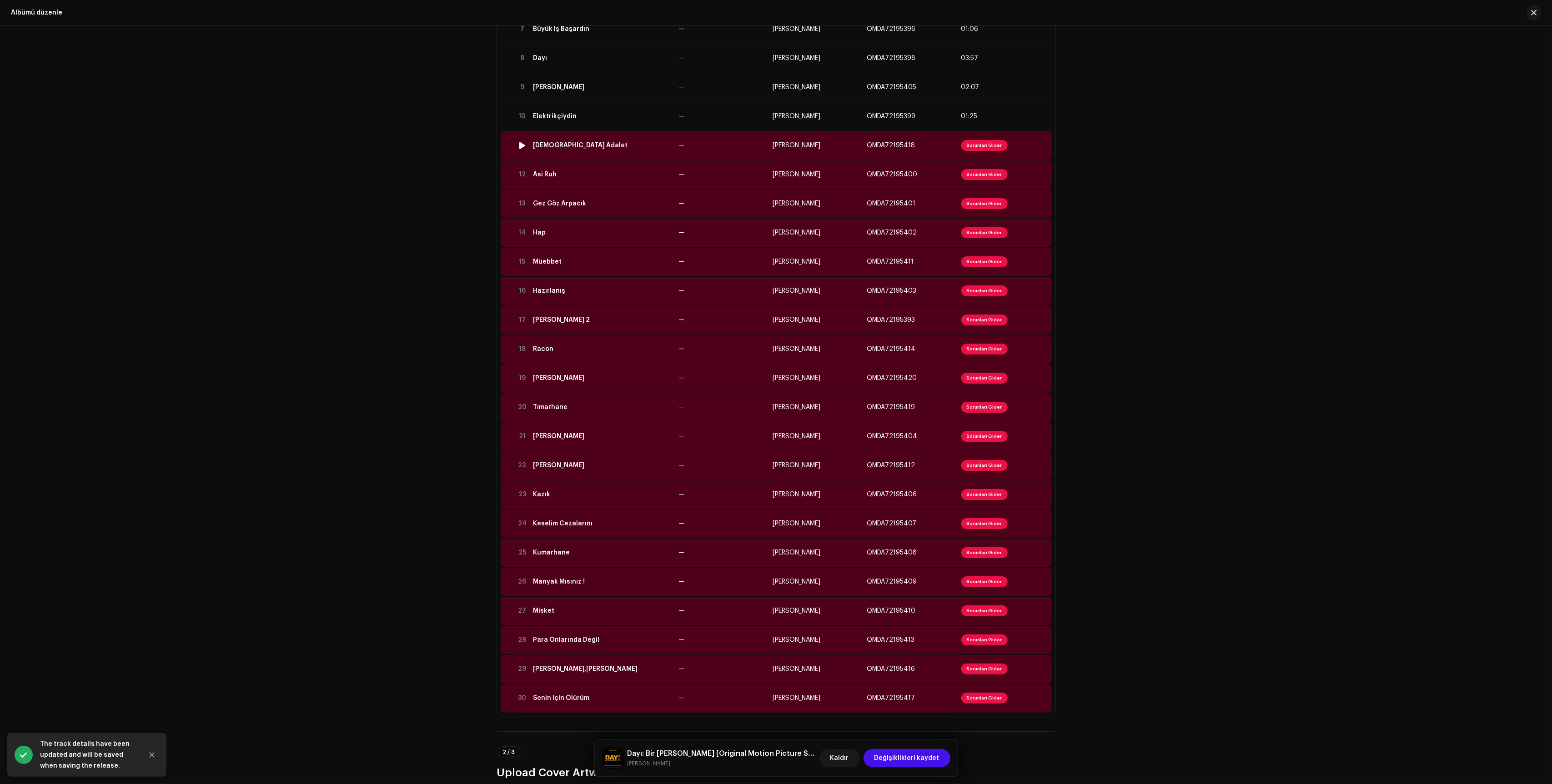
click at [717, 149] on td "—" at bounding box center [722, 145] width 94 height 29
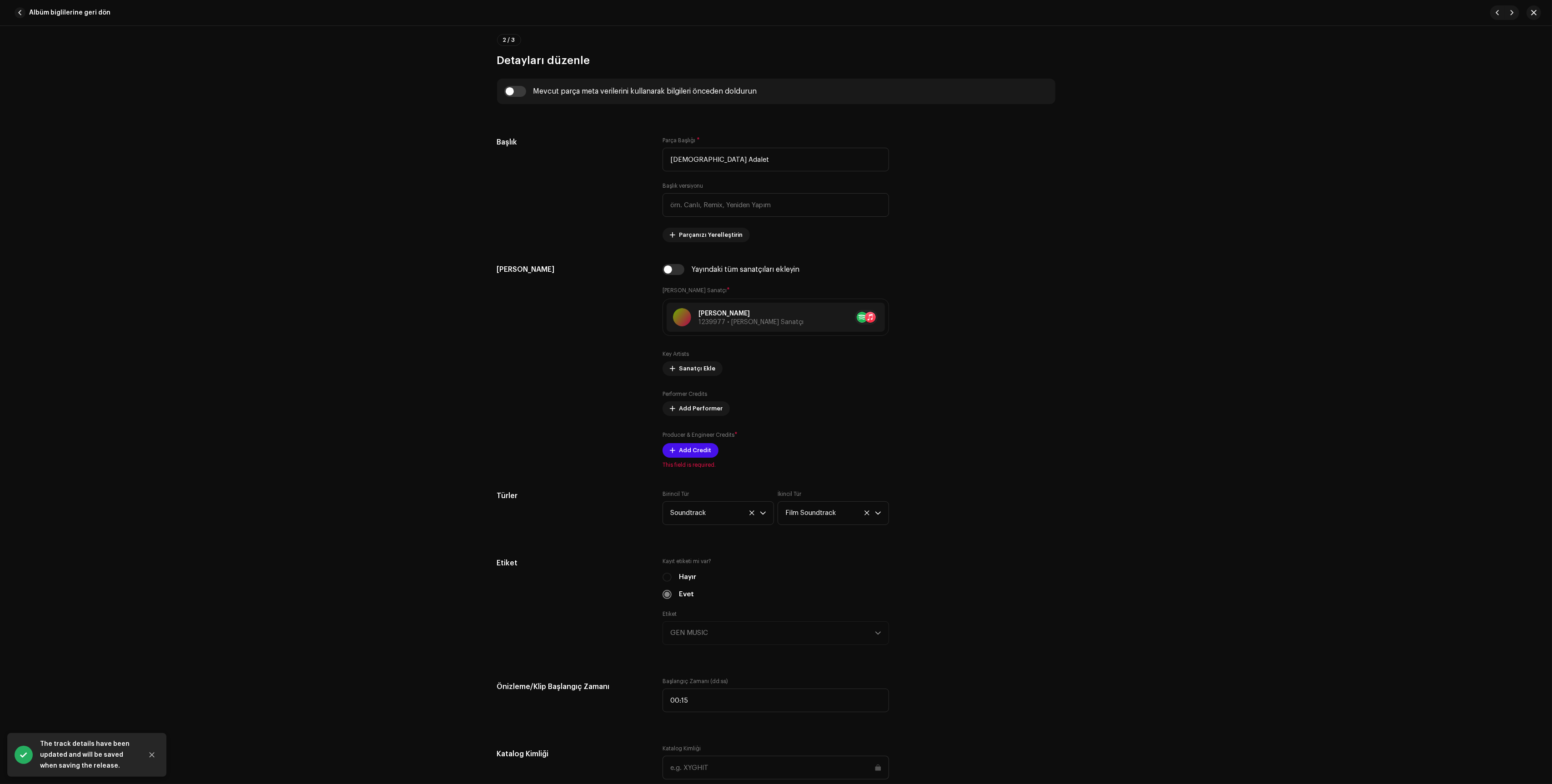
scroll to position [527, 0]
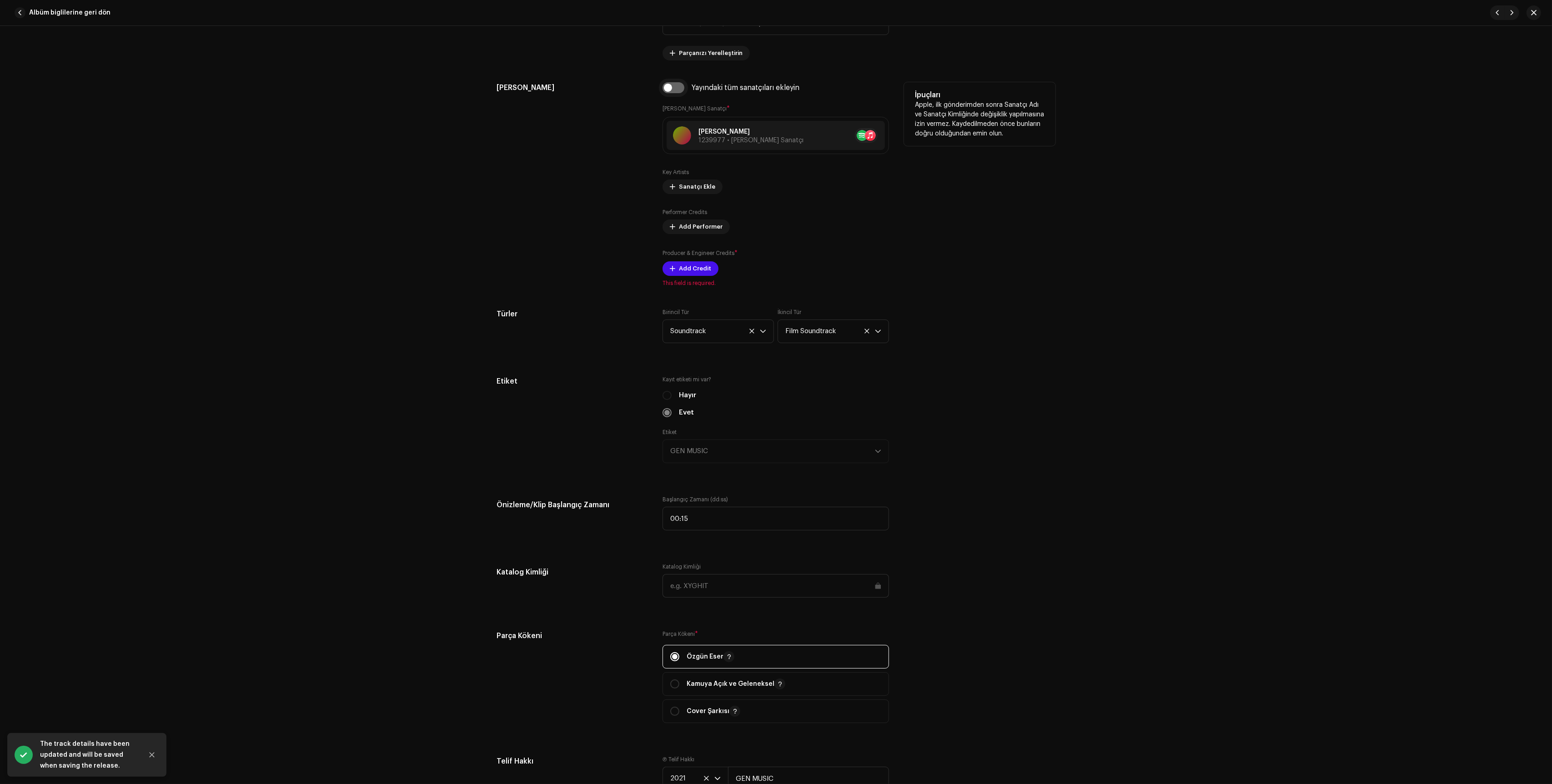
click at [668, 90] on input "checkbox" at bounding box center [674, 88] width 22 height 11
checkbox input "true"
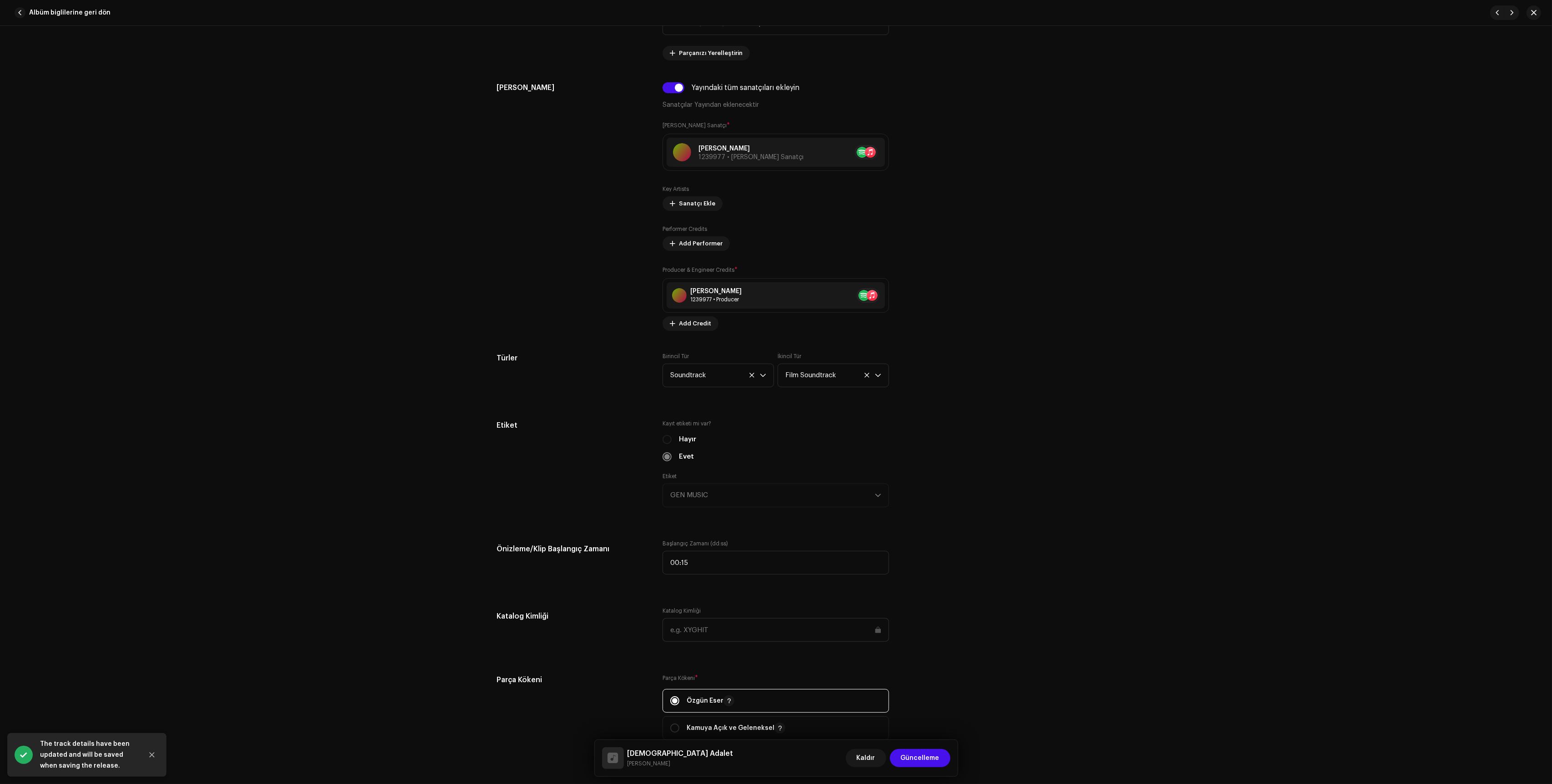
click at [912, 748] on div "Kaldır Güncelleme" at bounding box center [898, 758] width 105 height 22
click at [912, 753] on span "Güncelleme" at bounding box center [920, 758] width 39 height 18
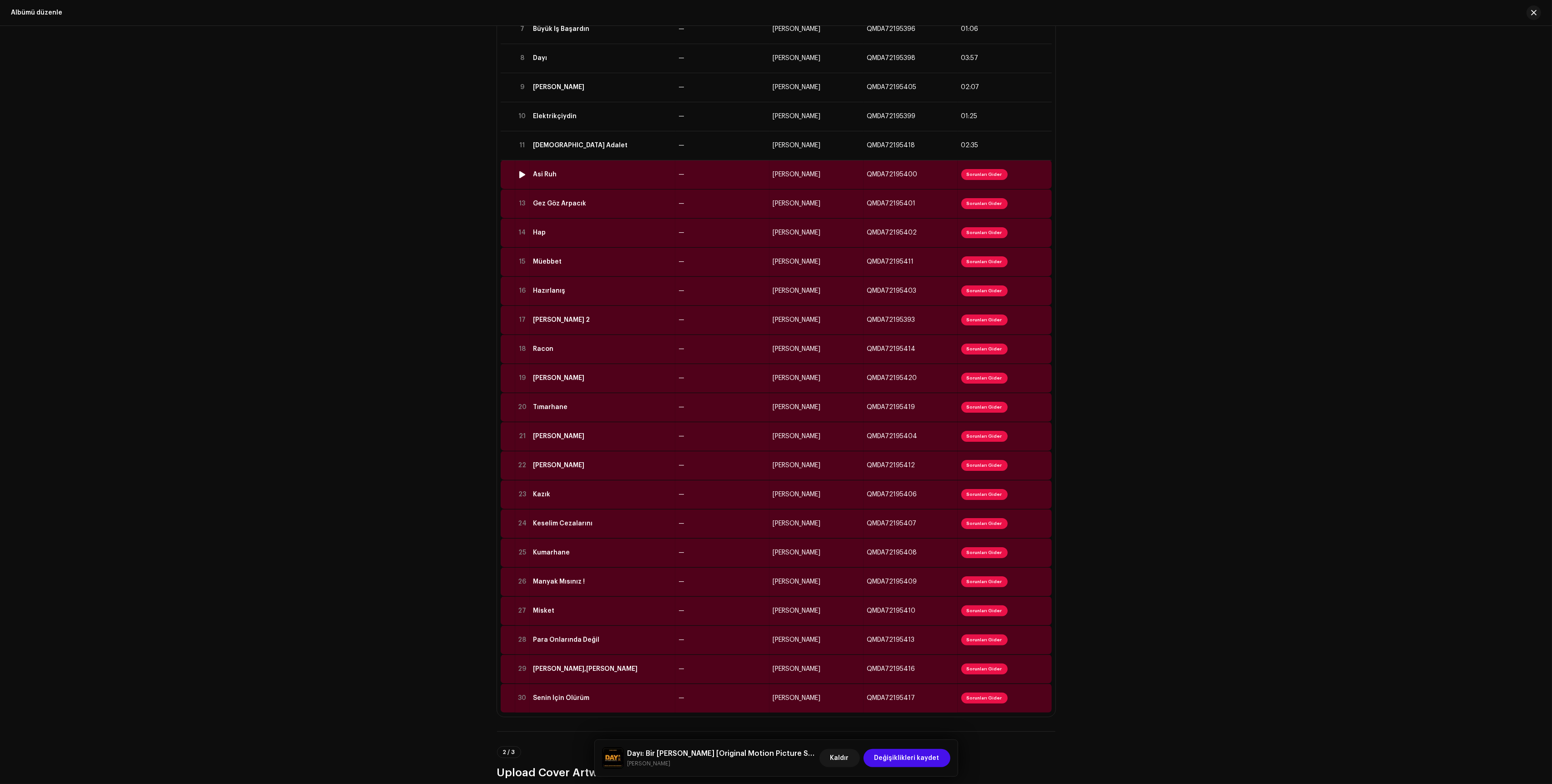
click at [720, 179] on td "—" at bounding box center [722, 175] width 94 height 29
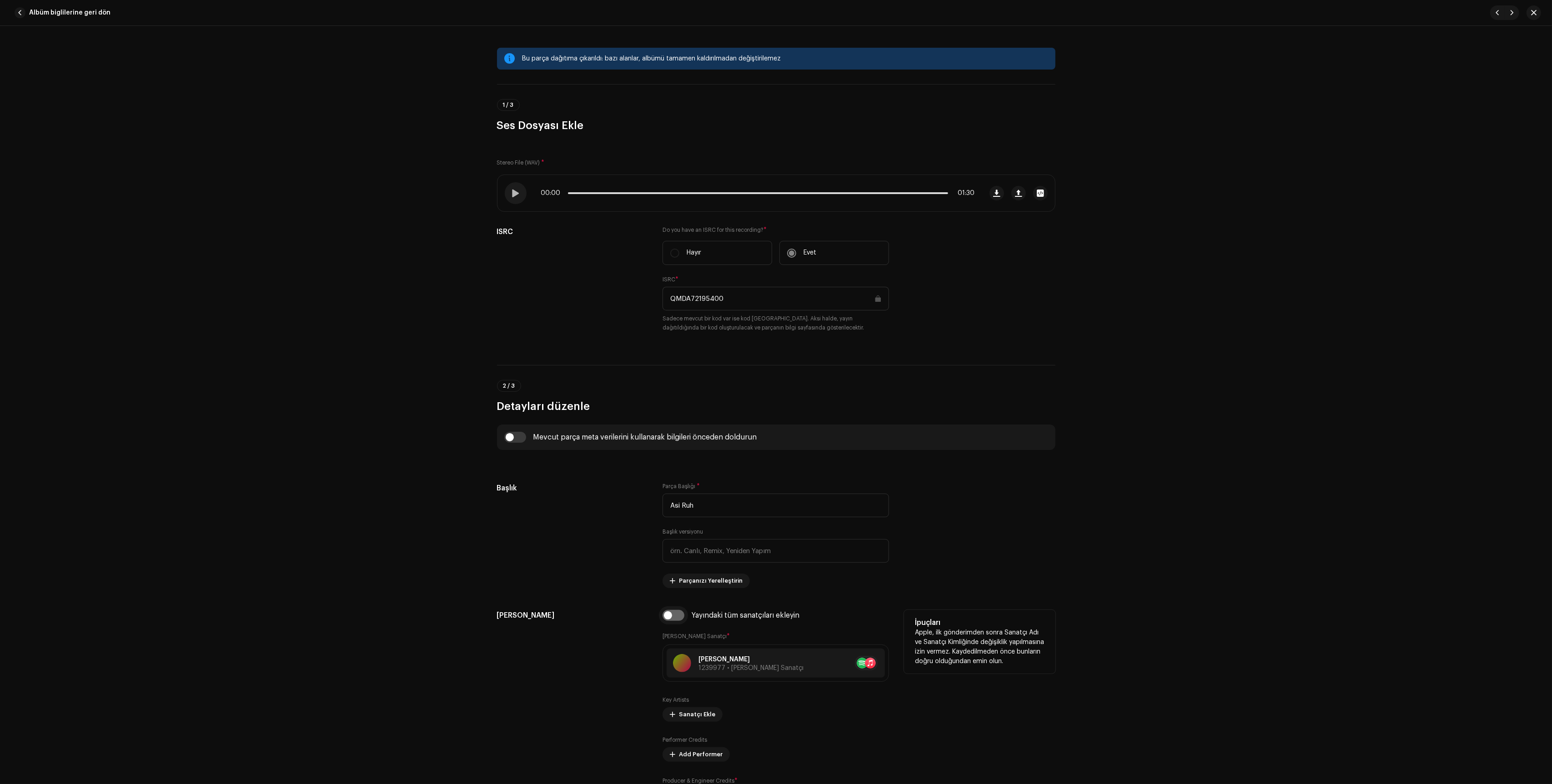
click at [673, 620] on input "checkbox" at bounding box center [674, 615] width 22 height 11
checkbox input "true"
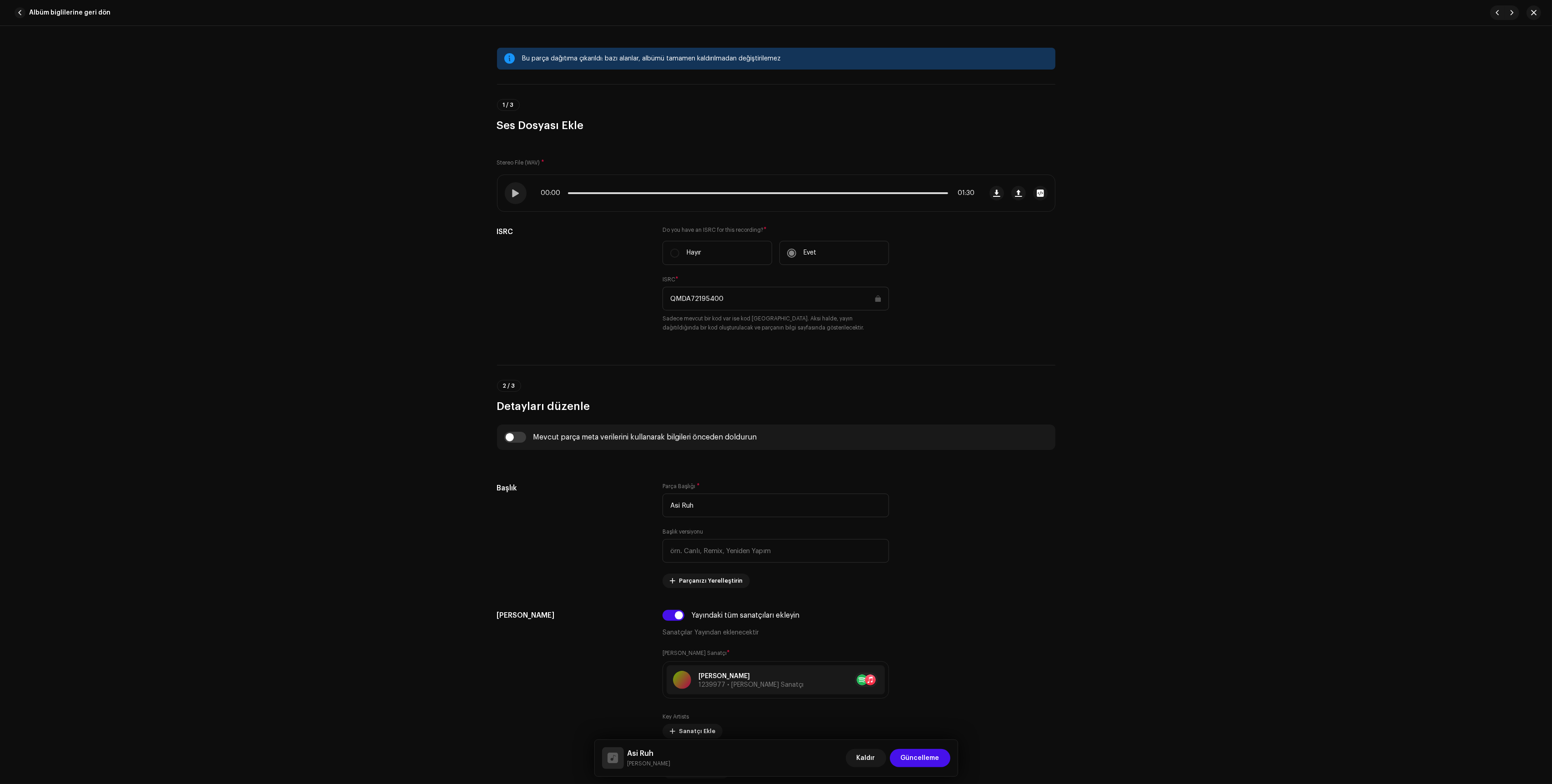
click at [925, 767] on div "Kaldır Güncelleme" at bounding box center [898, 758] width 105 height 22
click at [928, 762] on span "Güncelleme" at bounding box center [920, 758] width 39 height 18
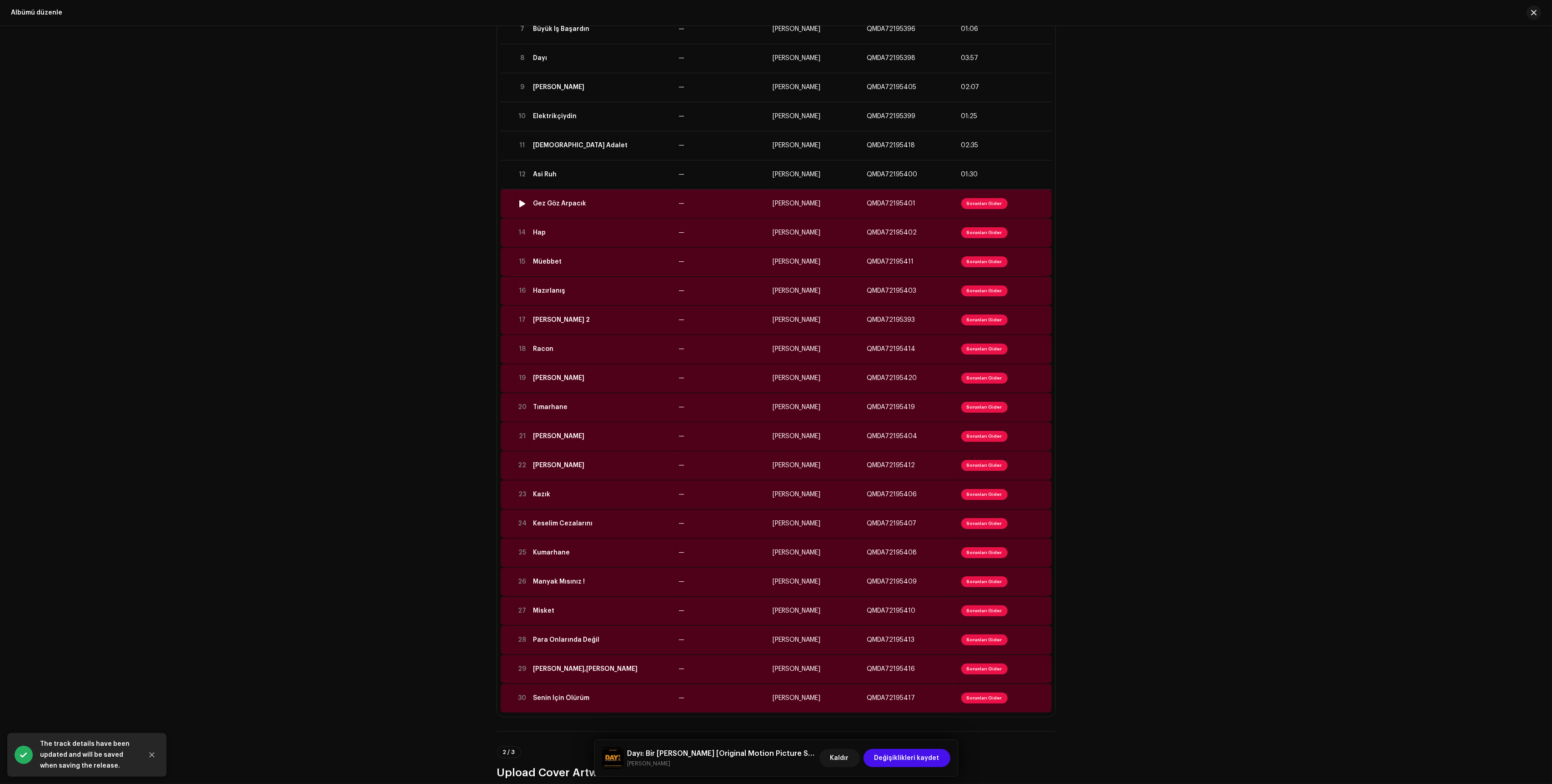
click at [711, 212] on td "—" at bounding box center [722, 204] width 94 height 29
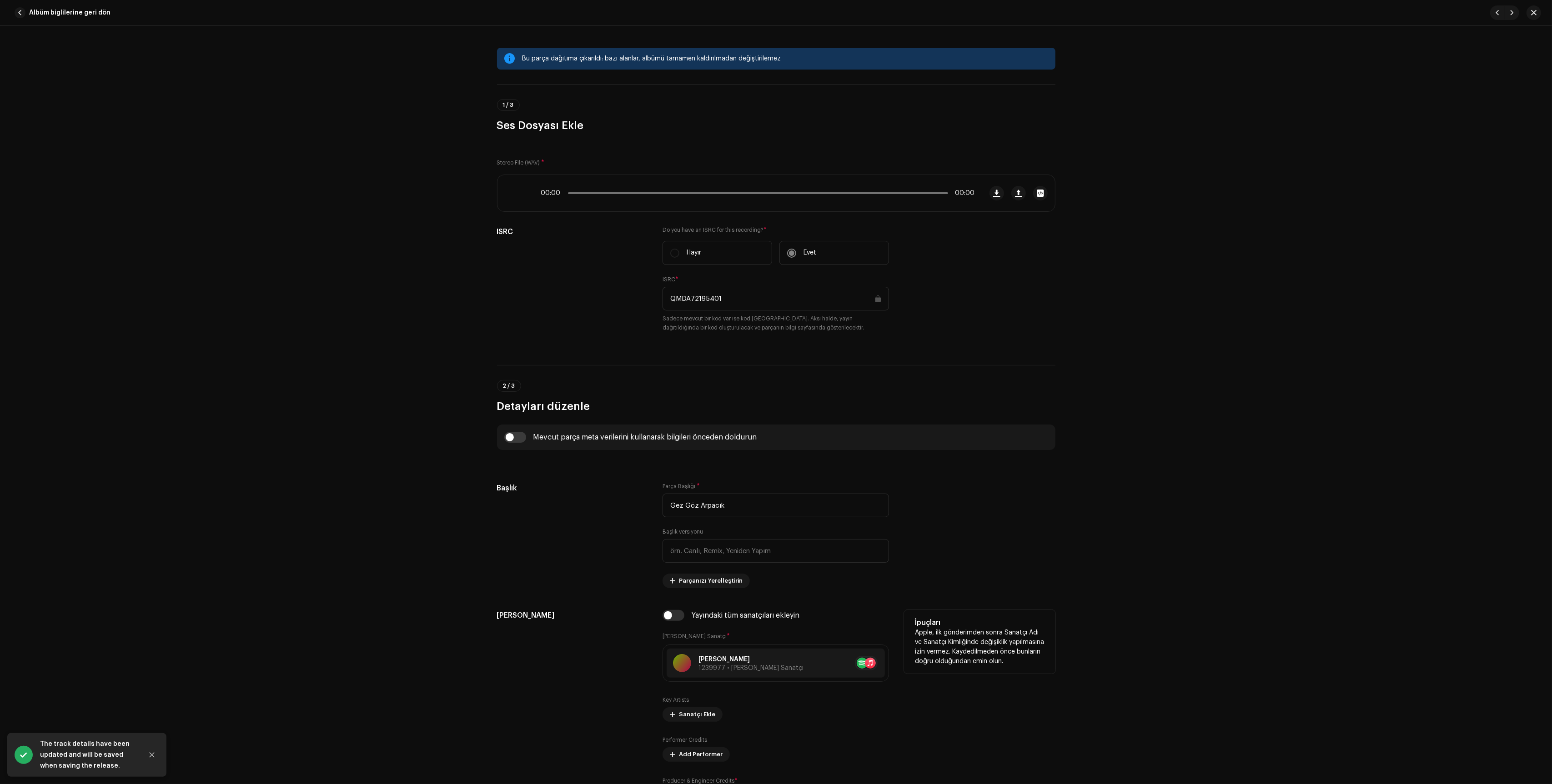
click at [672, 626] on div "Yayındaki tüm sanatçıları ekleyin [PERSON_NAME] Sanatçı * [PERSON_NAME] 1239977…" at bounding box center [776, 712] width 227 height 205
click at [672, 615] on input "checkbox" at bounding box center [674, 615] width 22 height 11
checkbox input "true"
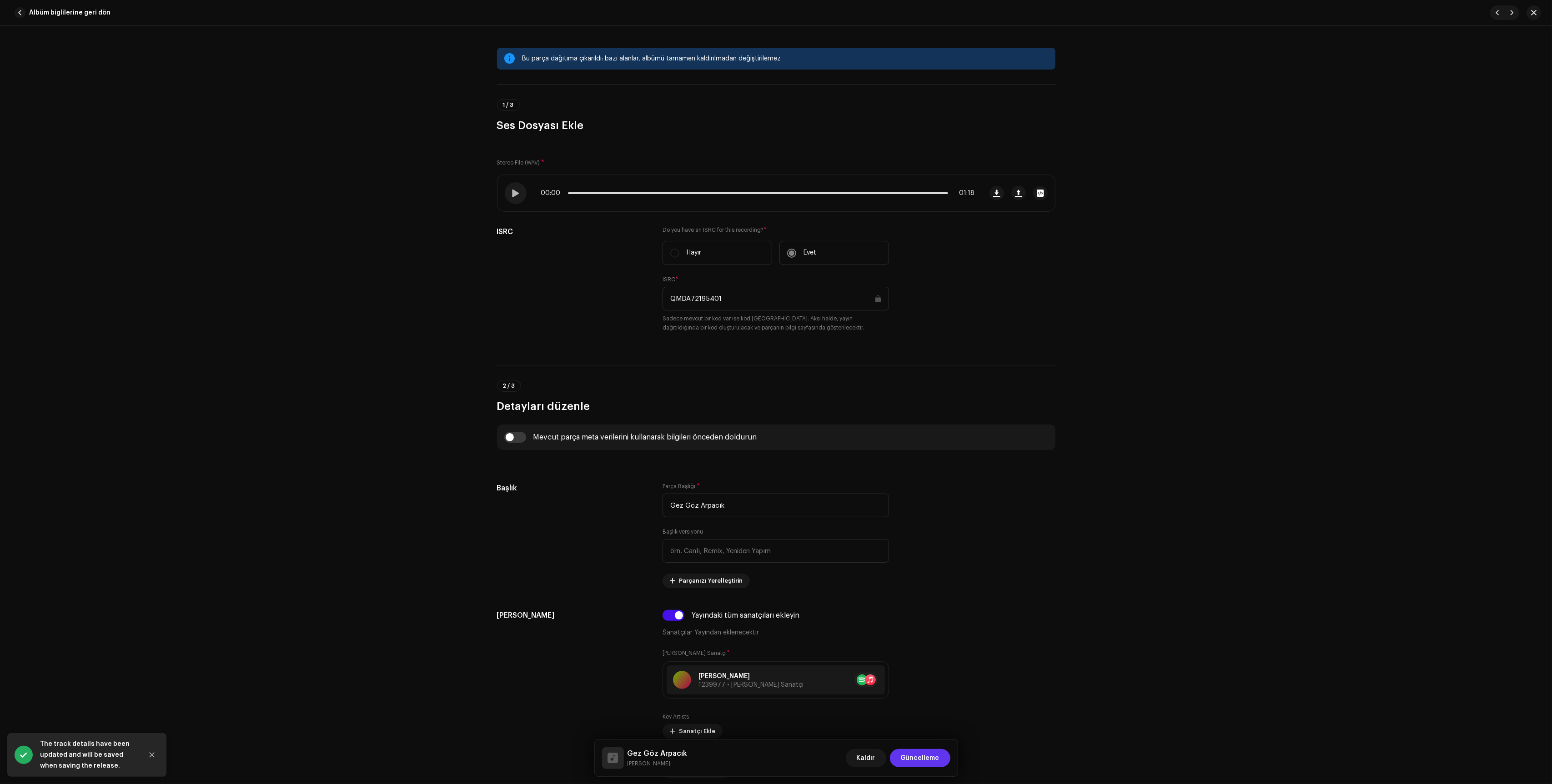
click at [921, 757] on span "Güncelleme" at bounding box center [920, 758] width 39 height 18
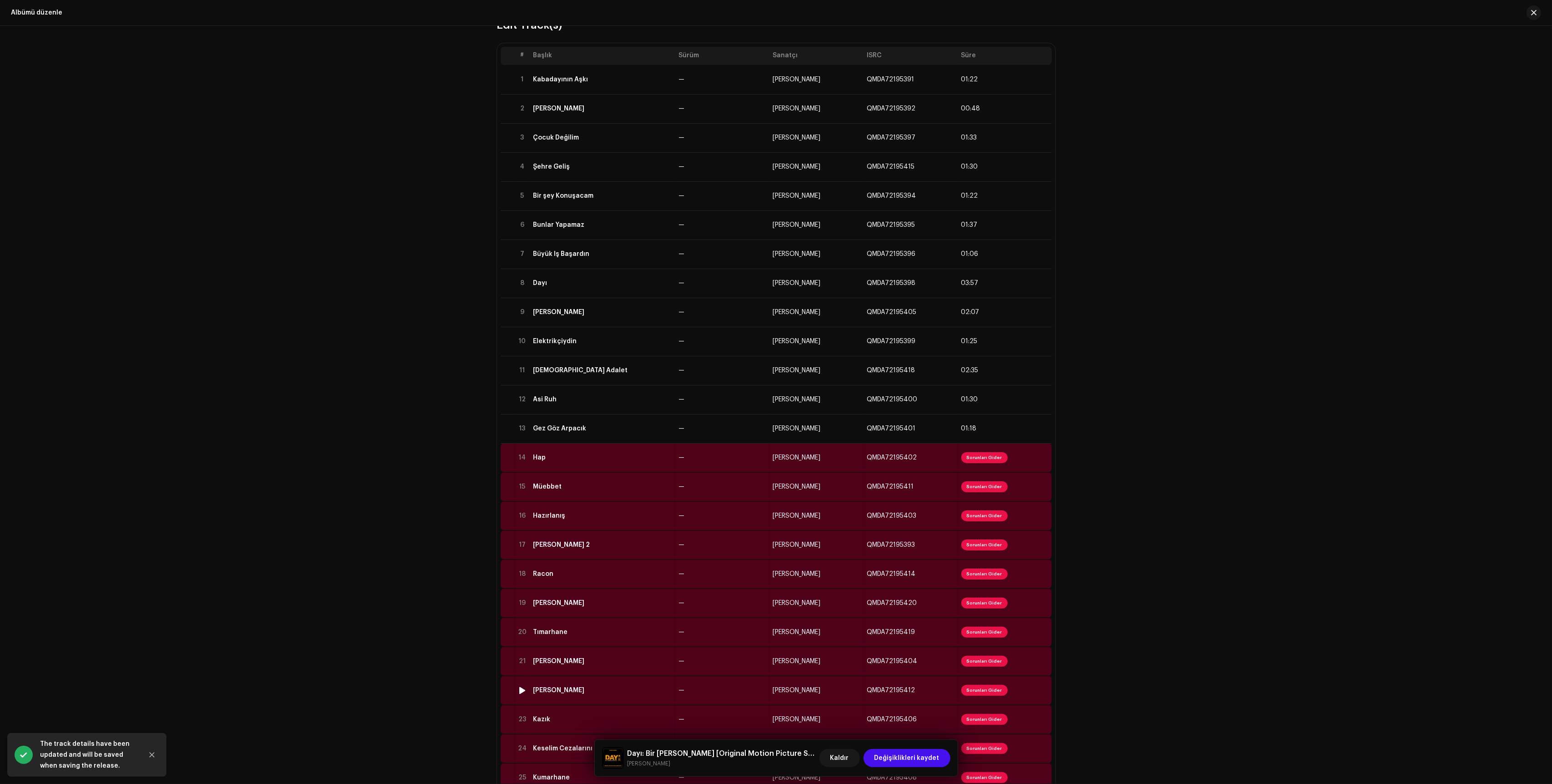
scroll to position [0, 0]
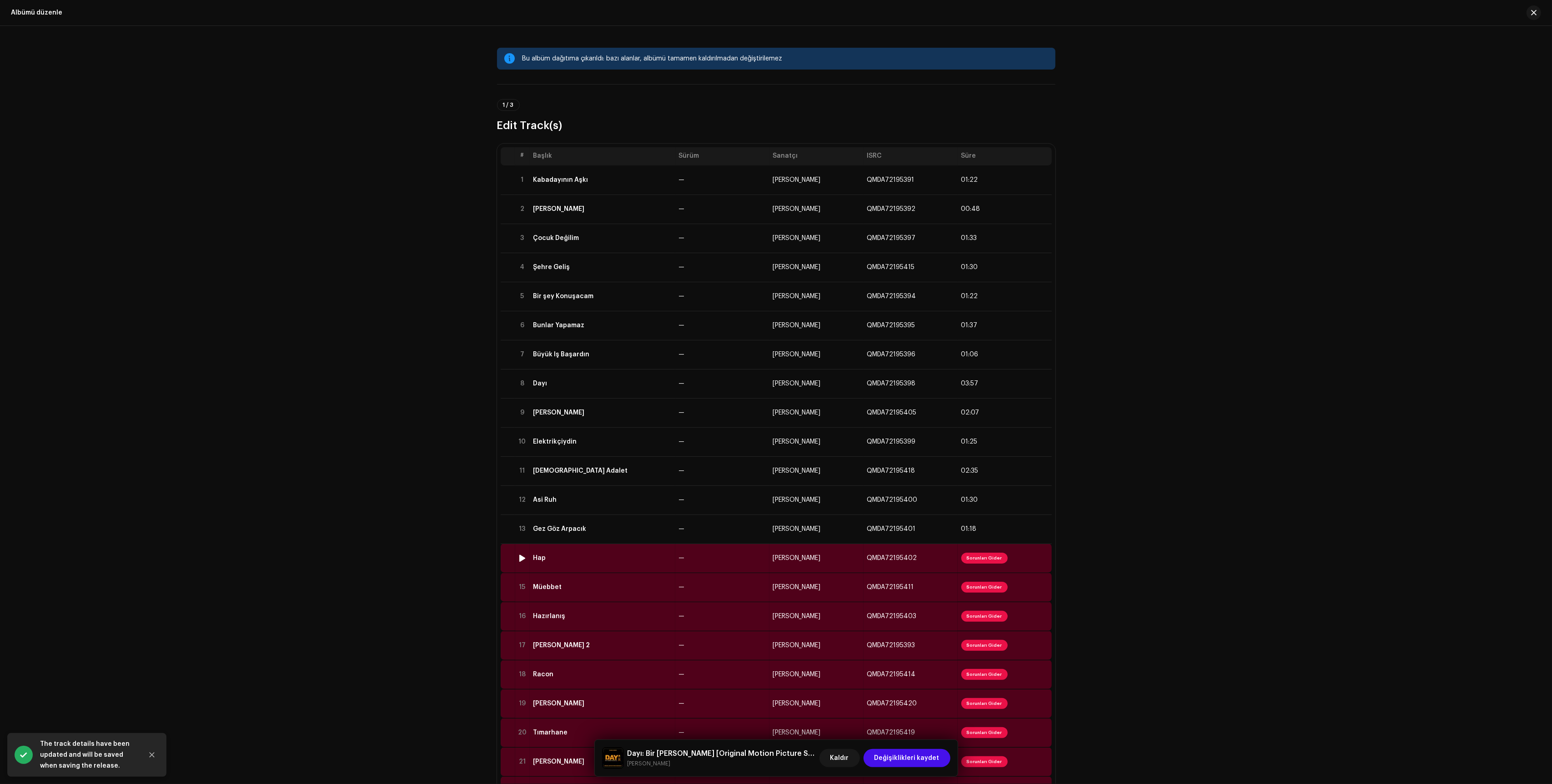
click at [736, 554] on td "—" at bounding box center [722, 558] width 94 height 29
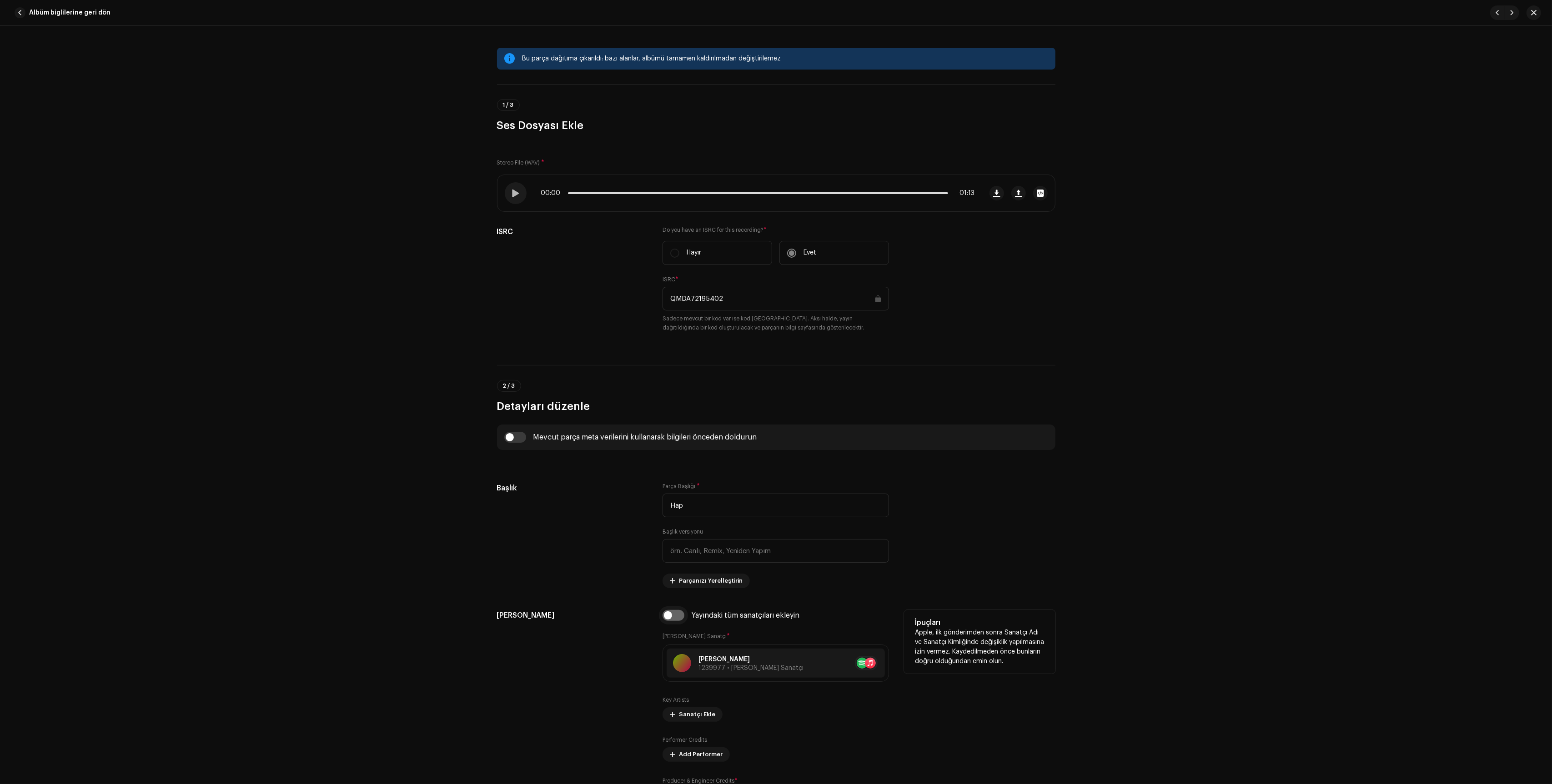
click at [666, 621] on input "checkbox" at bounding box center [674, 615] width 22 height 11
checkbox input "true"
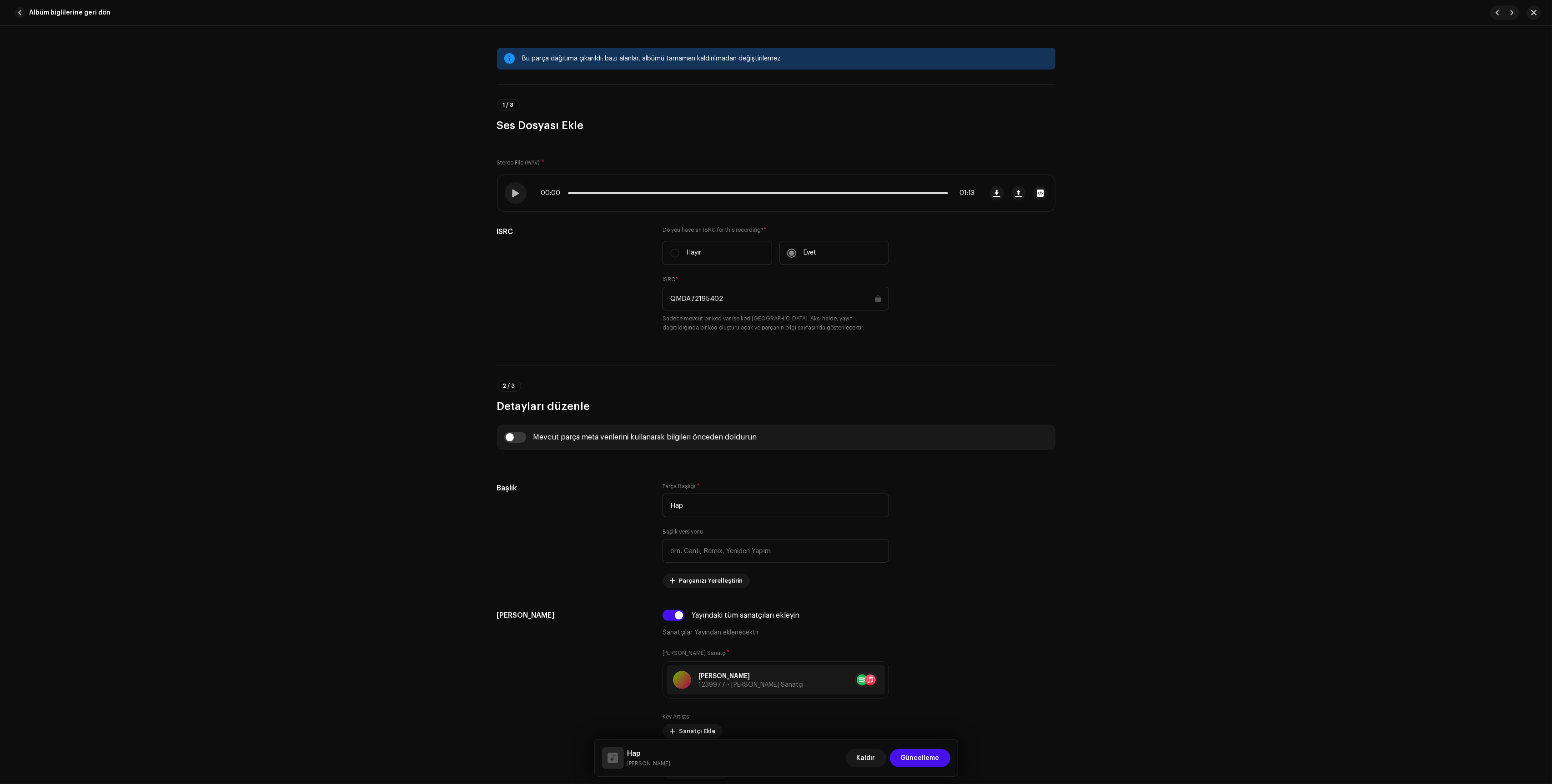
click at [915, 744] on div "Hap [PERSON_NAME] Kaldır Güncelleme" at bounding box center [776, 758] width 363 height 36
click at [915, 754] on span "Güncelleme" at bounding box center [920, 758] width 39 height 18
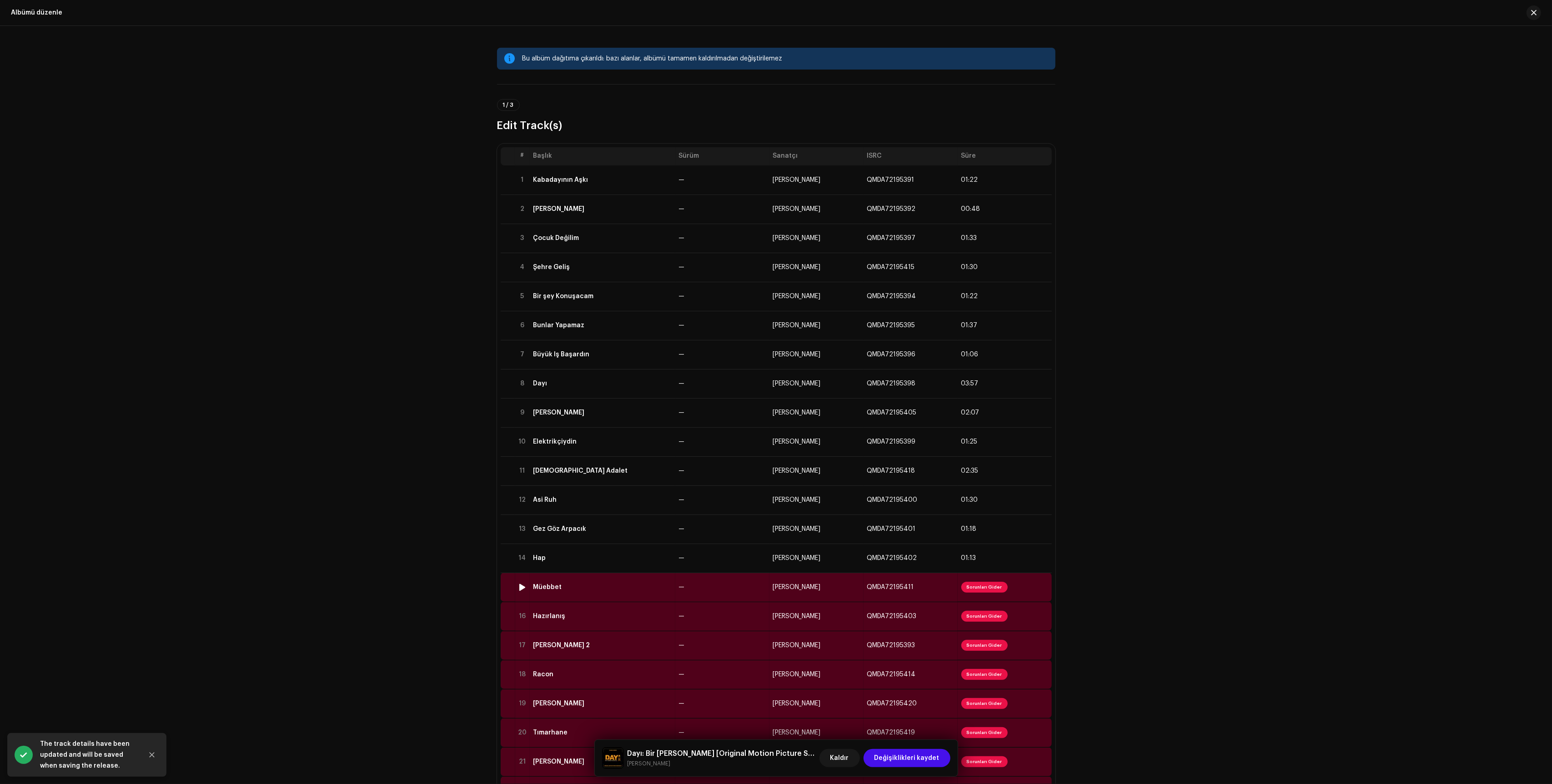
click at [701, 588] on td "—" at bounding box center [722, 587] width 94 height 29
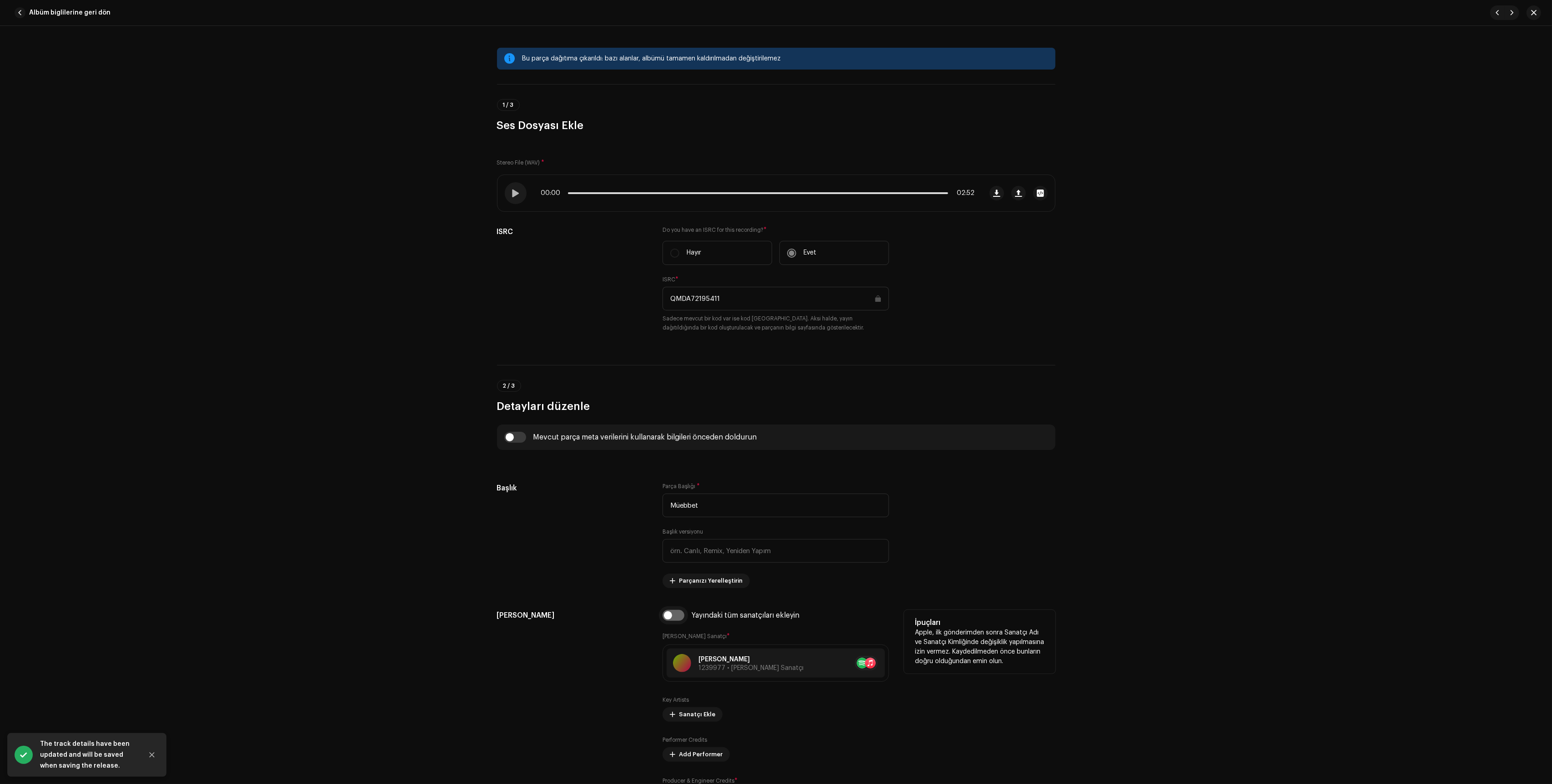
click at [671, 614] on input "checkbox" at bounding box center [674, 615] width 22 height 11
checkbox input "true"
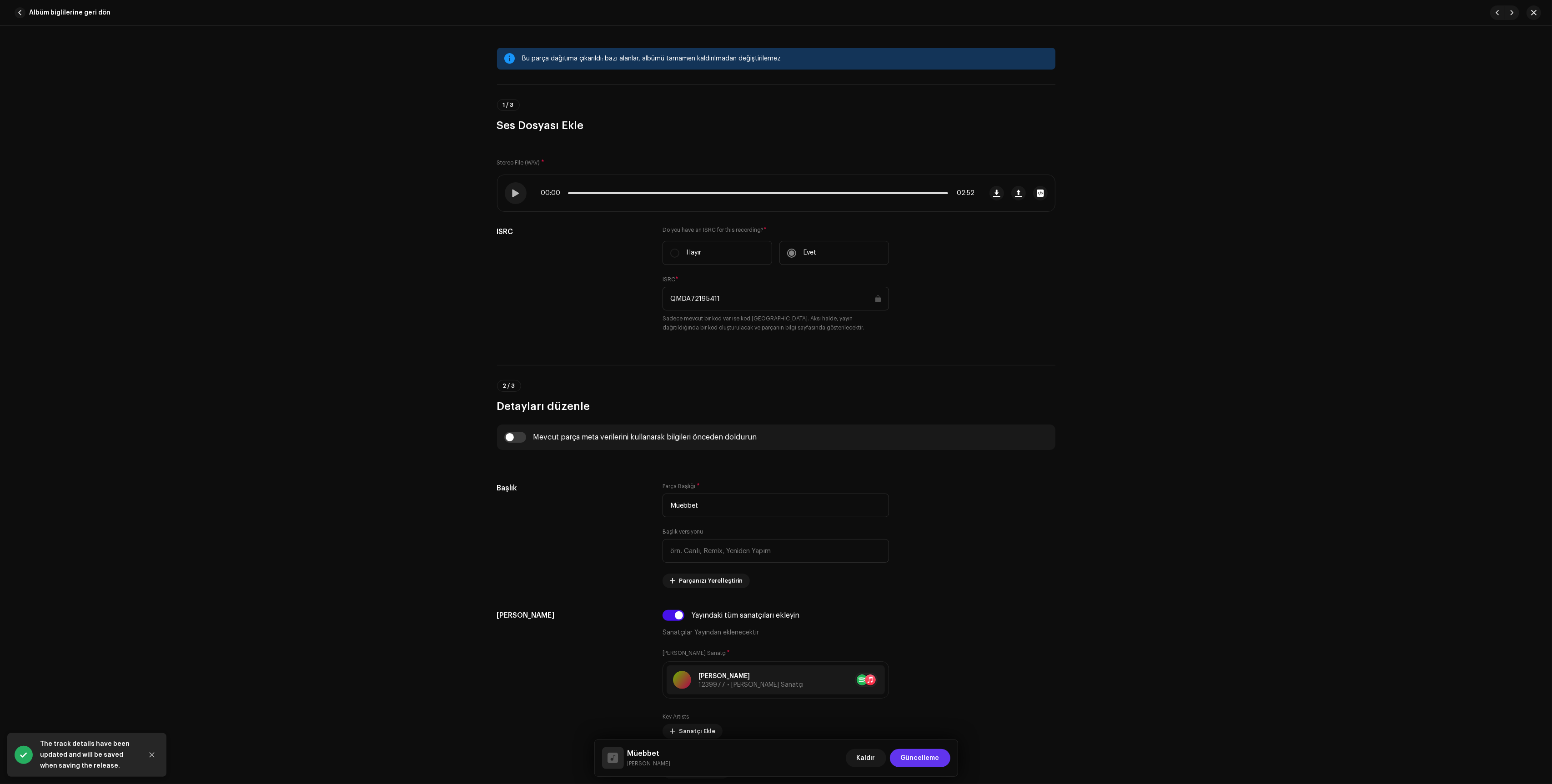
click at [907, 755] on span "Güncelleme" at bounding box center [920, 758] width 39 height 18
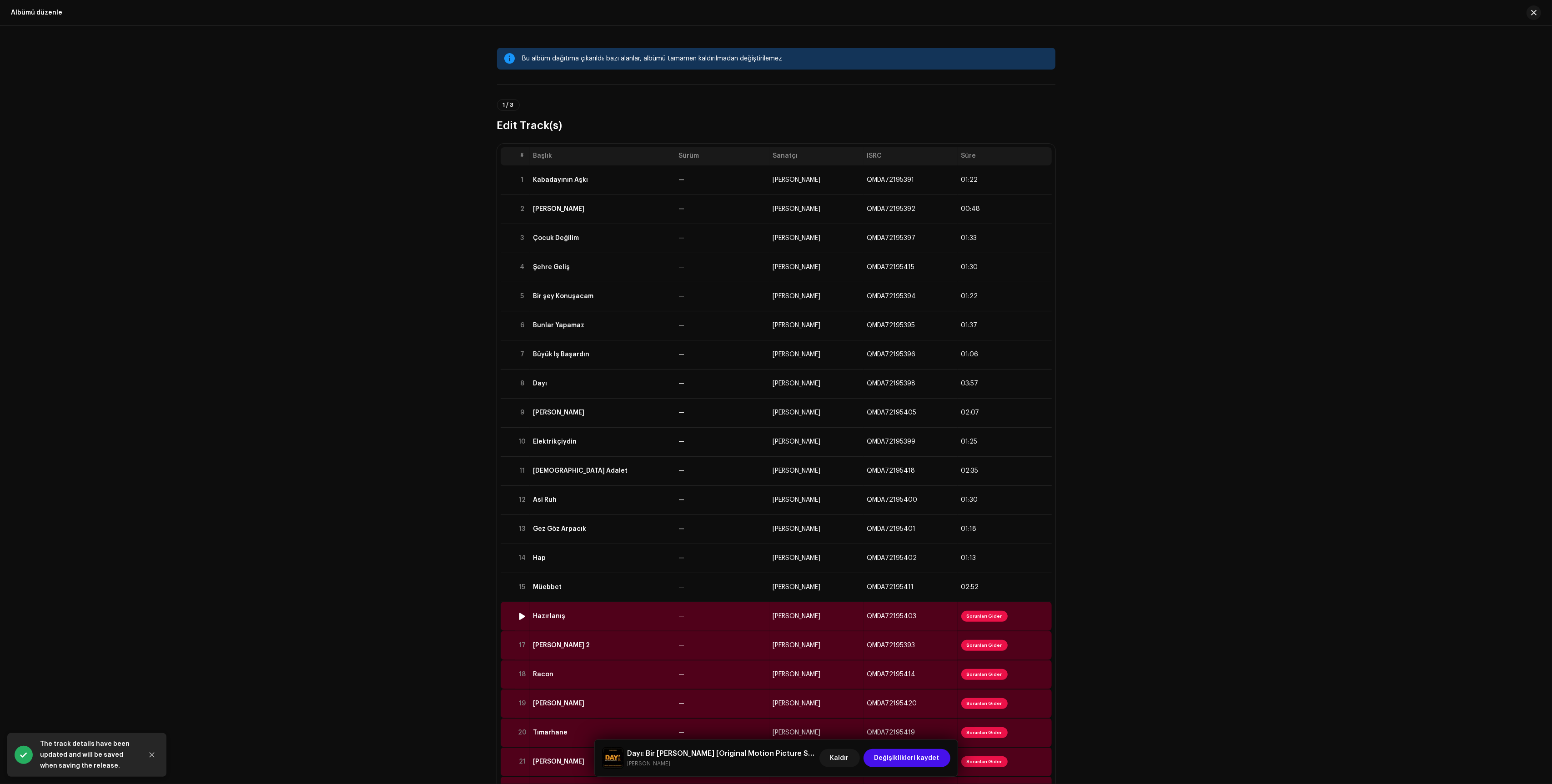
click at [715, 618] on td "—" at bounding box center [722, 616] width 94 height 29
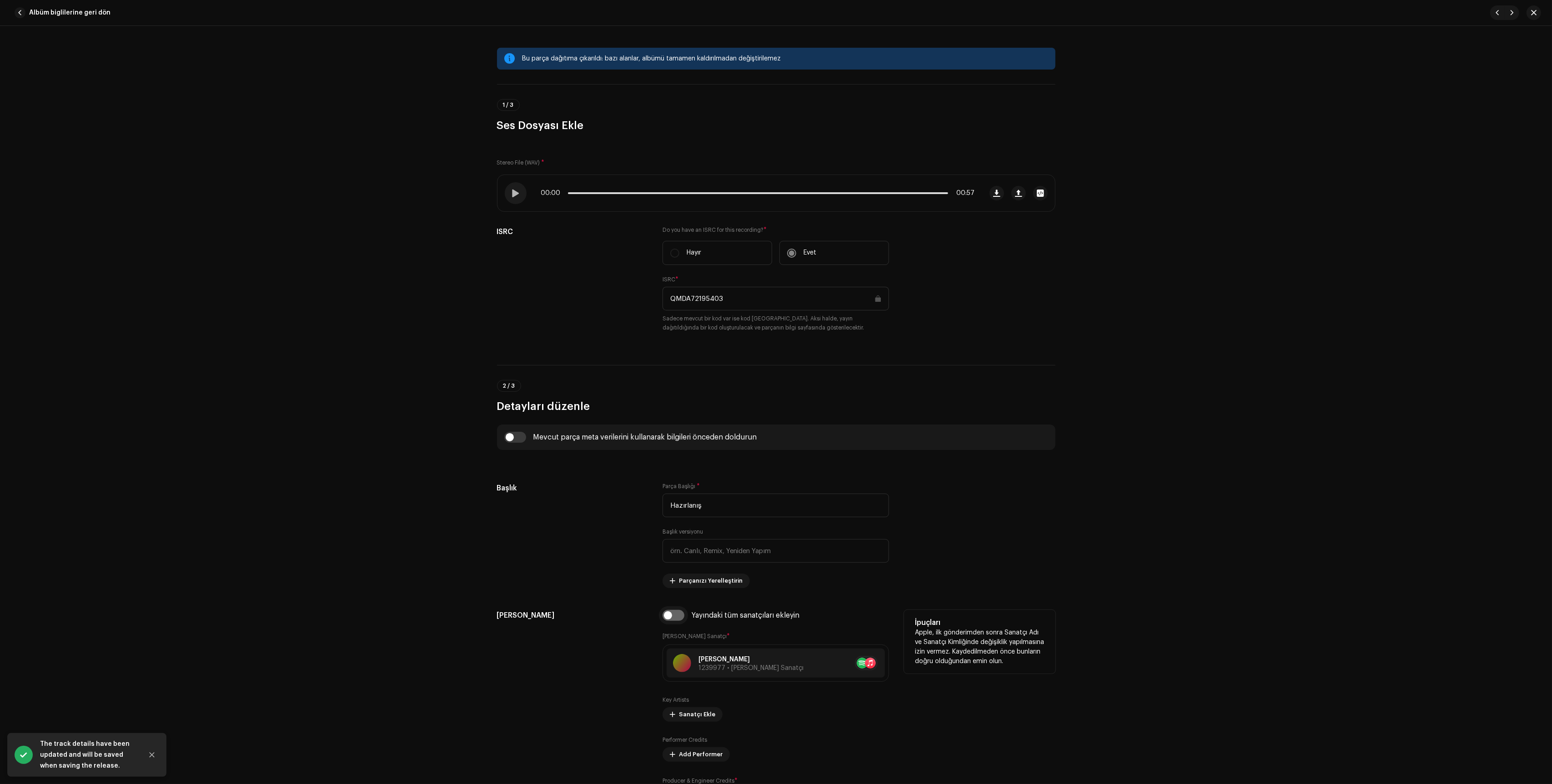
click at [674, 618] on input "checkbox" at bounding box center [674, 615] width 22 height 11
checkbox input "true"
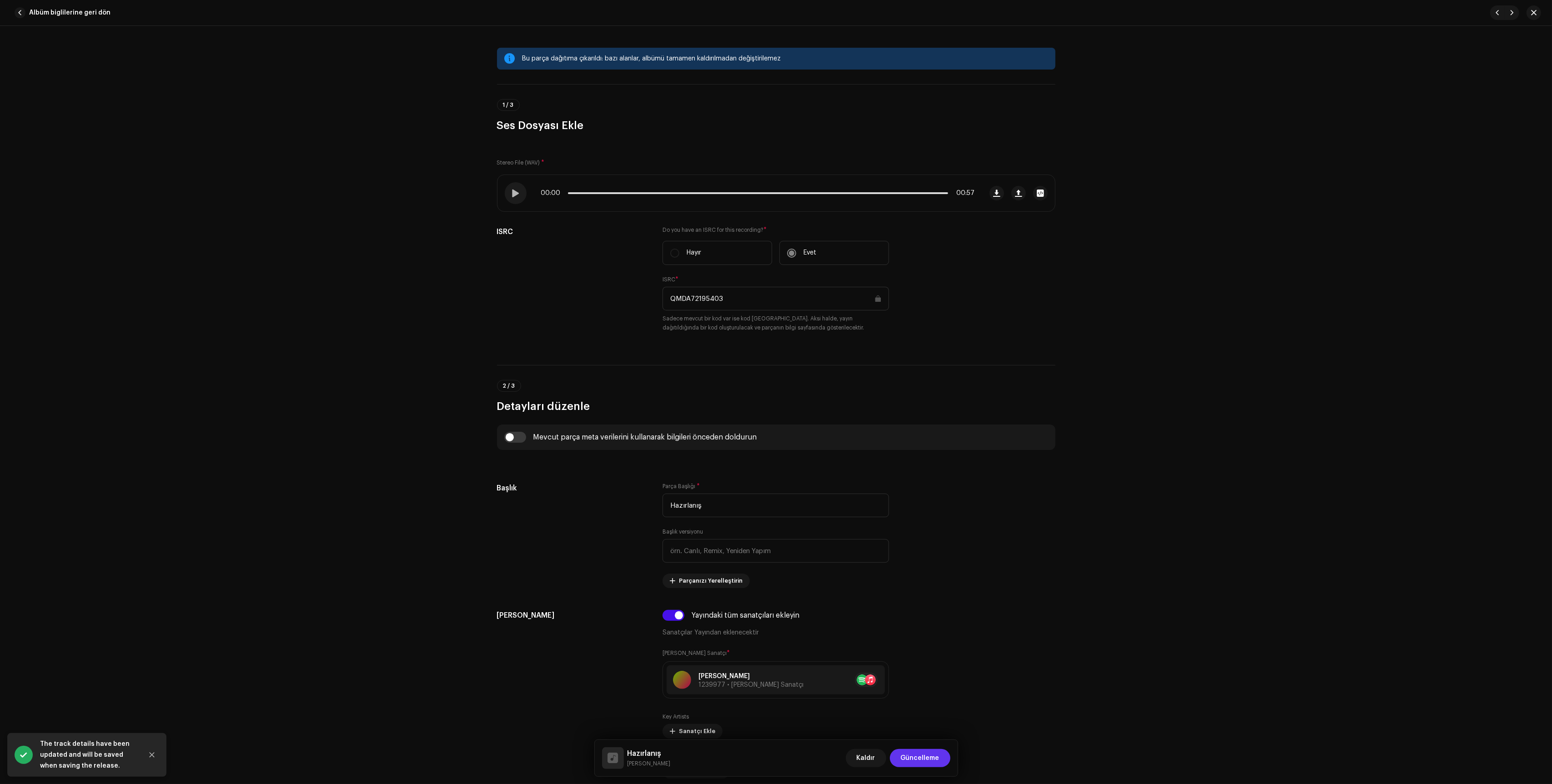
click at [912, 759] on span "Güncelleme" at bounding box center [920, 758] width 39 height 18
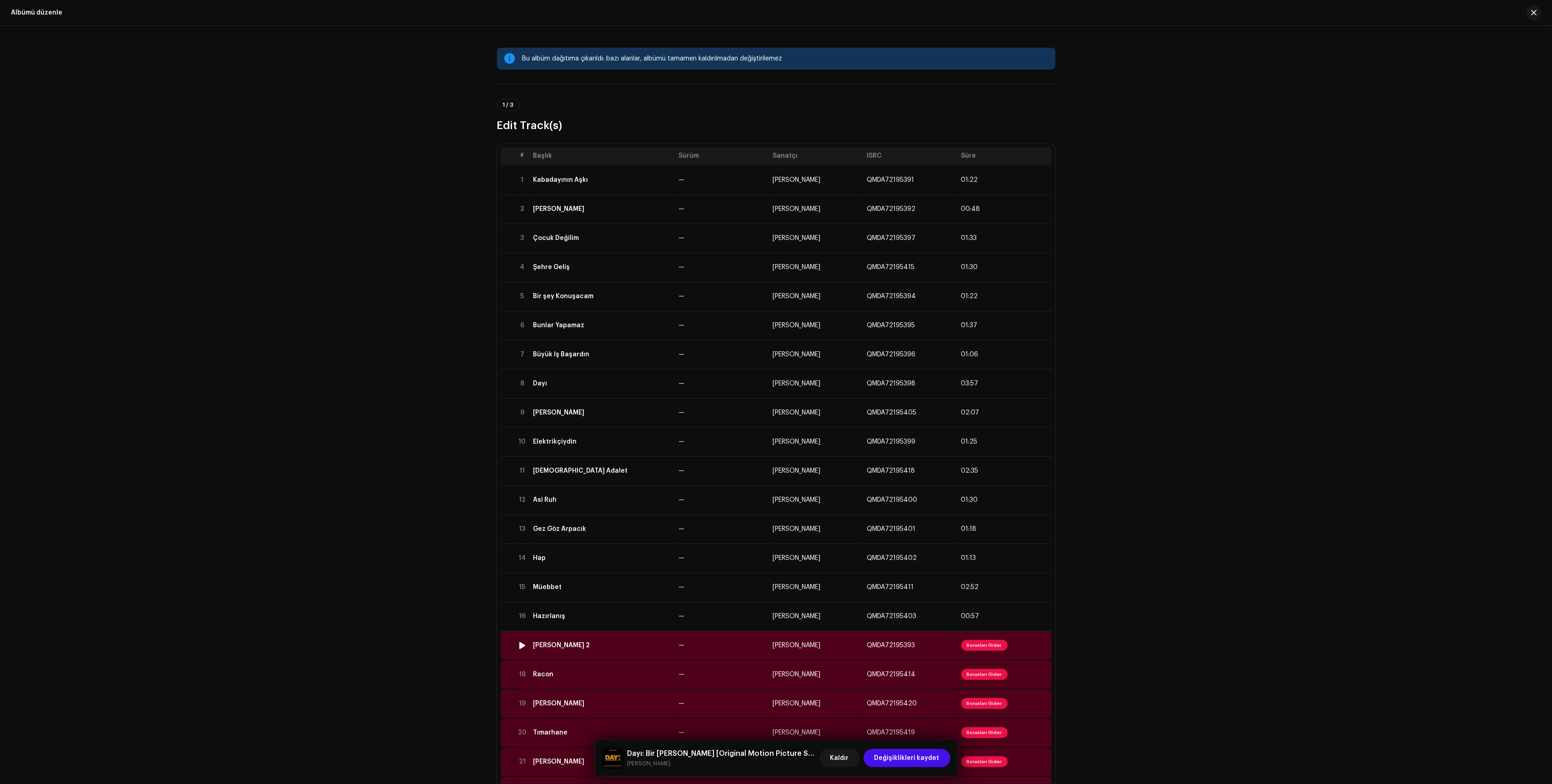
click at [707, 644] on td "—" at bounding box center [722, 646] width 94 height 29
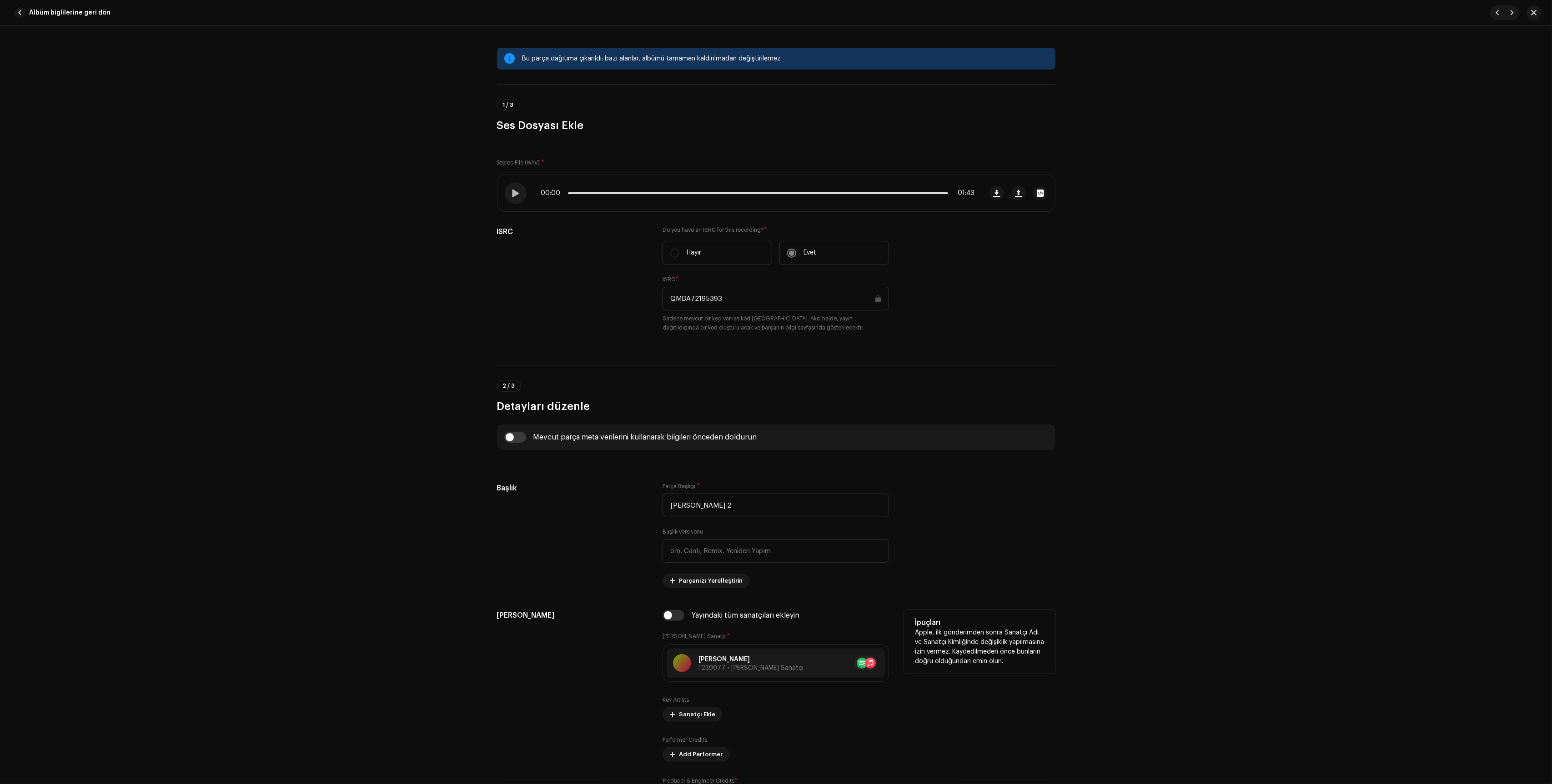
click at [674, 625] on div "Yayındaki tüm sanatçıları ekleyin [PERSON_NAME] Sanatçı * [PERSON_NAME] 1239977…" at bounding box center [776, 712] width 227 height 205
click at [672, 621] on input "checkbox" at bounding box center [674, 615] width 22 height 11
checkbox input "true"
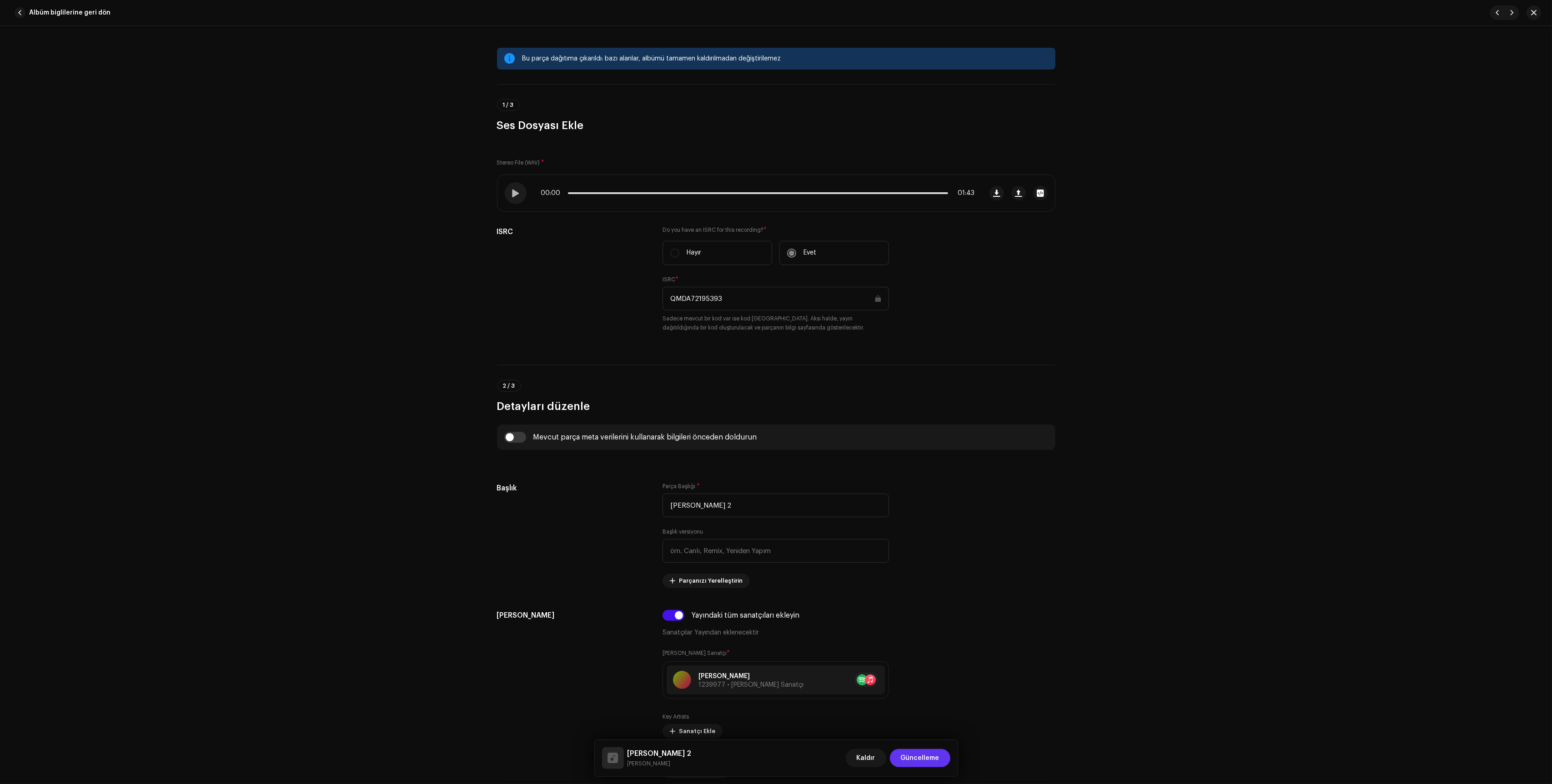
click at [933, 757] on span "Güncelleme" at bounding box center [920, 758] width 39 height 18
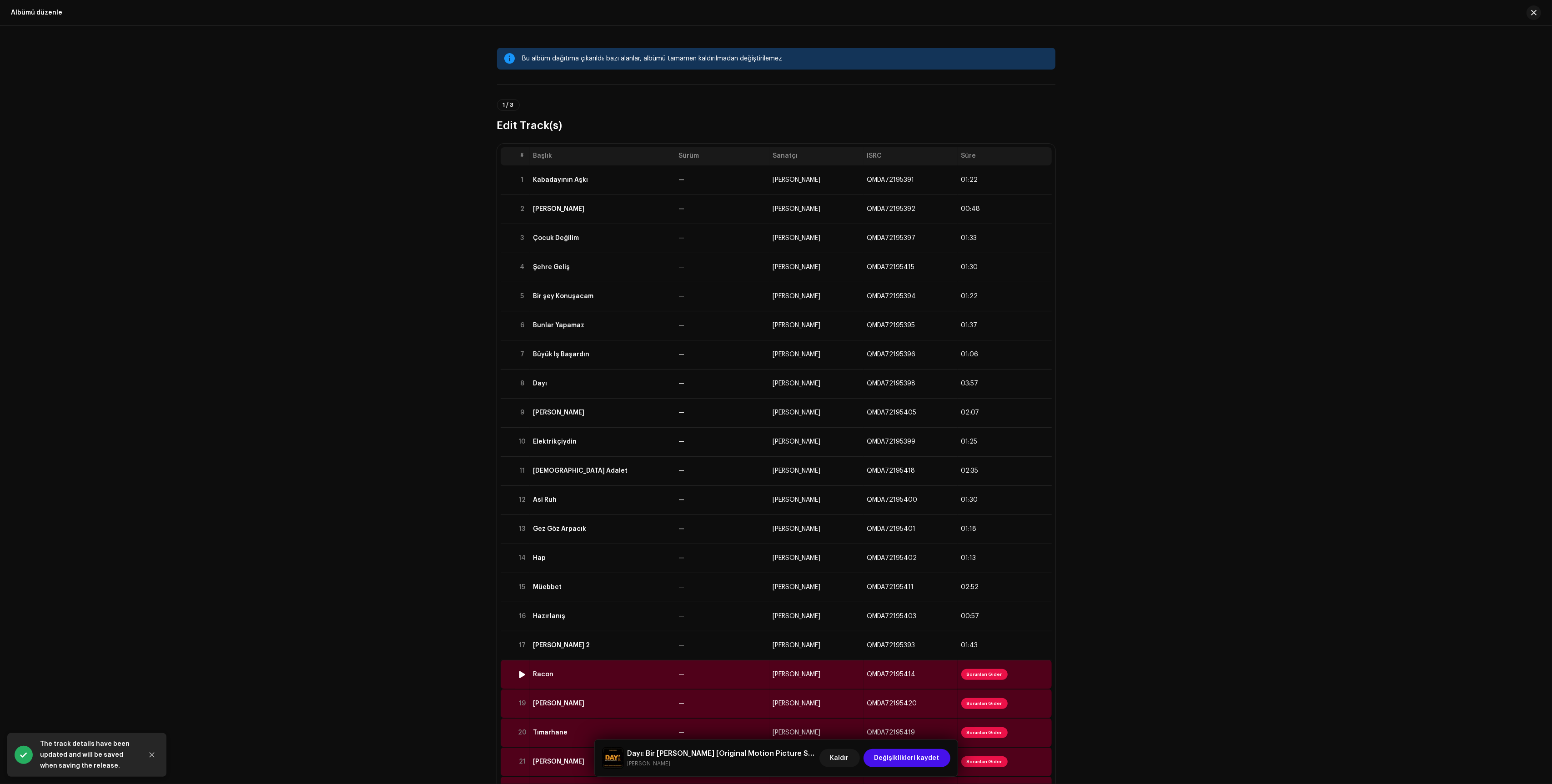
click at [729, 677] on td "—" at bounding box center [722, 674] width 94 height 29
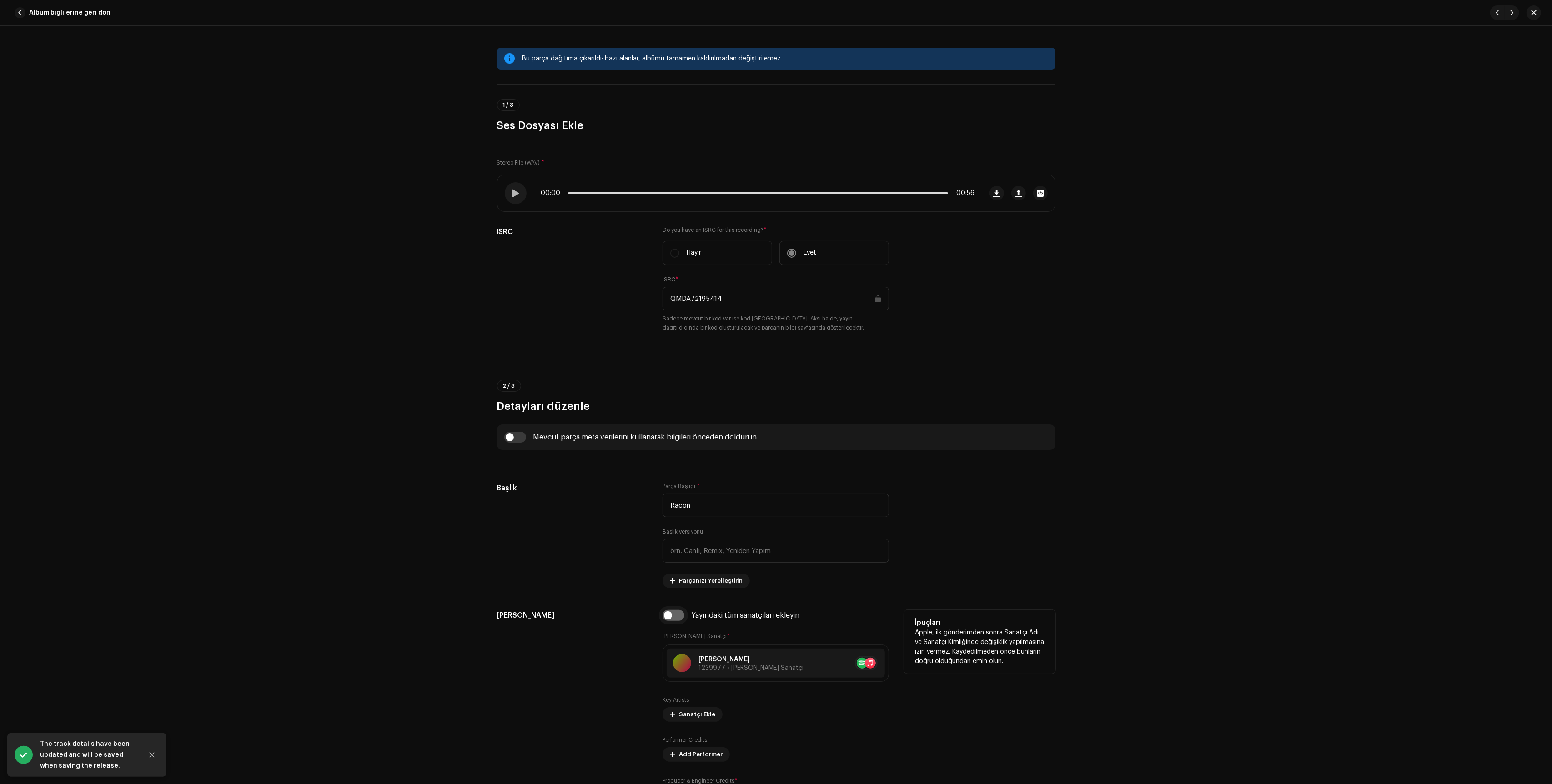
click at [671, 620] on input "checkbox" at bounding box center [674, 615] width 22 height 11
checkbox input "true"
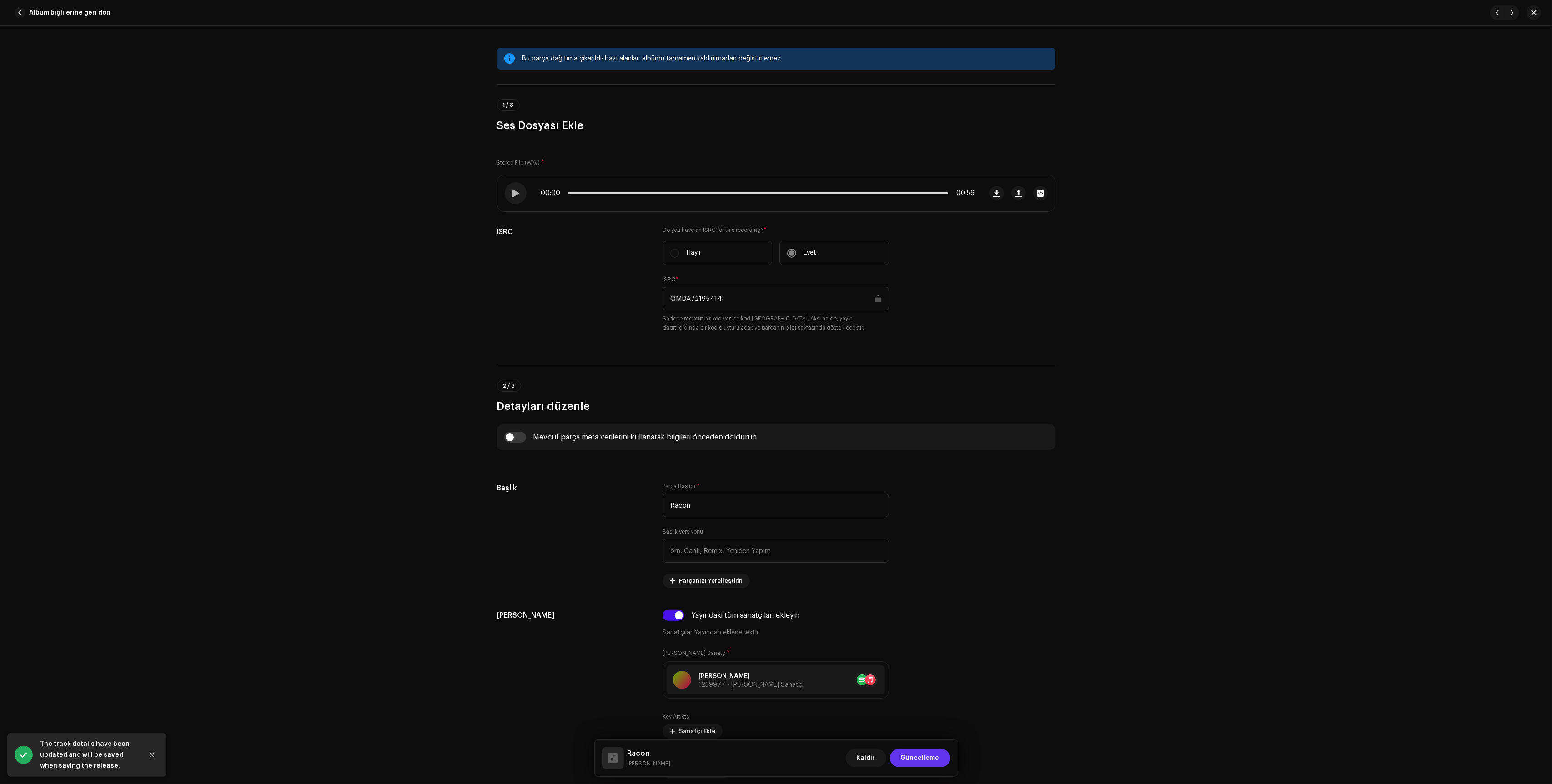
click at [935, 749] on span "Güncelleme" at bounding box center [920, 758] width 39 height 18
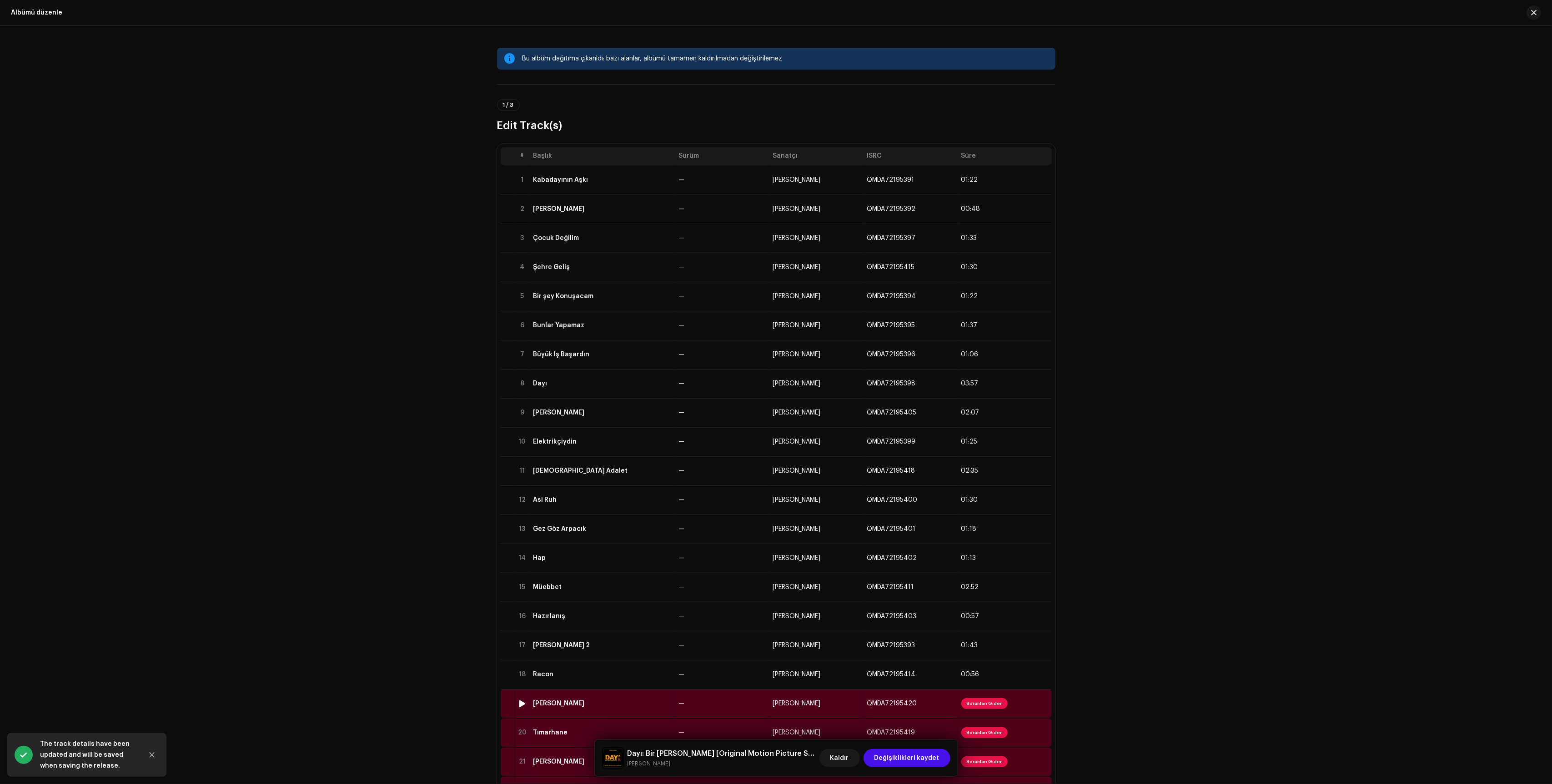
click at [748, 704] on td "—" at bounding box center [722, 703] width 94 height 29
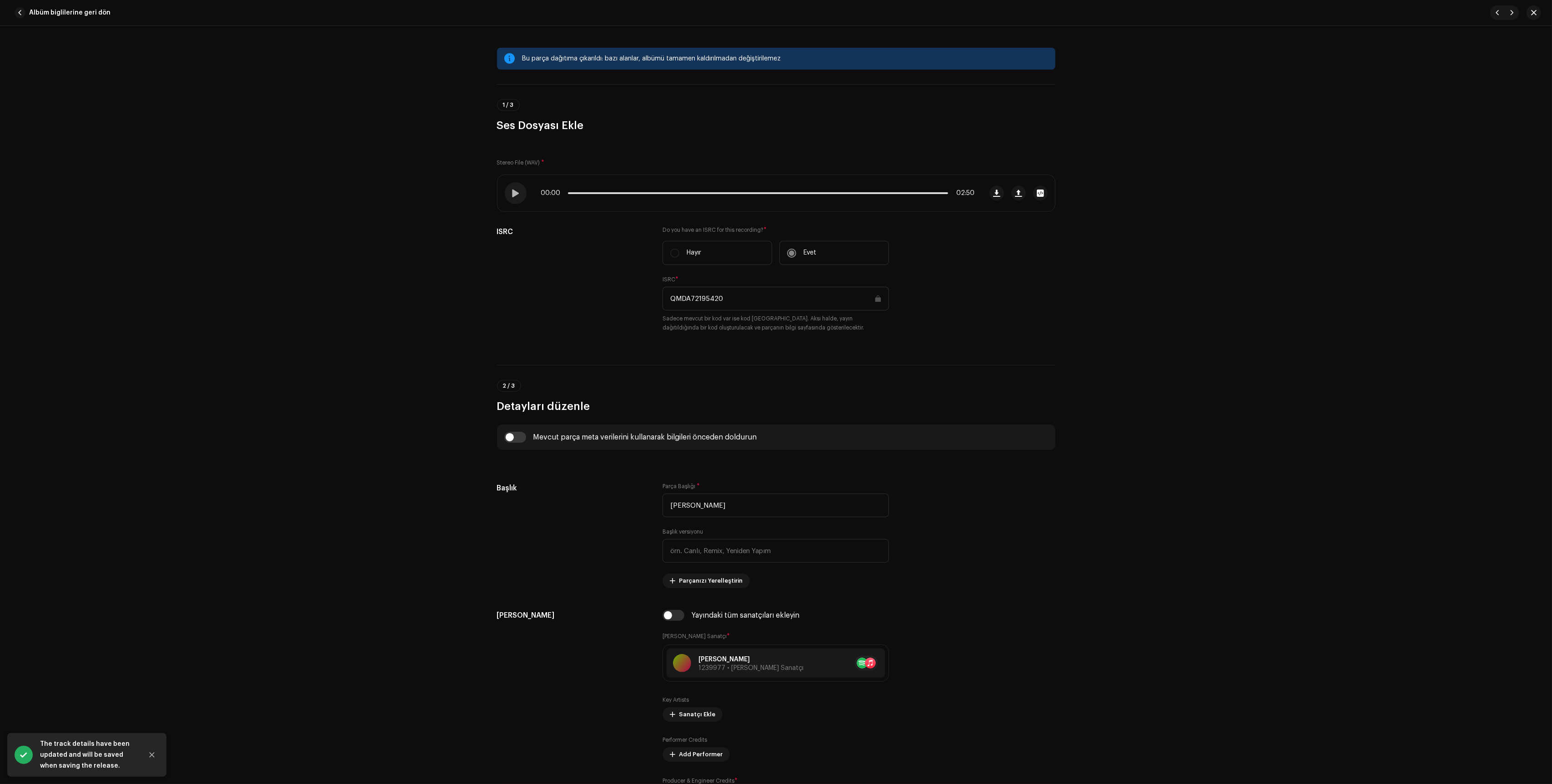
click at [668, 615] on input "checkbox" at bounding box center [674, 615] width 22 height 11
checkbox input "true"
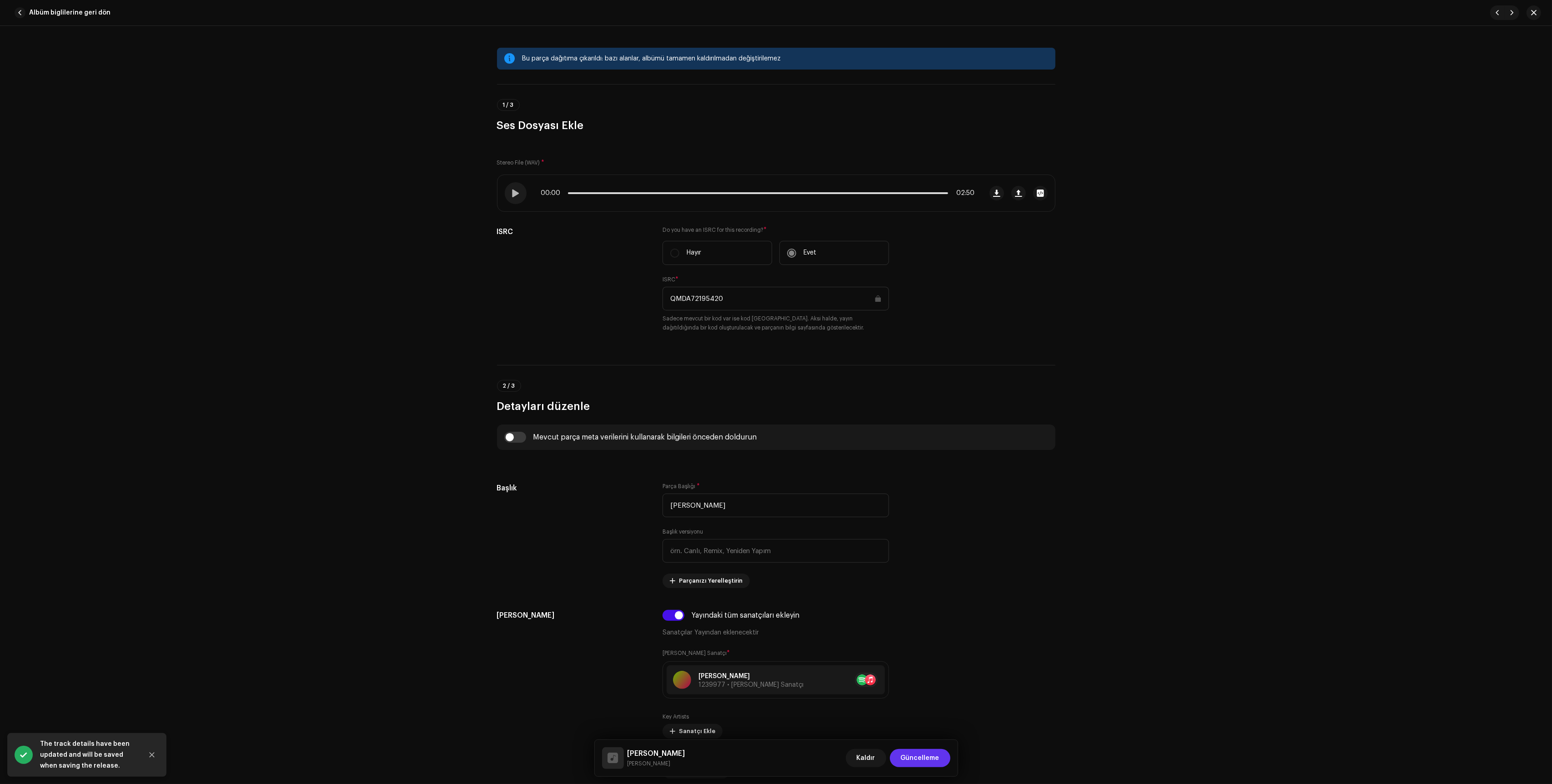
click at [931, 765] on span "Güncelleme" at bounding box center [920, 758] width 39 height 18
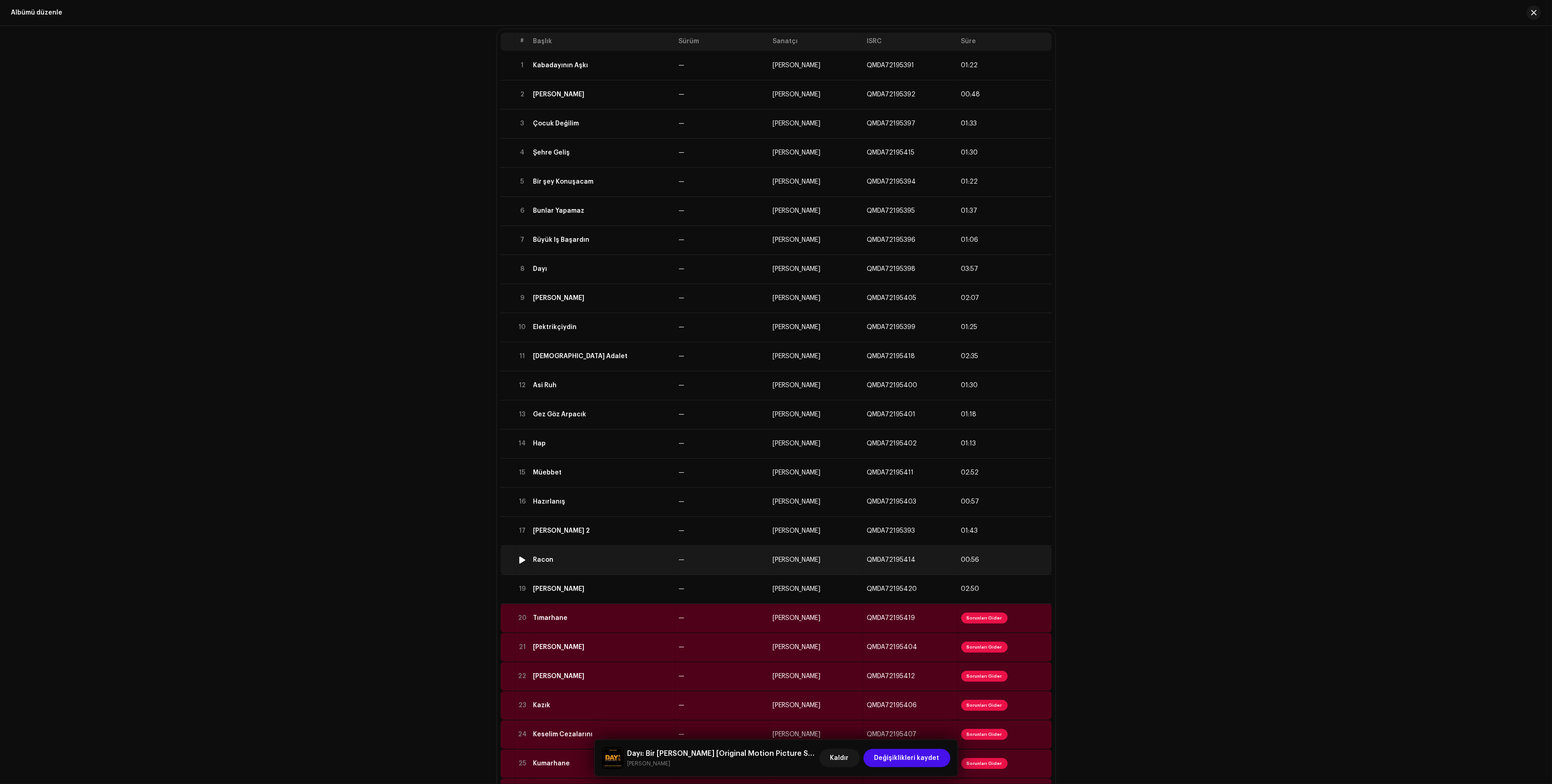
scroll to position [172, 0]
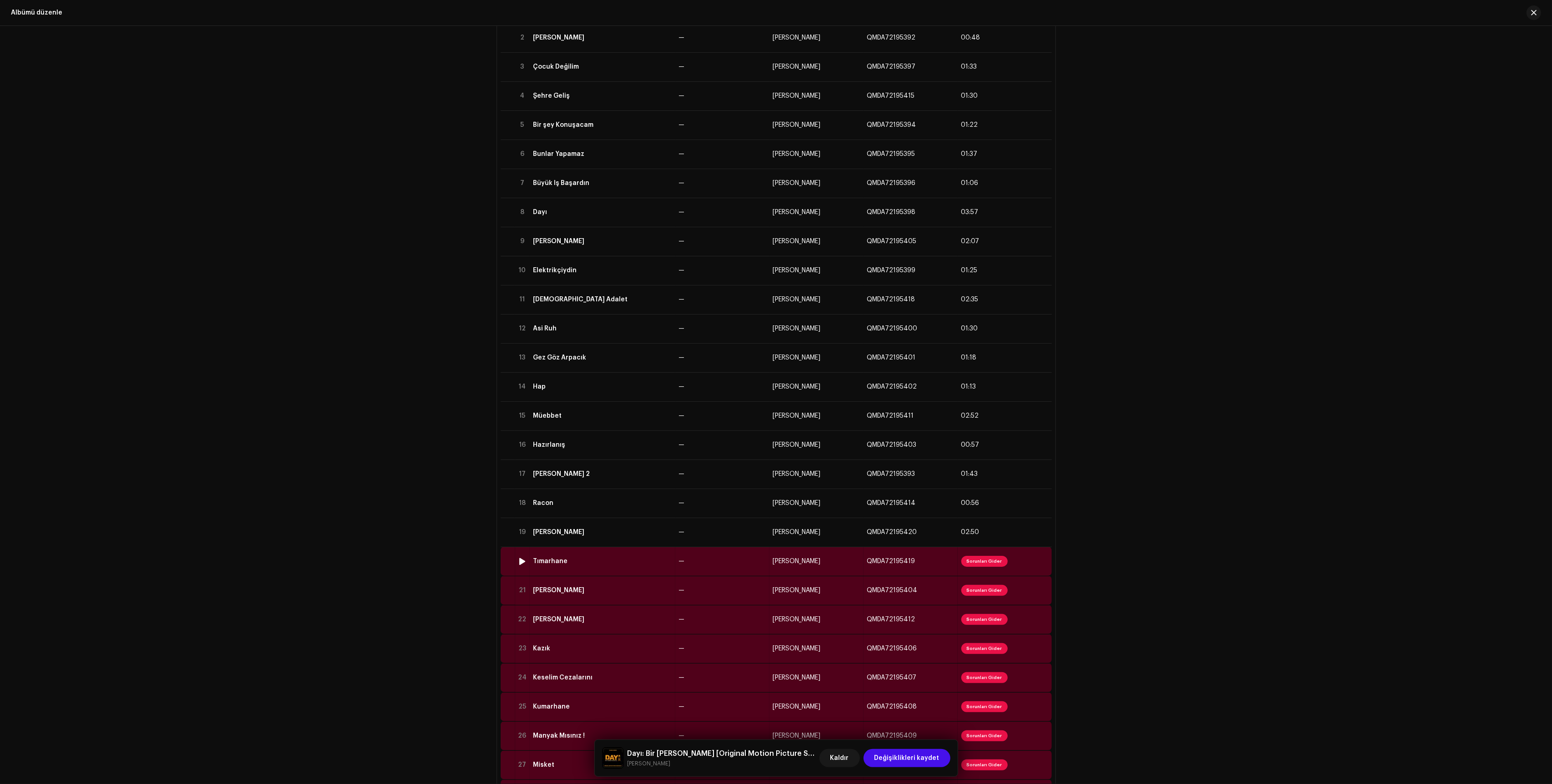
click at [743, 562] on td "—" at bounding box center [722, 561] width 94 height 29
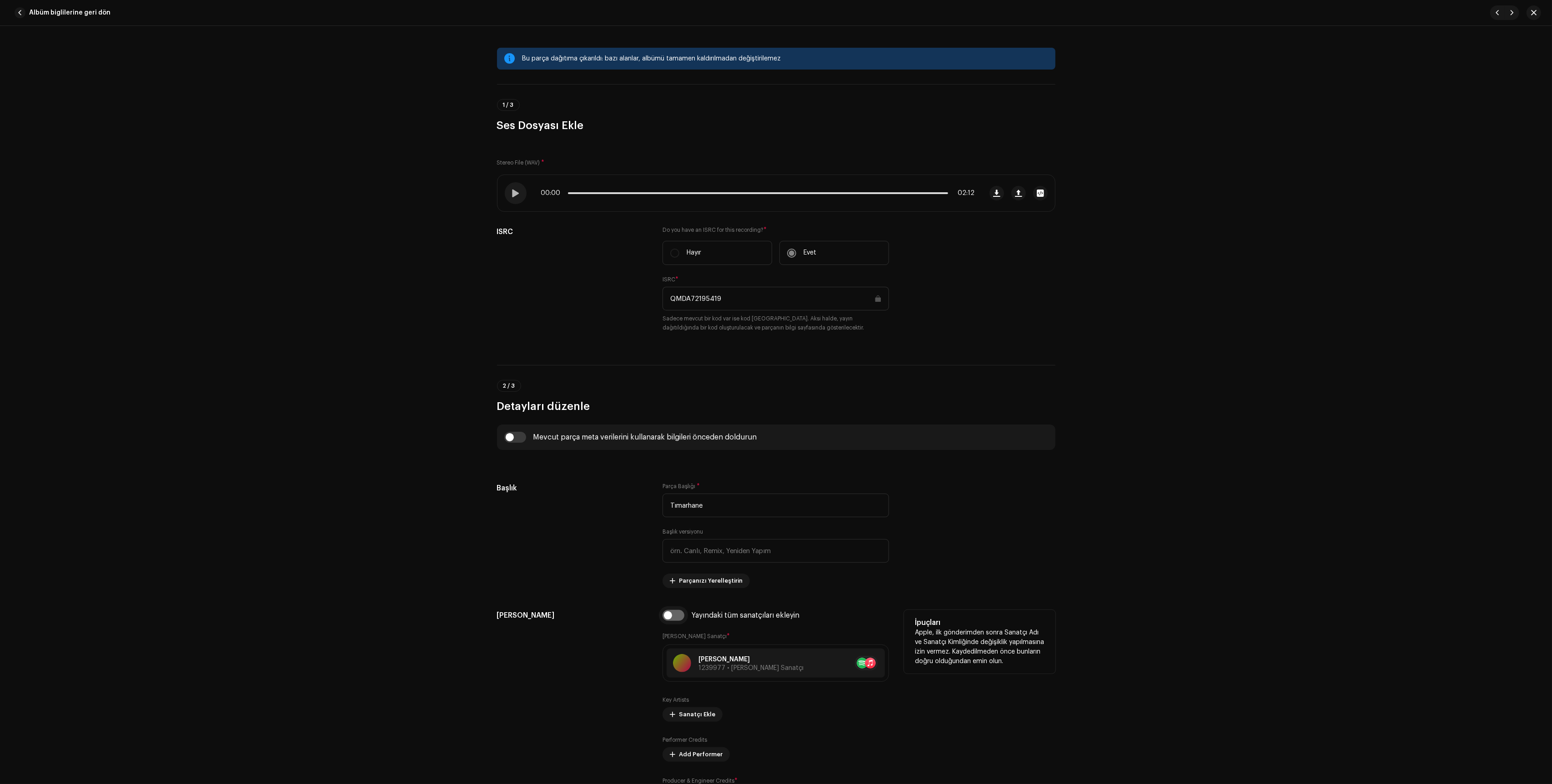
click at [672, 618] on input "checkbox" at bounding box center [674, 615] width 22 height 11
checkbox input "true"
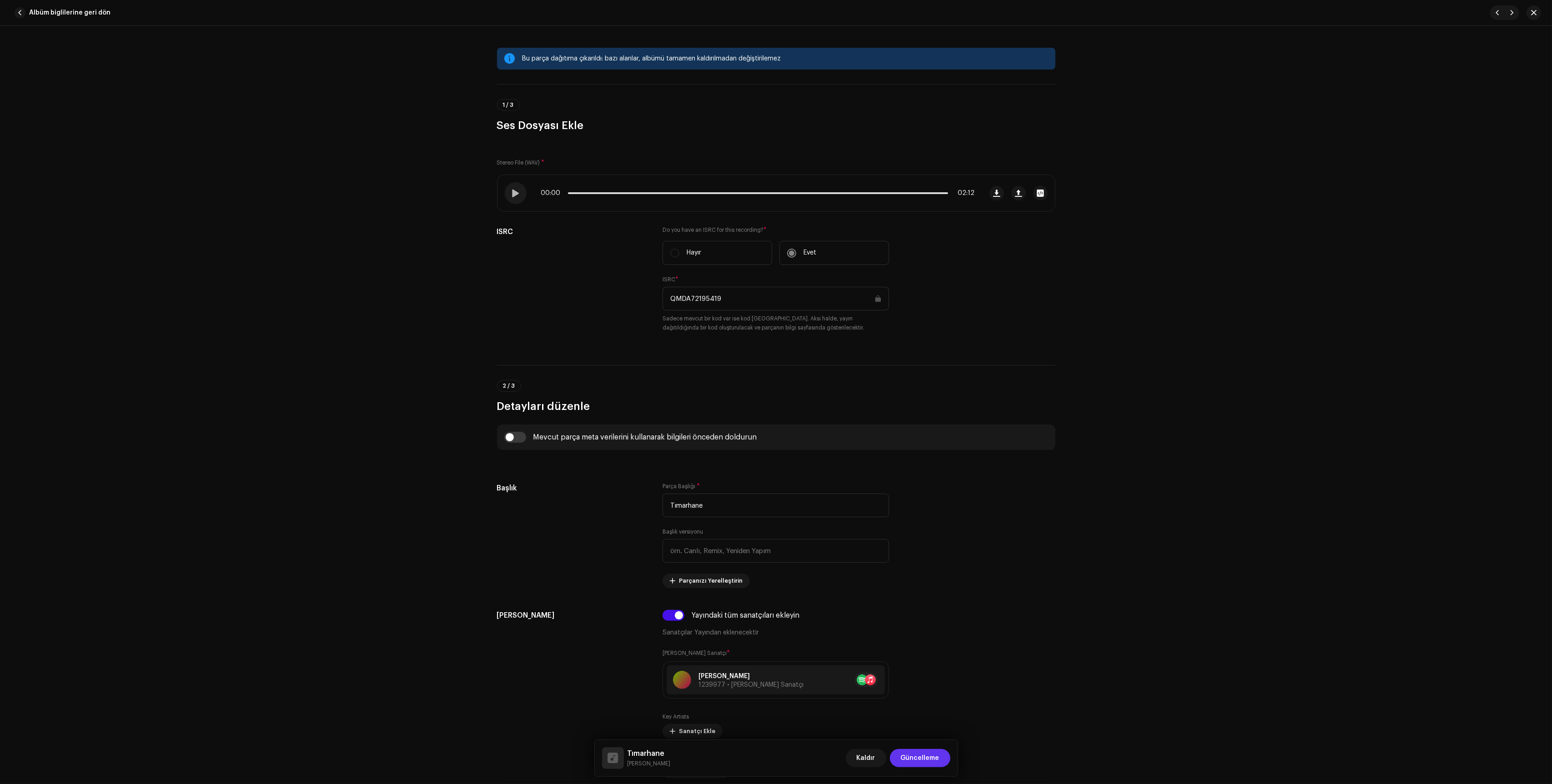
click at [914, 759] on span "Güncelleme" at bounding box center [920, 758] width 39 height 18
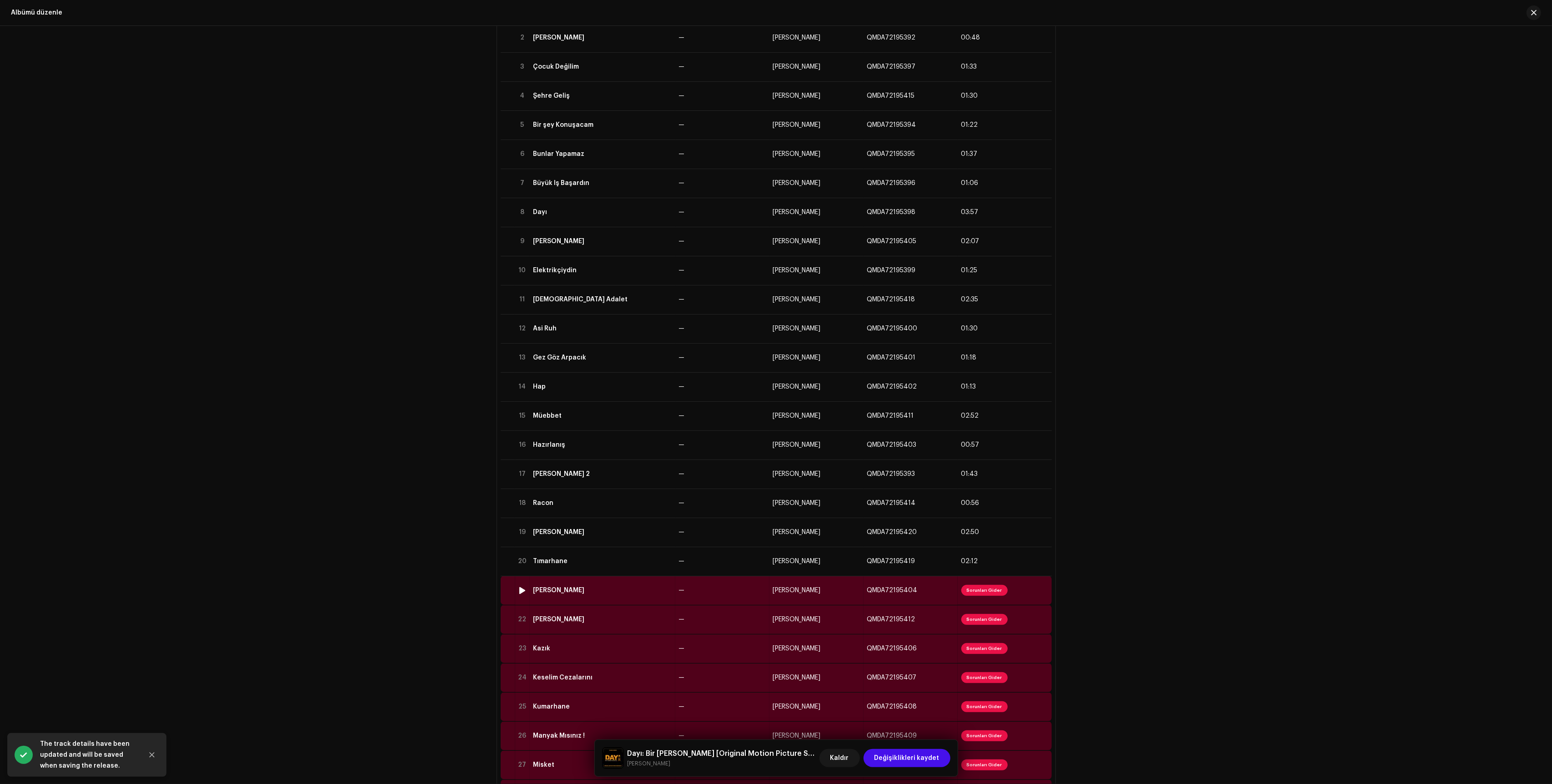
click at [720, 597] on td "—" at bounding box center [722, 590] width 94 height 29
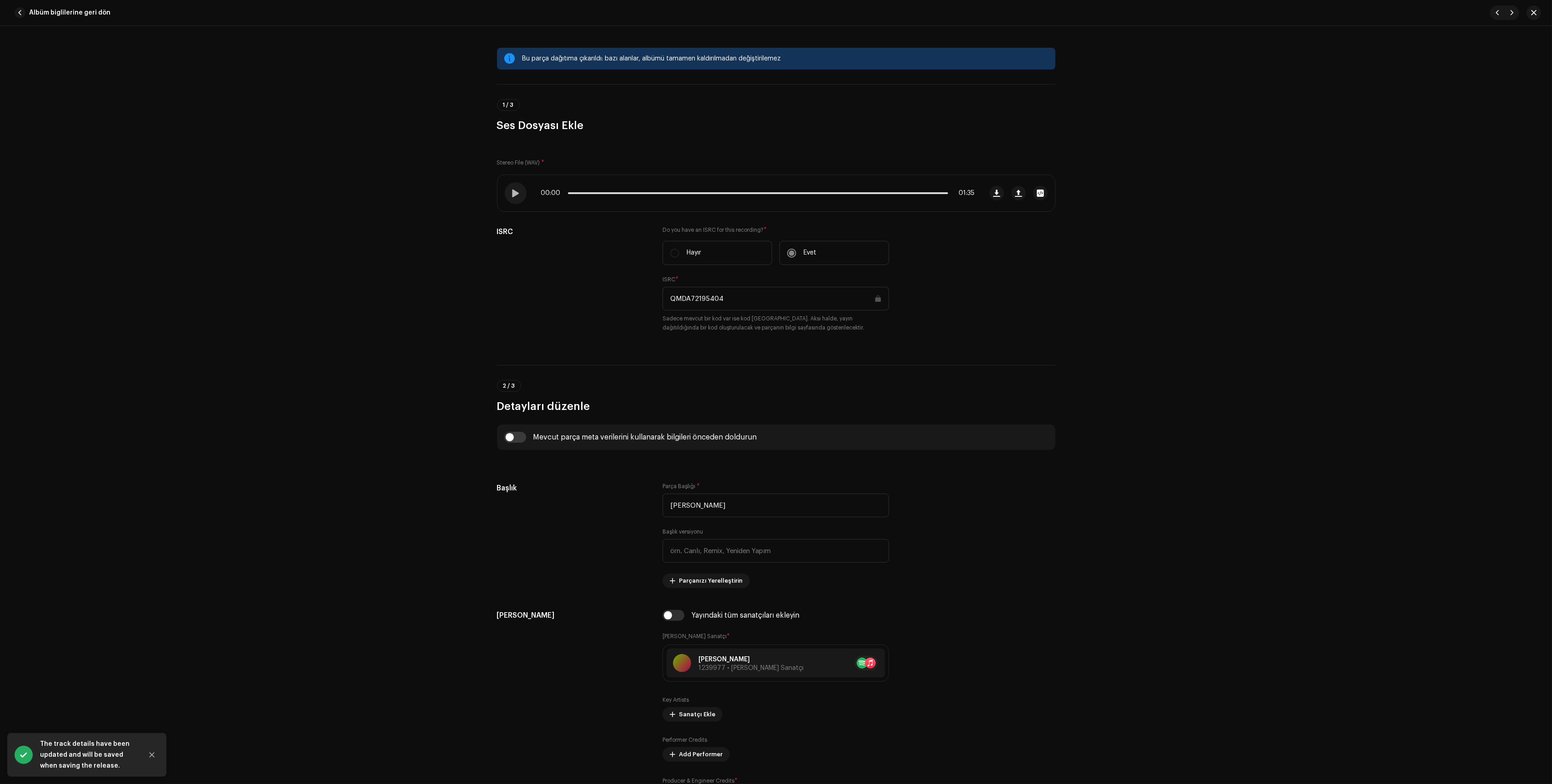
click at [669, 620] on input "checkbox" at bounding box center [674, 615] width 22 height 11
checkbox input "true"
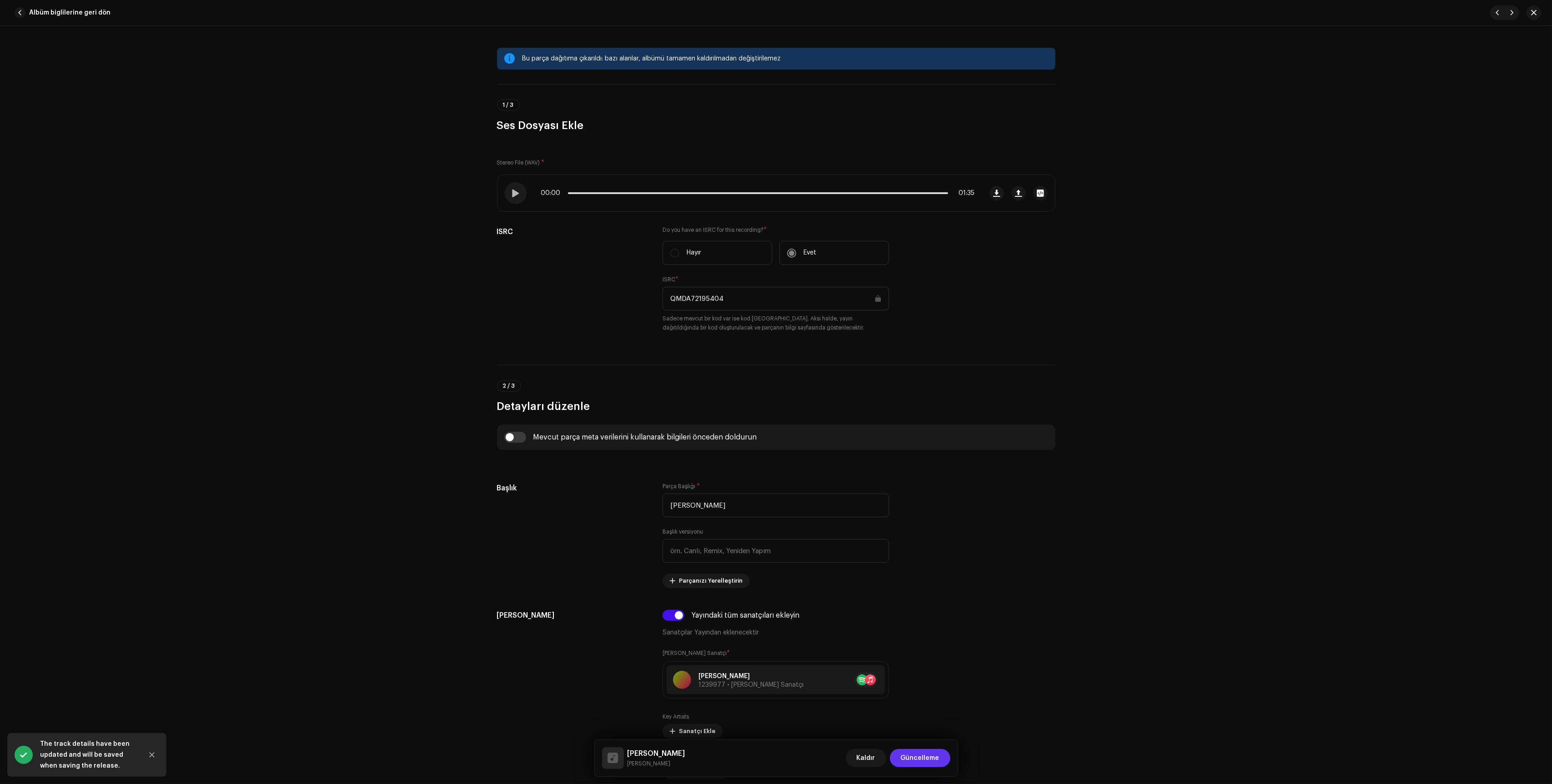
click at [935, 759] on span "Güncelleme" at bounding box center [920, 758] width 39 height 18
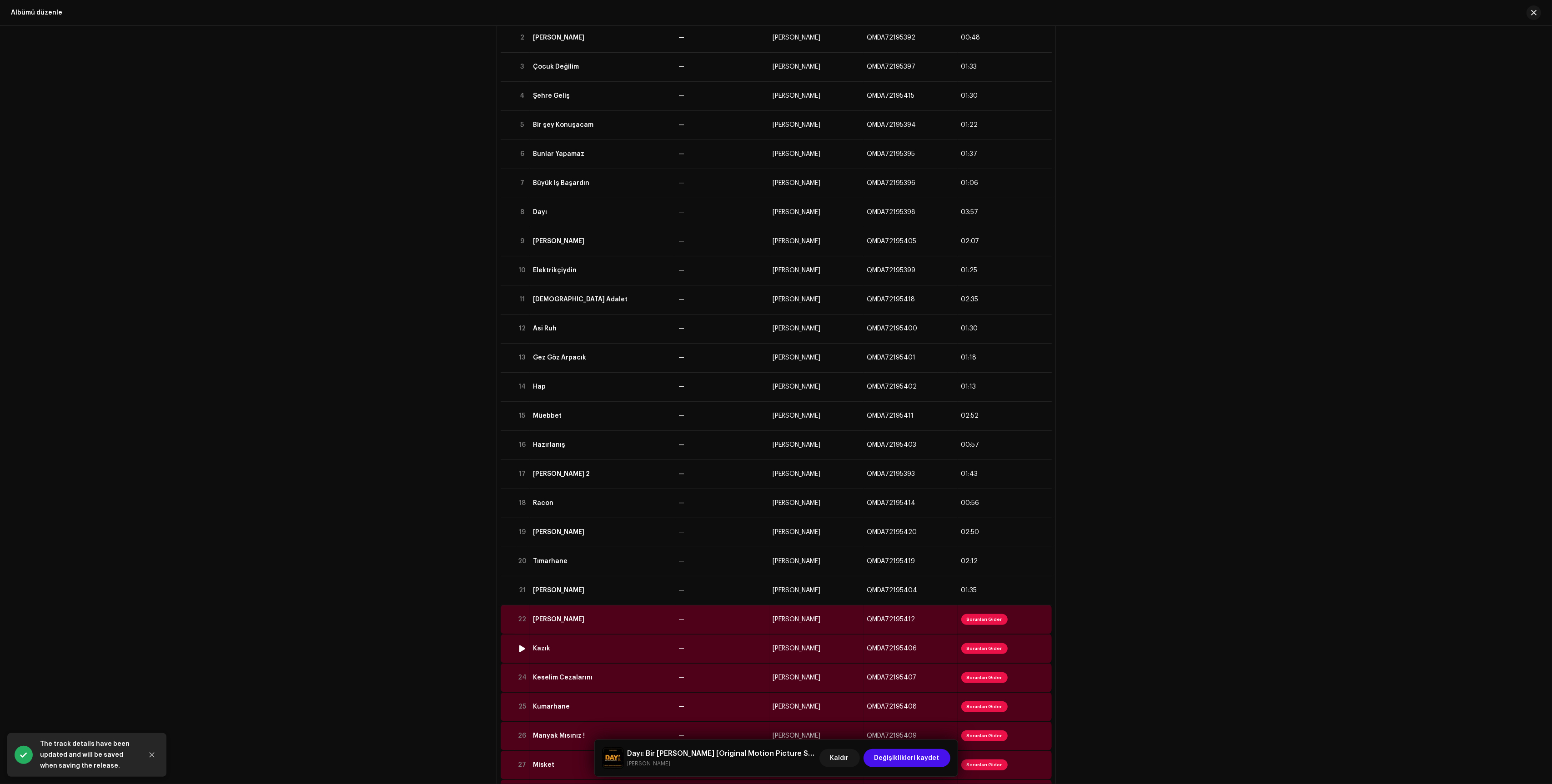
click at [718, 620] on td "—" at bounding box center [722, 620] width 94 height 29
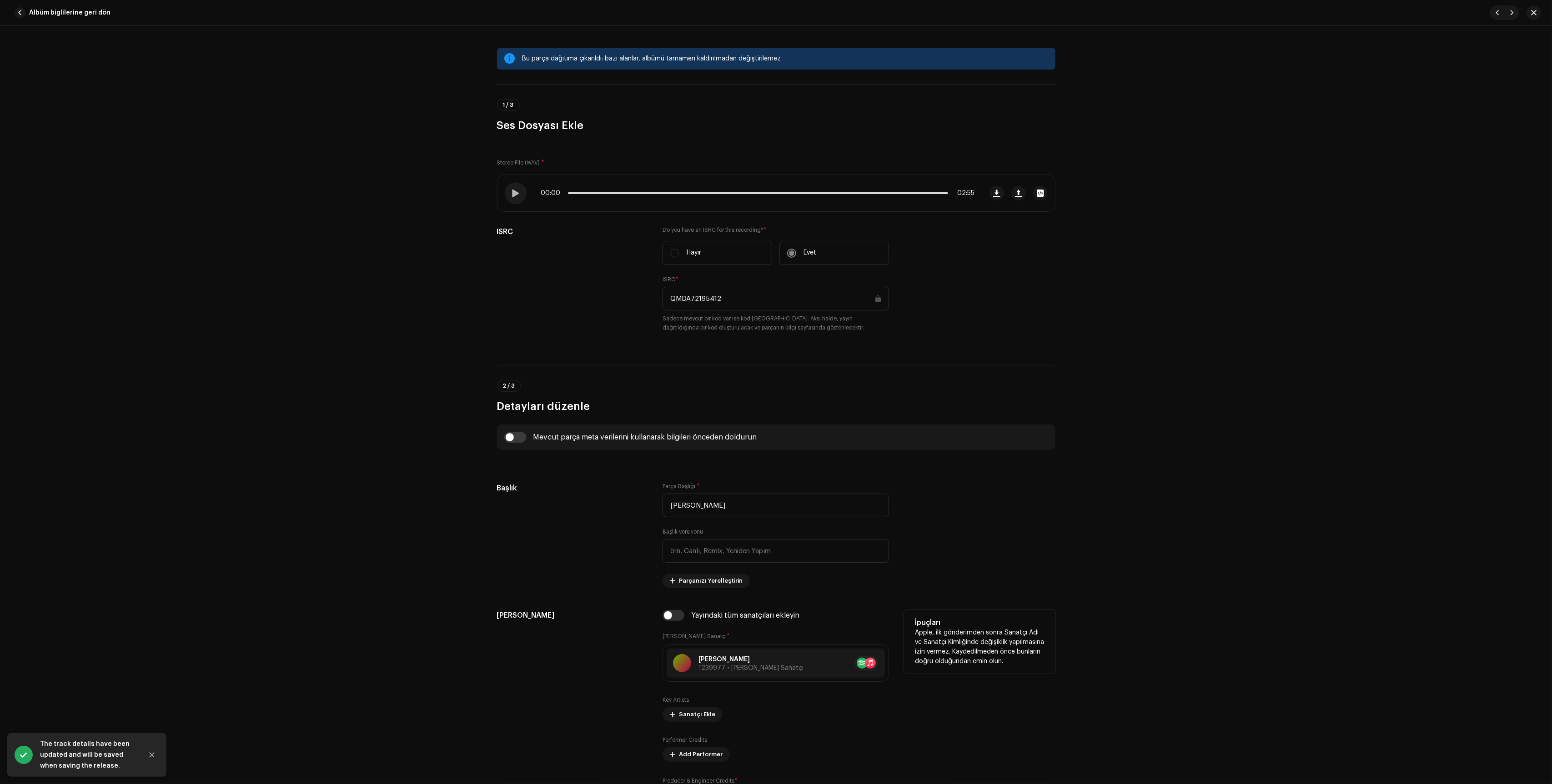
click at [654, 623] on div "Katkı Sağlayanlar Yayındaki tüm sanatçıları ekleyin [PERSON_NAME] Sanatçı * [PE…" at bounding box center [776, 712] width 559 height 205
click at [665, 621] on input "checkbox" at bounding box center [674, 615] width 22 height 11
checkbox input "true"
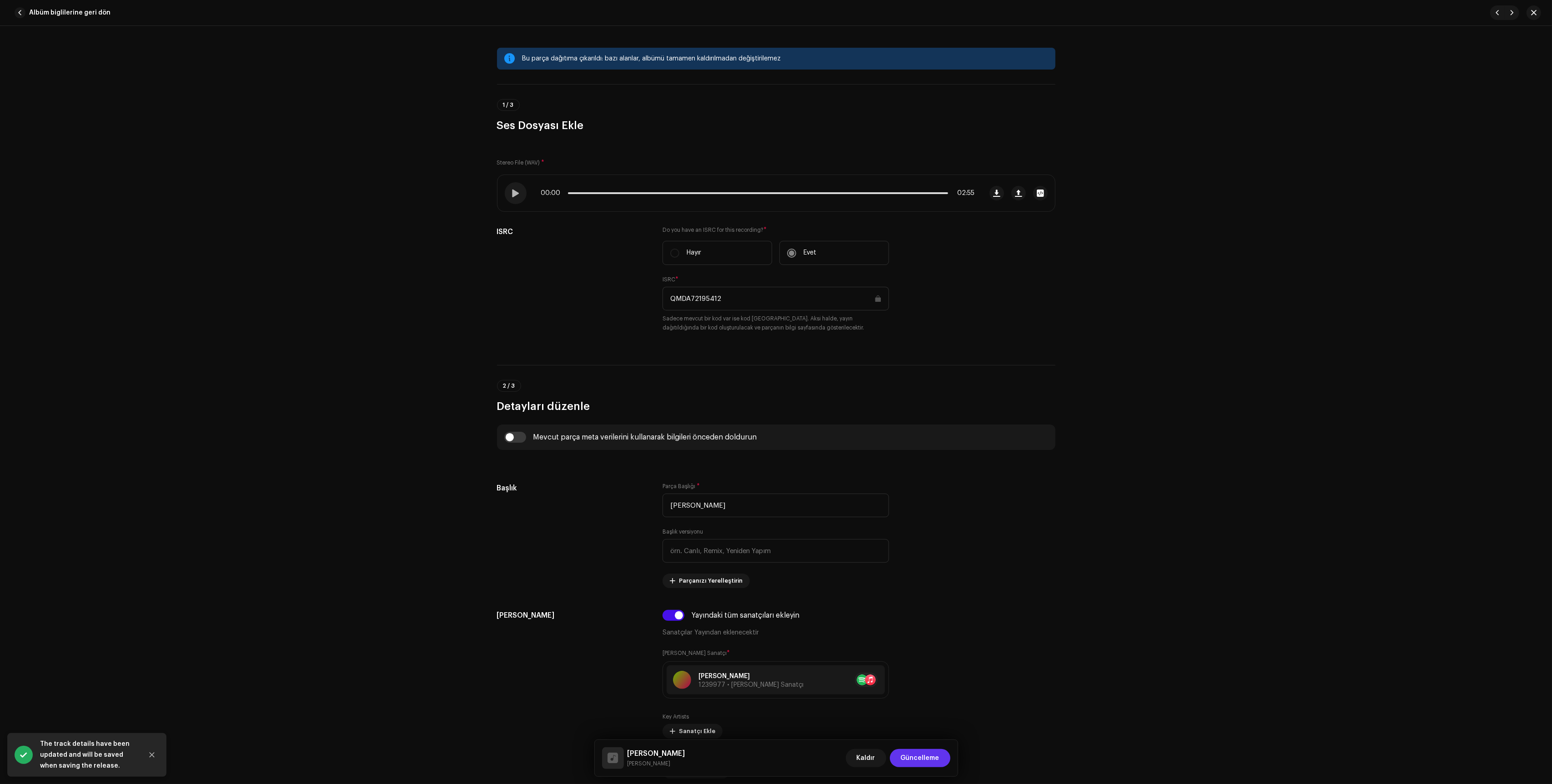
click at [910, 751] on span "Güncelleme" at bounding box center [920, 758] width 39 height 18
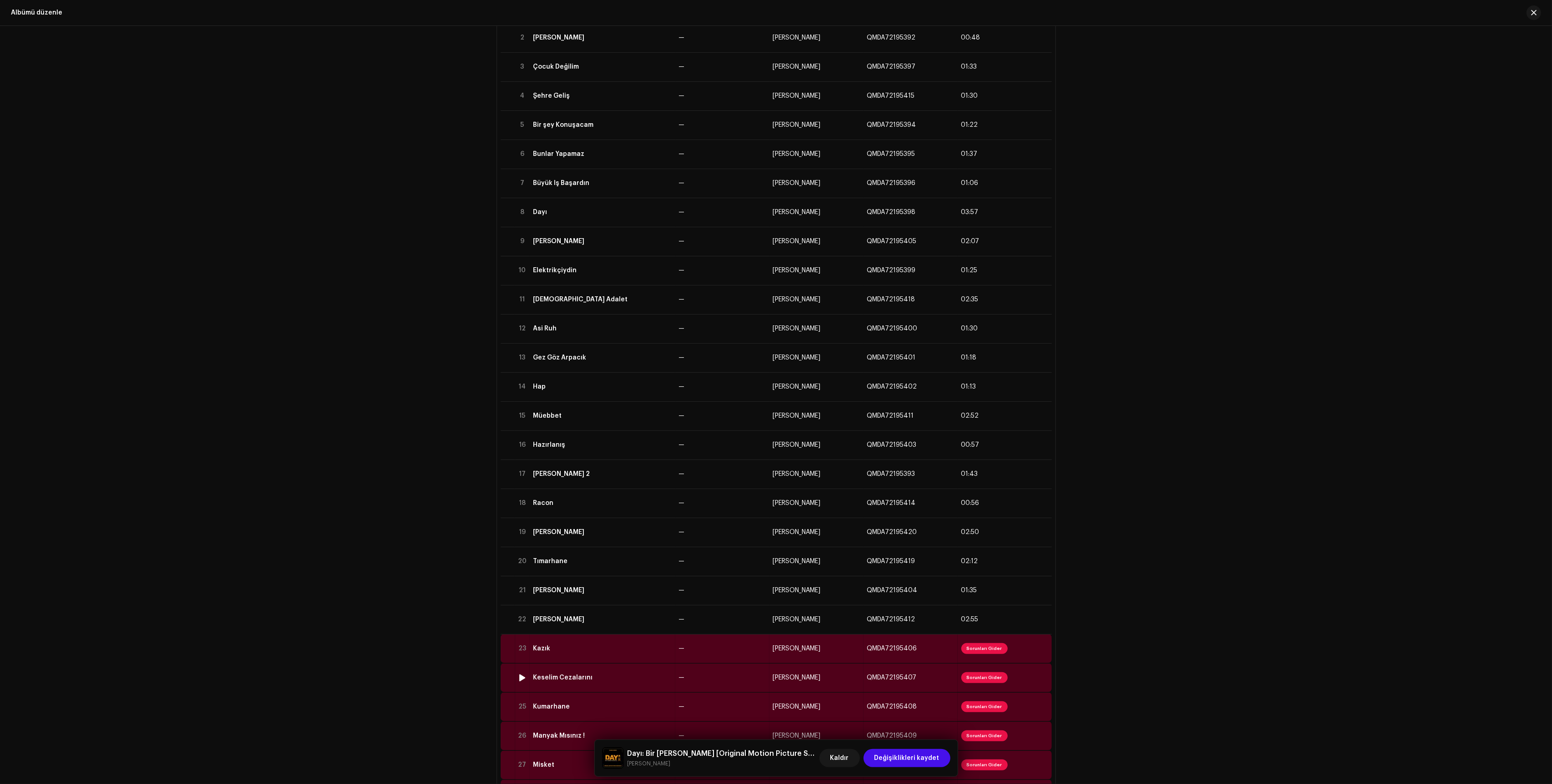
click at [764, 665] on td "—" at bounding box center [722, 677] width 94 height 29
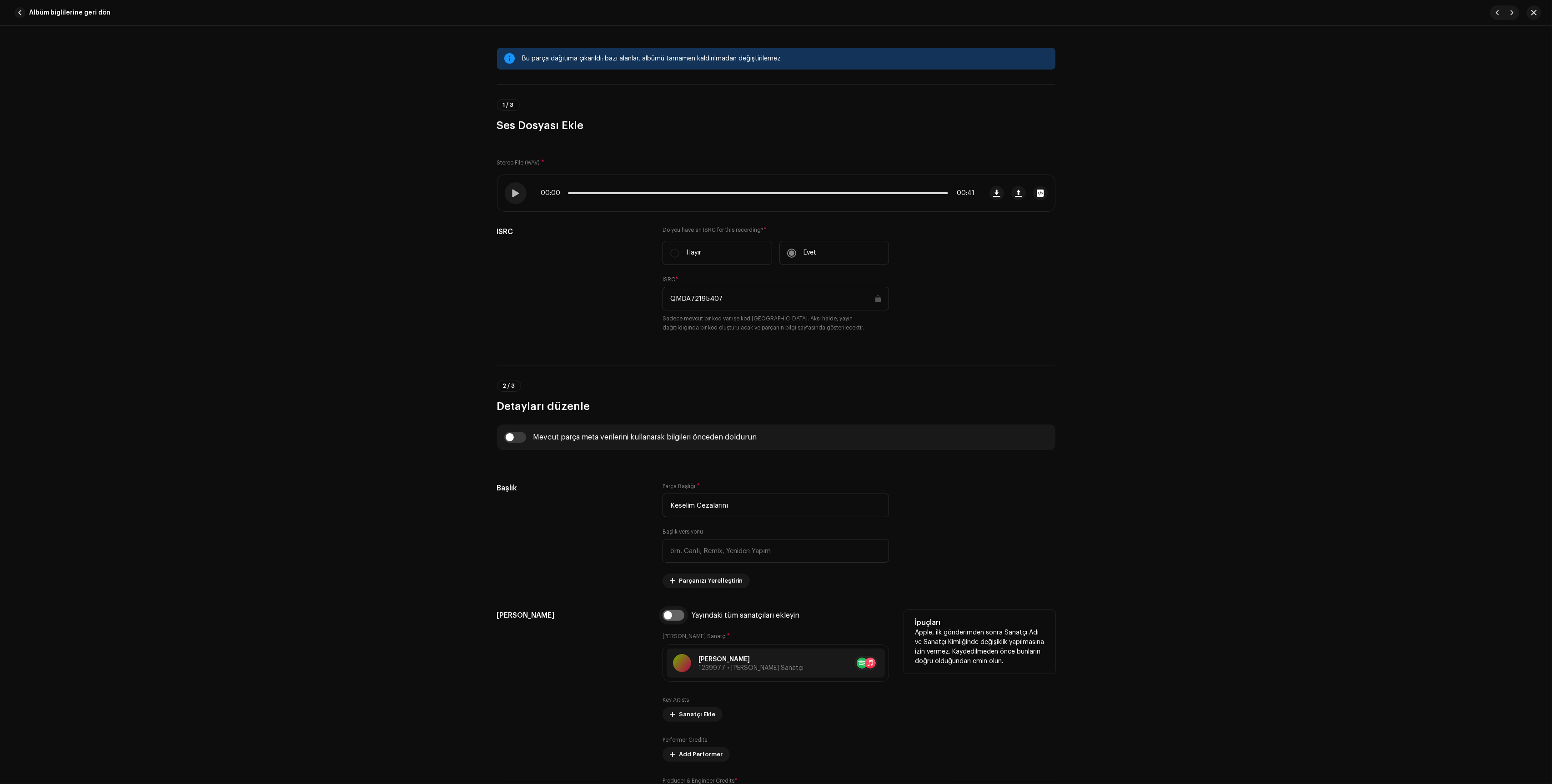
click at [674, 620] on input "checkbox" at bounding box center [674, 615] width 22 height 11
checkbox input "true"
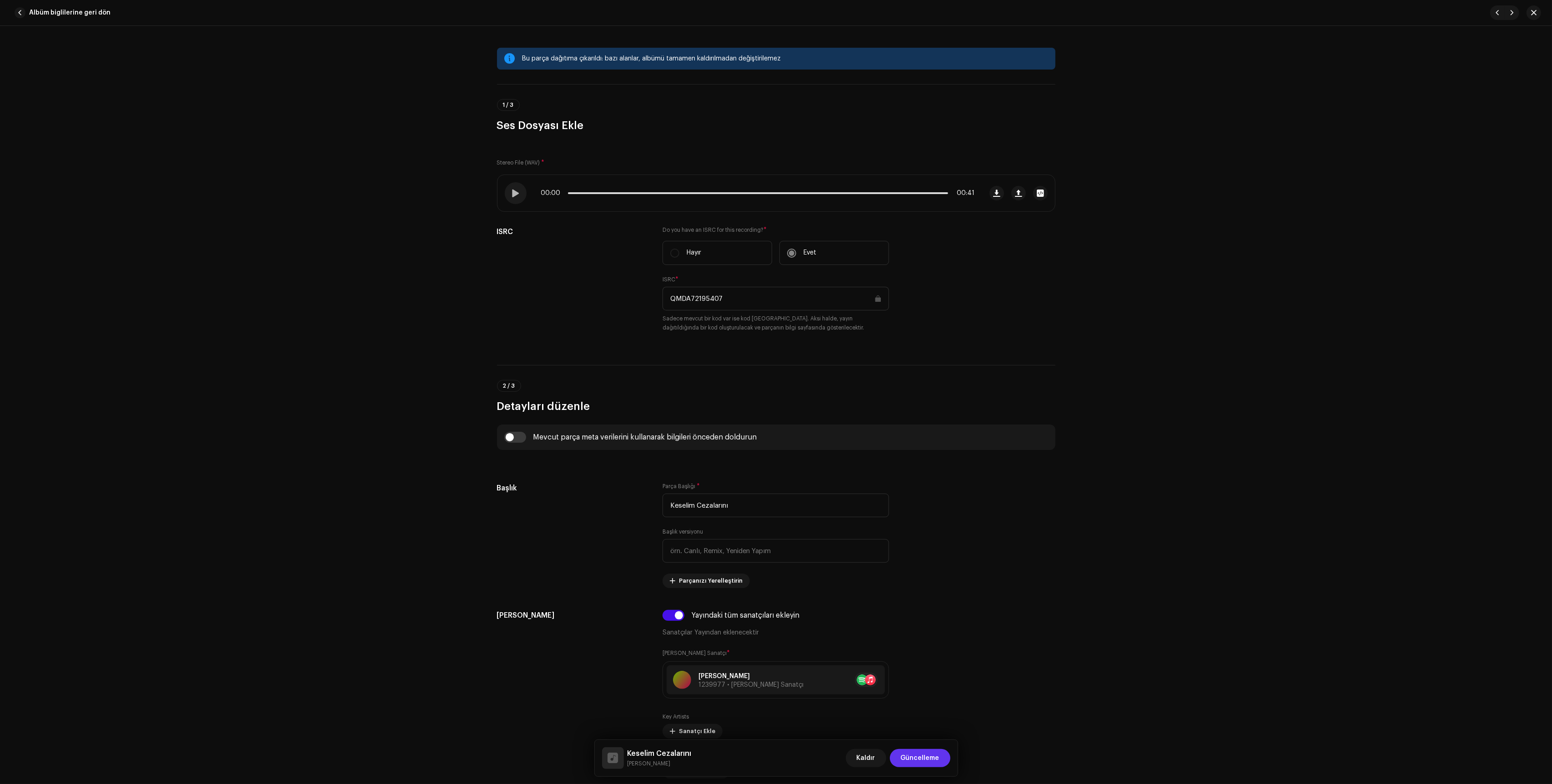
click at [910, 750] on span "Güncelleme" at bounding box center [920, 758] width 39 height 18
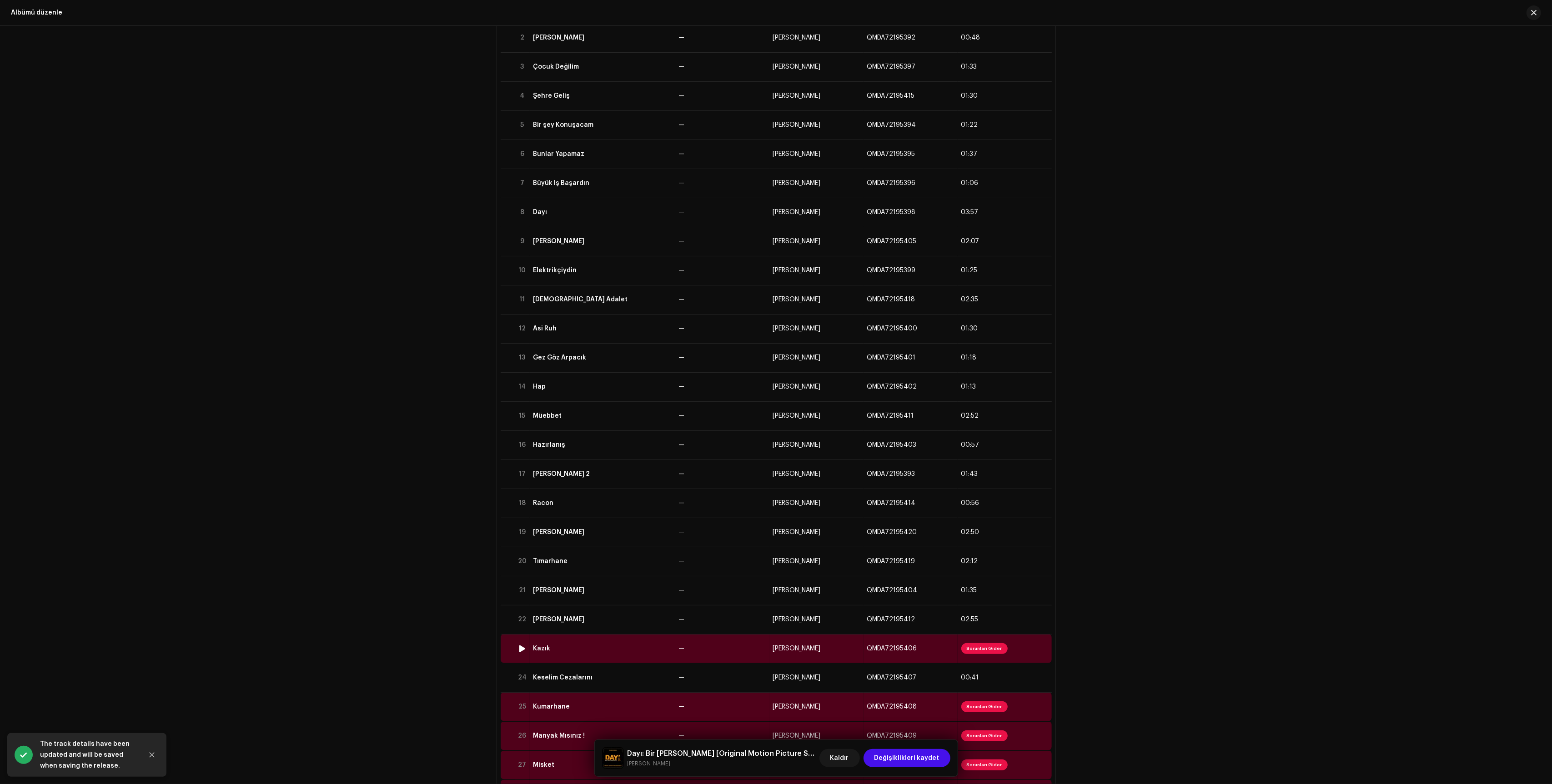
click at [692, 654] on td "—" at bounding box center [722, 649] width 94 height 29
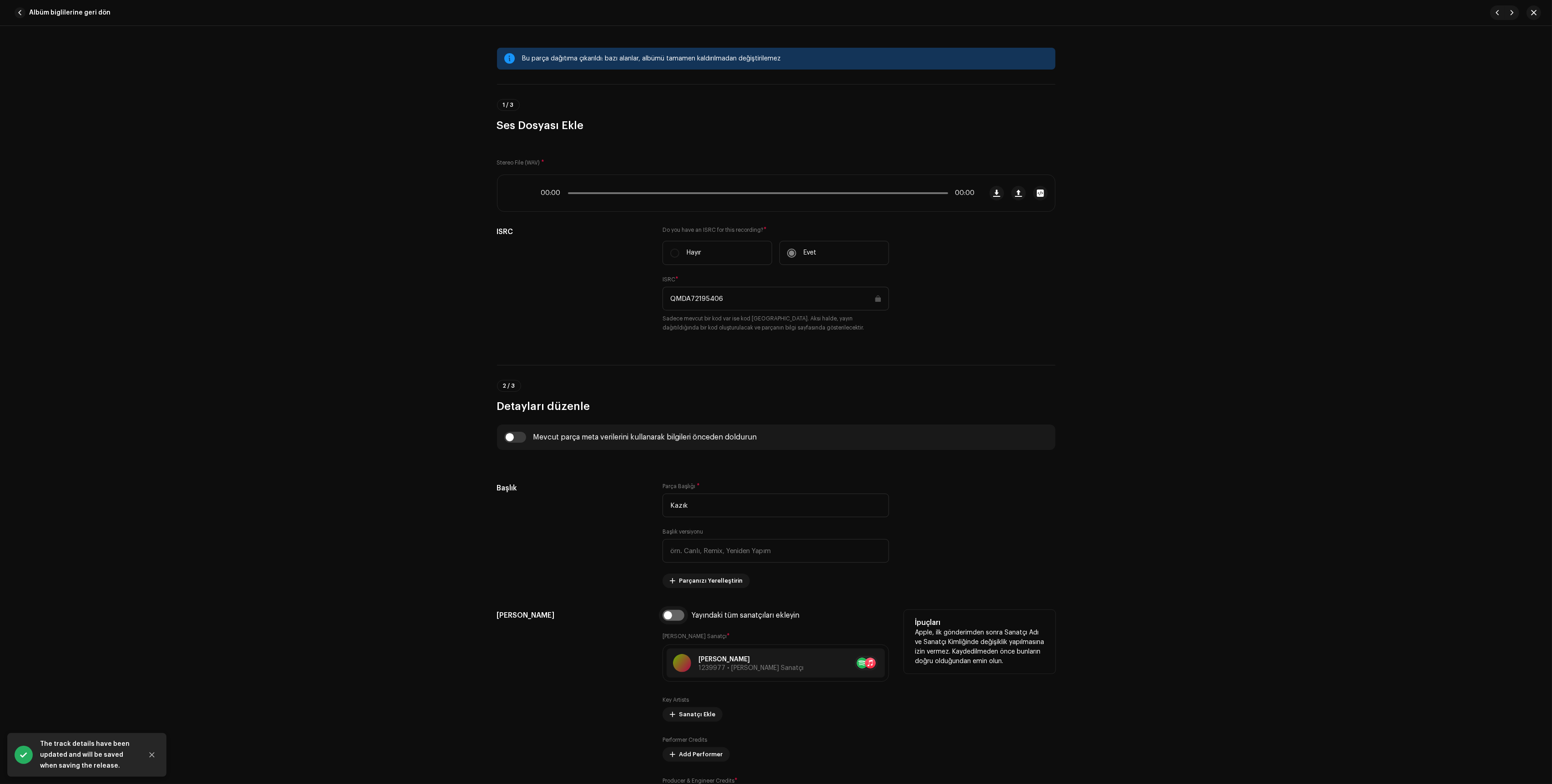
click at [671, 618] on input "checkbox" at bounding box center [674, 615] width 22 height 11
checkbox input "true"
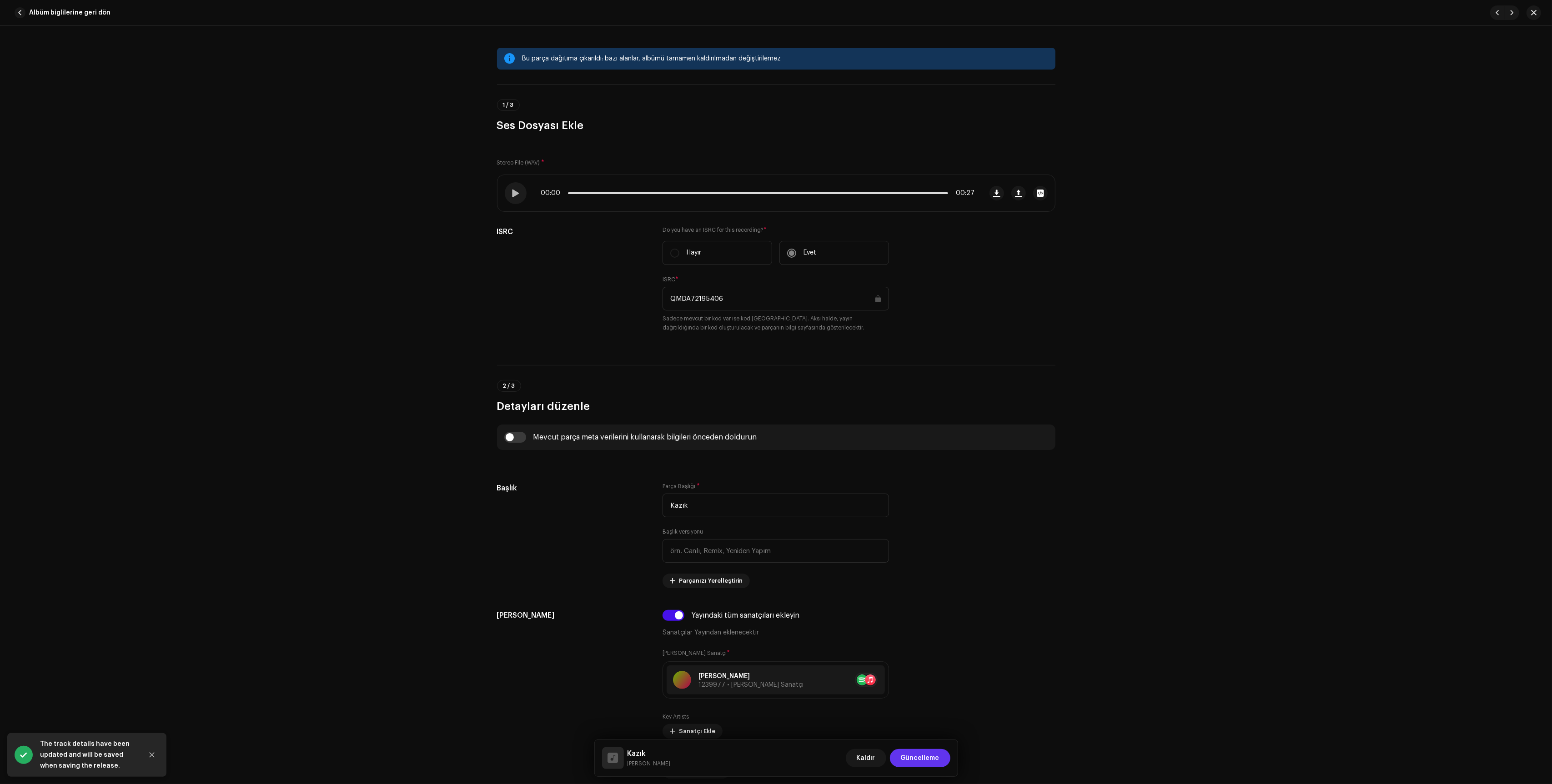
click at [910, 755] on span "Güncelleme" at bounding box center [920, 758] width 39 height 18
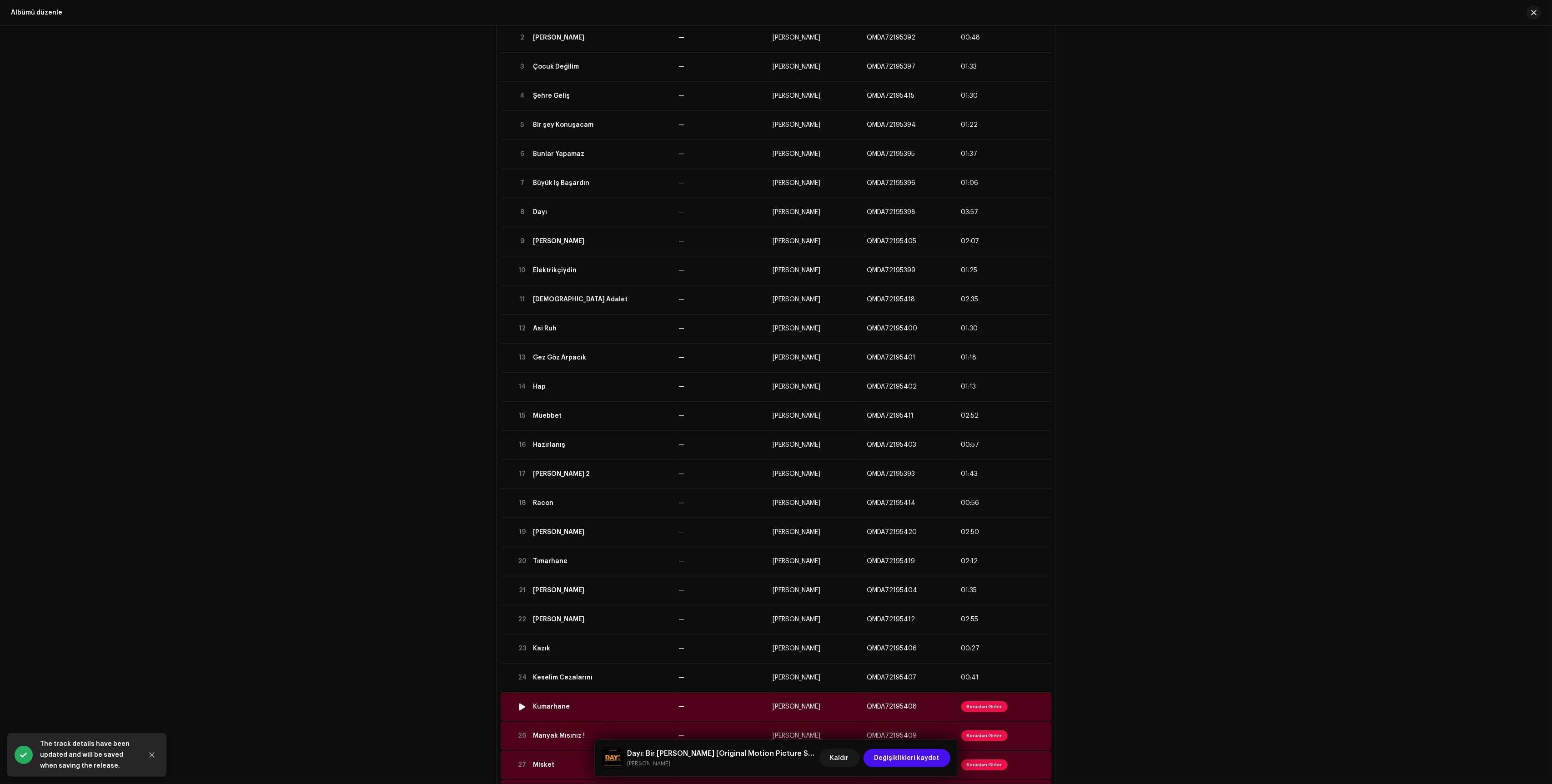
click at [729, 710] on td "—" at bounding box center [722, 707] width 94 height 29
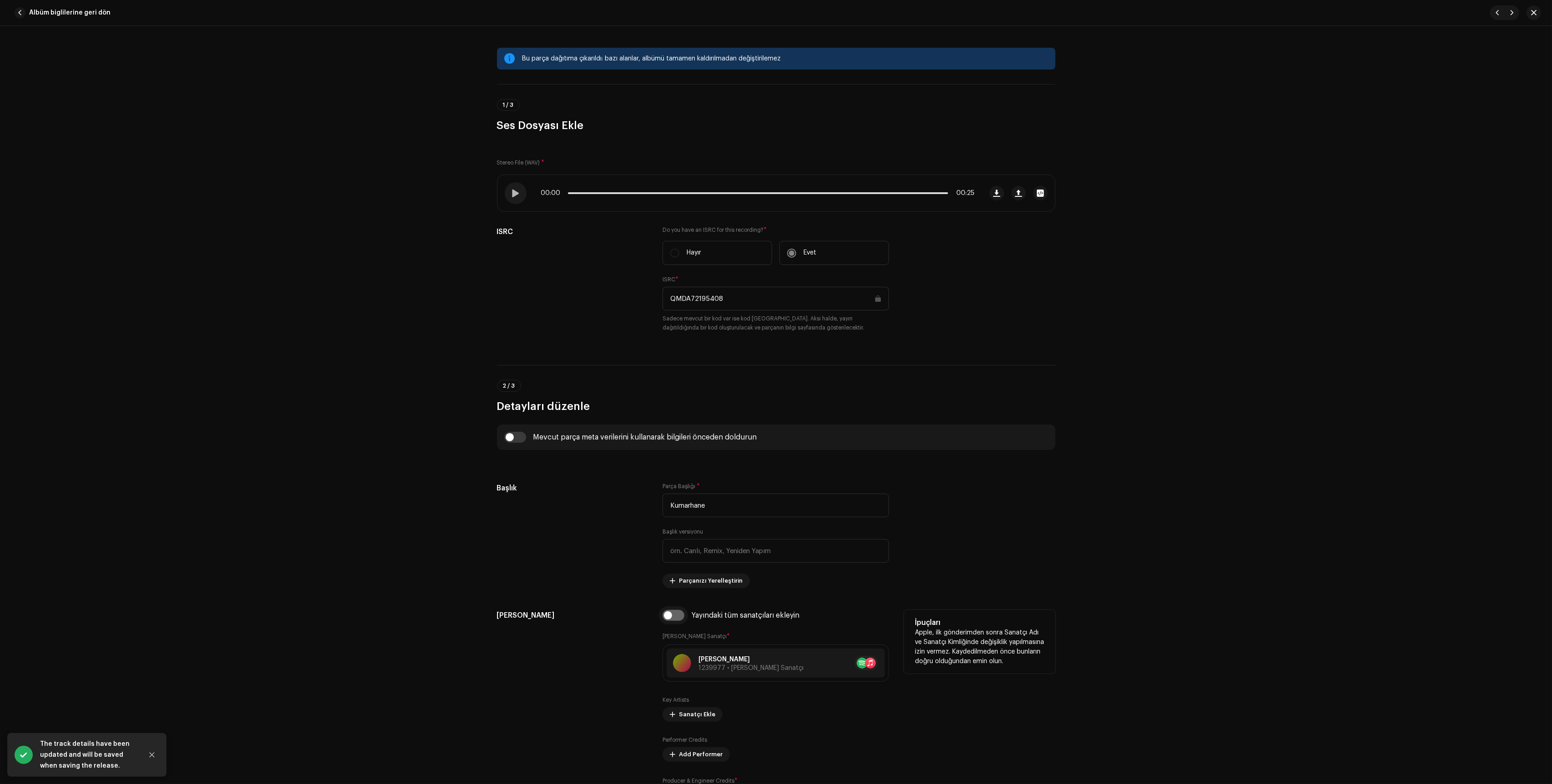
click at [674, 616] on input "checkbox" at bounding box center [674, 615] width 22 height 11
checkbox input "true"
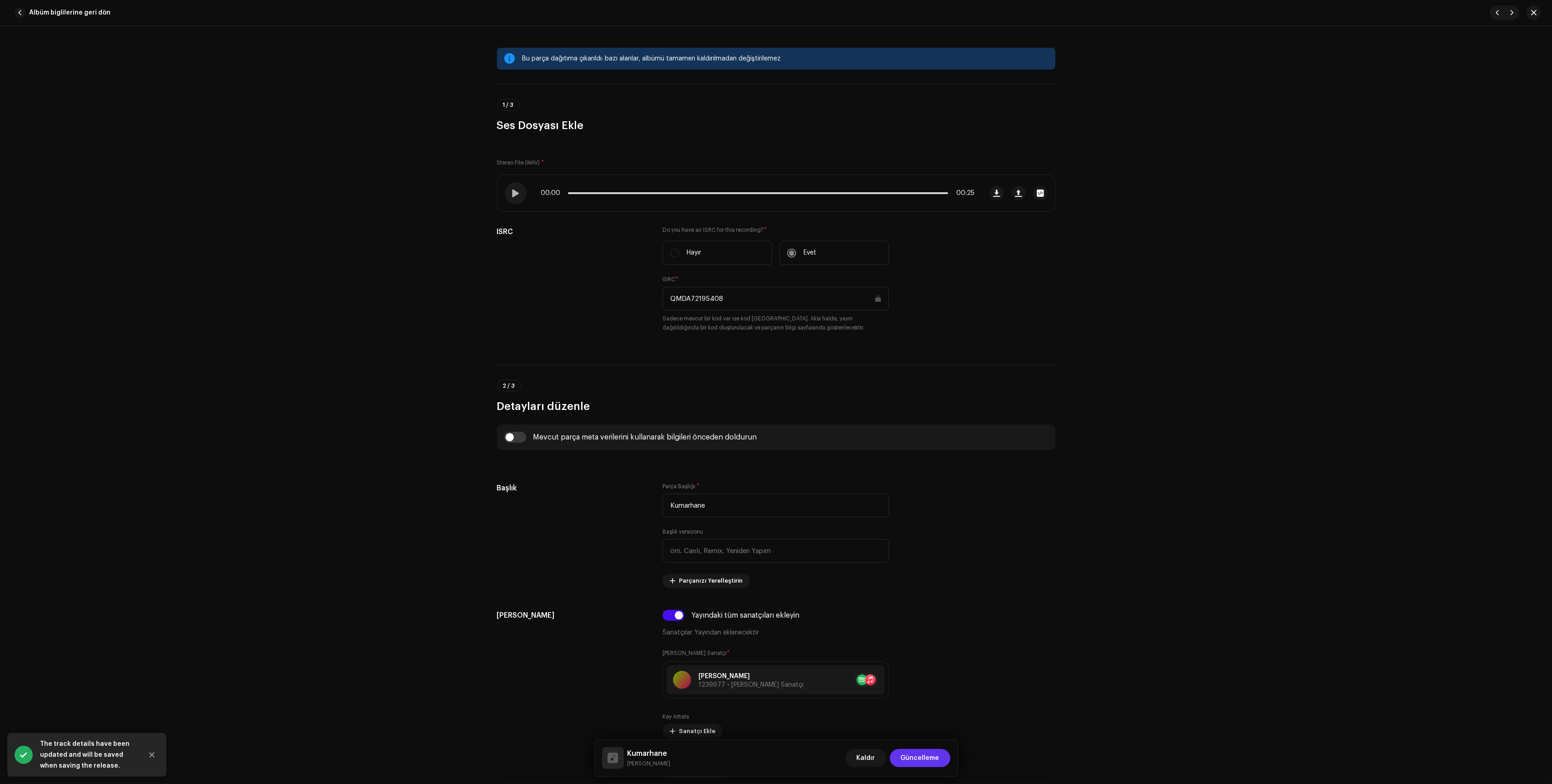
click at [924, 750] on span "Güncelleme" at bounding box center [920, 758] width 39 height 18
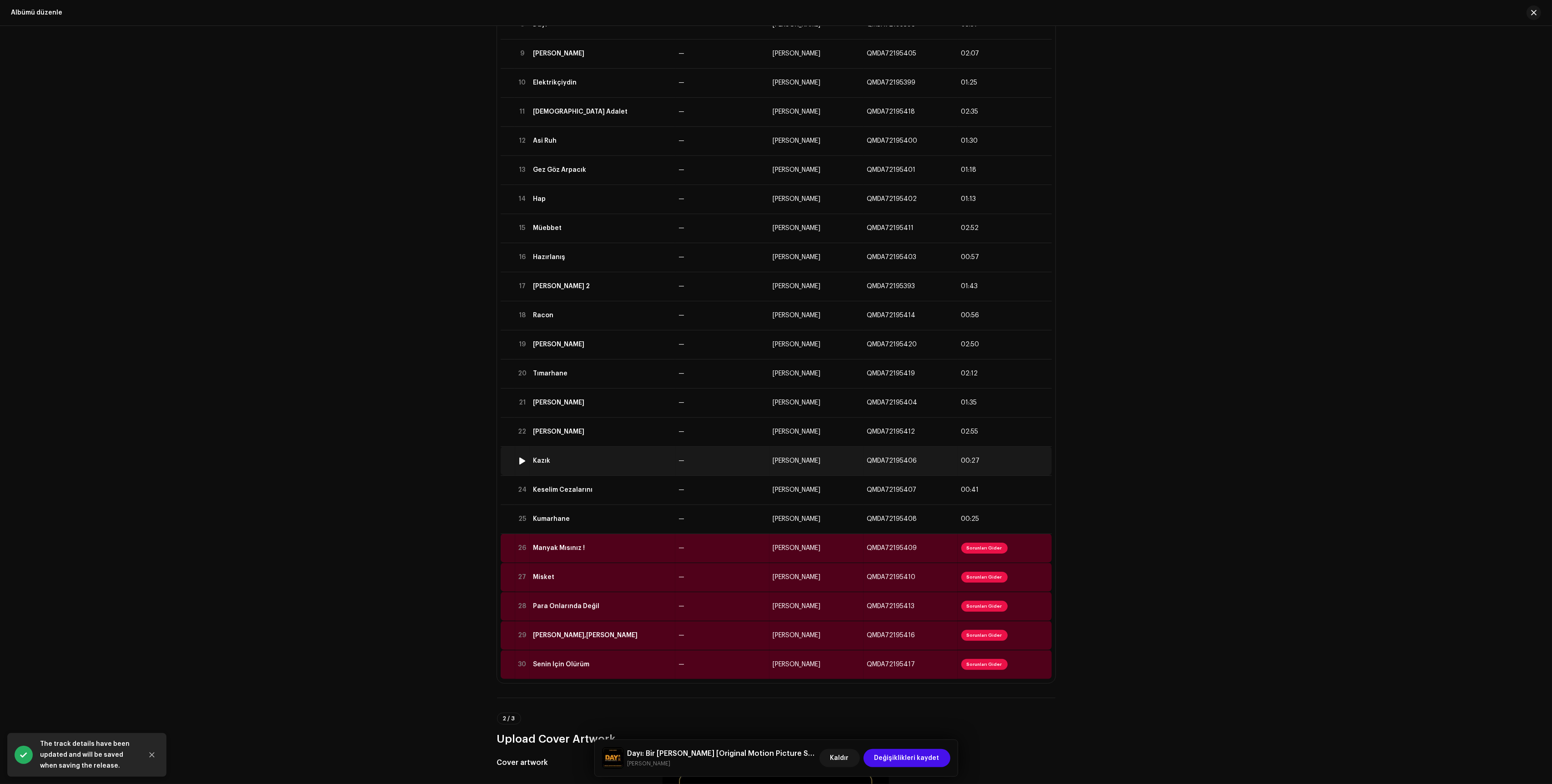
scroll to position [427, 0]
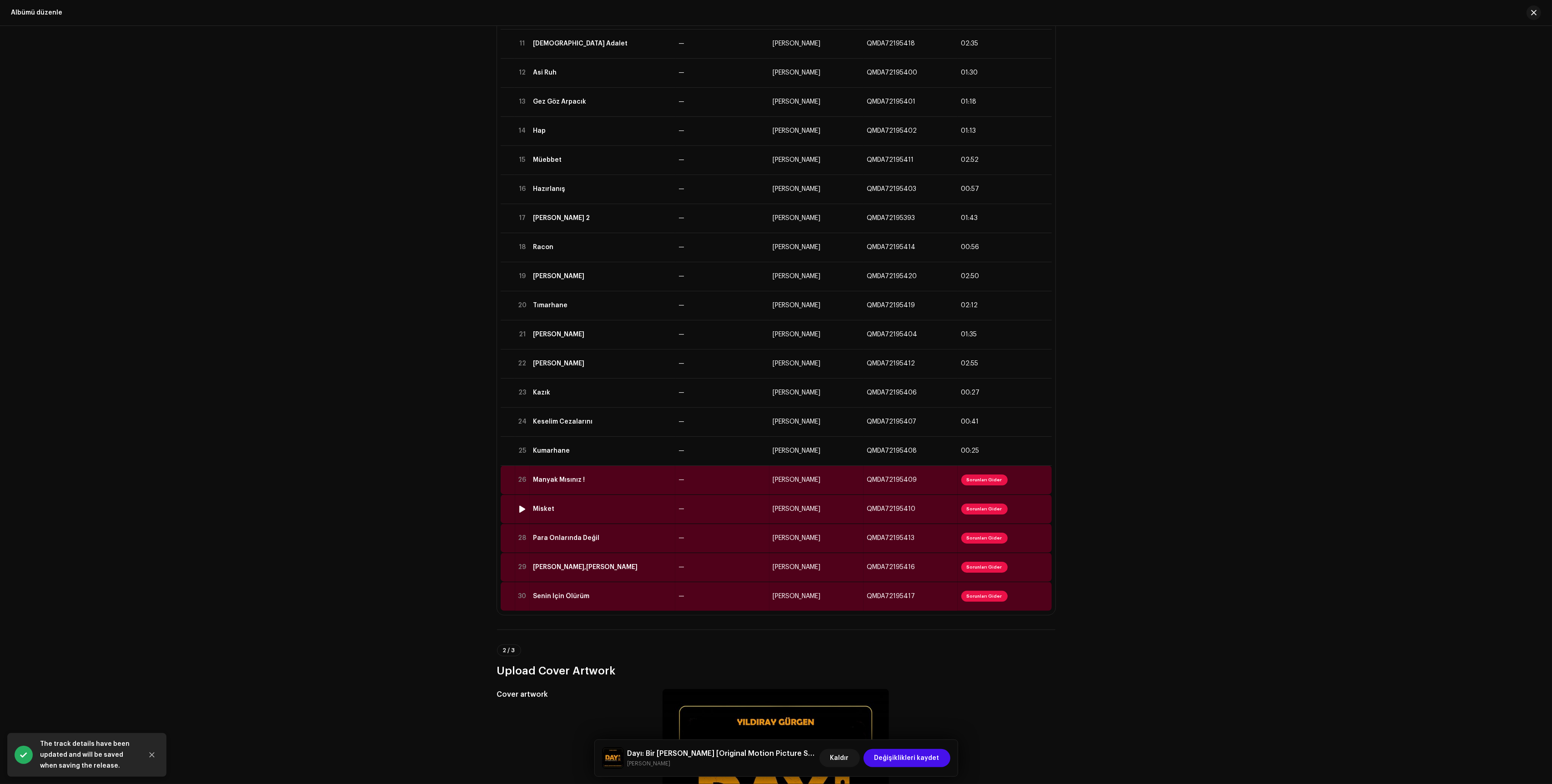
click at [753, 482] on td "—" at bounding box center [722, 480] width 94 height 29
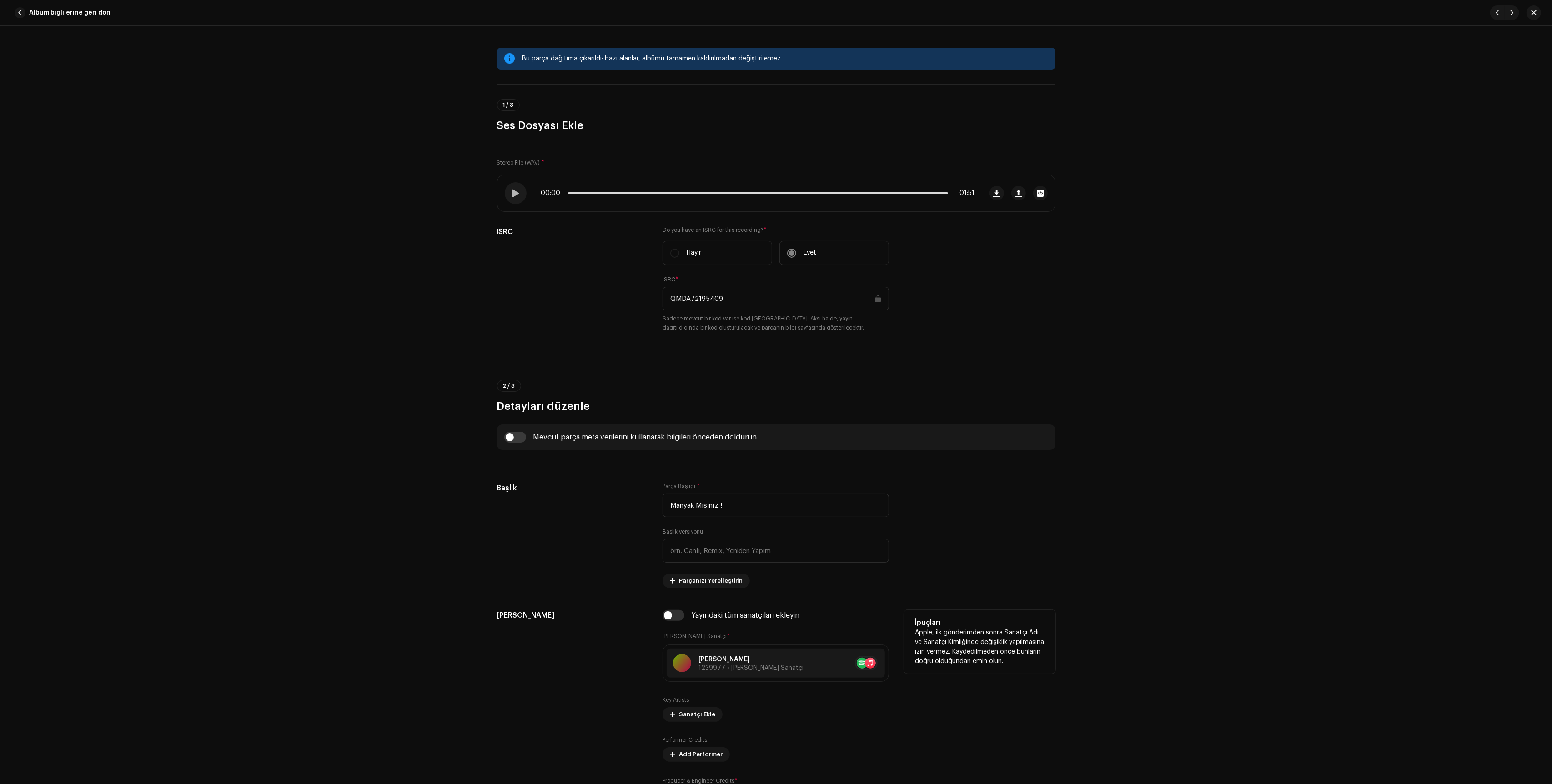
click at [721, 619] on div "Yayındaki tüm sanatçıları ekleyin" at bounding box center [745, 615] width 108 height 7
click at [682, 618] on input "checkbox" at bounding box center [674, 615] width 22 height 11
checkbox input "true"
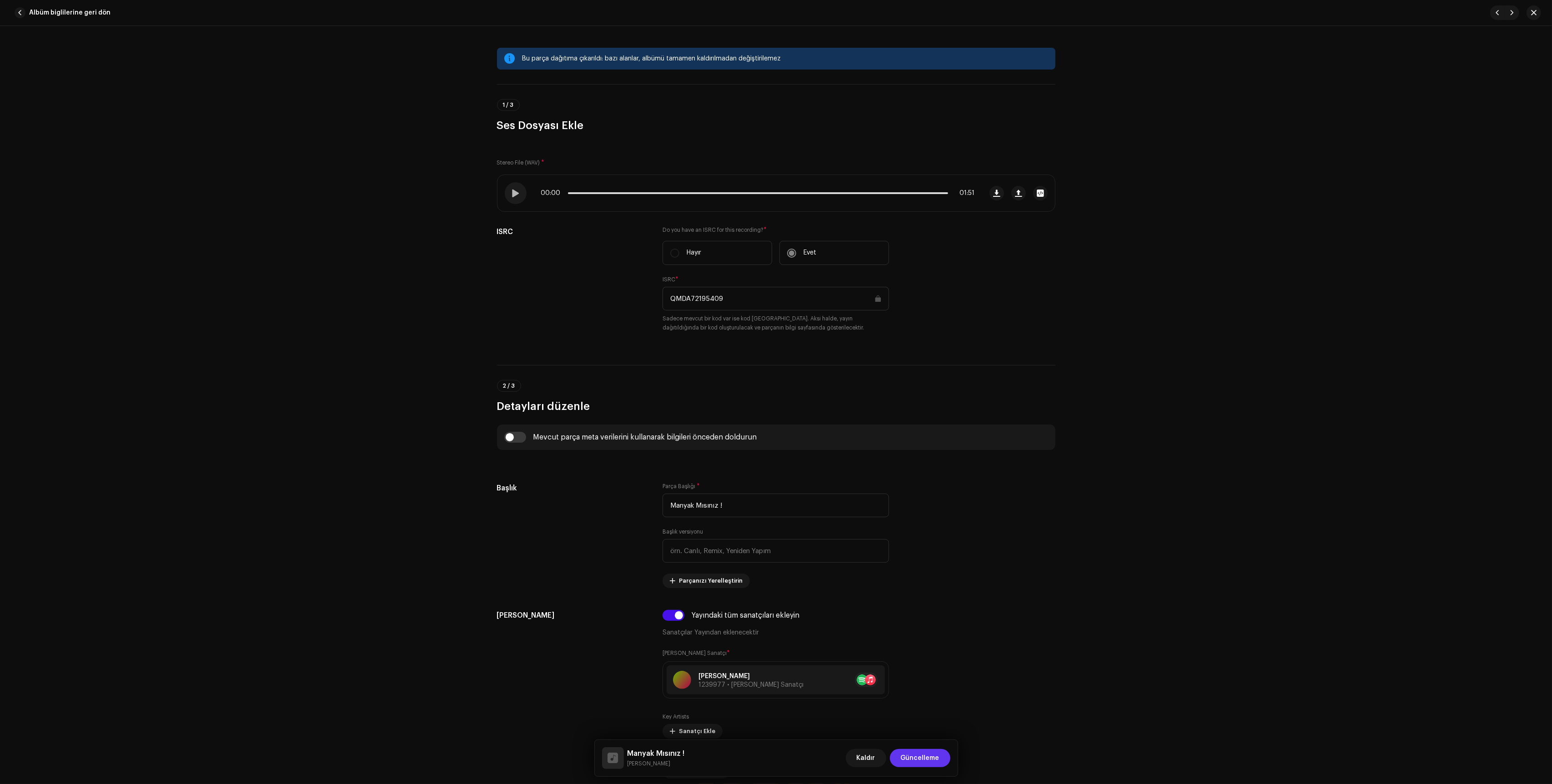
click at [917, 757] on span "Güncelleme" at bounding box center [920, 758] width 39 height 18
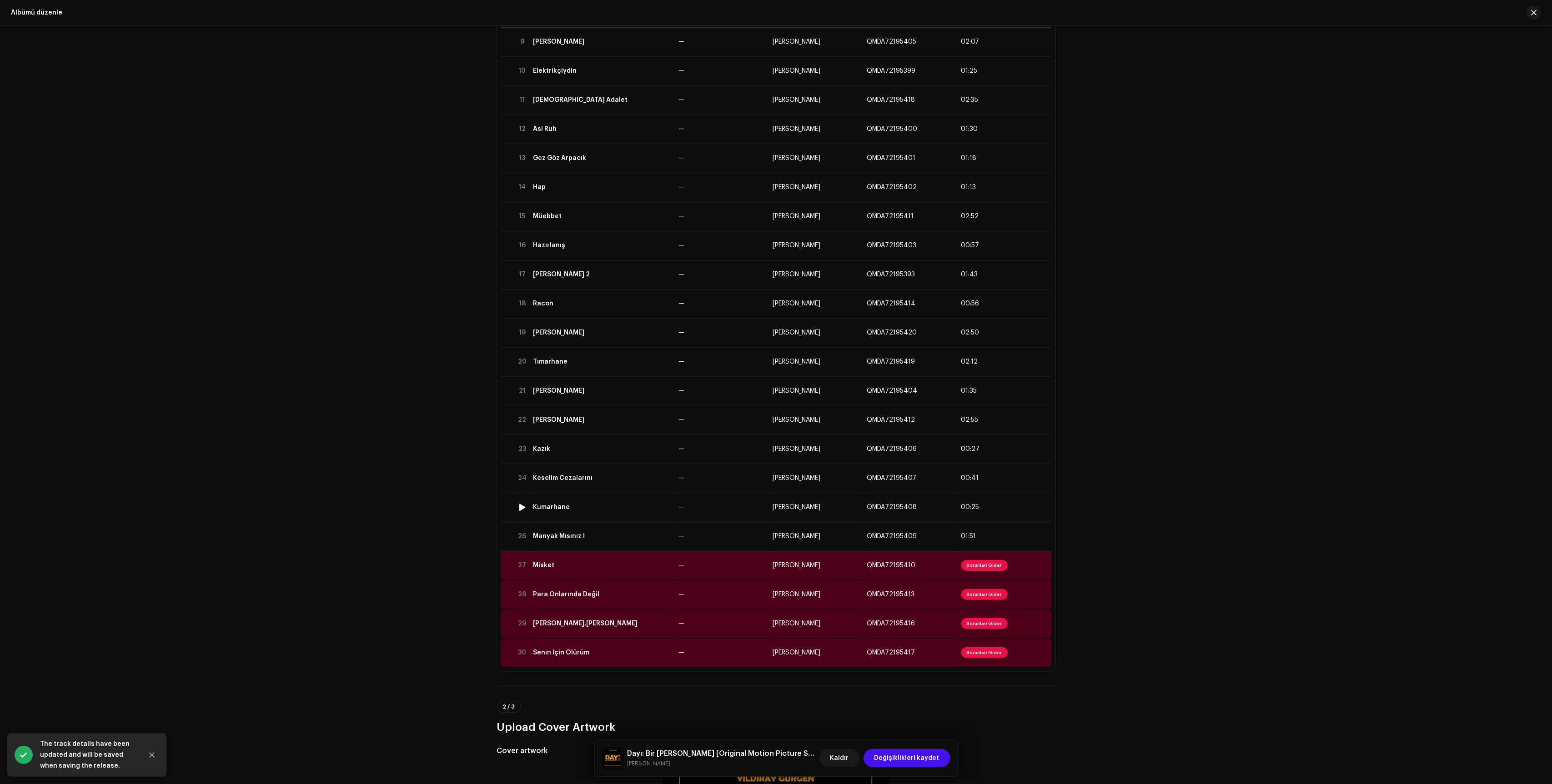
scroll to position [325, 0]
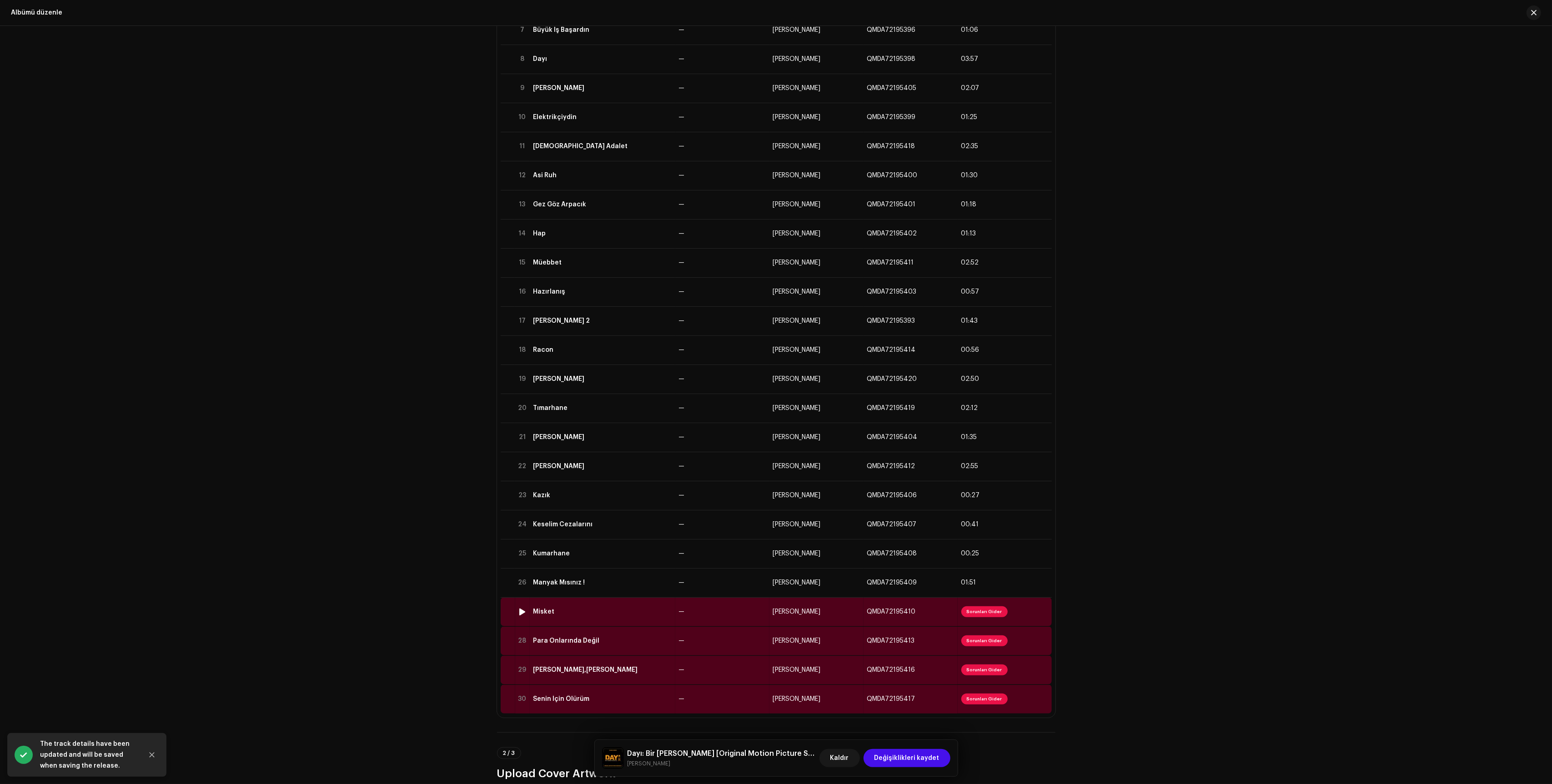
click at [718, 618] on td "—" at bounding box center [722, 612] width 94 height 29
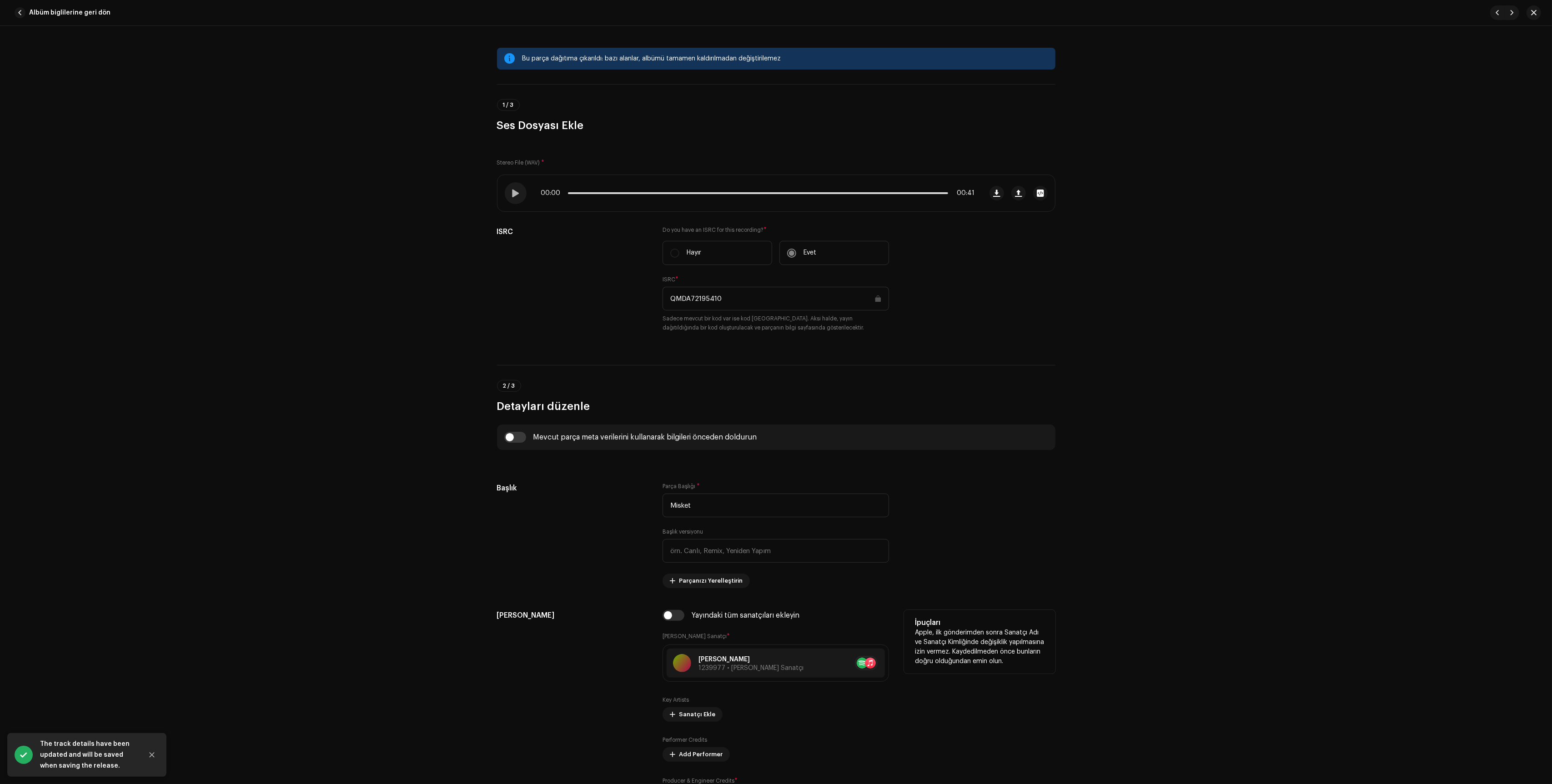
click at [677, 626] on div "Yayındaki tüm sanatçıları ekleyin [PERSON_NAME] Sanatçı * [PERSON_NAME] 1239977…" at bounding box center [776, 712] width 227 height 205
click at [674, 619] on input "checkbox" at bounding box center [674, 615] width 22 height 11
checkbox input "true"
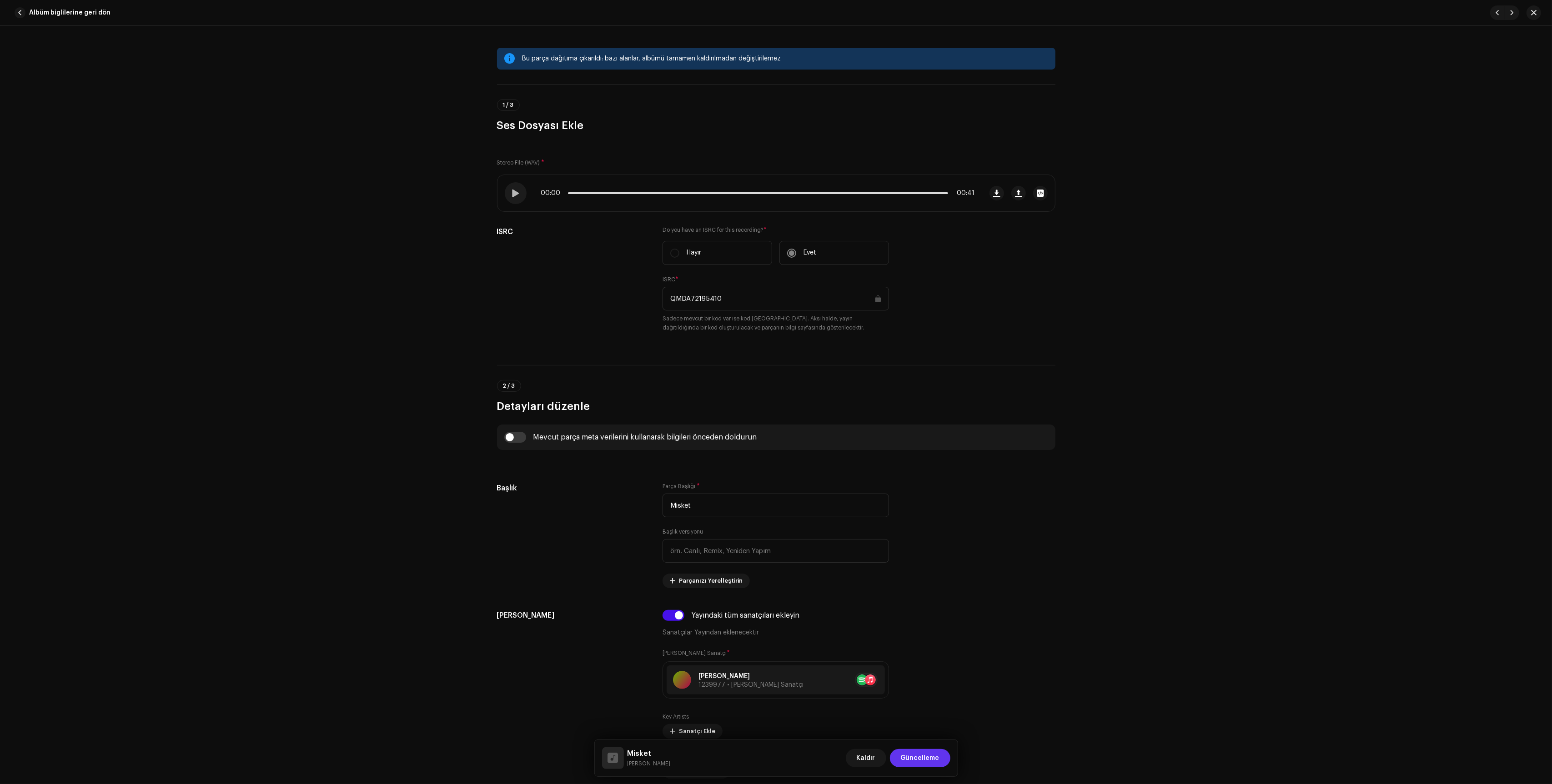
click at [915, 756] on span "Güncelleme" at bounding box center [920, 758] width 39 height 18
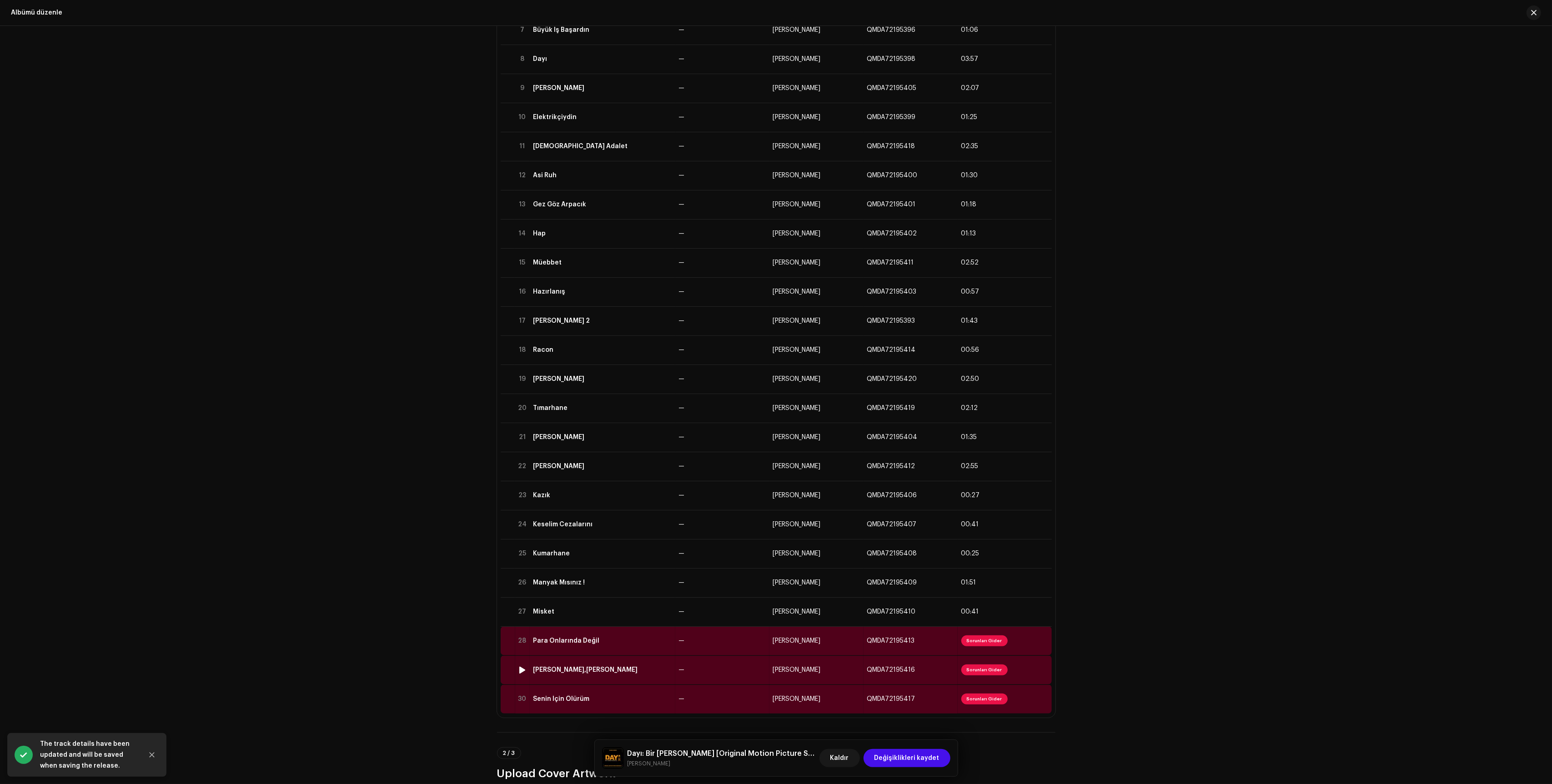
click at [743, 646] on td "—" at bounding box center [722, 641] width 94 height 29
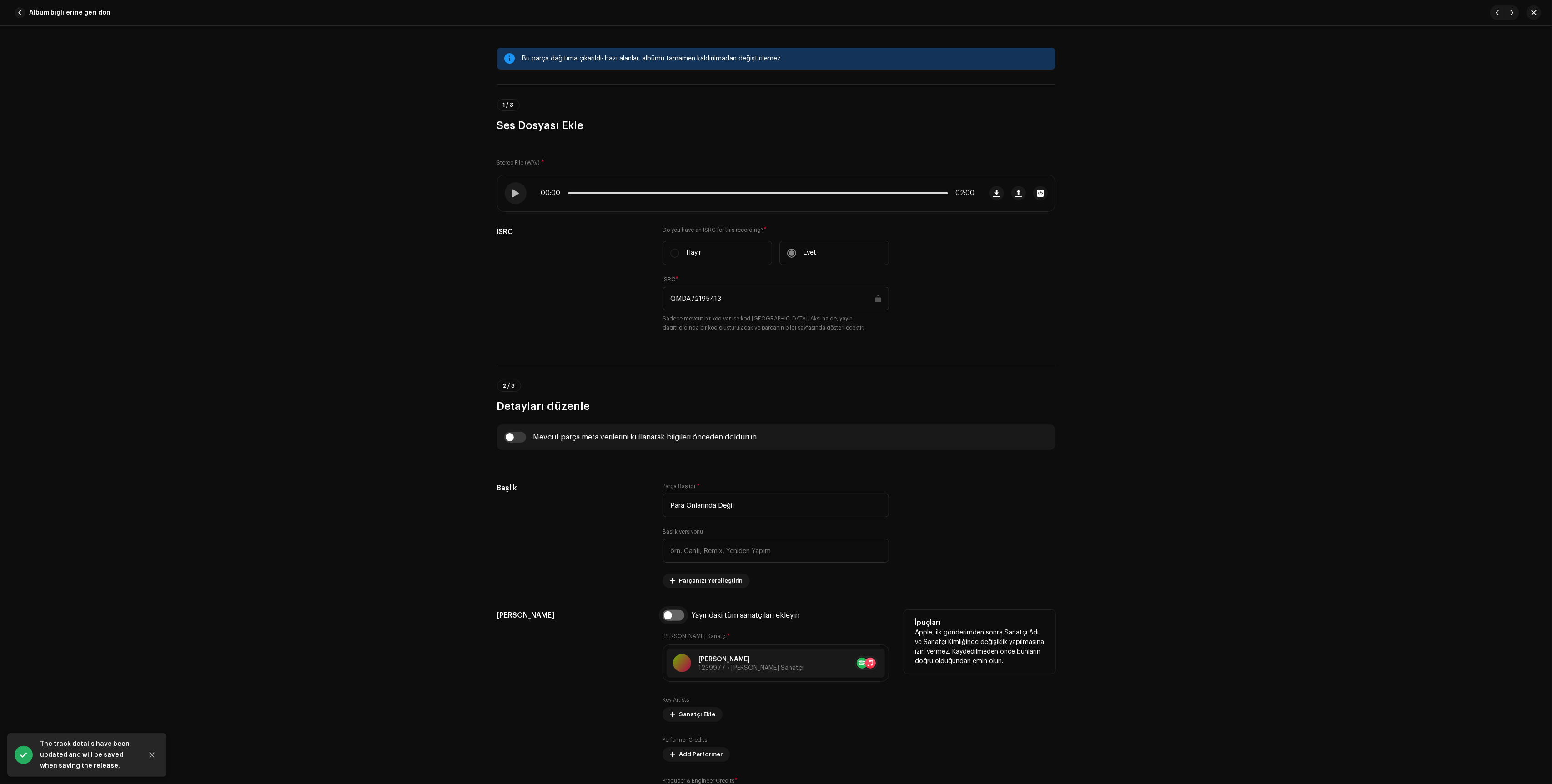
click at [665, 618] on input "checkbox" at bounding box center [674, 615] width 22 height 11
checkbox input "true"
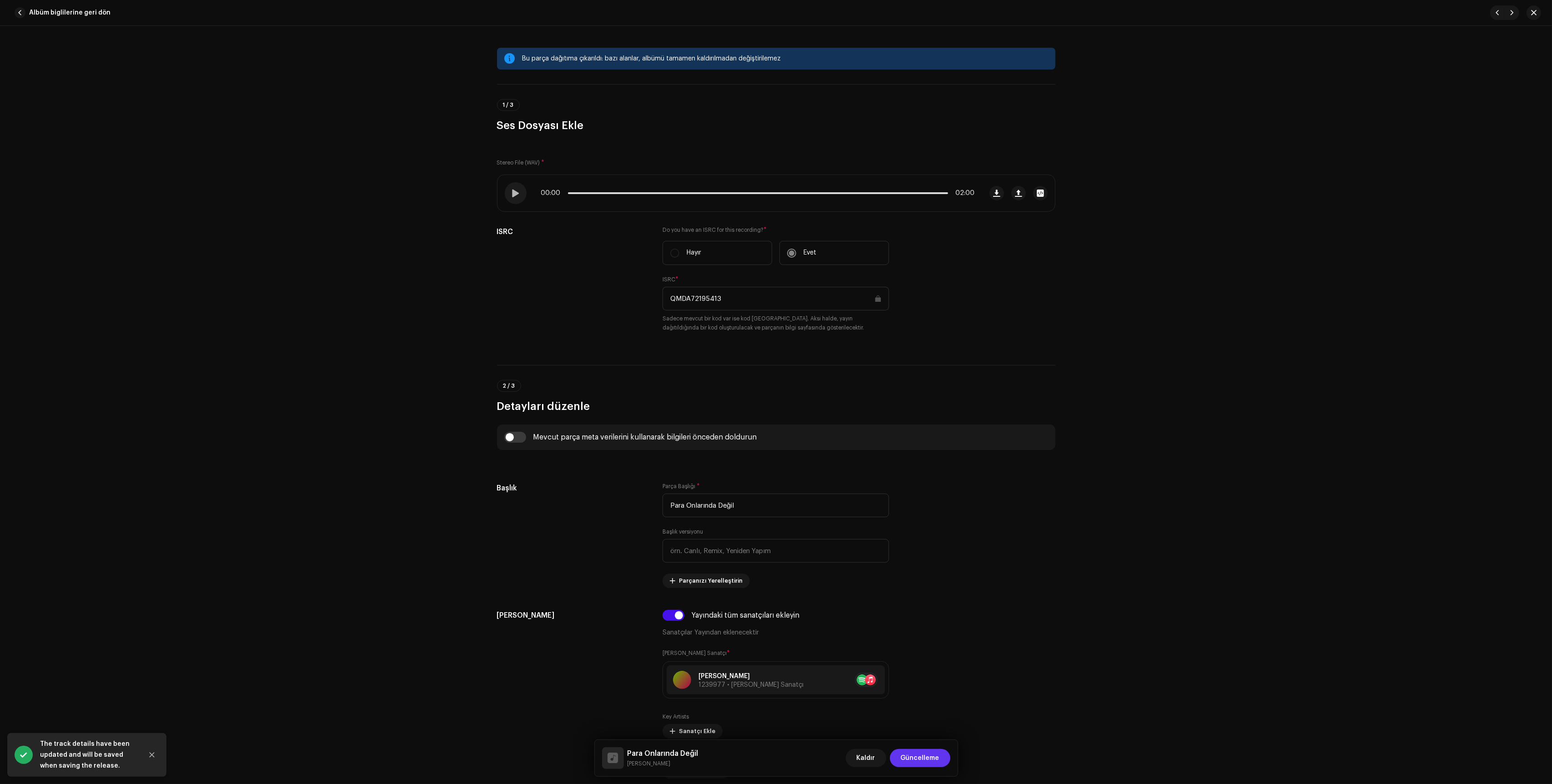
click at [906, 759] on span "Güncelleme" at bounding box center [920, 758] width 39 height 18
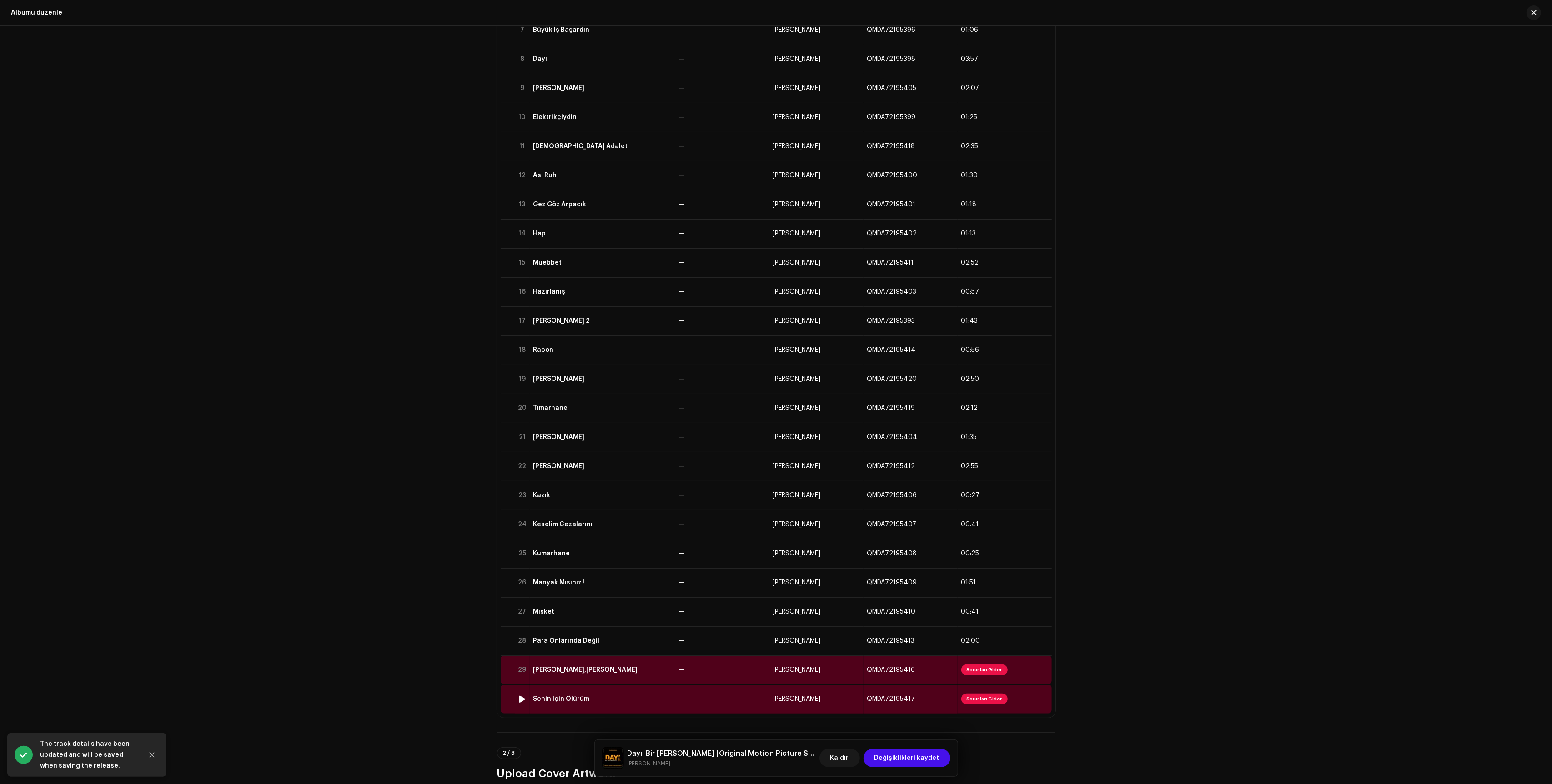
click at [713, 674] on td "—" at bounding box center [722, 670] width 94 height 29
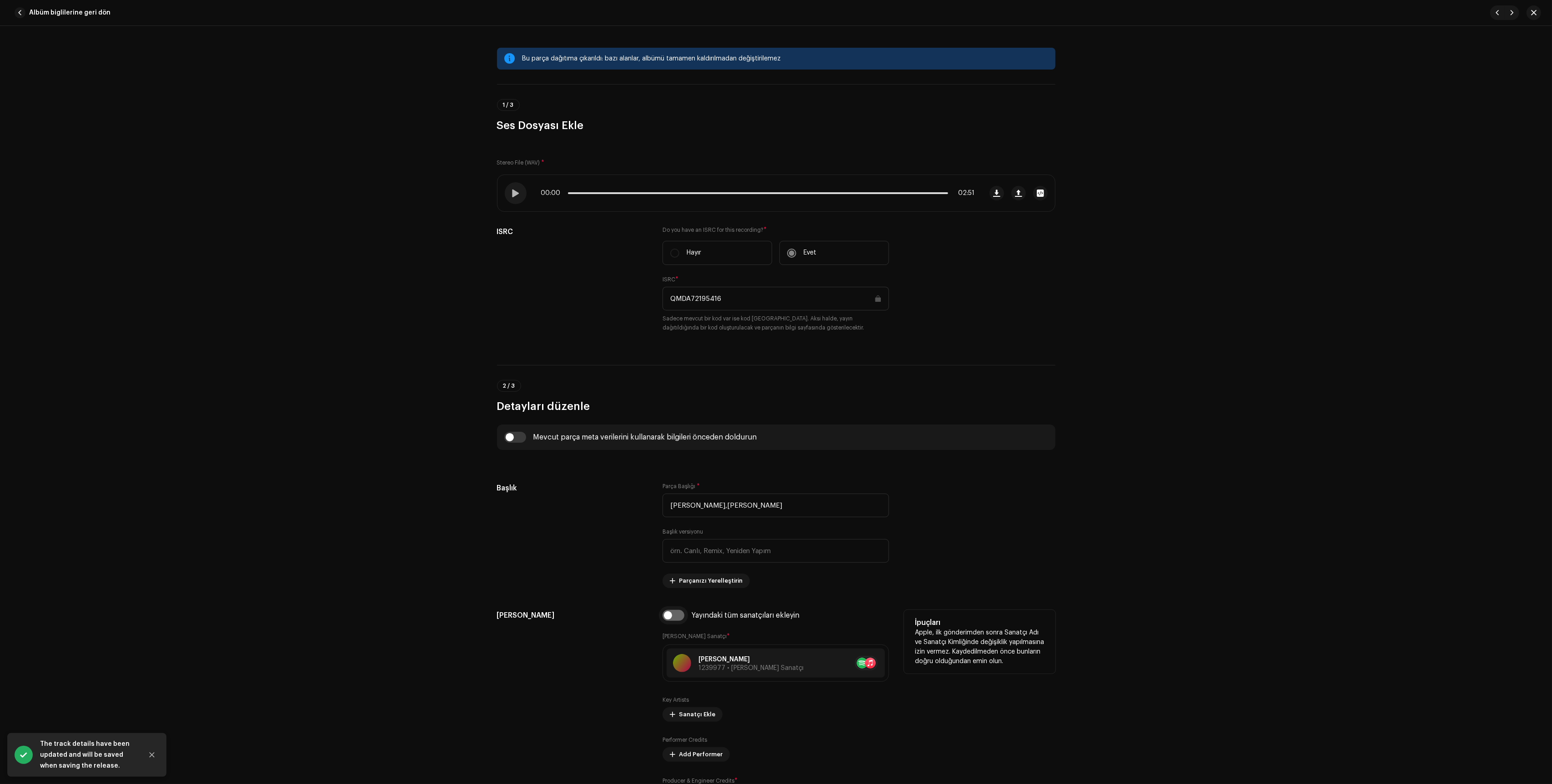
click at [668, 619] on input "checkbox" at bounding box center [674, 615] width 22 height 11
checkbox input "true"
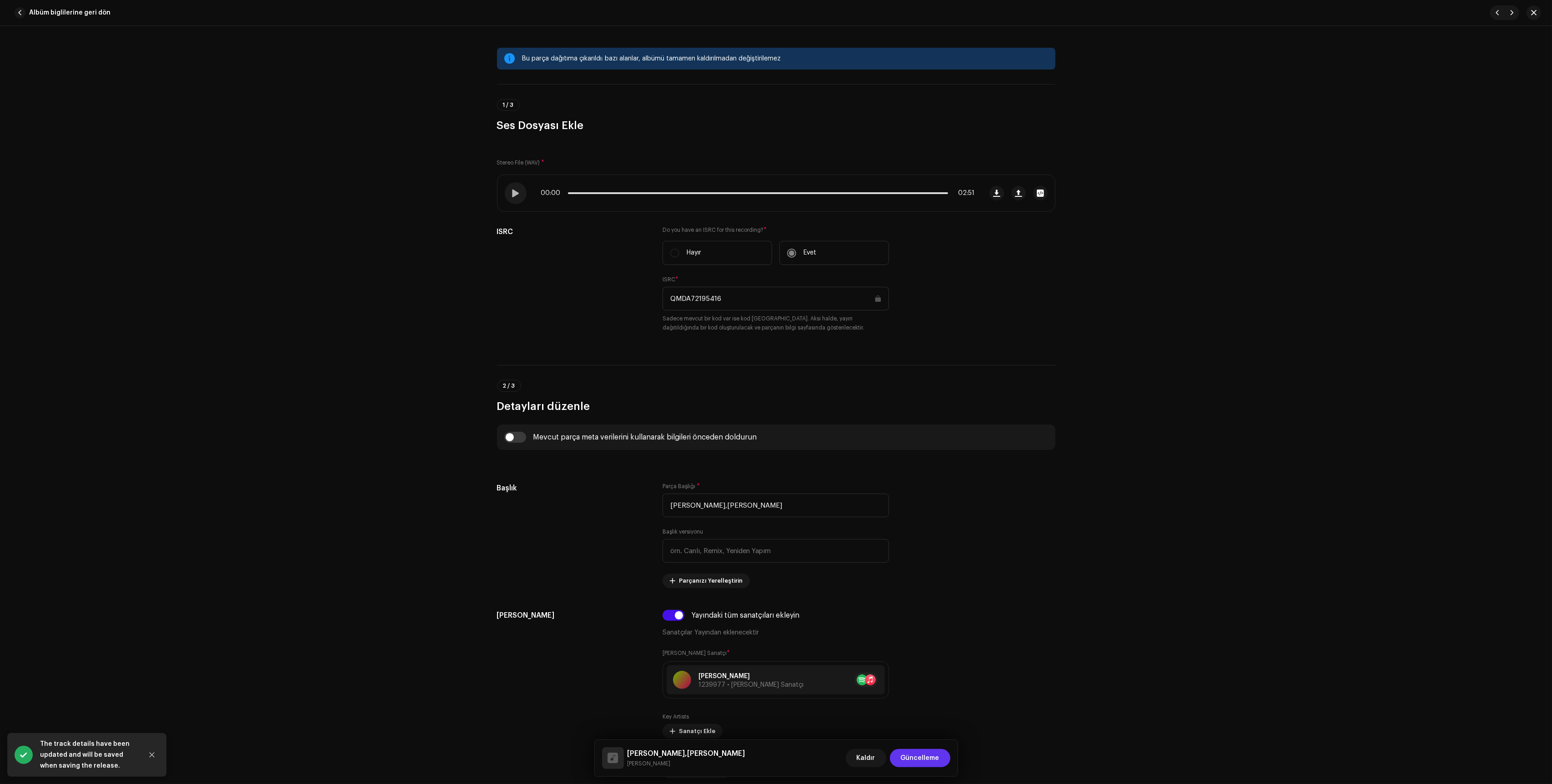
click at [915, 761] on span "Güncelleme" at bounding box center [920, 758] width 39 height 18
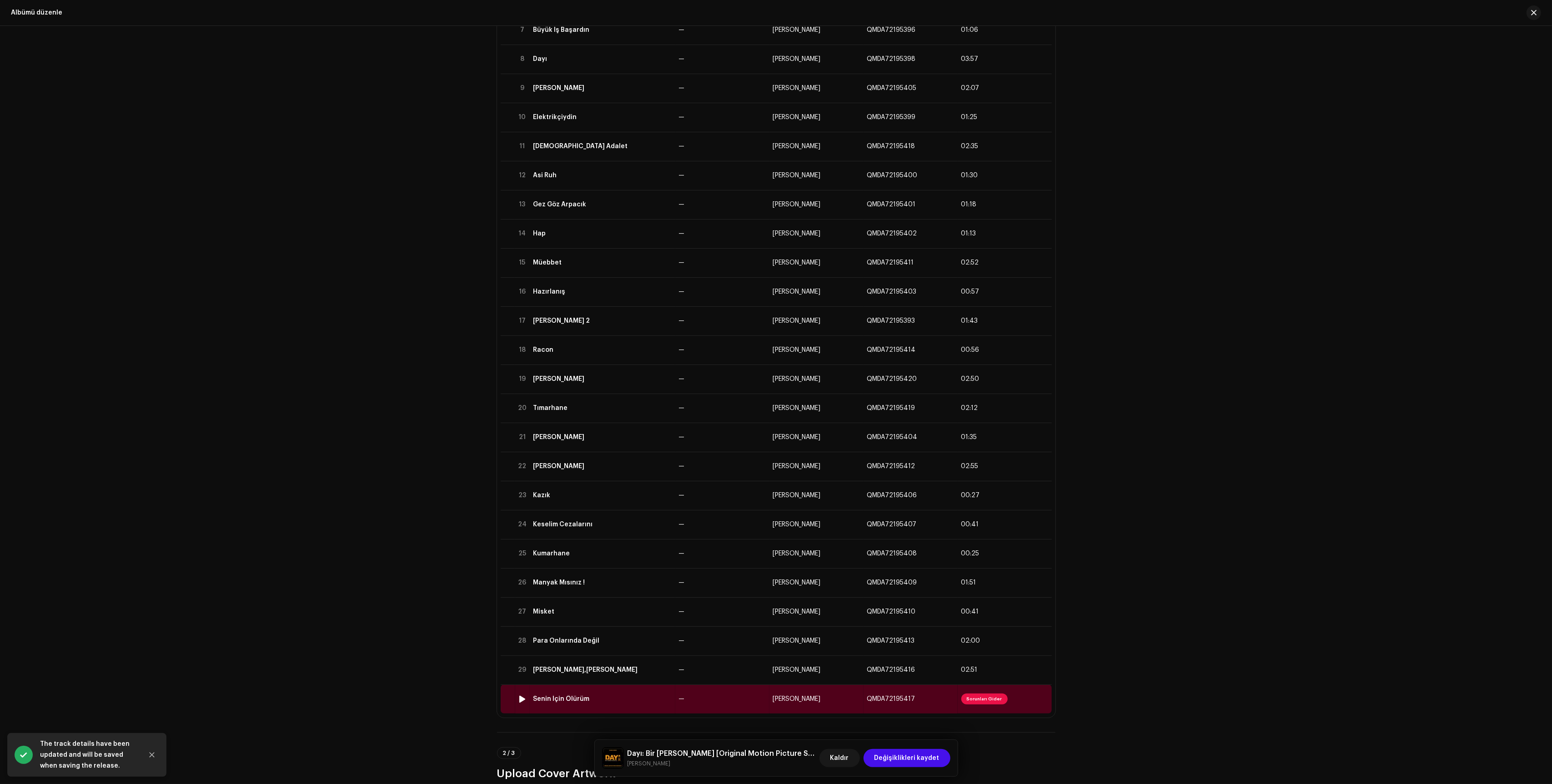
click at [765, 703] on td "—" at bounding box center [722, 699] width 94 height 29
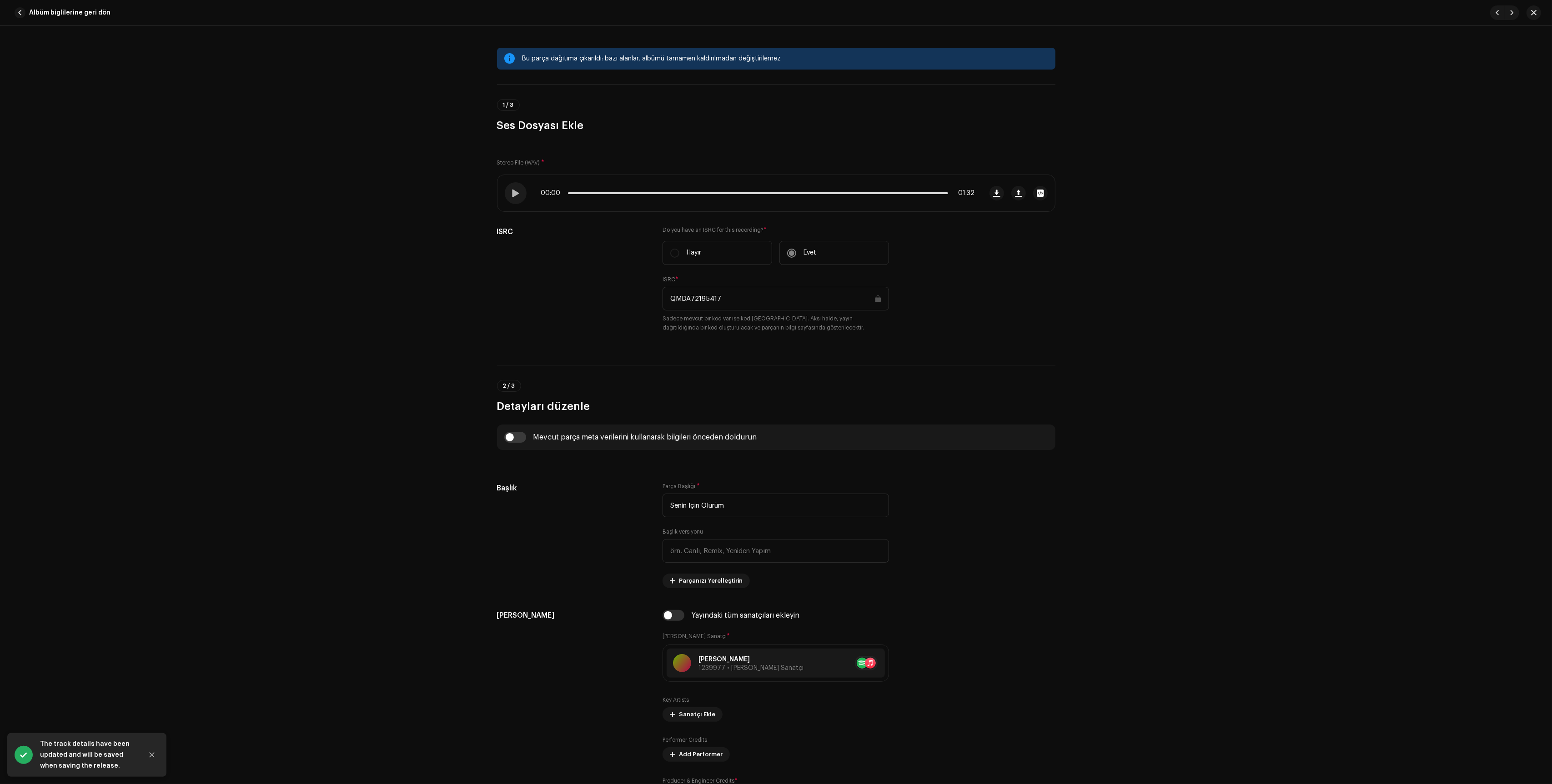
click at [665, 615] on input "checkbox" at bounding box center [674, 615] width 22 height 11
checkbox input "true"
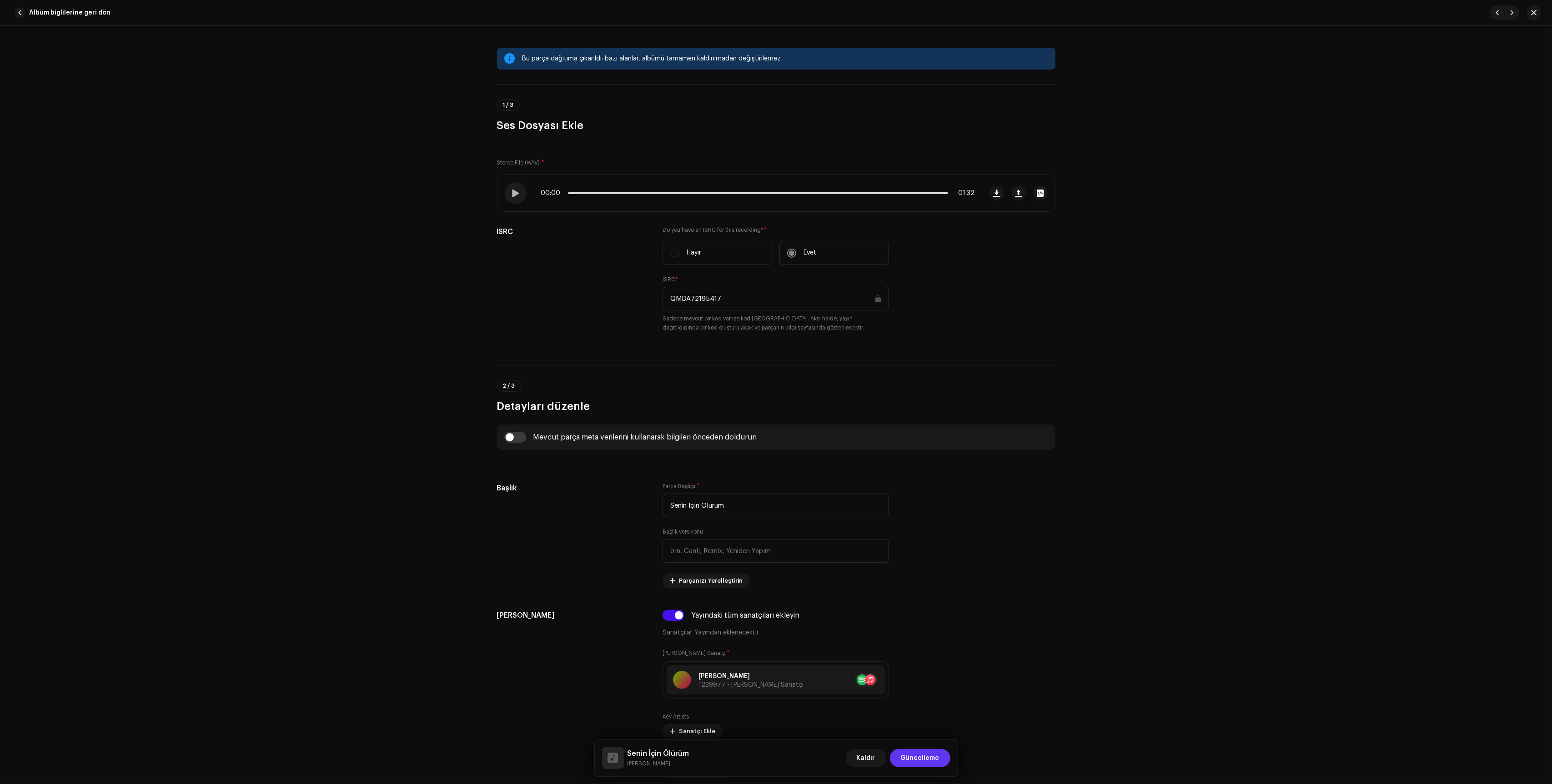
click at [910, 759] on span "Güncelleme" at bounding box center [920, 758] width 39 height 18
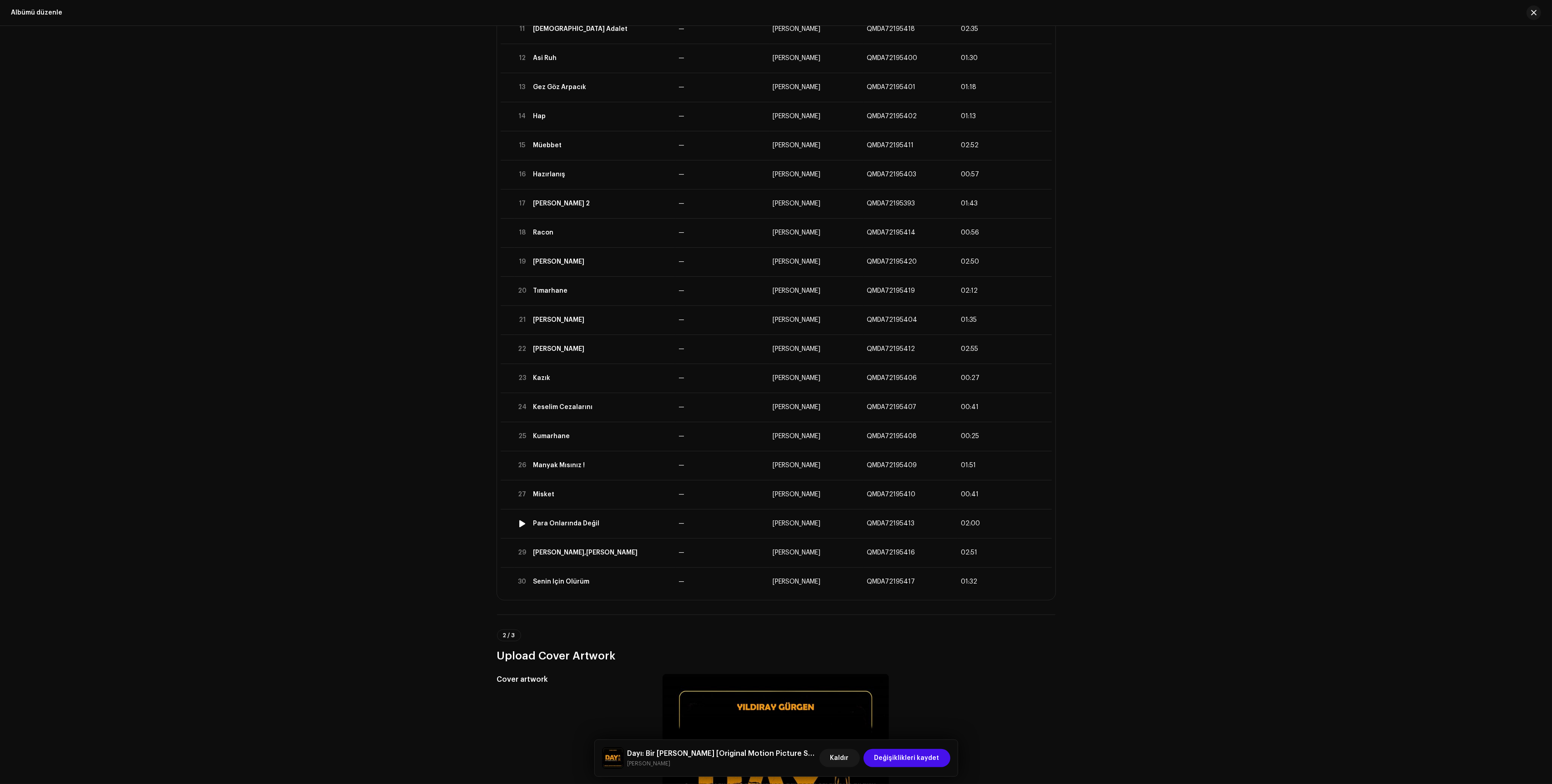
scroll to position [489, 0]
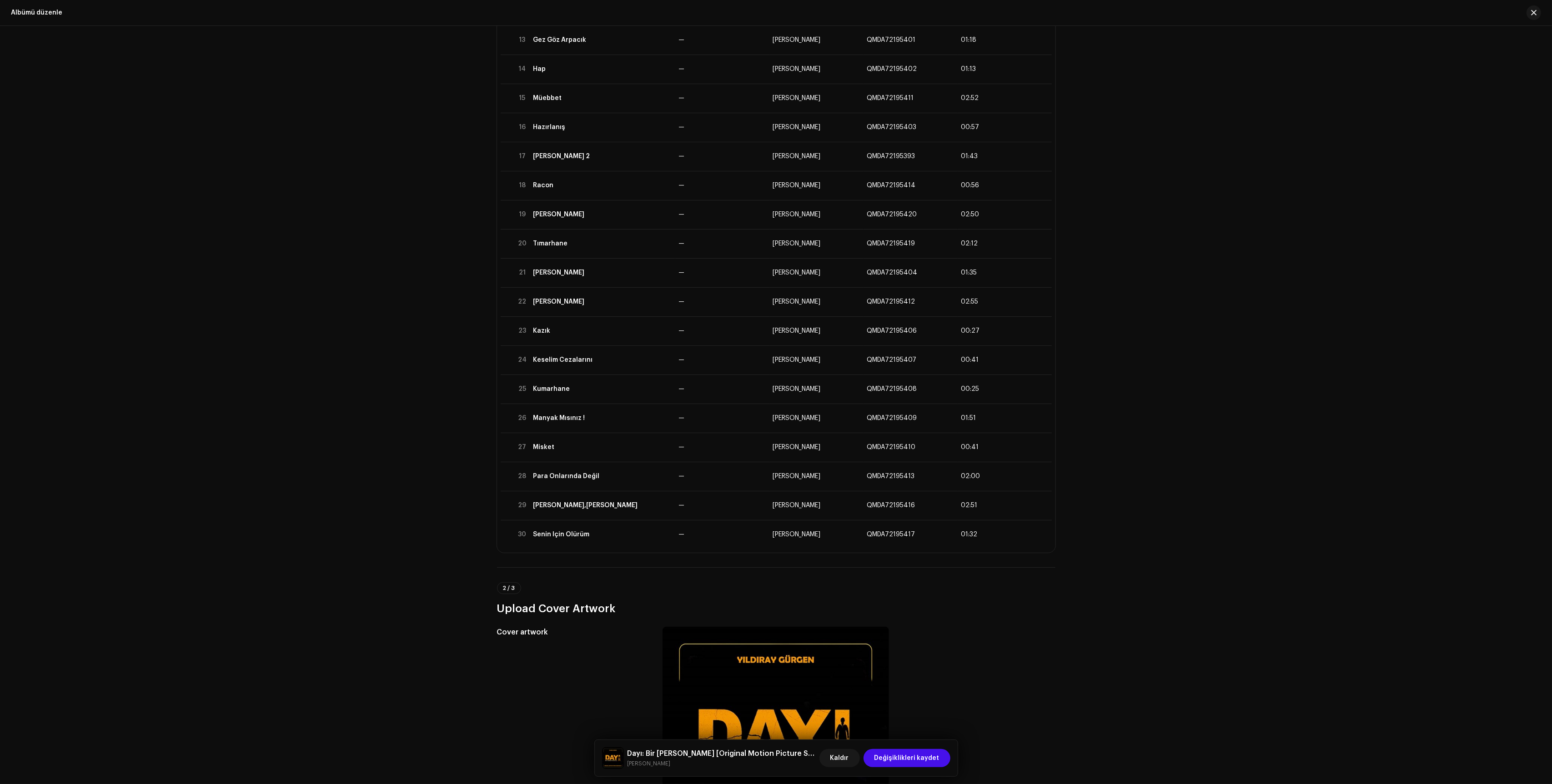
click at [910, 571] on div "2 / 3 Upload Cover Artwork" at bounding box center [776, 591] width 559 height 49
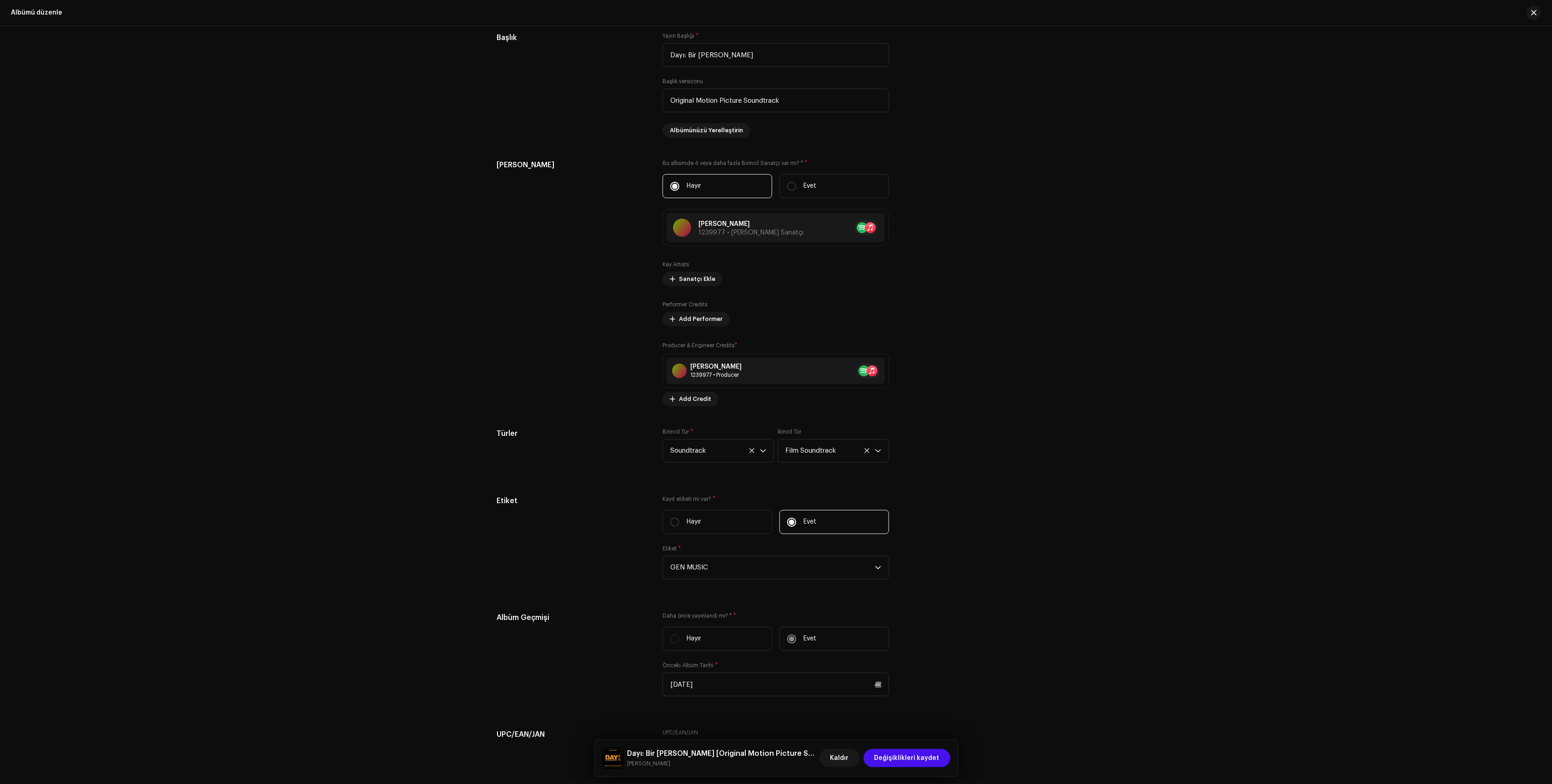
scroll to position [1799, 0]
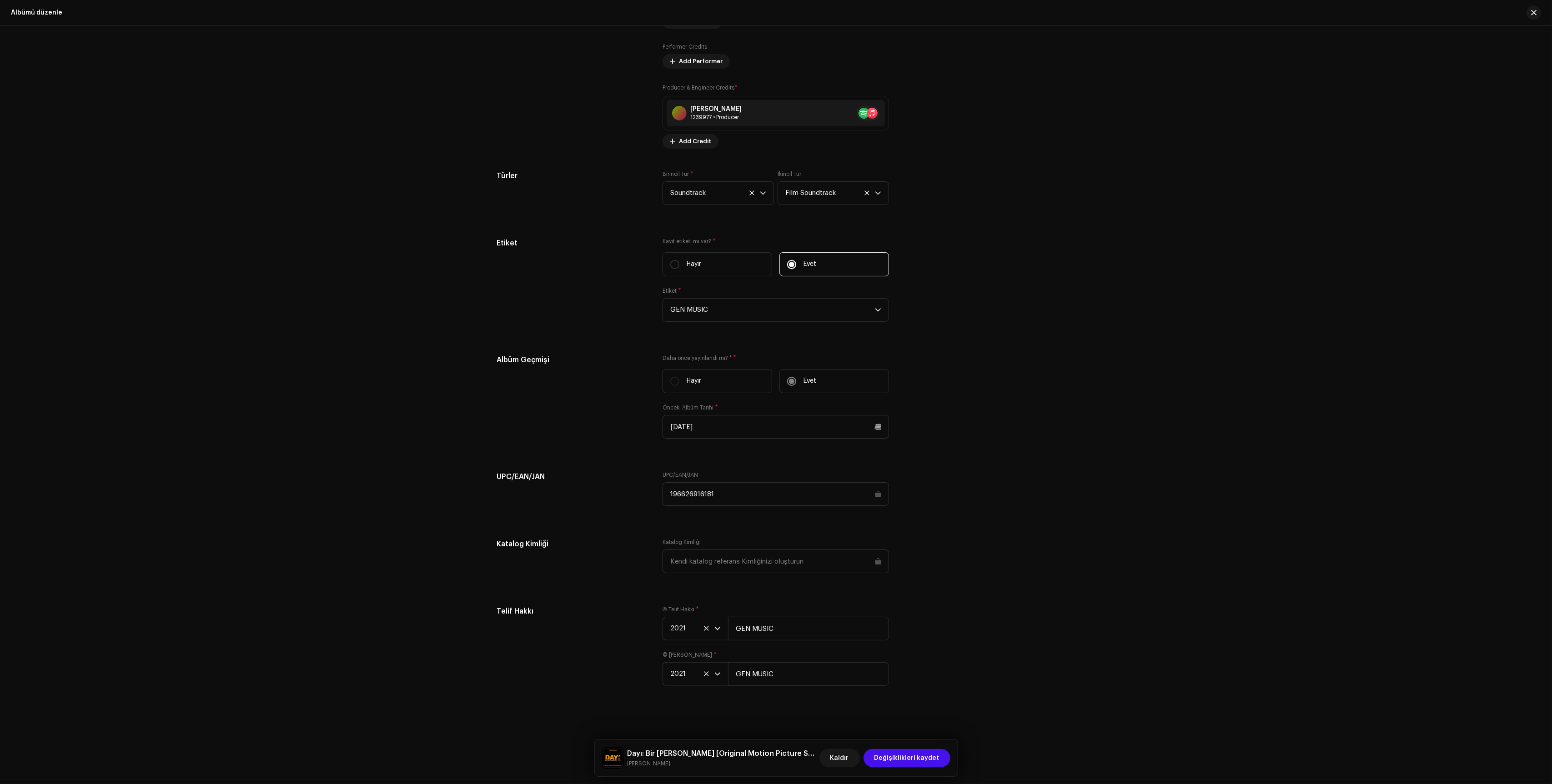
click at [914, 746] on div "Dayı: Bir [PERSON_NAME] [Original Motion Picture Soundtrack] [PERSON_NAME] Kald…" at bounding box center [776, 758] width 363 height 36
click at [915, 754] on span "Değişiklikleri kaydet" at bounding box center [907, 758] width 65 height 18
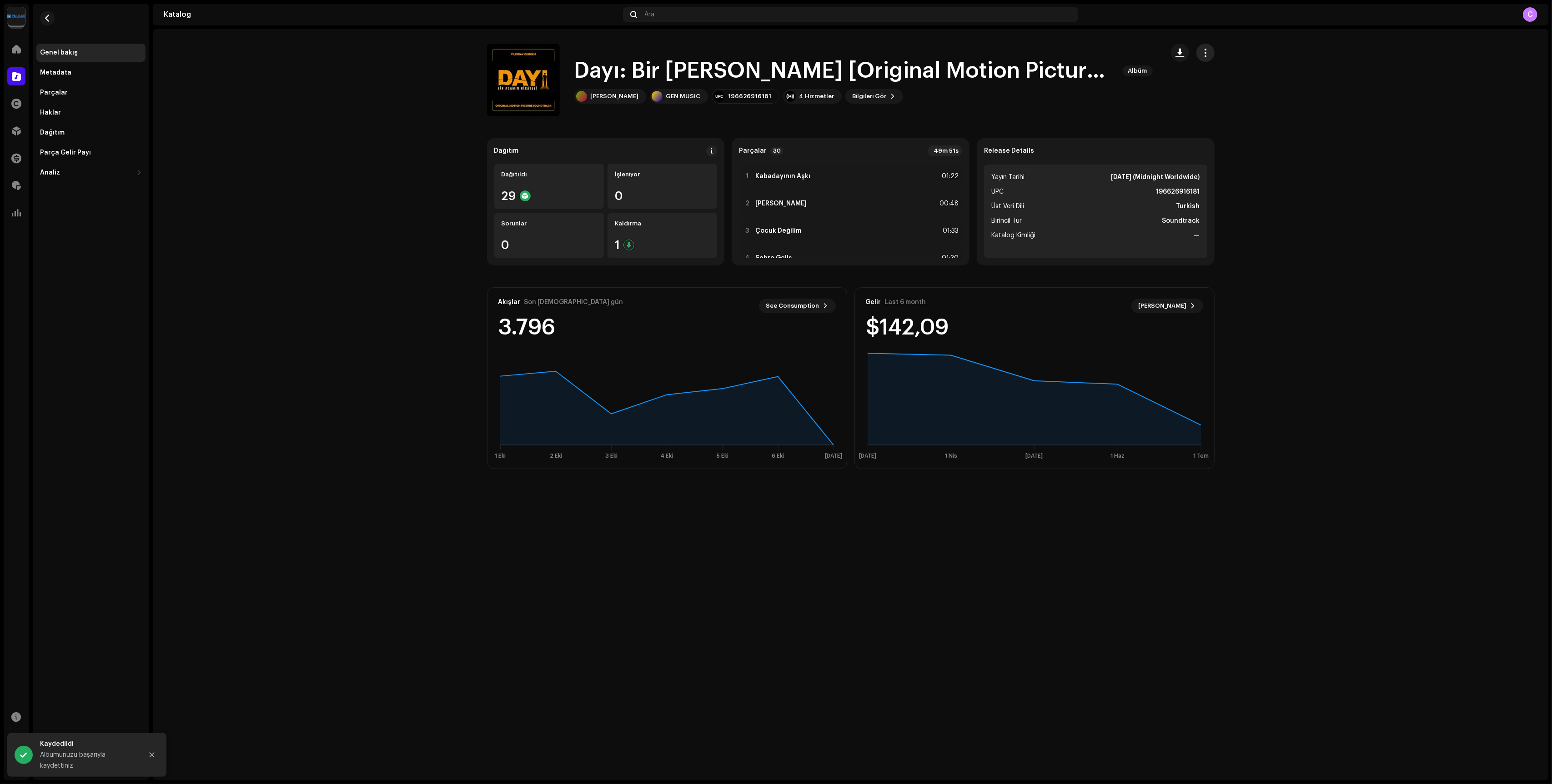
click at [1204, 51] on span "button" at bounding box center [1205, 53] width 8 height 7
click at [1363, 118] on catalog-releases-details-overview "Dayı: Bir Adamın Hikayesi [Original Motion Picture Soundtrack] Albüm Dayı: Bir …" at bounding box center [851, 256] width 1395 height 455
click at [25, 184] on div "Telifler" at bounding box center [16, 185] width 25 height 25
click at [17, 184] on span at bounding box center [16, 185] width 9 height 7
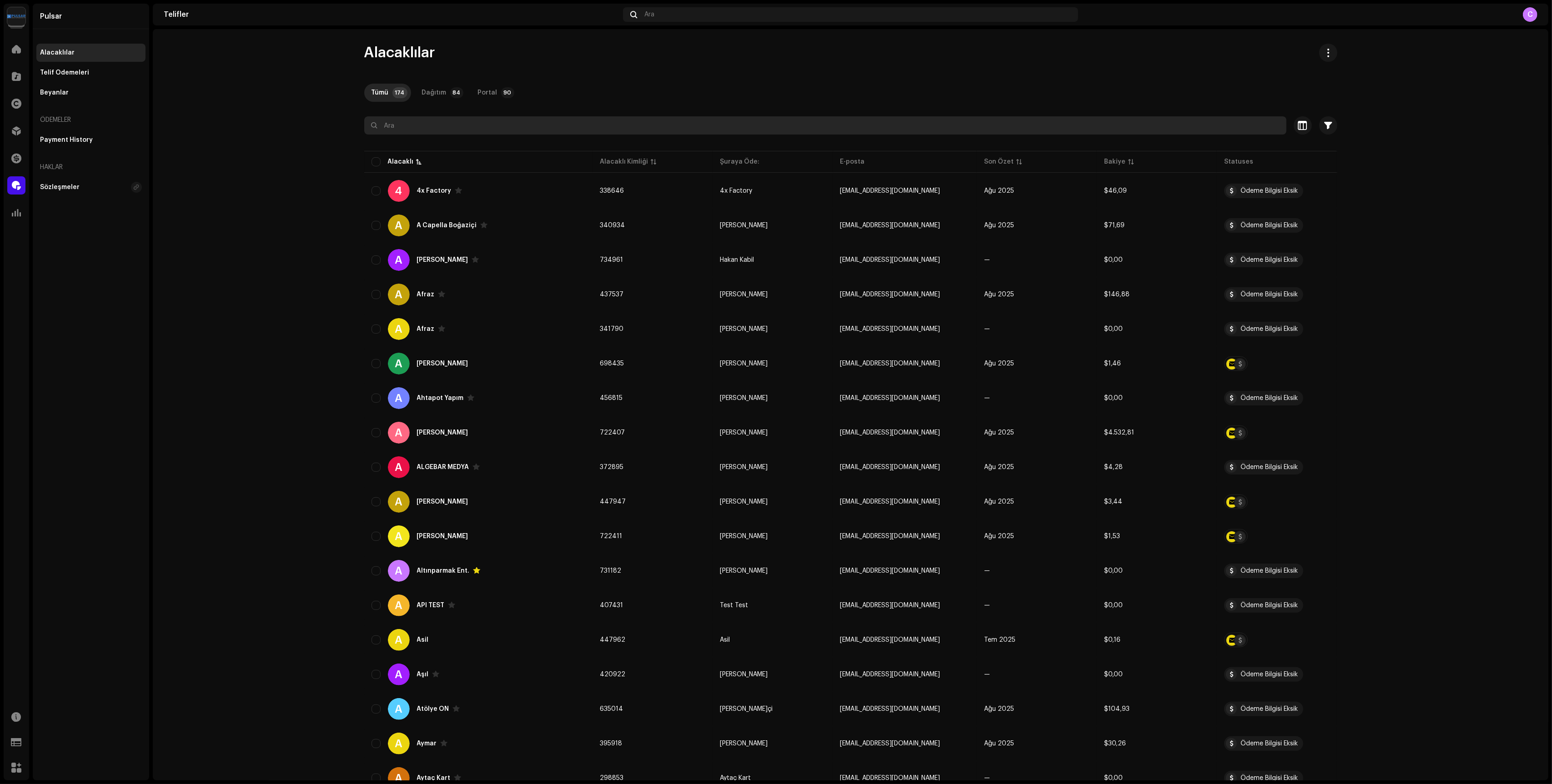
click at [483, 118] on input "text" at bounding box center [825, 125] width 922 height 18
type input "Yıldıray"
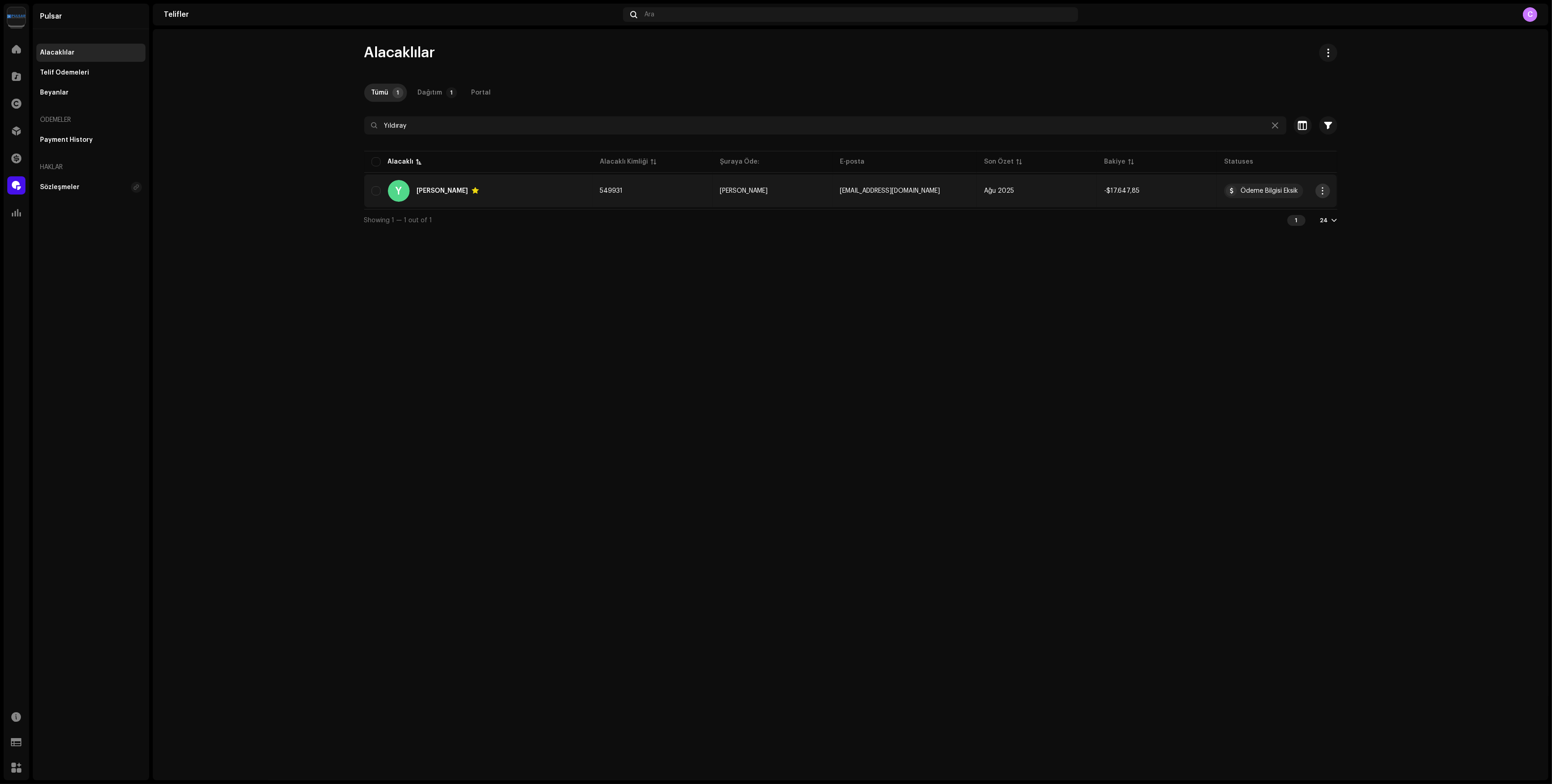
click at [1325, 191] on span "button" at bounding box center [1322, 191] width 7 height 7
click at [1353, 231] on span "Kimlik Kullanımını Açma" at bounding box center [1360, 230] width 75 height 7
